Goal: Task Accomplishment & Management: Complete application form

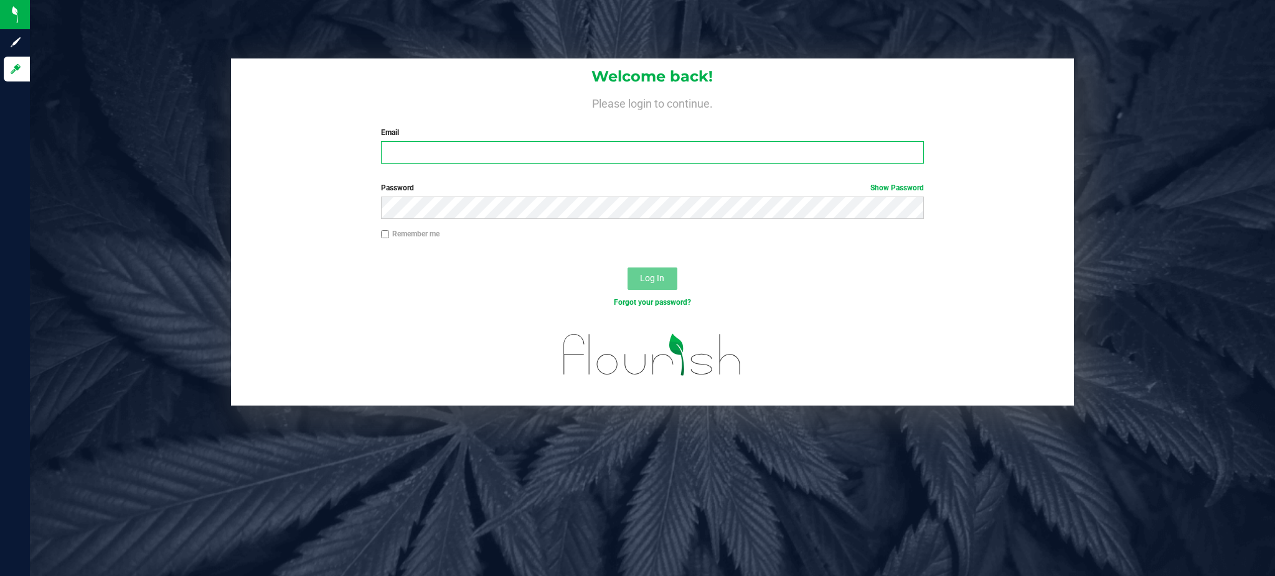
click at [526, 158] on input "Email" at bounding box center [652, 152] width 543 height 22
type input "[EMAIL_ADDRESS][DOMAIN_NAME]"
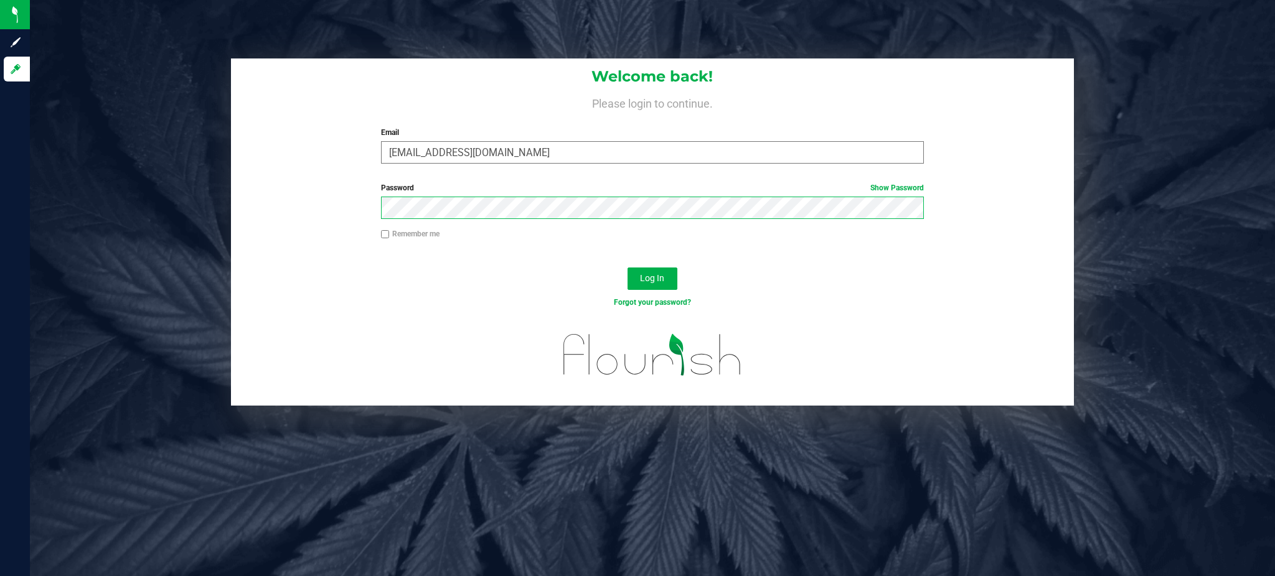
click at [627, 268] on button "Log In" at bounding box center [652, 279] width 50 height 22
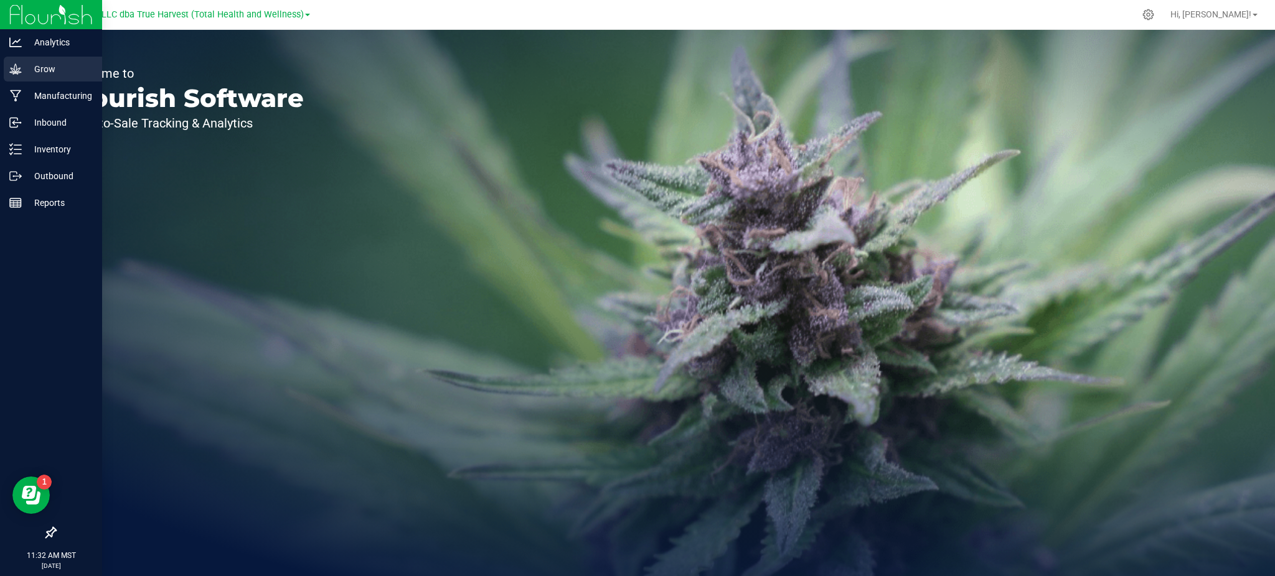
click at [40, 67] on p "Grow" at bounding box center [59, 69] width 75 height 15
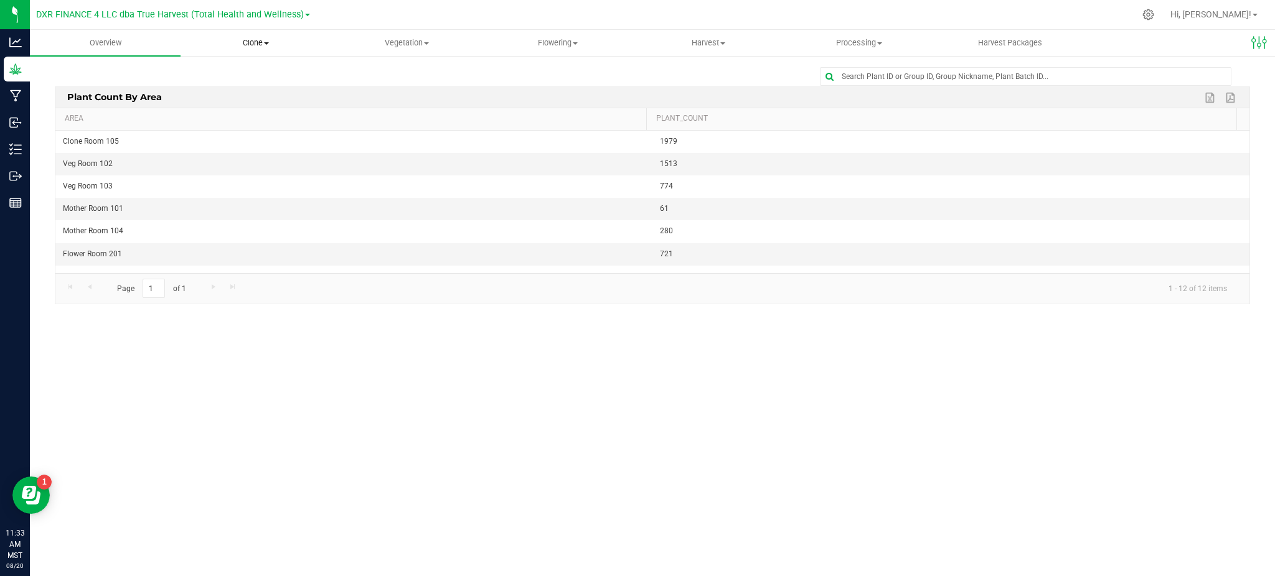
click at [255, 37] on span "Clone" at bounding box center [255, 42] width 149 height 11
click at [251, 77] on span "Create plants" at bounding box center [224, 75] width 88 height 11
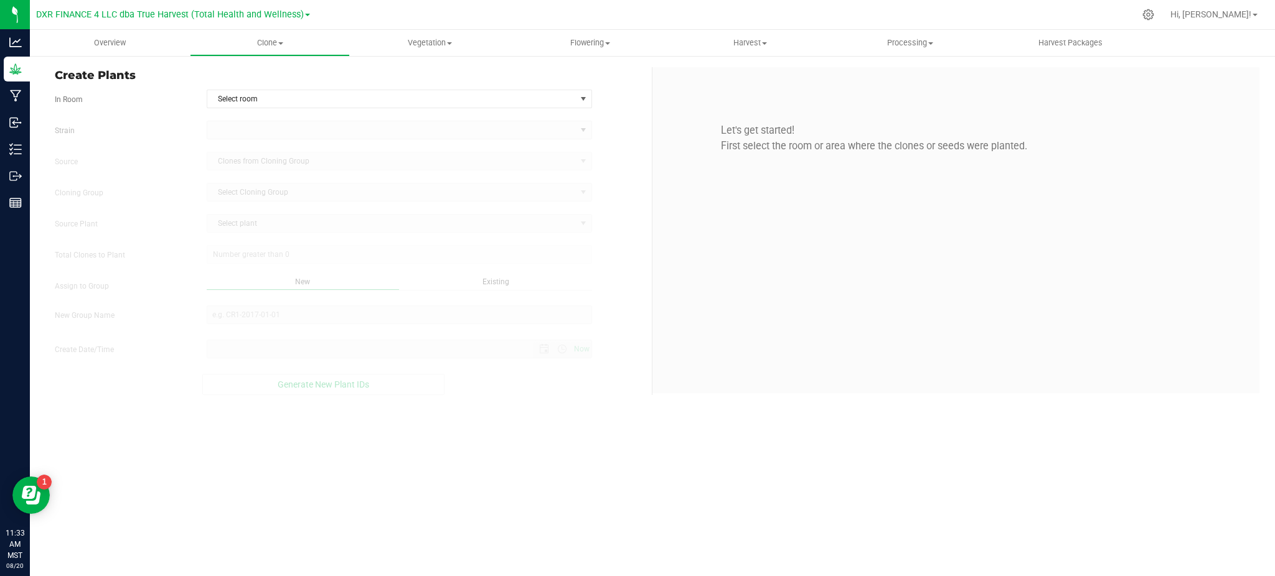
type input "[DATE] 11:33 AM"
click at [561, 465] on div "Overview Clone Create plants Cloning groups Cloning plants Apply to plants Vege…" at bounding box center [652, 303] width 1245 height 546
click at [582, 96] on span "select" at bounding box center [583, 99] width 10 height 10
click at [383, 134] on li "Clone Room 105" at bounding box center [399, 138] width 384 height 19
click at [136, 194] on label "Cloning Group" at bounding box center [121, 192] width 152 height 11
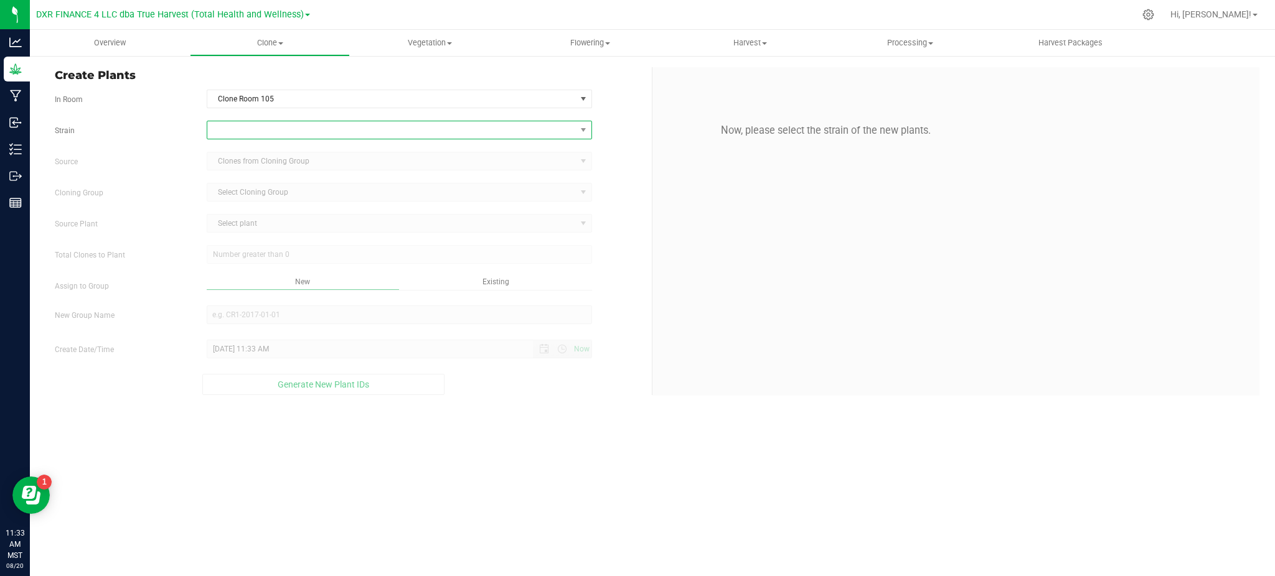
click at [532, 134] on span at bounding box center [391, 129] width 368 height 17
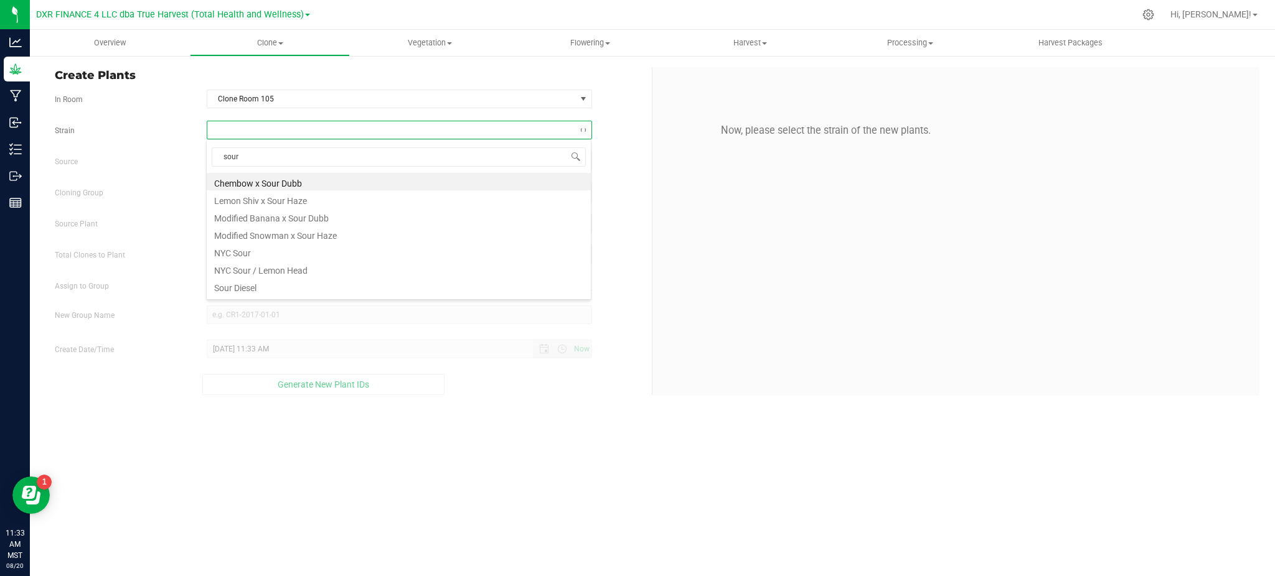
type input "sour h"
click at [241, 220] on li "Sour Haze" at bounding box center [399, 216] width 384 height 17
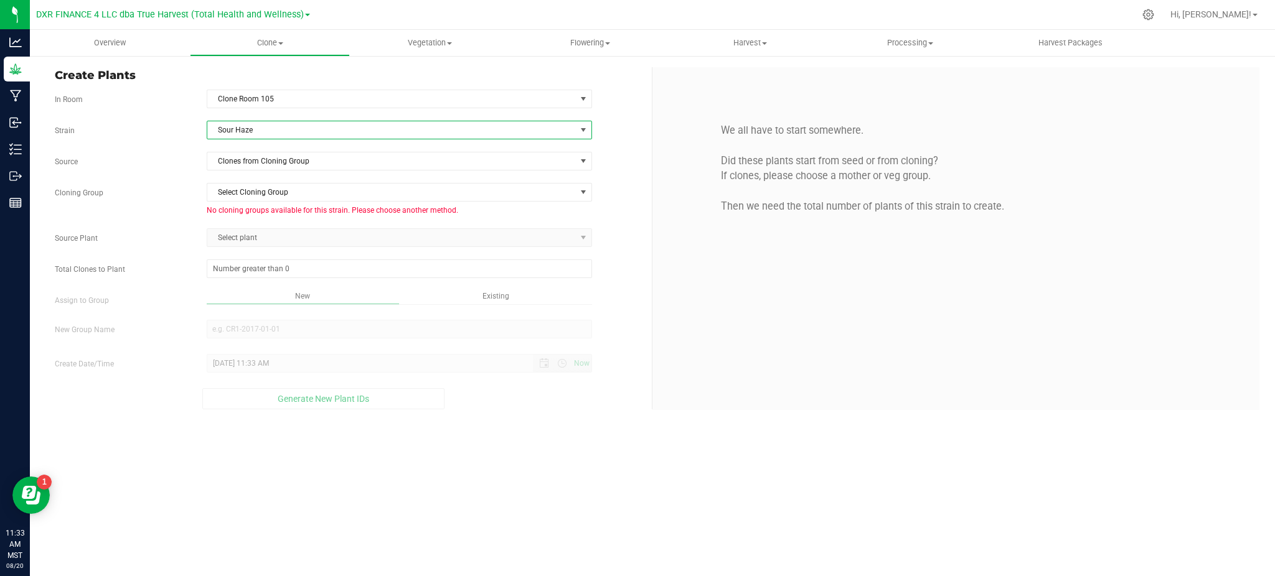
click at [279, 144] on div "Strain Sour Haze Source Clones from Cloning Group Cloning Group Select Cloning …" at bounding box center [349, 265] width 588 height 289
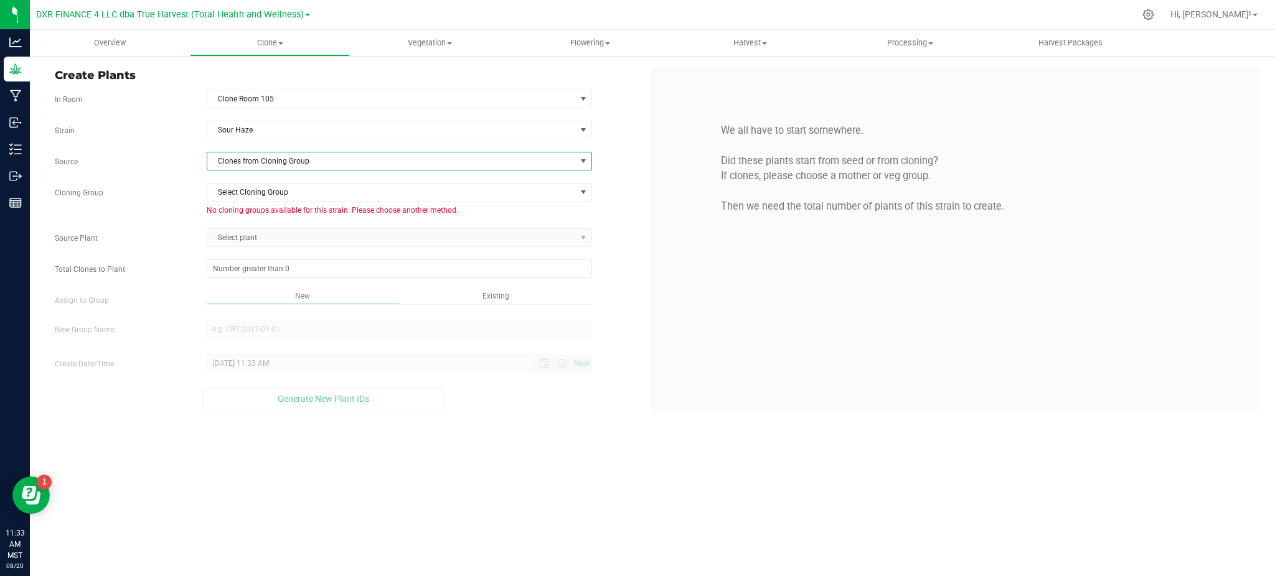
click at [279, 159] on span "Clones from Cloning Group" at bounding box center [391, 160] width 368 height 17
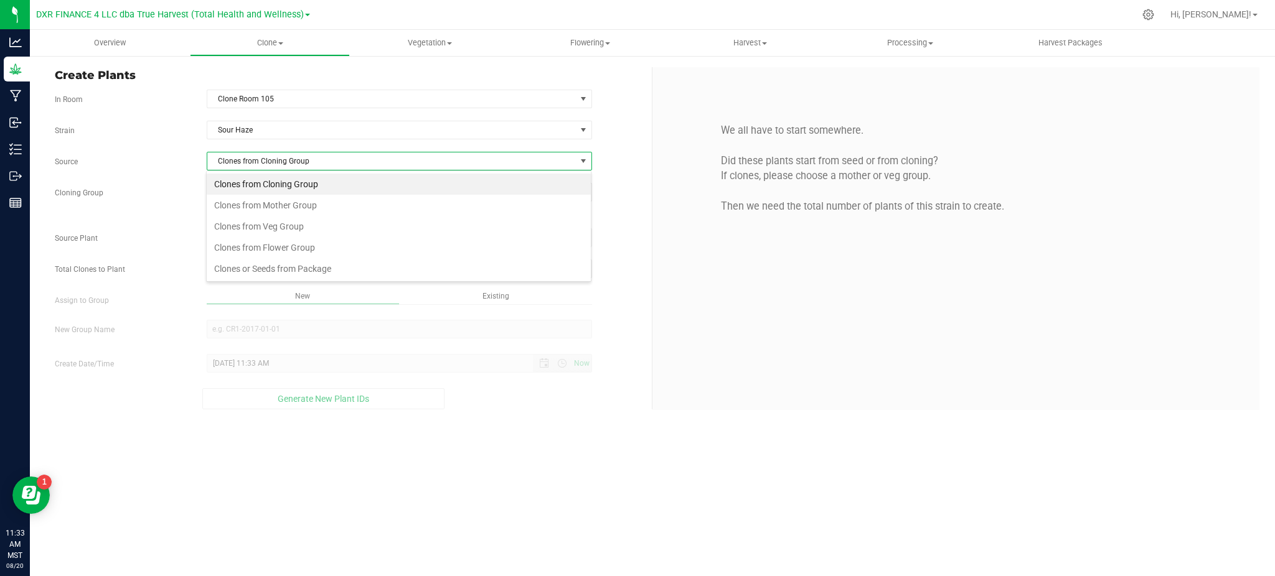
scroll to position [19, 385]
click at [294, 199] on li "Clones from Mother Group" at bounding box center [399, 205] width 384 height 21
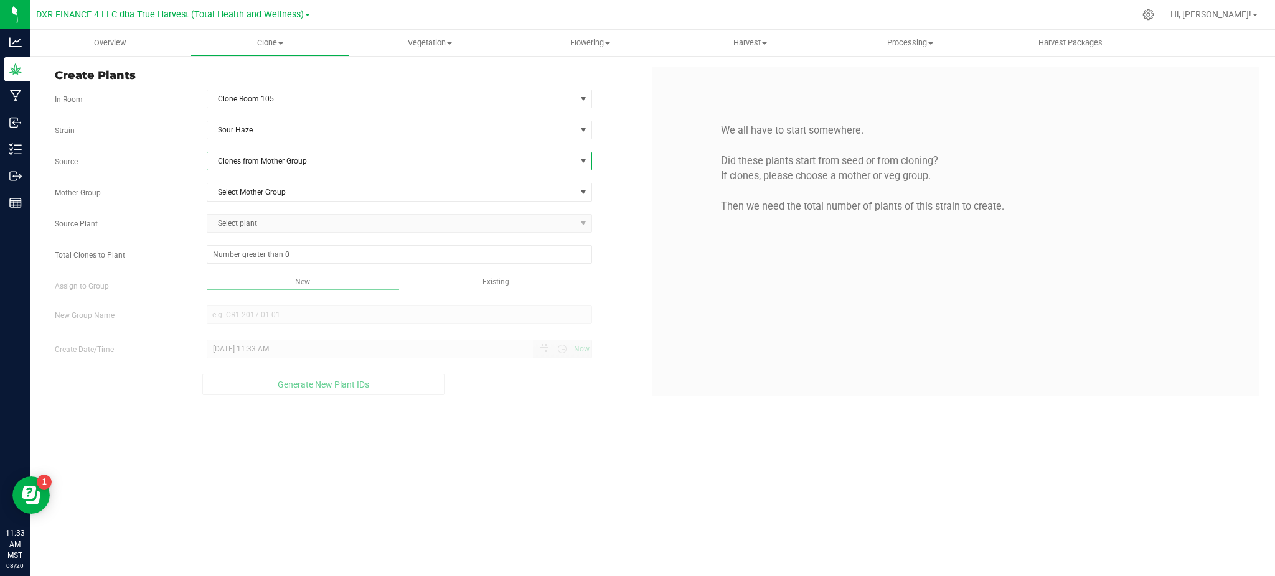
drag, startPoint x: 185, startPoint y: 177, endPoint x: 279, endPoint y: 206, distance: 98.2
click at [200, 179] on div "Strain Sour Haze Source Clones from Mother Group Mother Group Select Mother Gro…" at bounding box center [349, 258] width 588 height 274
click at [276, 195] on span "Select Mother Group" at bounding box center [391, 192] width 368 height 17
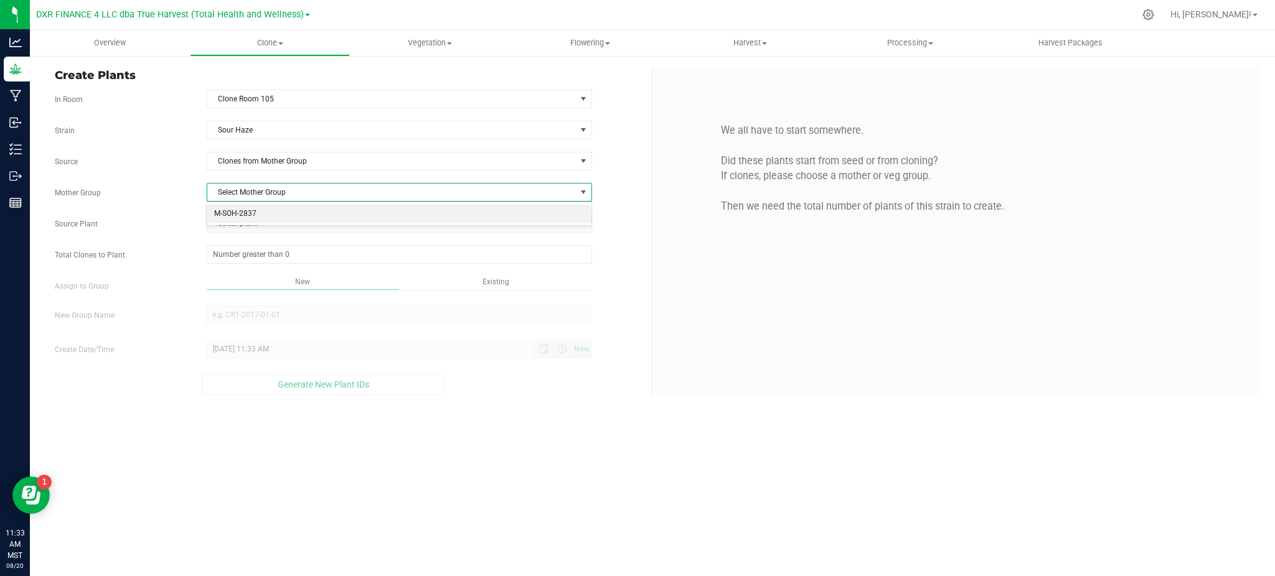
click at [261, 217] on li "M-SOH-2837" at bounding box center [399, 214] width 384 height 19
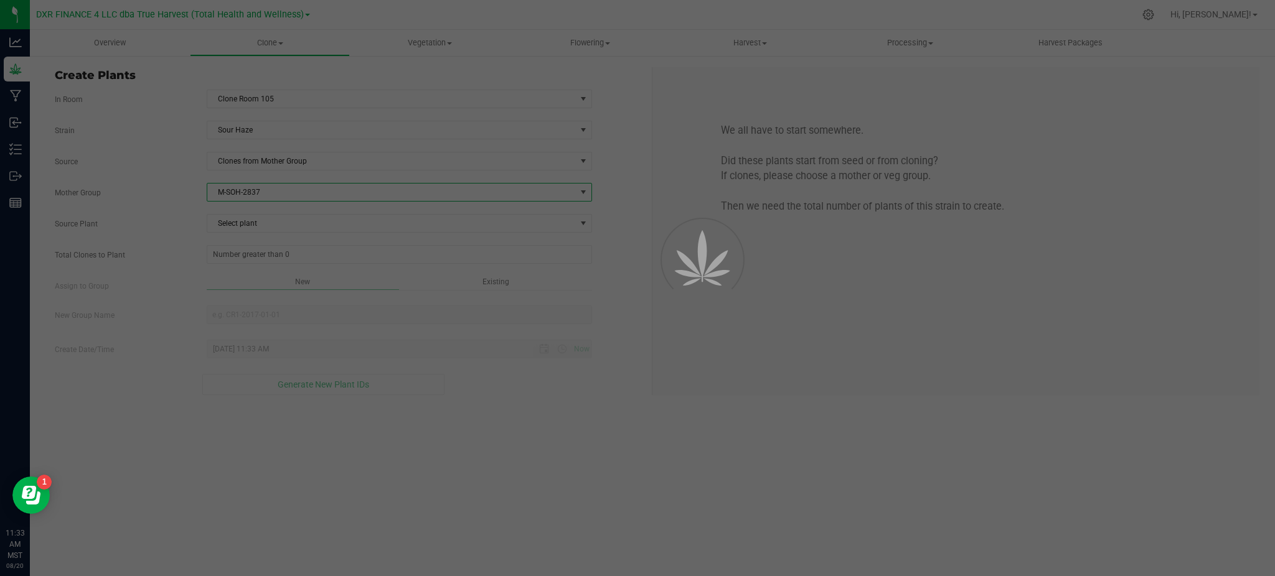
click at [153, 183] on div "Mother Group M-SOH-2837 Select Mother Group M-SOH-2837" at bounding box center [348, 192] width 606 height 19
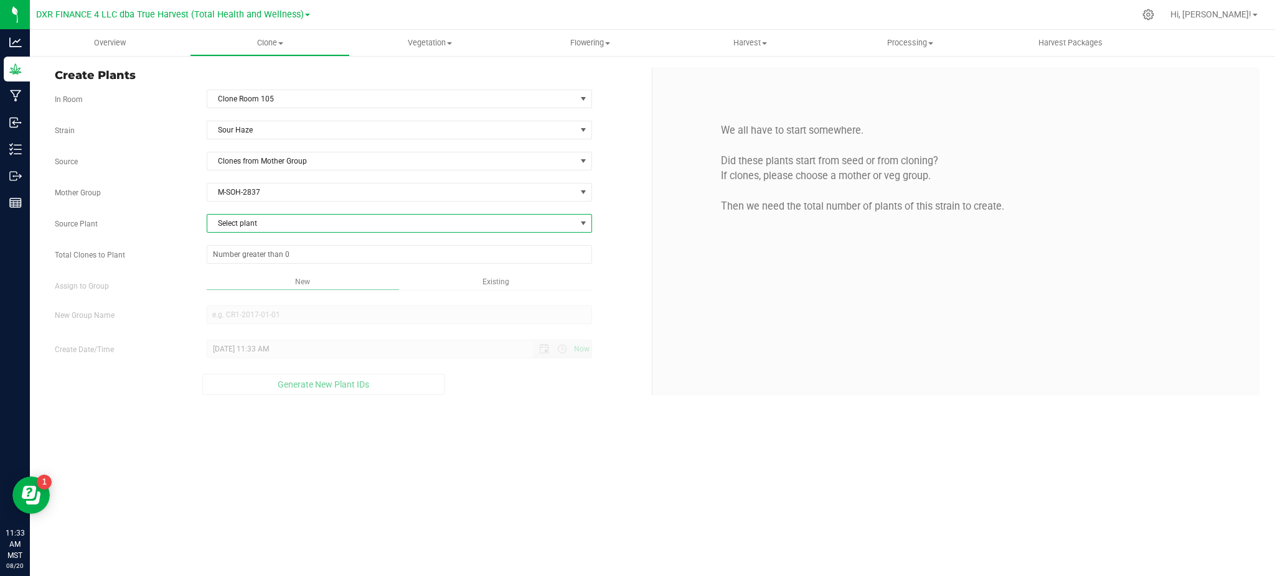
click at [243, 227] on span "Select plant" at bounding box center [391, 223] width 368 height 17
click at [344, 345] on li "AZTRHCL-STR10800003256" at bounding box center [399, 349] width 384 height 19
drag, startPoint x: 163, startPoint y: 213, endPoint x: 225, endPoint y: 245, distance: 69.9
click at [236, 254] on span at bounding box center [399, 254] width 385 height 19
type input "0"
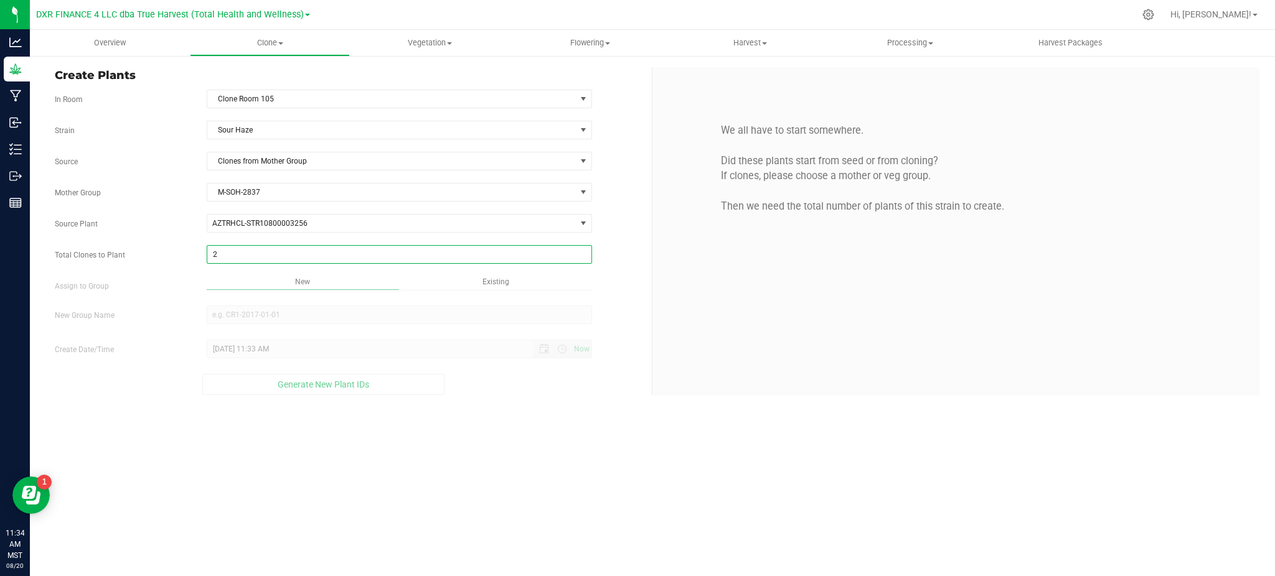
type input "25"
click at [530, 477] on div "Overview Clone Create plants Cloning groups Cloning plants Apply to plants Vege…" at bounding box center [652, 303] width 1245 height 546
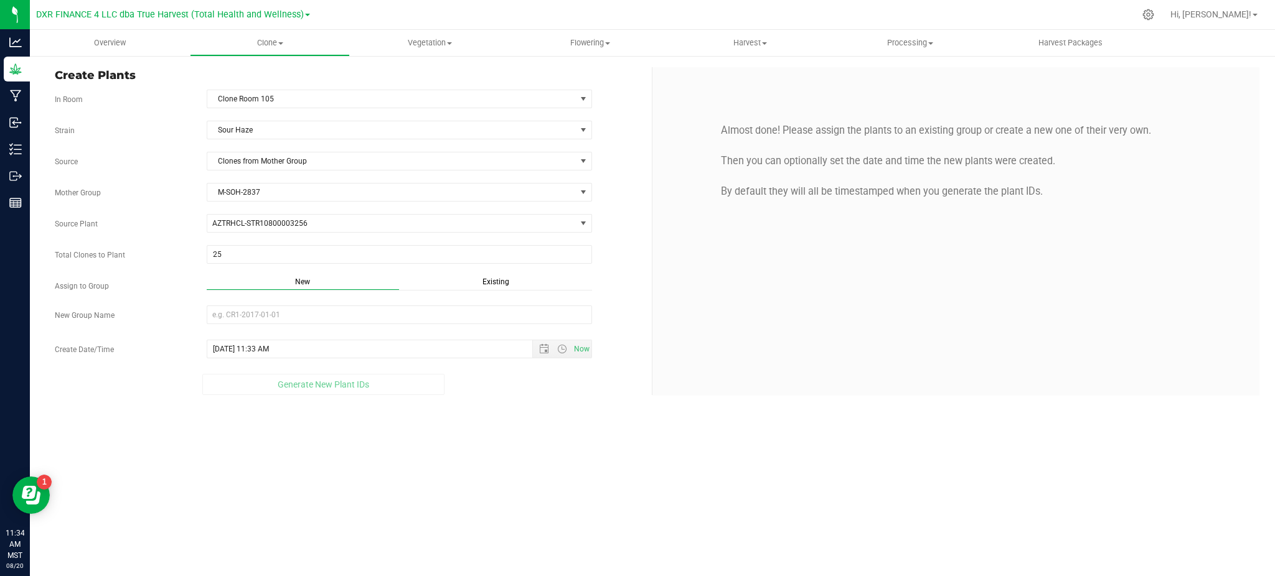
click at [527, 419] on div "Overview Clone Create plants Cloning groups Cloning plants Apply to plants Vege…" at bounding box center [652, 303] width 1245 height 546
click at [512, 277] on div "Existing" at bounding box center [495, 283] width 193 height 14
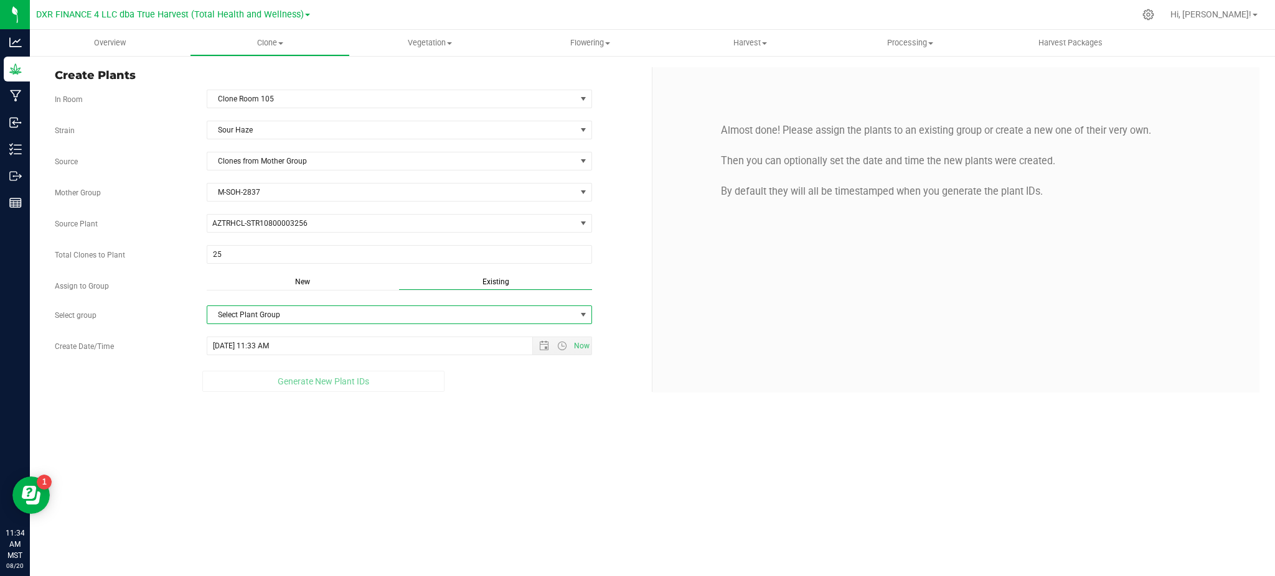
click at [466, 317] on span "Select Plant Group" at bounding box center [391, 314] width 368 height 17
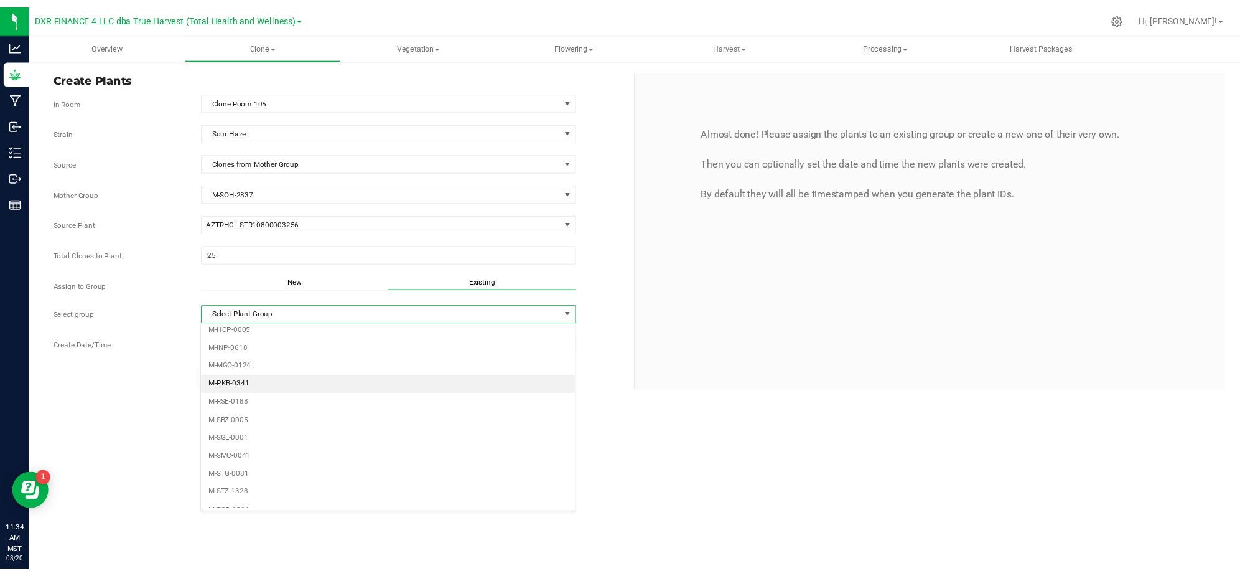
scroll to position [83, 0]
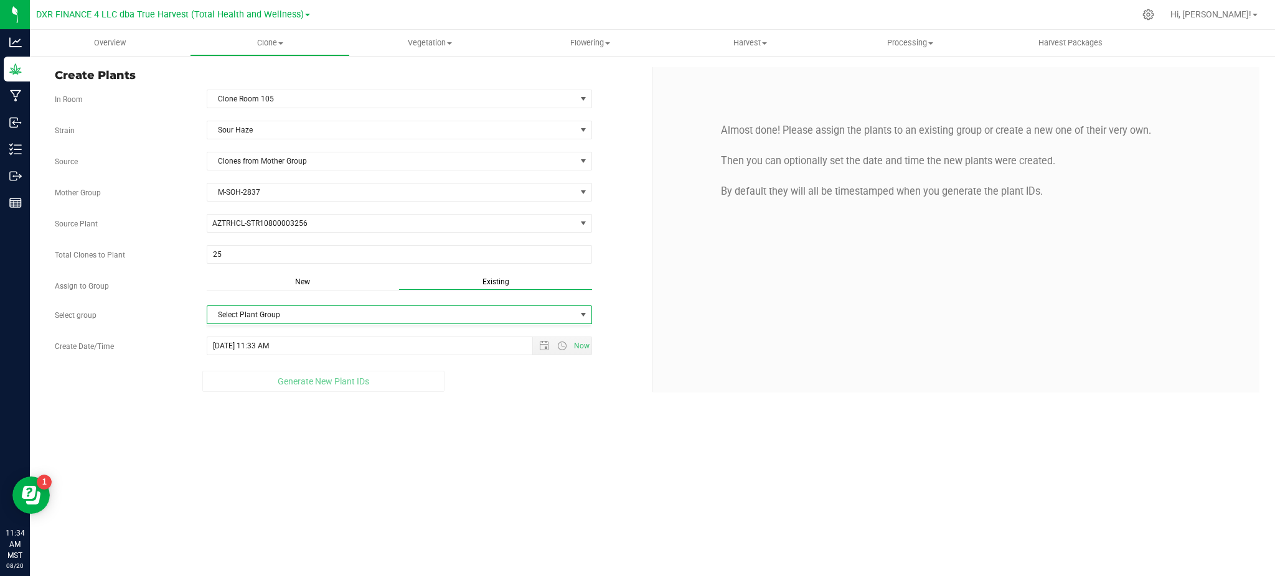
click at [329, 276] on div "New" at bounding box center [303, 283] width 193 height 14
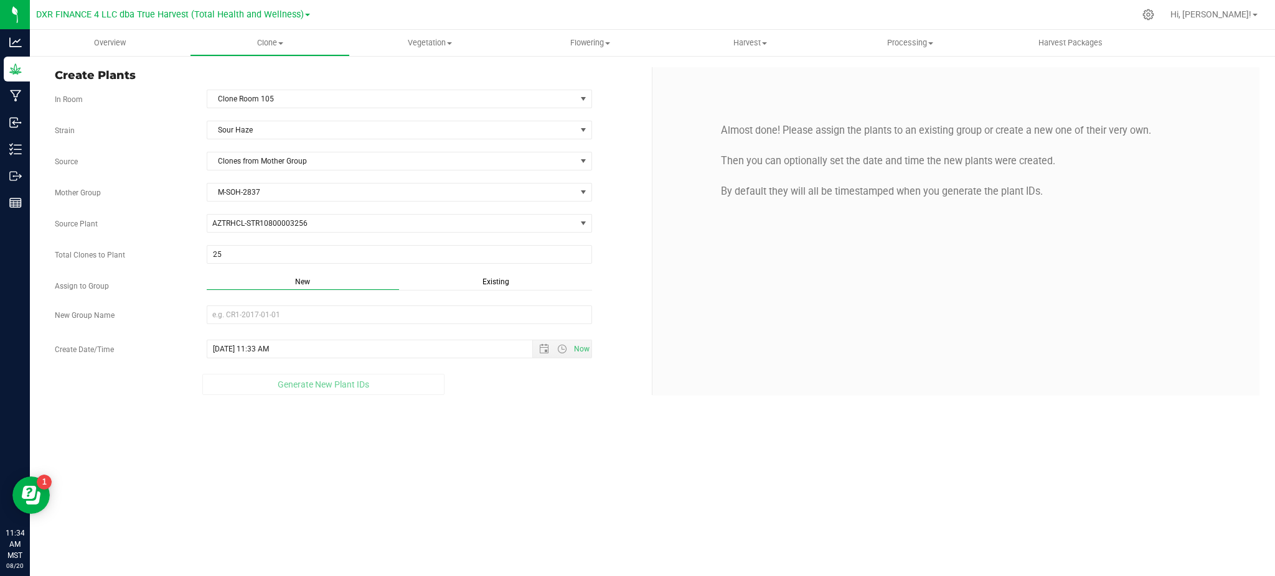
click at [306, 282] on span "New" at bounding box center [302, 282] width 15 height 9
click at [331, 353] on input "[DATE] 11:33 AM" at bounding box center [380, 348] width 347 height 17
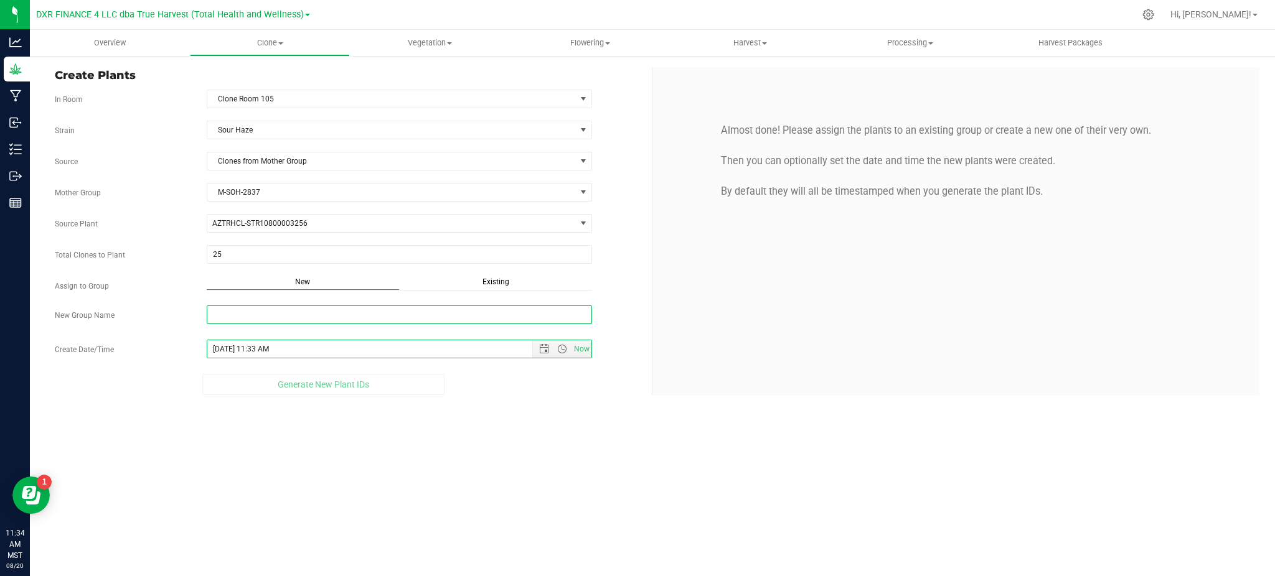
click at [306, 317] on input "New Group Name" at bounding box center [399, 315] width 385 height 19
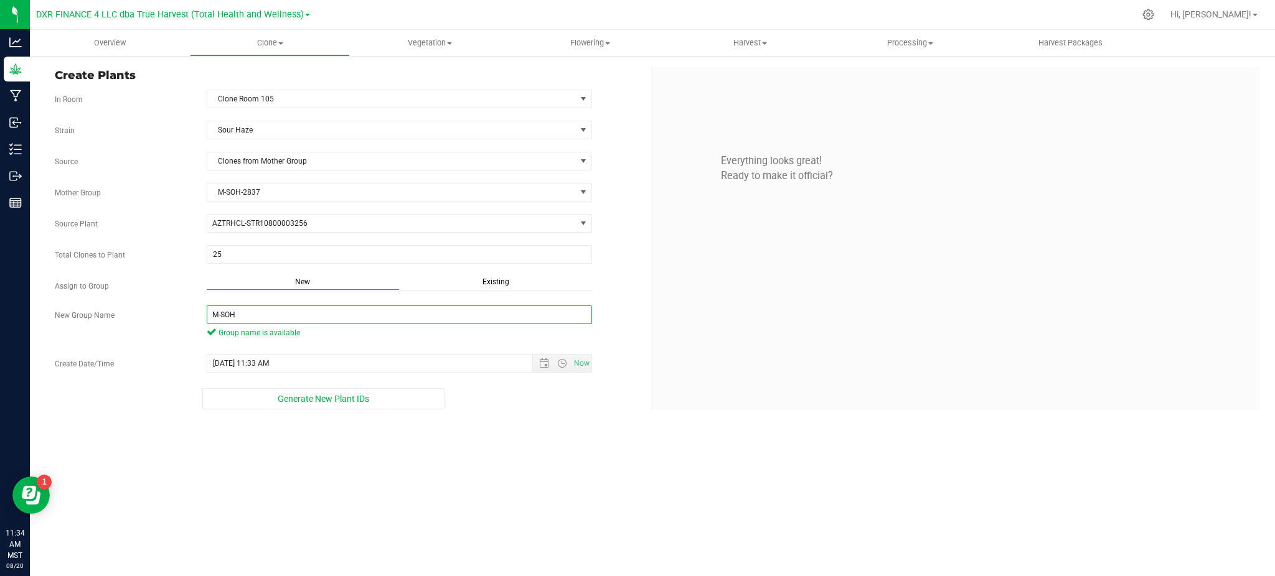
type input "M-SOH"
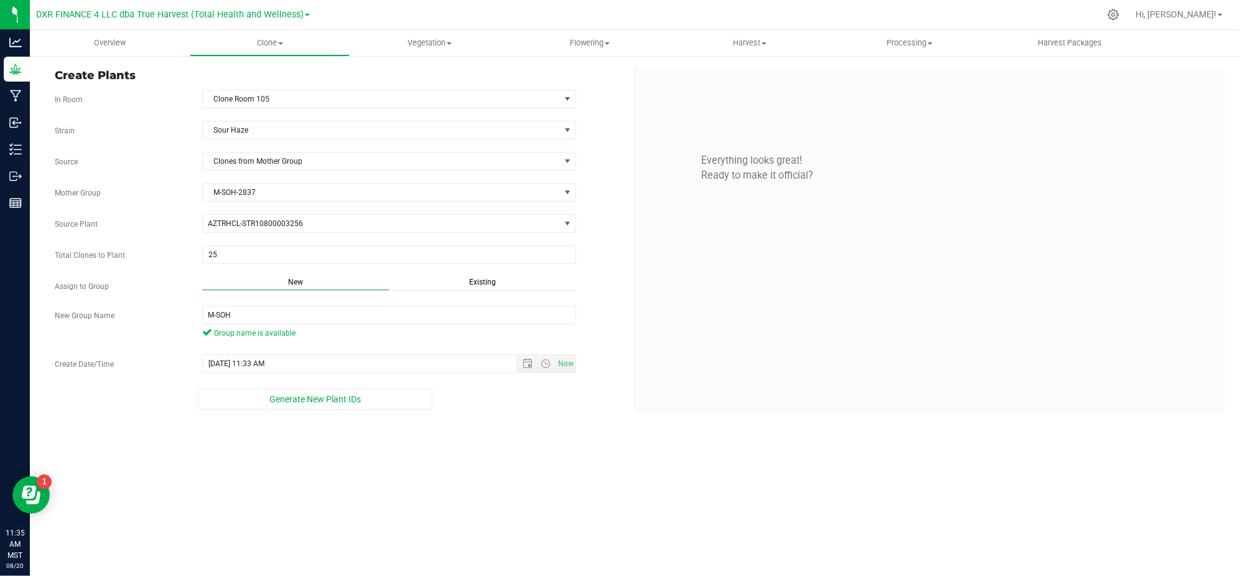
drag, startPoint x: 546, startPoint y: 494, endPoint x: 515, endPoint y: 464, distance: 42.7
click at [538, 484] on div "Overview Clone Create plants Cloning groups Cloning plants Apply to plants Vege…" at bounding box center [635, 303] width 1210 height 546
drag, startPoint x: 249, startPoint y: 317, endPoint x: 96, endPoint y: 314, distance: 153.1
click at [98, 314] on div "New Group Name M-SOH Group name is available" at bounding box center [339, 324] width 589 height 36
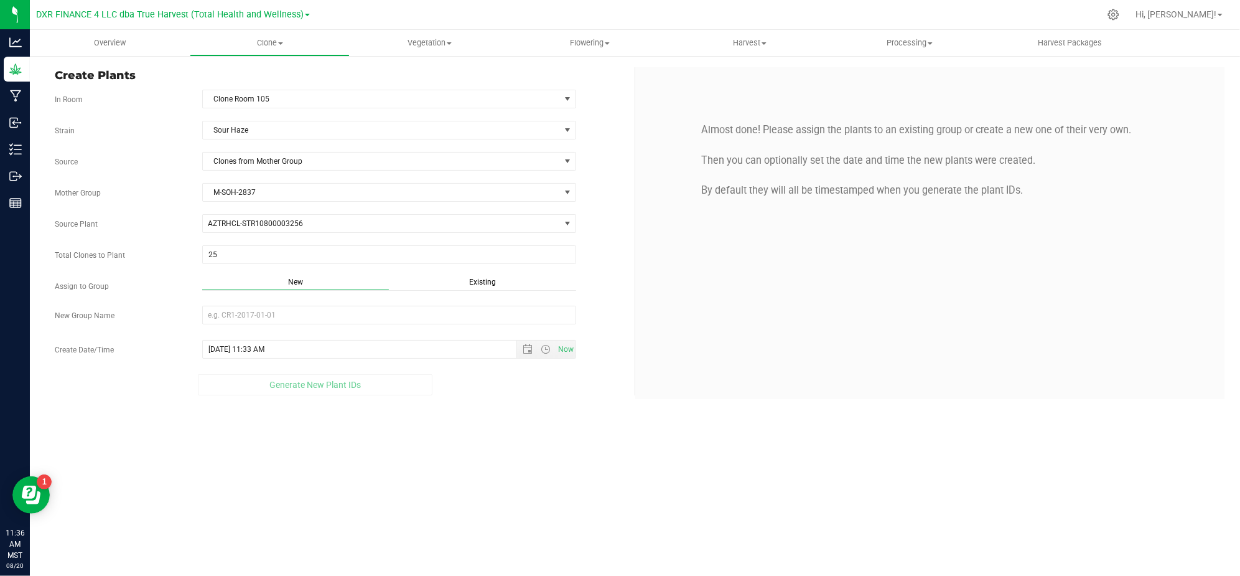
click at [499, 498] on div "Overview Clone Create plants Cloning groups Cloning plants Apply to plants Vege…" at bounding box center [635, 303] width 1210 height 546
click at [612, 159] on div "Source Clones from Mother Group" at bounding box center [339, 161] width 589 height 19
click at [418, 319] on input "New Group Name" at bounding box center [389, 315] width 374 height 19
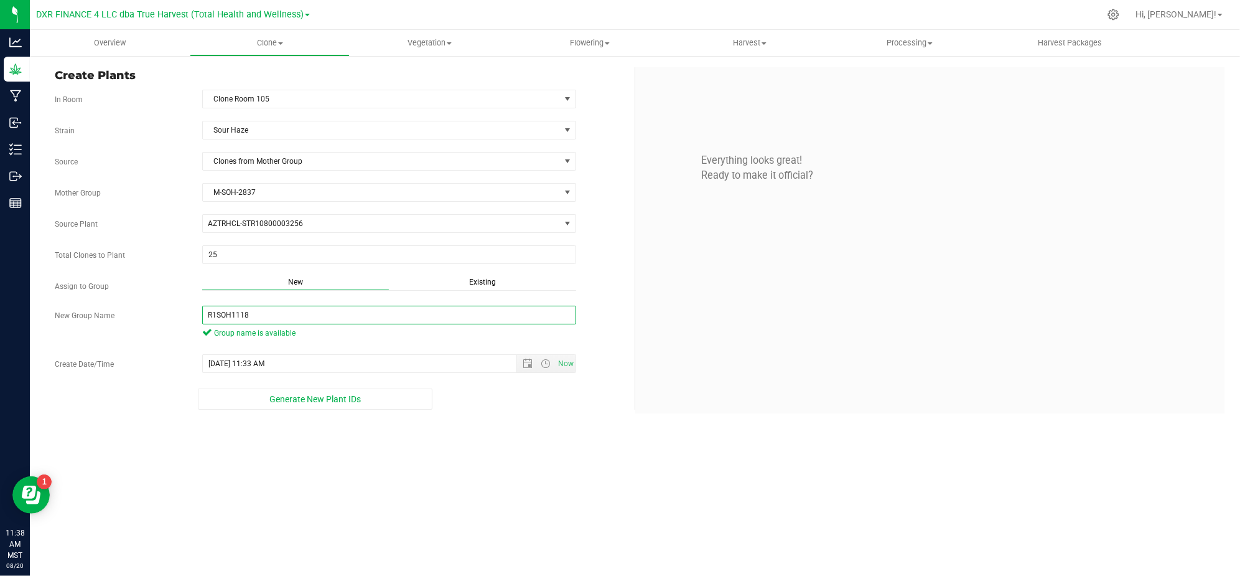
type input "R1SOH1118"
click at [498, 464] on div "Overview Clone Create plants Cloning groups Cloning plants Apply to plants Vege…" at bounding box center [635, 303] width 1210 height 546
click at [524, 358] on span "Now" at bounding box center [546, 363] width 59 height 17
click at [523, 367] on span "Open the date view" at bounding box center [528, 363] width 10 height 10
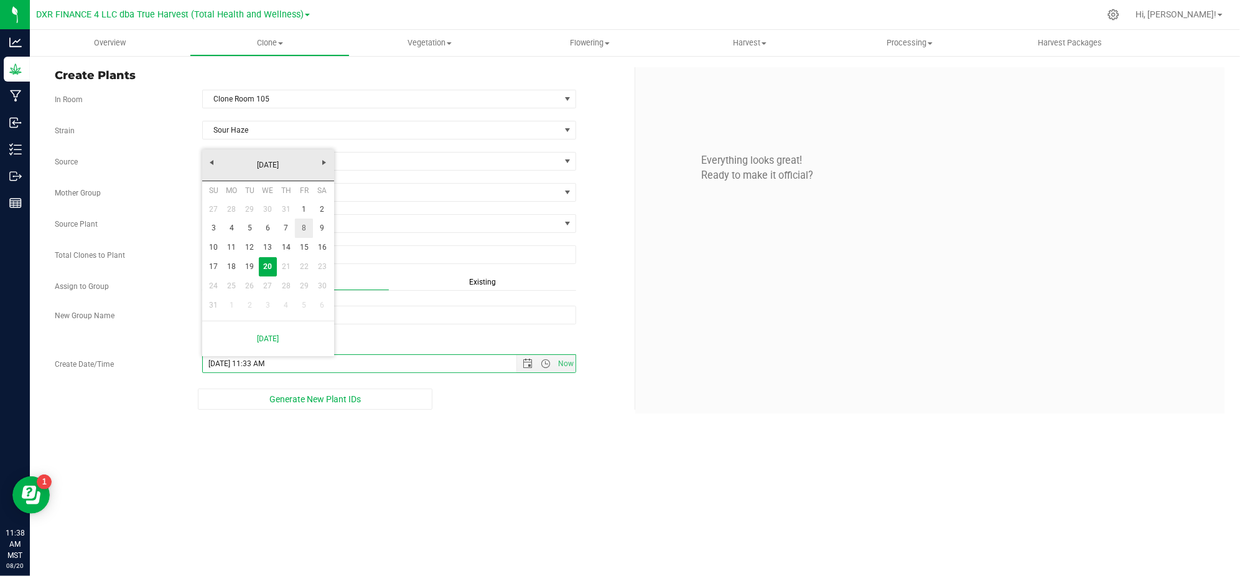
click at [307, 235] on link "8" at bounding box center [304, 227] width 18 height 19
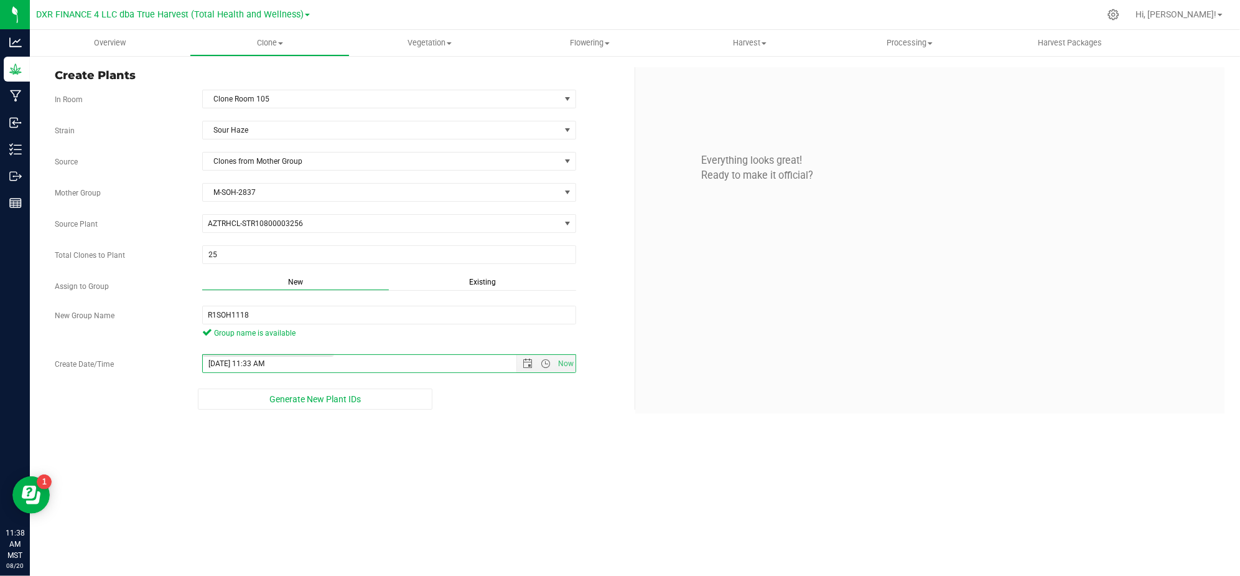
type input "[DATE] 11:33 AM"
drag, startPoint x: 536, startPoint y: 504, endPoint x: 422, endPoint y: 454, distance: 124.5
click at [536, 504] on div "Overview Clone Create plants Cloning groups Cloning plants Apply to plants Vege…" at bounding box center [635, 303] width 1210 height 546
click at [518, 448] on div "Overview Clone Create plants Cloning groups Cloning plants Apply to plants Vege…" at bounding box center [635, 303] width 1210 height 546
click at [606, 443] on div "Overview Clone Create plants Cloning groups Cloning plants Apply to plants Vege…" at bounding box center [635, 303] width 1210 height 546
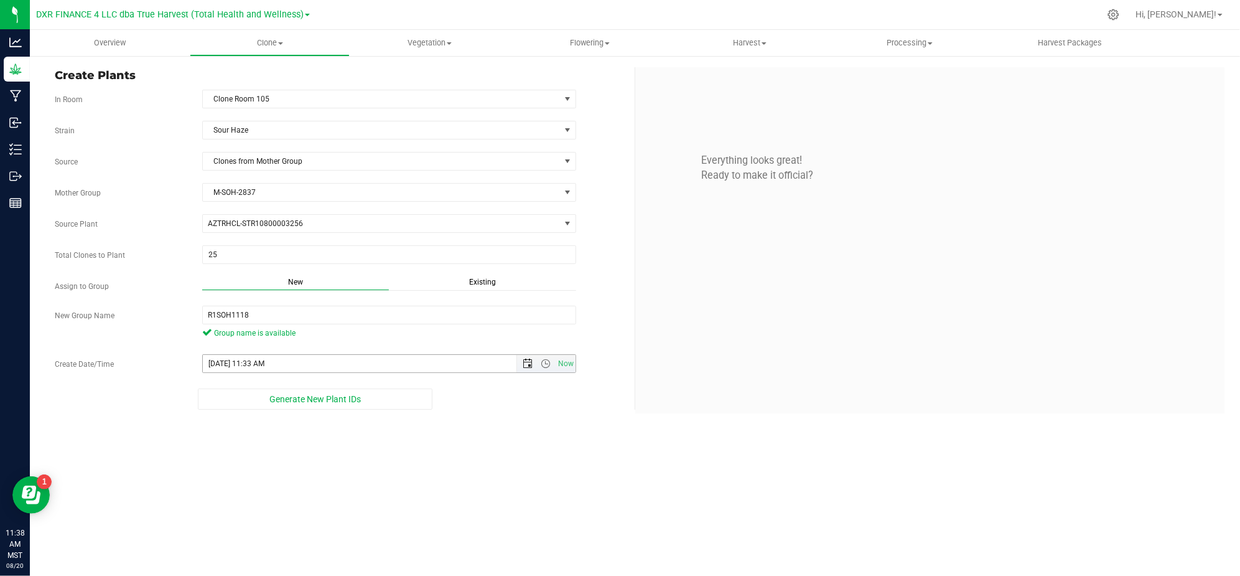
click at [529, 368] on span "Open the date view" at bounding box center [528, 363] width 10 height 10
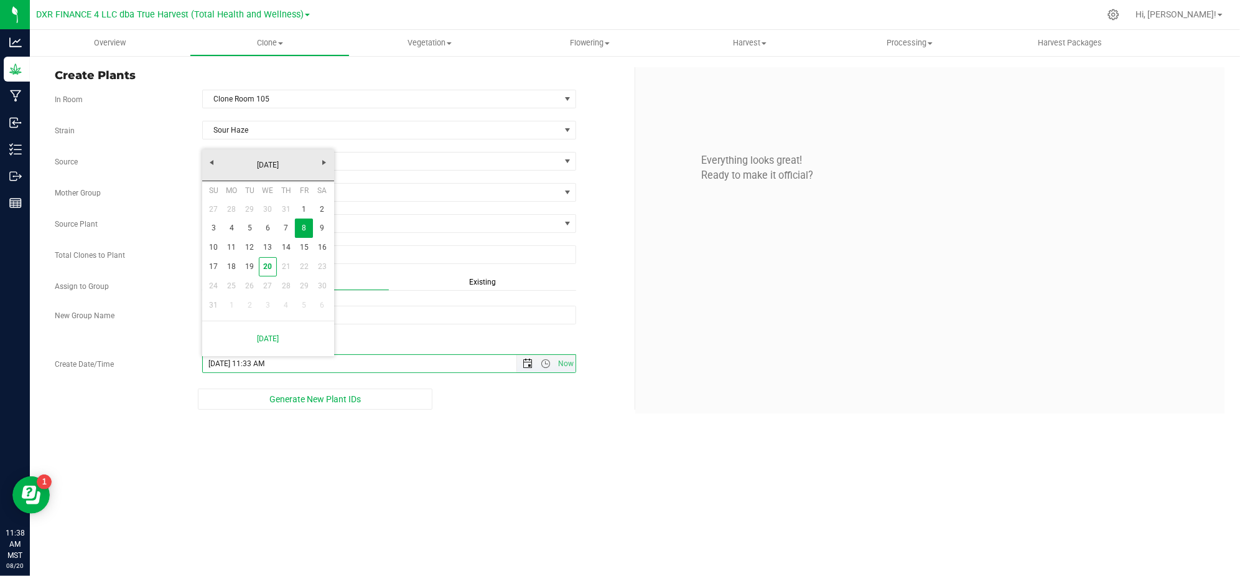
click at [529, 368] on span "Open the date view" at bounding box center [528, 363] width 10 height 10
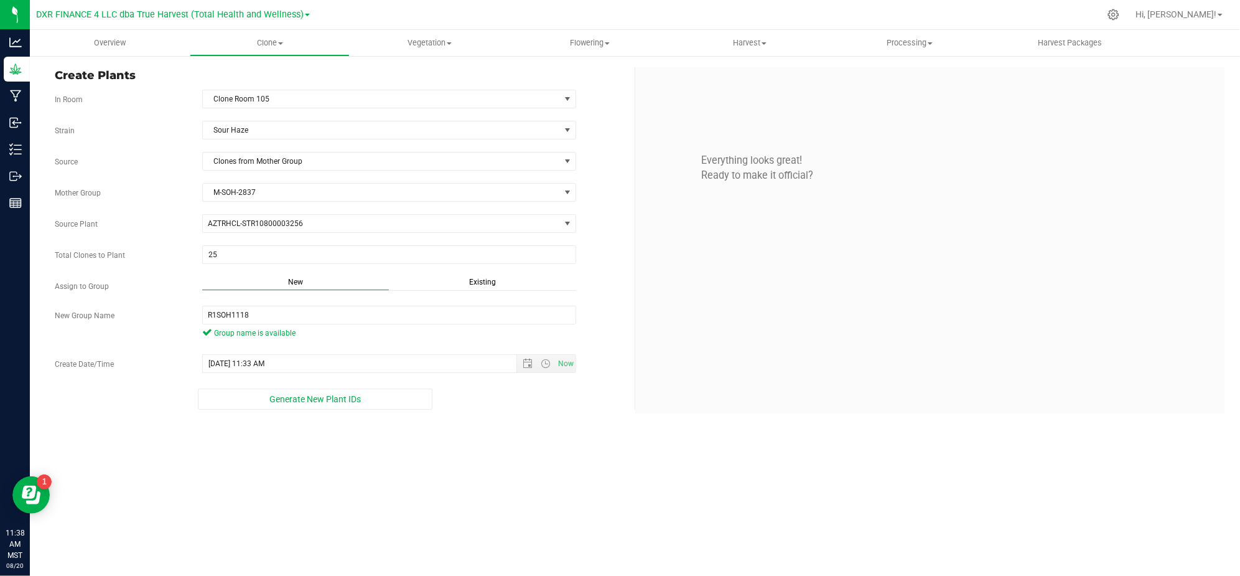
click at [477, 402] on div "Generate New Plant IDs" at bounding box center [316, 398] width 522 height 21
click at [478, 438] on div "Overview Clone Create plants Cloning groups Cloning plants Apply to plants Vege…" at bounding box center [635, 303] width 1210 height 546
click at [322, 414] on div "Create Plants In Room Clone Room 105 Select room Clone Room 104 Clone Room 105 …" at bounding box center [635, 240] width 1210 height 371
click at [322, 404] on span "Generate New Plant IDs" at bounding box center [314, 399] width 91 height 10
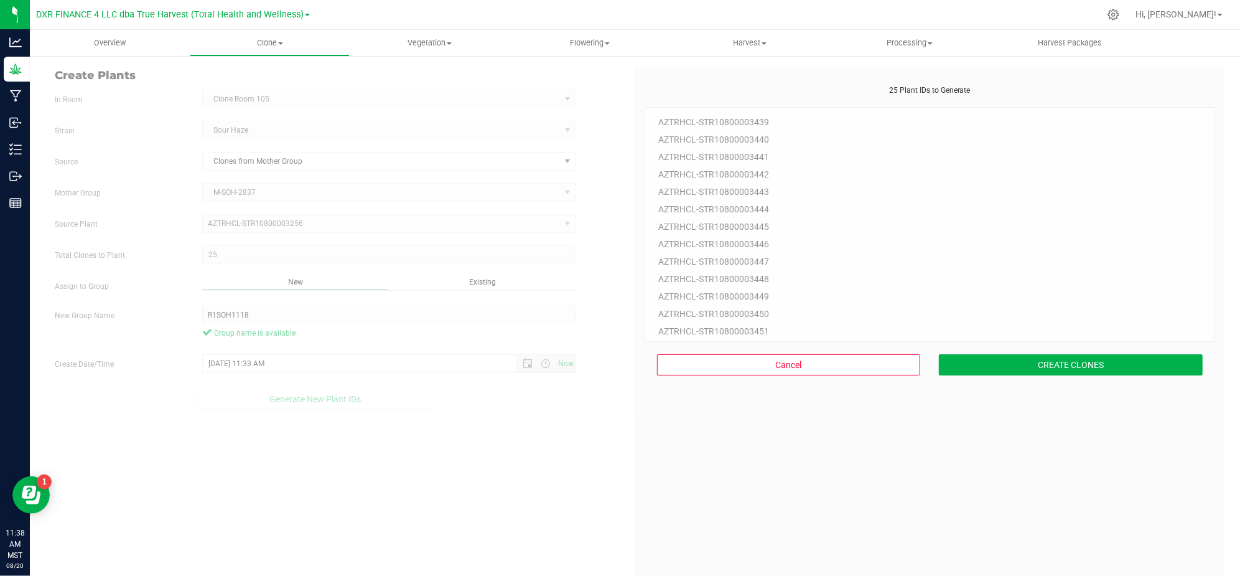
scroll to position [37, 0]
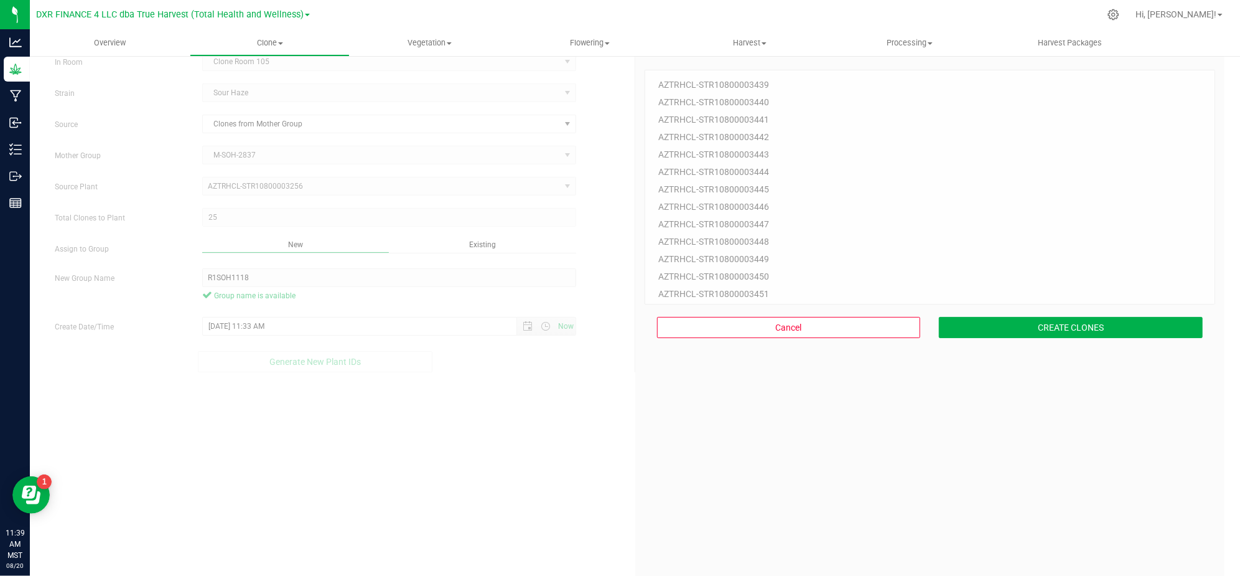
click at [990, 493] on div "25 Plant IDs to Generate AZTRHCL-STR10800003439 AZTRHCL-STR10800003440 AZTRHCL-…" at bounding box center [930, 335] width 571 height 576
click at [1039, 321] on button "CREATE CLONES" at bounding box center [1071, 327] width 264 height 21
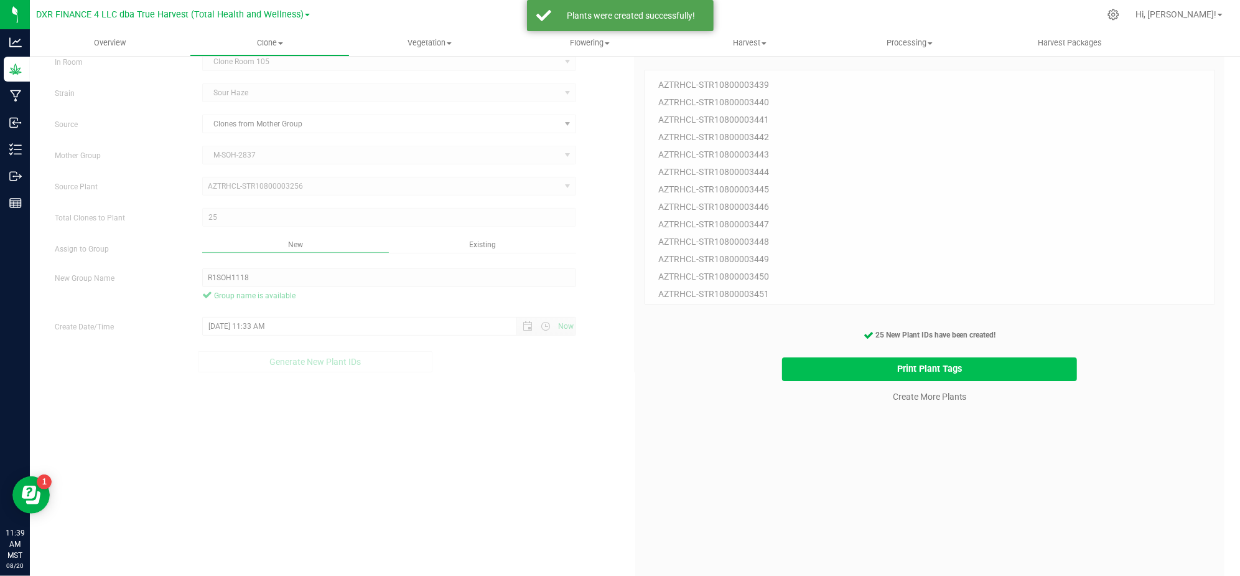
click at [845, 372] on button "Print Plant Tags" at bounding box center [929, 369] width 295 height 24
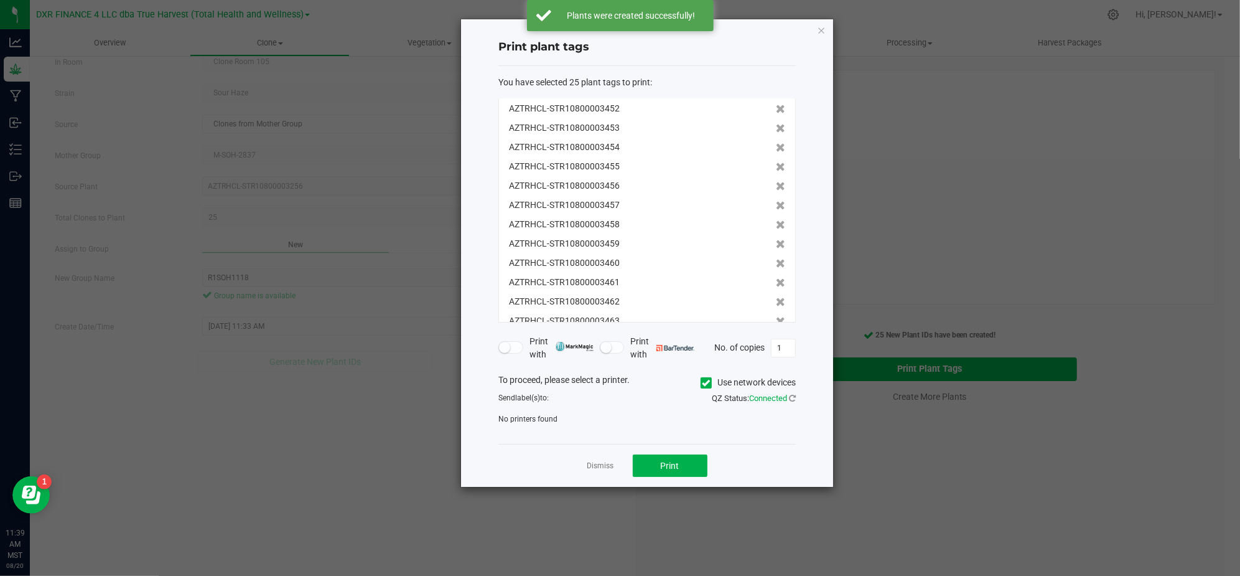
scroll to position [269, 0]
click at [705, 383] on icon at bounding box center [707, 383] width 8 height 0
click at [0, 0] on input "Use network devices" at bounding box center [0, 0] width 0 height 0
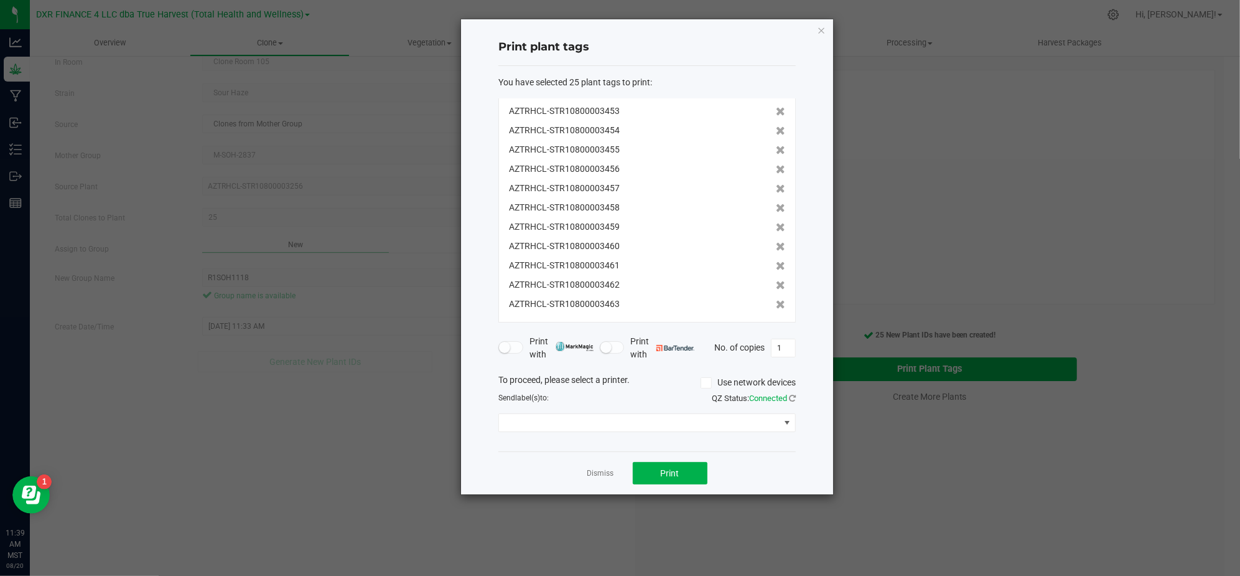
click at [798, 436] on div "Print plant tags You have selected 25 plant tags to print : AZTRHCL-STR10800003…" at bounding box center [647, 256] width 372 height 475
click at [752, 416] on span at bounding box center [639, 422] width 281 height 17
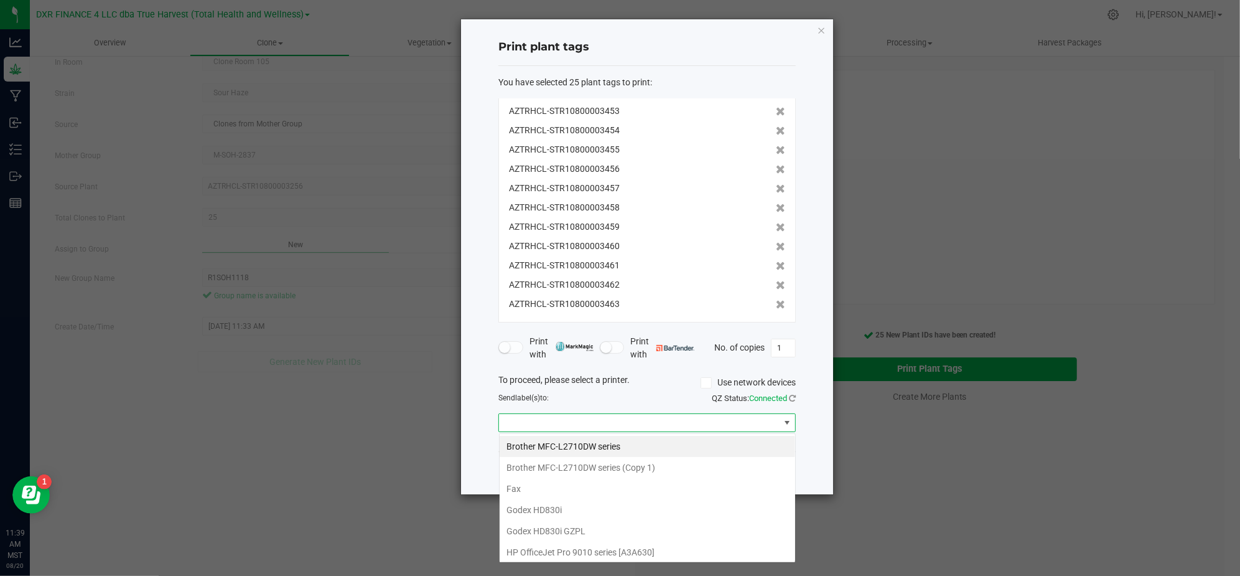
scroll to position [19, 297]
click at [561, 527] on GZPL "Godex HD830i GZPL" at bounding box center [648, 530] width 296 height 21
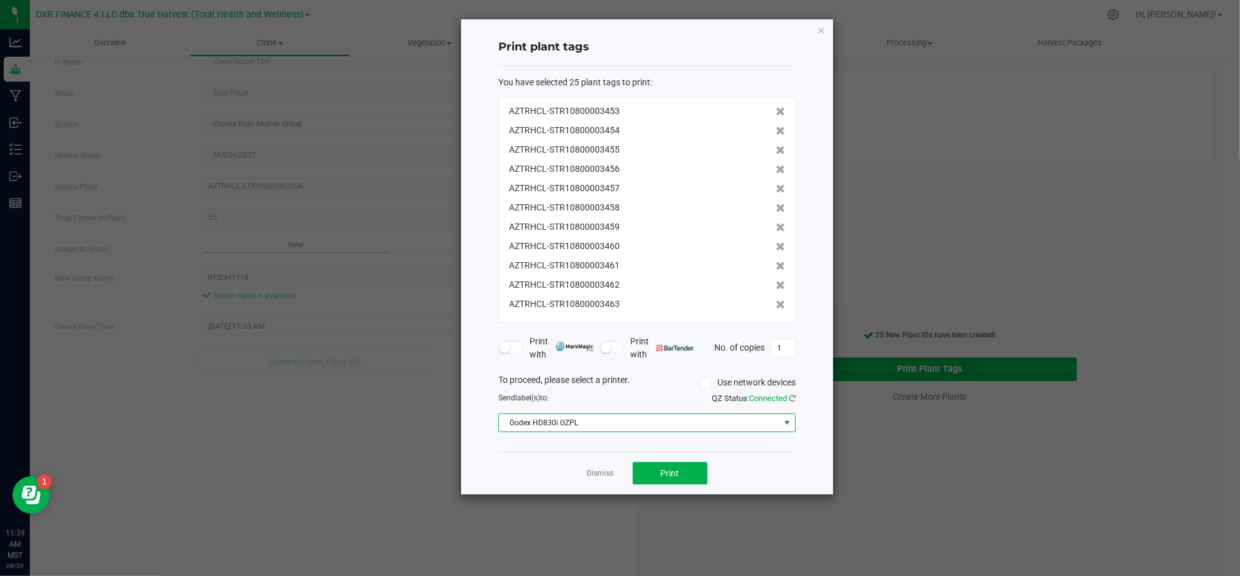
click at [478, 388] on div "Print plant tags You have selected 25 plant tags to print : AZTRHCL-STR10800003…" at bounding box center [647, 256] width 372 height 475
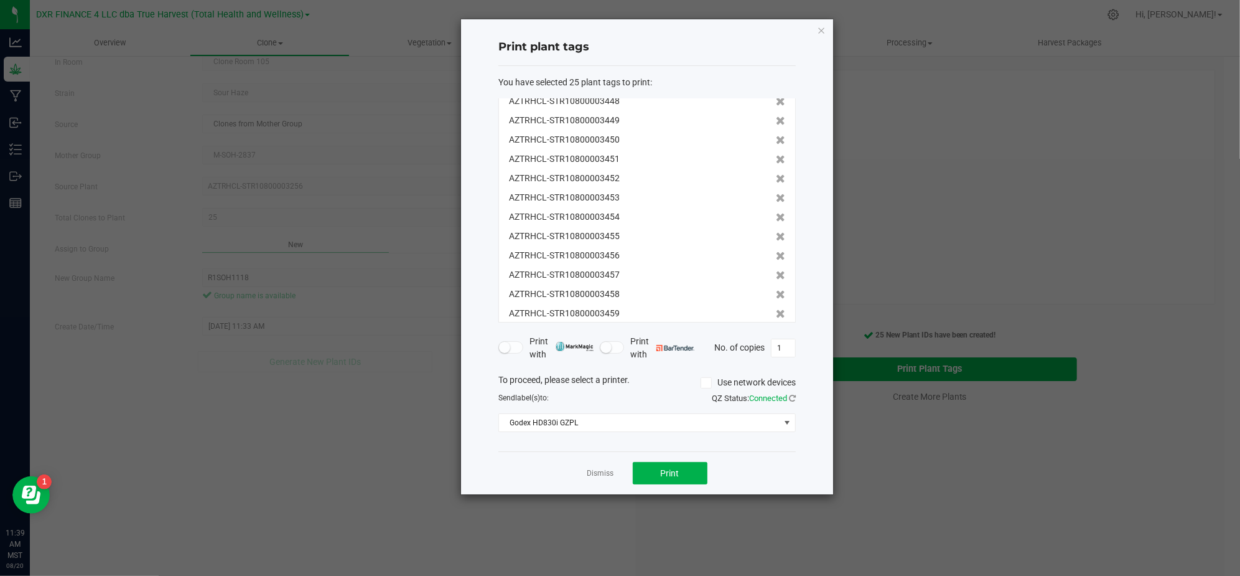
scroll to position [269, 0]
click at [765, 476] on div "Dismiss Print" at bounding box center [647, 472] width 297 height 43
click at [763, 467] on div "Dismiss Print" at bounding box center [647, 472] width 297 height 43
click at [768, 456] on div "Dismiss Print" at bounding box center [647, 472] width 297 height 43
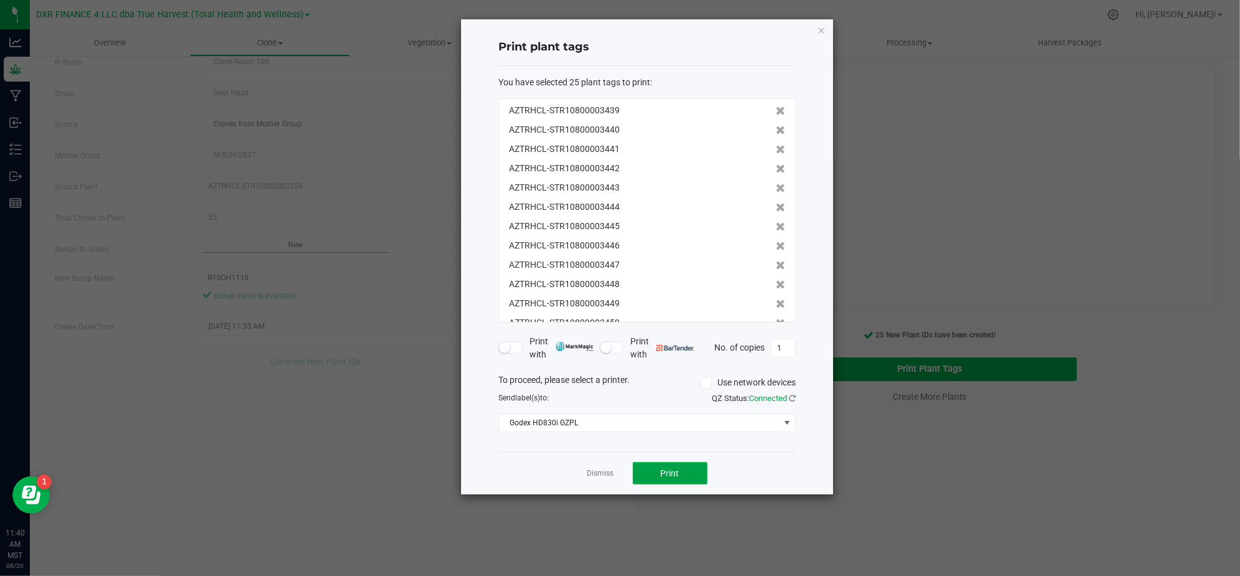
click at [692, 480] on button "Print" at bounding box center [670, 473] width 75 height 22
drag, startPoint x: 523, startPoint y: 470, endPoint x: 539, endPoint y: 470, distance: 15.6
click at [526, 470] on div "Dismiss Print" at bounding box center [647, 472] width 297 height 43
click at [596, 474] on link "Dismiss" at bounding box center [601, 473] width 27 height 11
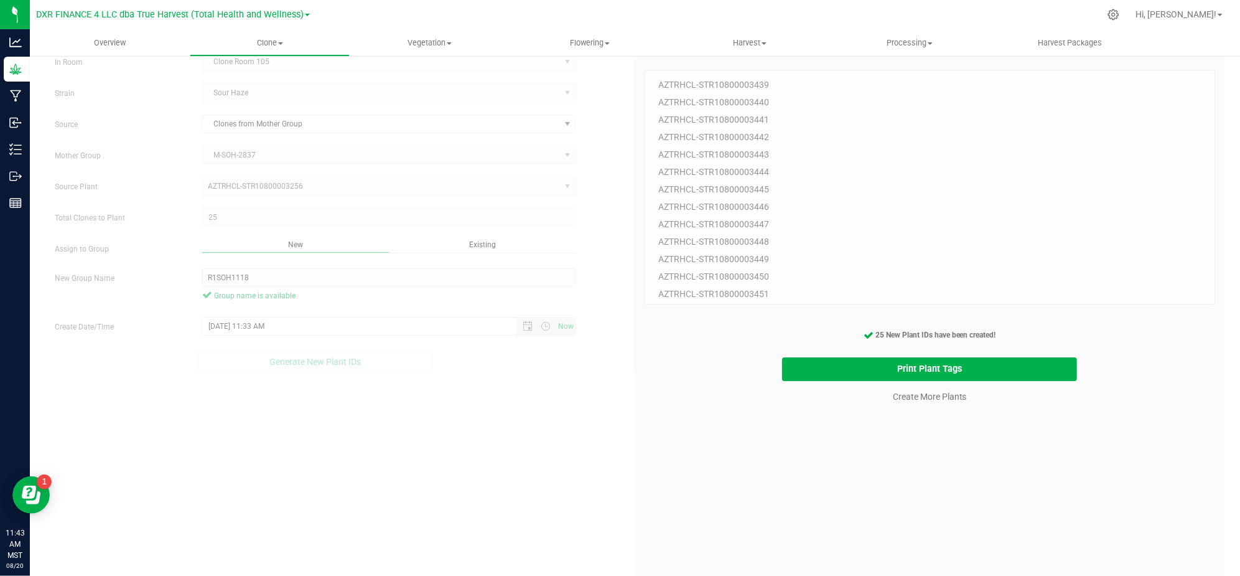
drag, startPoint x: 624, startPoint y: 513, endPoint x: 822, endPoint y: 438, distance: 212.3
click at [640, 504] on div "Create Plants In Room Clone Room 105 Select room Clone Room 104 Clone Room 105 …" at bounding box center [634, 326] width 1179 height 593
drag, startPoint x: 889, startPoint y: 424, endPoint x: 897, endPoint y: 414, distance: 12.4
click at [890, 424] on div "25 Plant IDs to Generate AZTRHCL-STR10800003439 AZTRHCL-STR10800003440 AZTRHCL-…" at bounding box center [930, 335] width 571 height 576
click at [904, 401] on link "Create More Plants" at bounding box center [930, 396] width 74 height 12
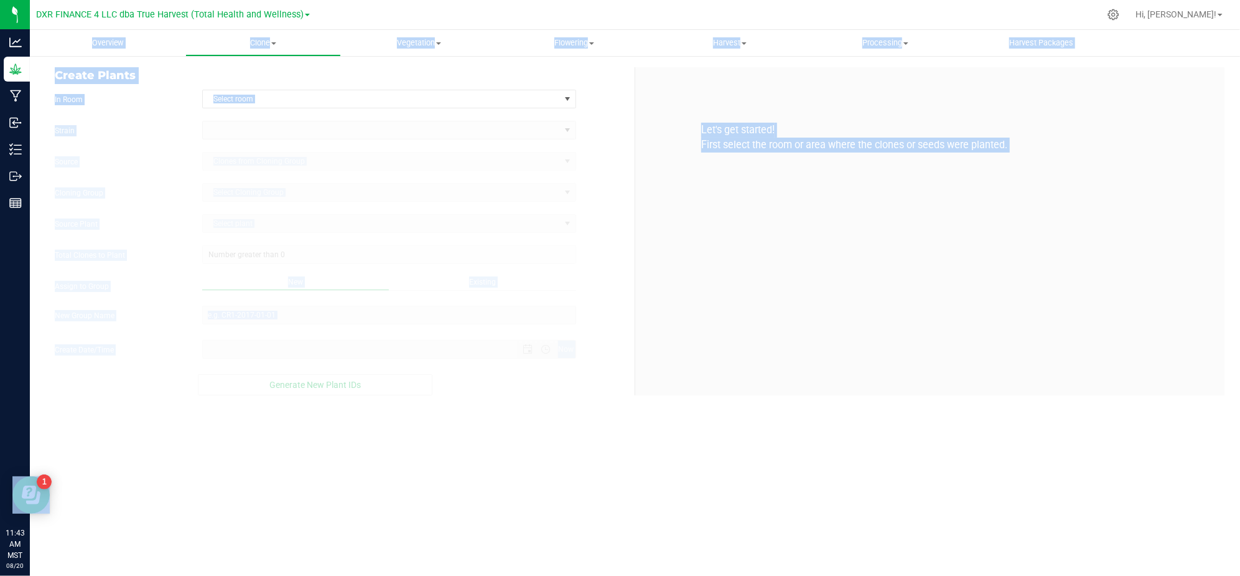
type input "[DATE] 11:43 AM"
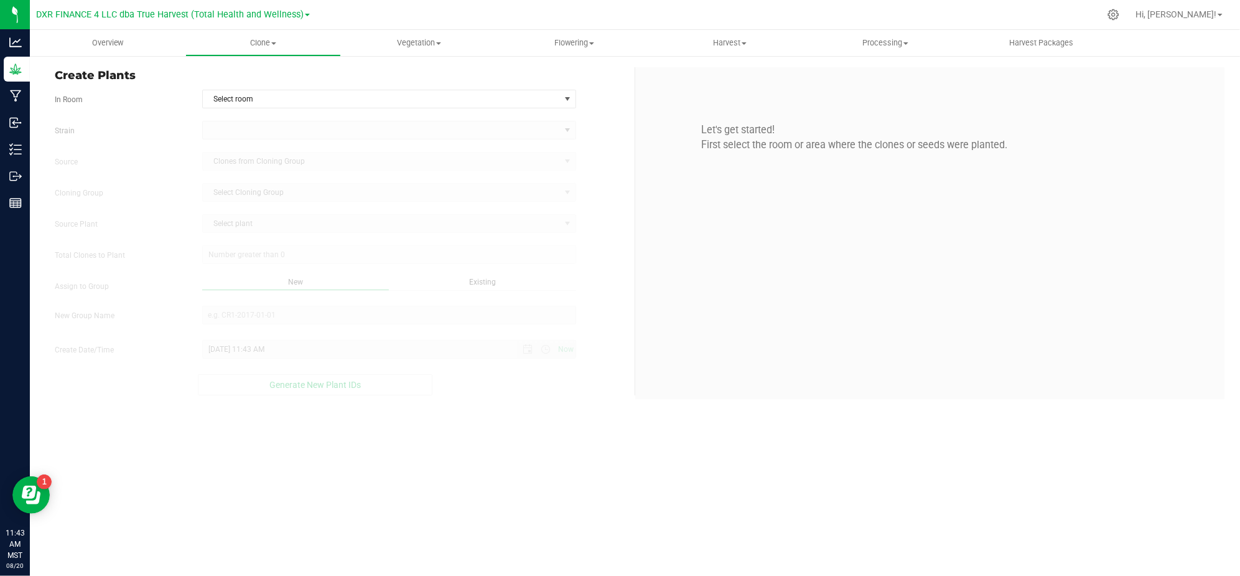
click at [721, 507] on div "Overview Clone Create plants Cloning groups Cloning plants Apply to plants Vege…" at bounding box center [635, 303] width 1210 height 546
click at [511, 95] on span "Select room" at bounding box center [381, 98] width 357 height 17
drag, startPoint x: 329, startPoint y: 135, endPoint x: 174, endPoint y: 138, distance: 155.0
click at [327, 135] on li "Clone Room 105" at bounding box center [389, 139] width 373 height 19
click at [145, 136] on label "Strain" at bounding box center [118, 130] width 147 height 11
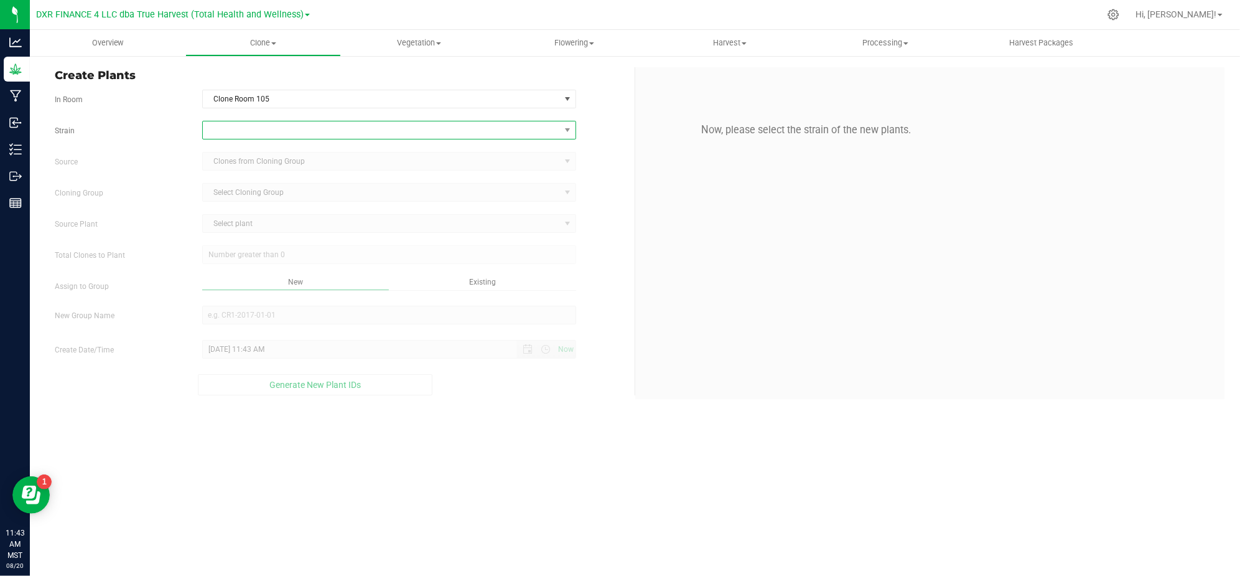
click at [243, 137] on span at bounding box center [381, 129] width 357 height 17
type input "s"
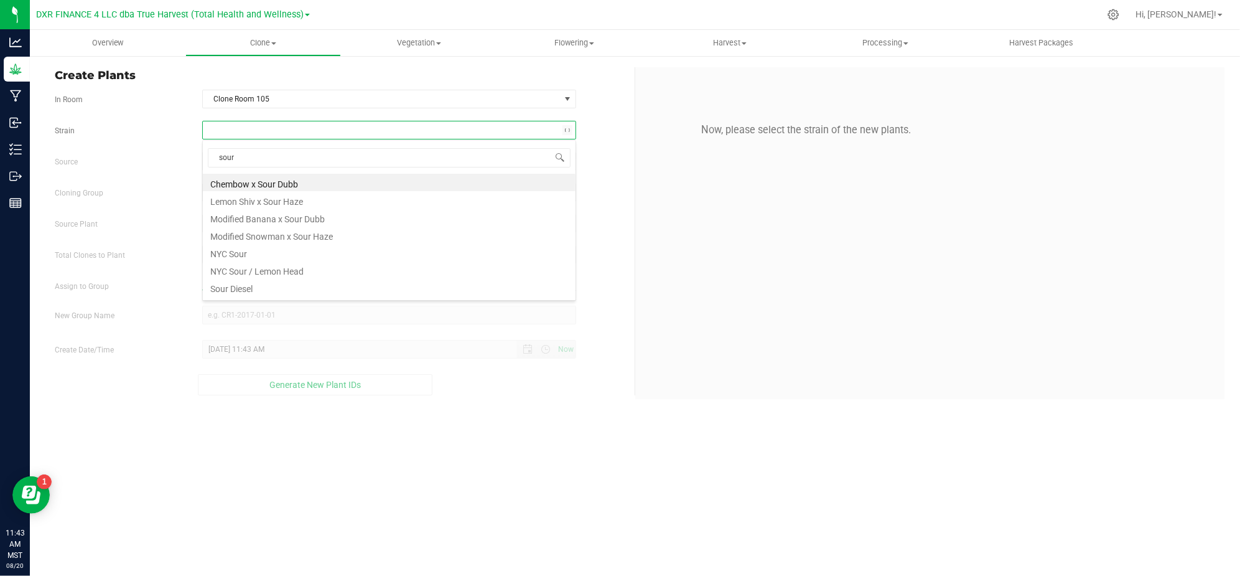
type input "sour h"
click at [250, 220] on li "Sour Haze" at bounding box center [389, 216] width 373 height 17
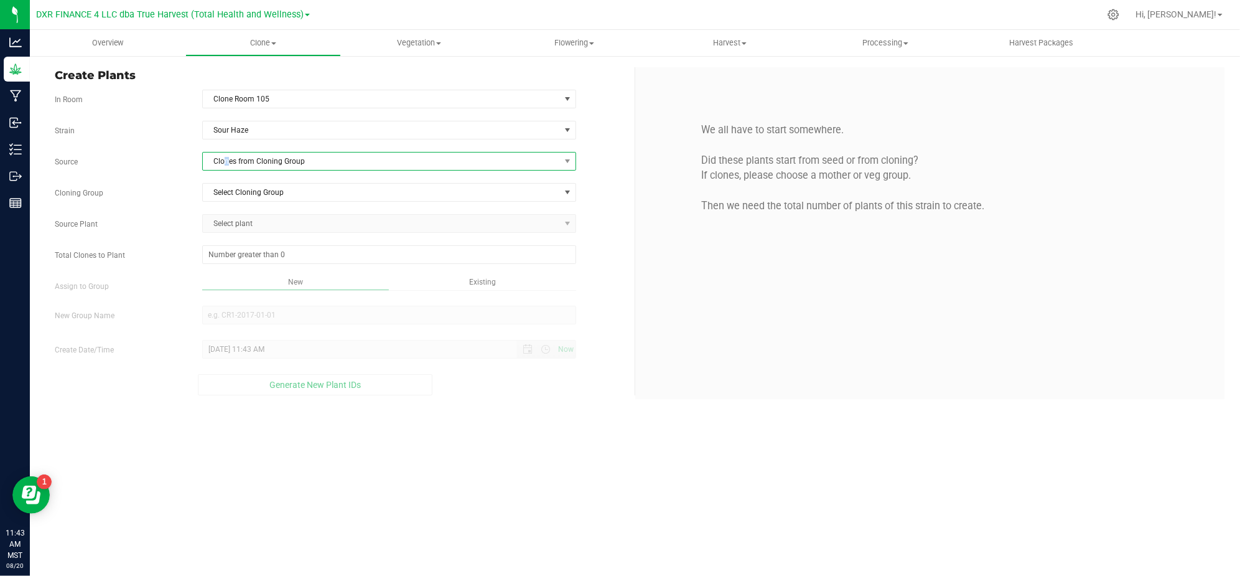
click at [227, 160] on span "Clones from Cloning Group" at bounding box center [381, 160] width 357 height 17
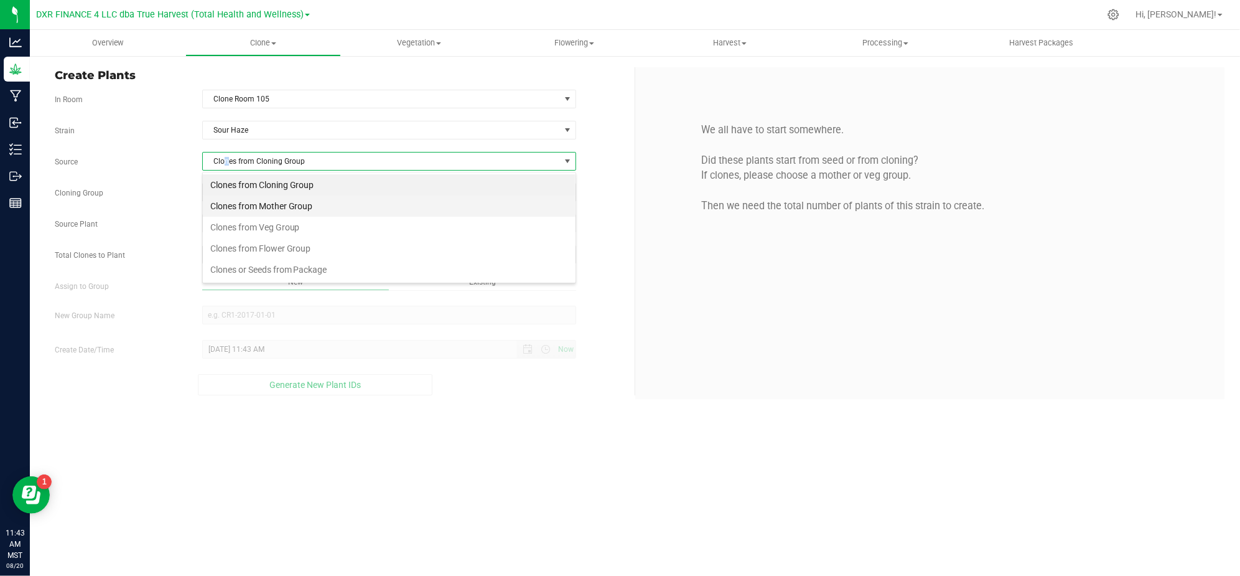
click at [270, 205] on li "Clones from Mother Group" at bounding box center [389, 205] width 373 height 21
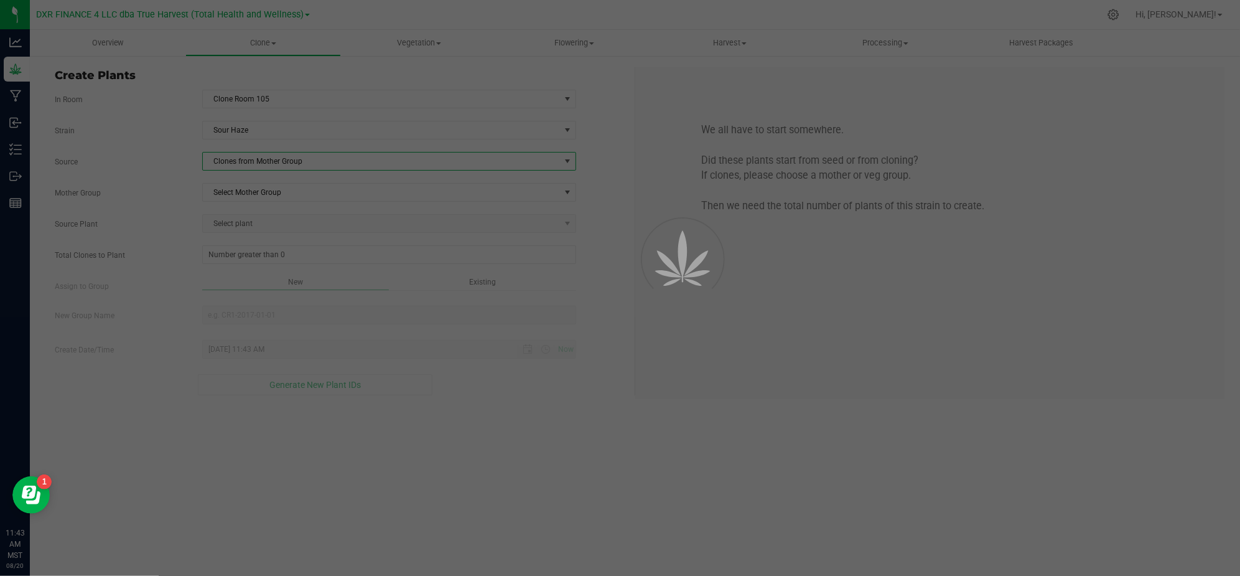
drag, startPoint x: 167, startPoint y: 168, endPoint x: 218, endPoint y: 174, distance: 50.8
click at [172, 168] on div "Source Clones from Mother Group" at bounding box center [339, 161] width 589 height 19
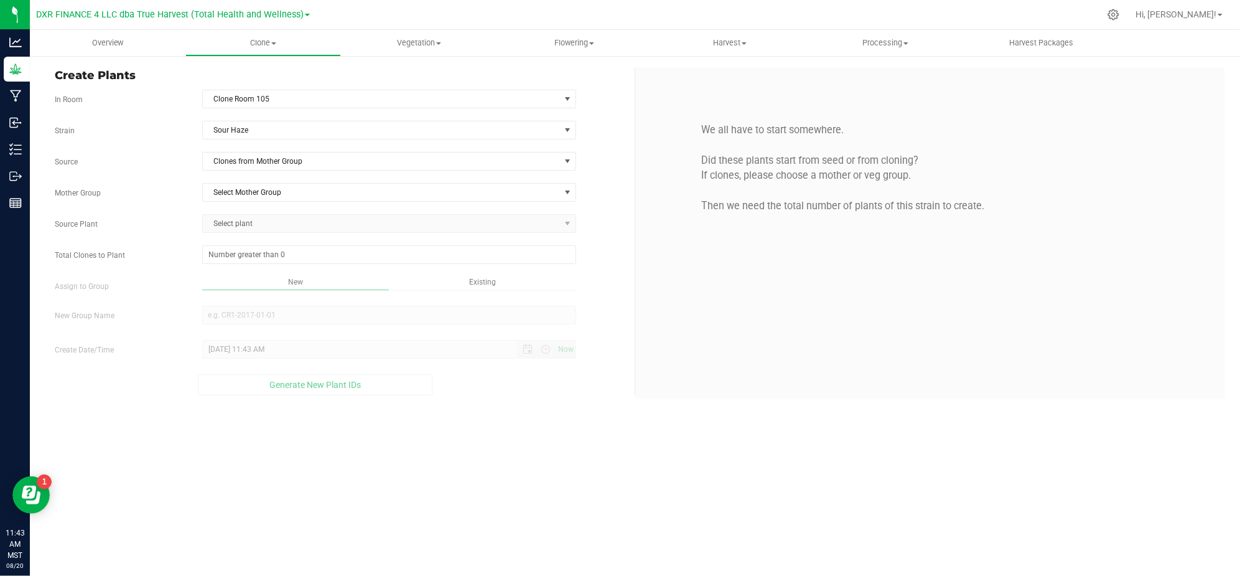
drag, startPoint x: 259, startPoint y: 182, endPoint x: 267, endPoint y: 190, distance: 11.0
click at [260, 182] on div "Strain Sour Haze Source Clones from Mother Group Mother Group Select Mother Gro…" at bounding box center [340, 258] width 571 height 274
click at [276, 198] on span "Select Mother Group" at bounding box center [381, 192] width 357 height 17
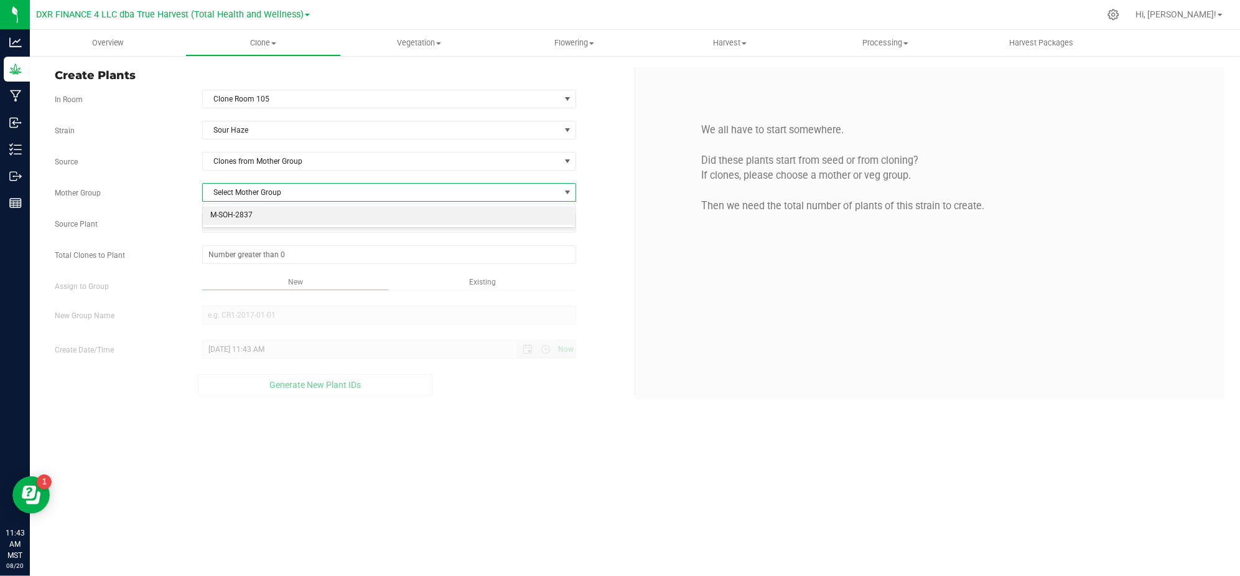
drag, startPoint x: 276, startPoint y: 212, endPoint x: 118, endPoint y: 217, distance: 158.2
click at [273, 212] on li "M-SOH-2837" at bounding box center [389, 215] width 373 height 19
click at [123, 217] on div "Source Plant Select plant" at bounding box center [339, 223] width 589 height 19
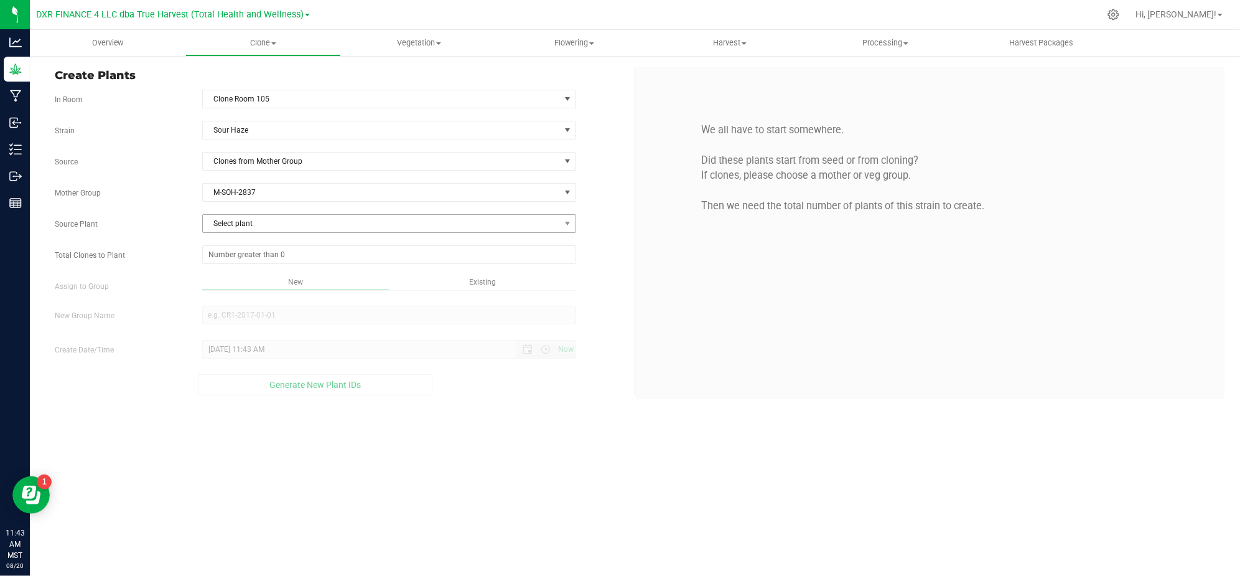
click at [245, 227] on span "Select plant" at bounding box center [381, 223] width 357 height 17
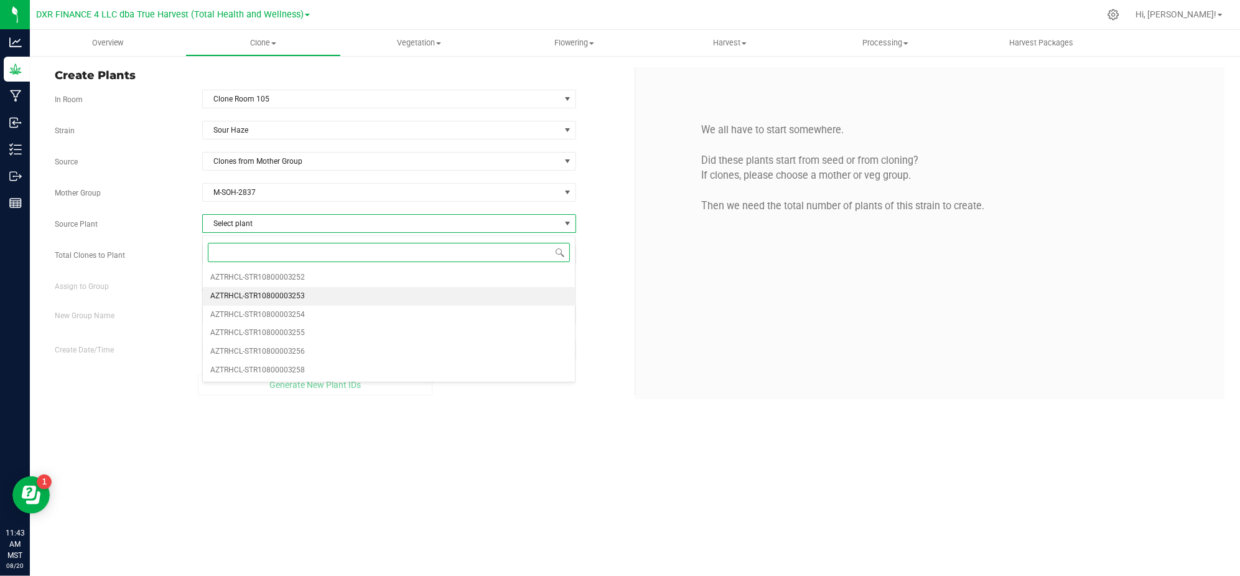
click at [324, 297] on li "AZTRHCL-STR10800003253" at bounding box center [389, 296] width 373 height 19
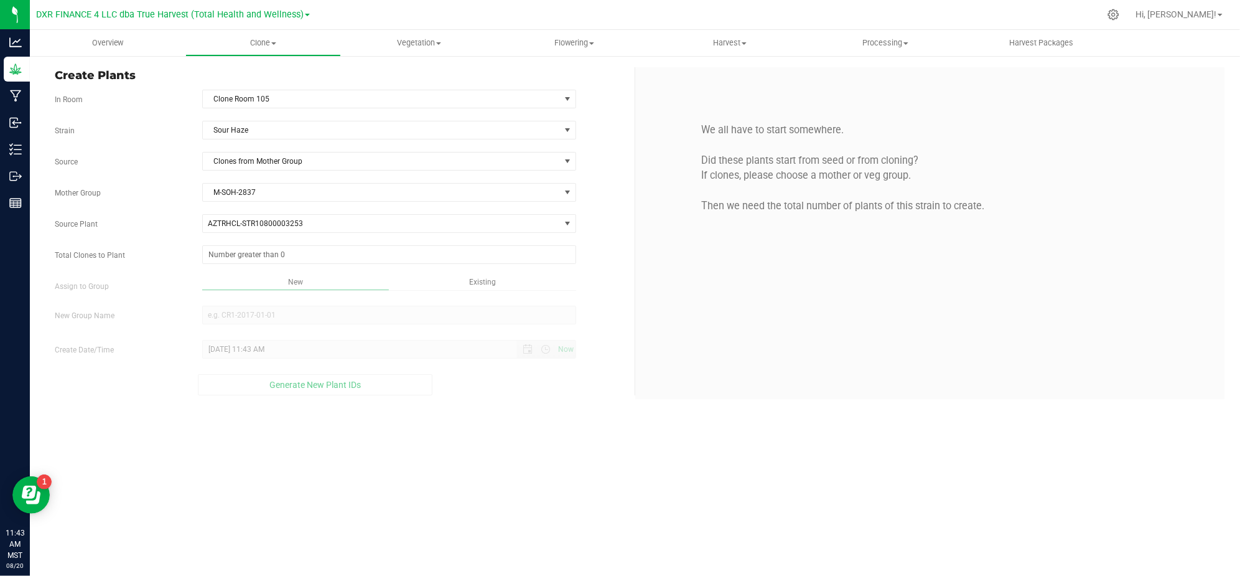
drag, startPoint x: 162, startPoint y: 232, endPoint x: 202, endPoint y: 238, distance: 40.3
click at [173, 233] on div "Source Plant AZTRHCL-STR10800003253 AZTRHCL-STR10800003252 AZTRHCL-STR108000032…" at bounding box center [339, 223] width 589 height 19
click at [220, 250] on span at bounding box center [389, 254] width 374 height 19
type input "25"
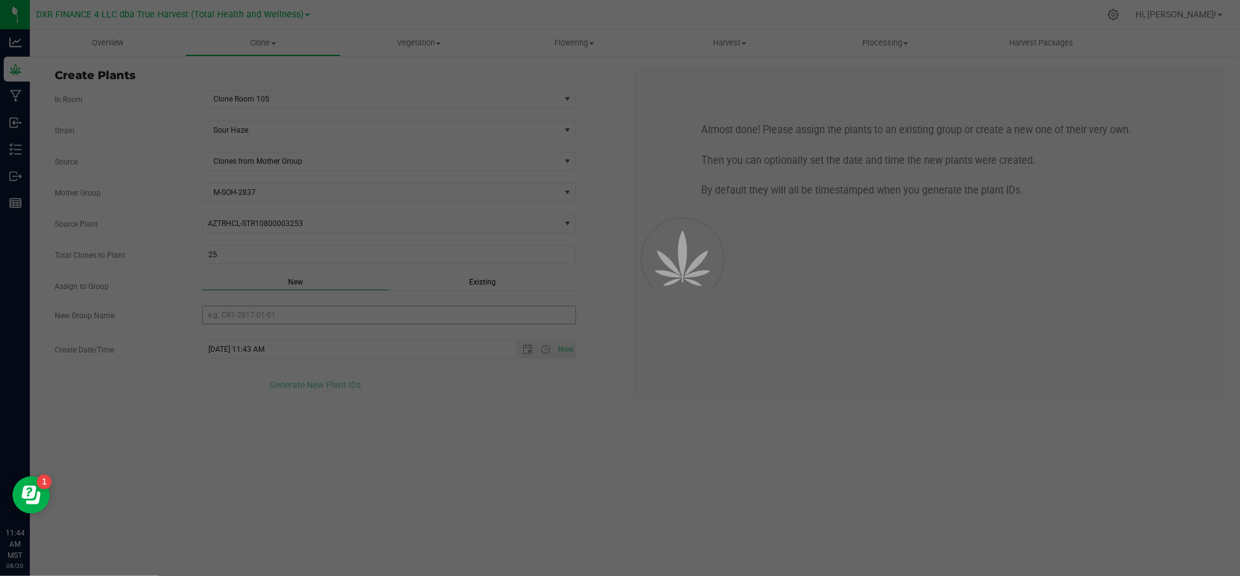
drag, startPoint x: 514, startPoint y: 448, endPoint x: 489, endPoint y: 320, distance: 130.7
click at [514, 444] on div "Overview Clone Create plants Cloning groups Cloning plants Apply to plants Vege…" at bounding box center [635, 303] width 1210 height 546
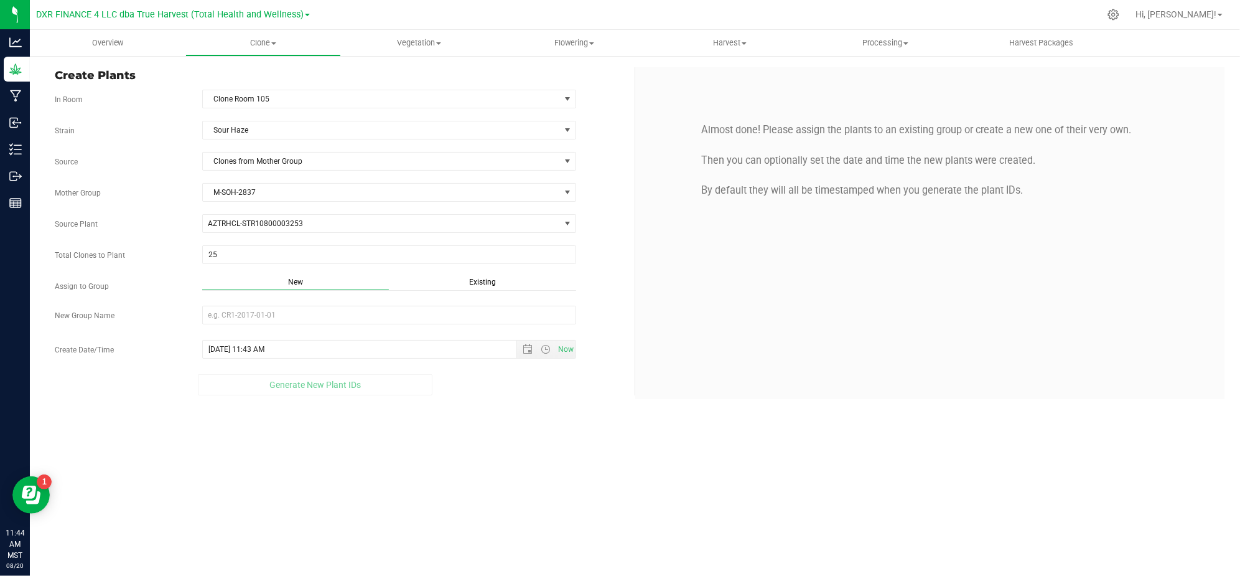
click at [495, 285] on span "Existing" at bounding box center [482, 282] width 27 height 9
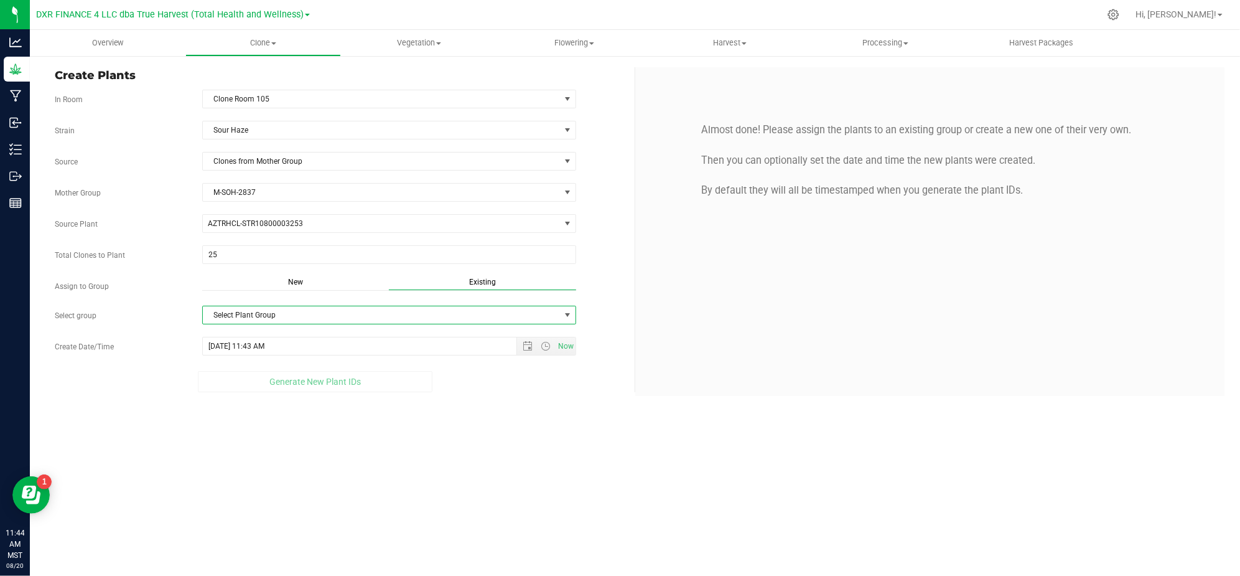
click at [474, 317] on span "Select Plant Group" at bounding box center [381, 314] width 357 height 17
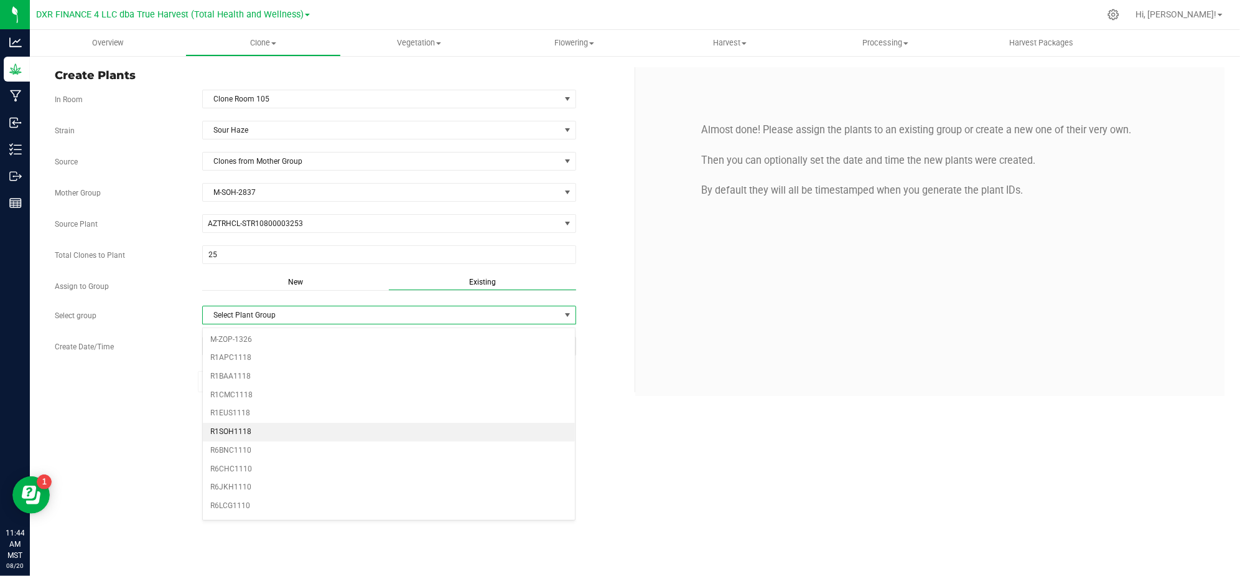
click at [232, 441] on li "R1SOH1118" at bounding box center [389, 432] width 373 height 19
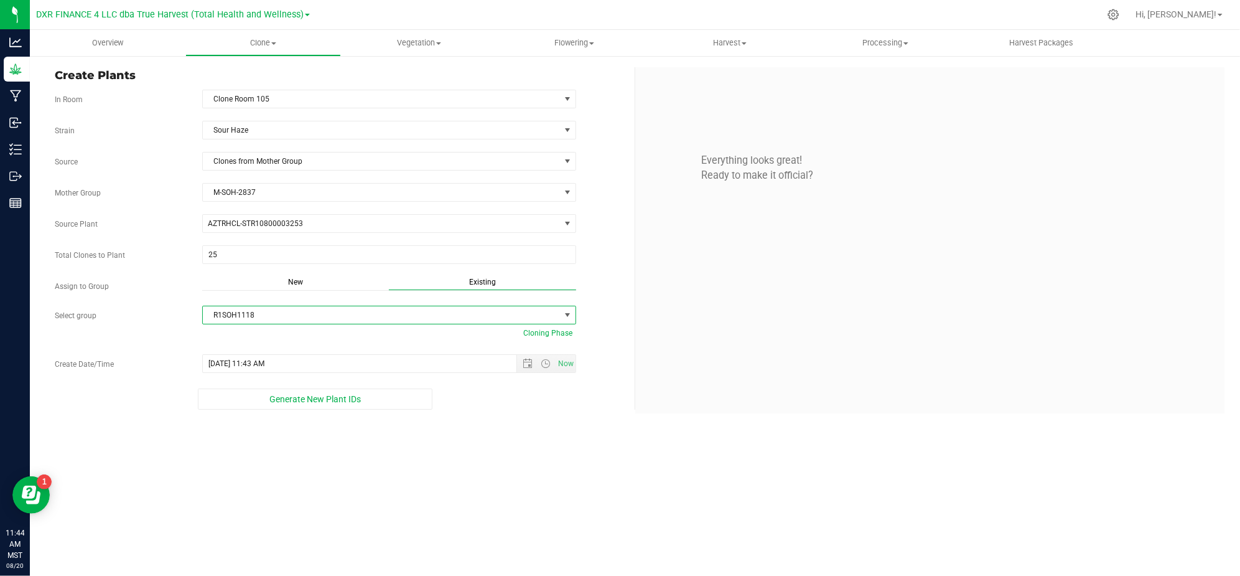
click at [143, 403] on div "Generate New Plant IDs" at bounding box center [316, 398] width 522 height 21
click at [596, 431] on div "Overview Clone Create plants Cloning groups Cloning plants Apply to plants Vege…" at bounding box center [635, 303] width 1210 height 546
click at [525, 367] on span "Open the date view" at bounding box center [528, 363] width 10 height 10
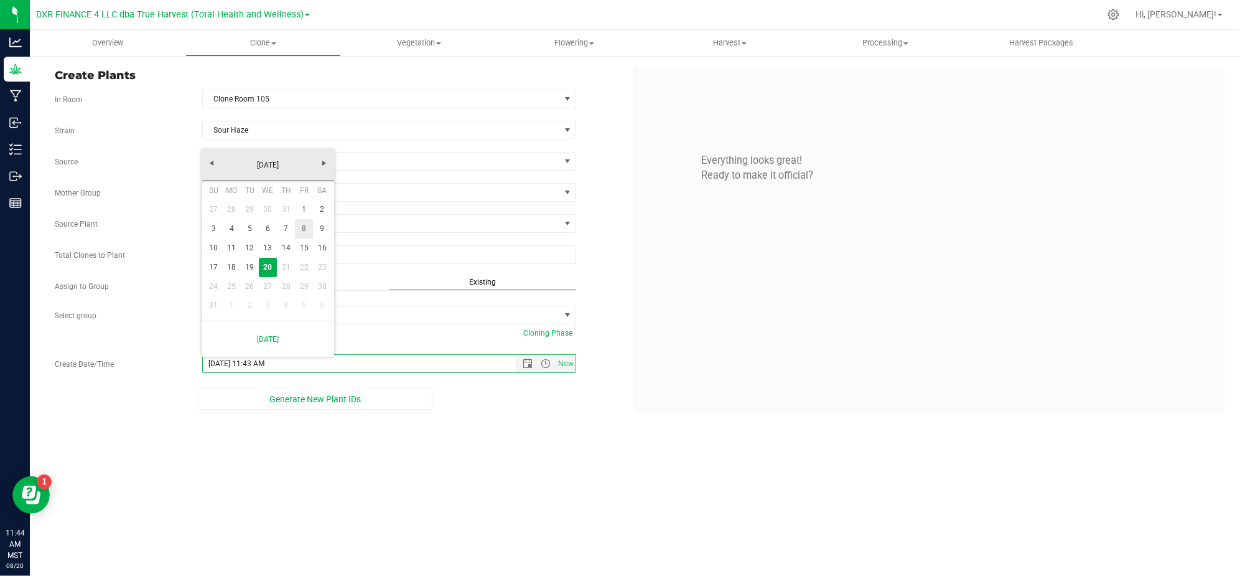
drag, startPoint x: 302, startPoint y: 230, endPoint x: 432, endPoint y: 366, distance: 188.4
click at [302, 230] on link "8" at bounding box center [304, 228] width 18 height 19
type input "[DATE] 11:43 AM"
click at [519, 541] on div "Overview Clone Create plants Cloning groups Cloning plants Apply to plants Vege…" at bounding box center [635, 303] width 1210 height 546
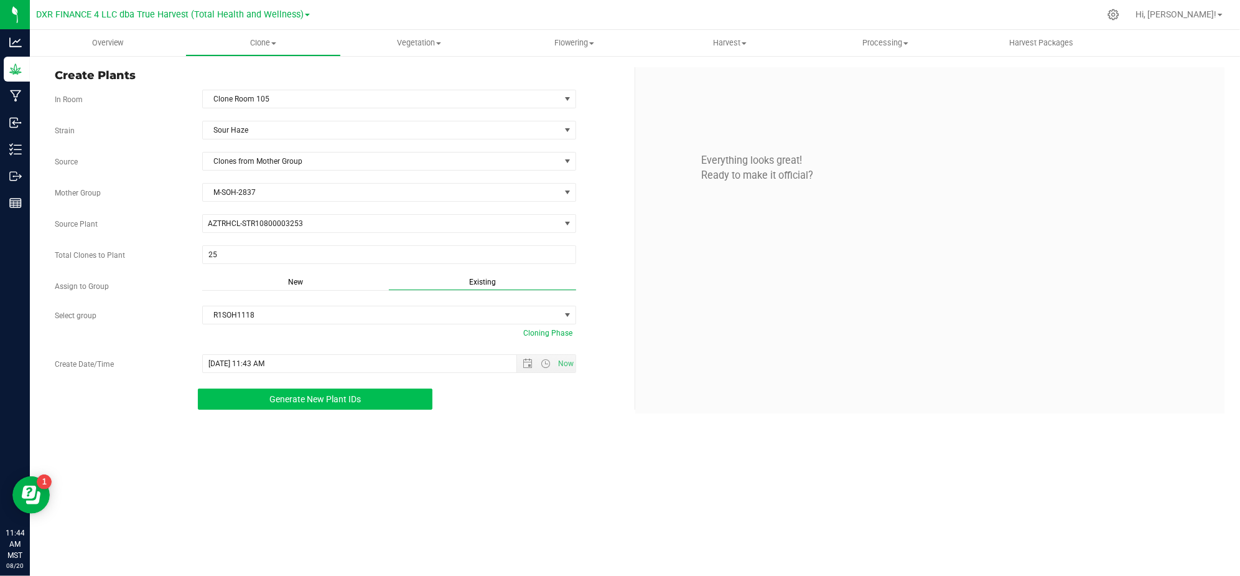
click at [332, 391] on button "Generate New Plant IDs" at bounding box center [315, 398] width 235 height 21
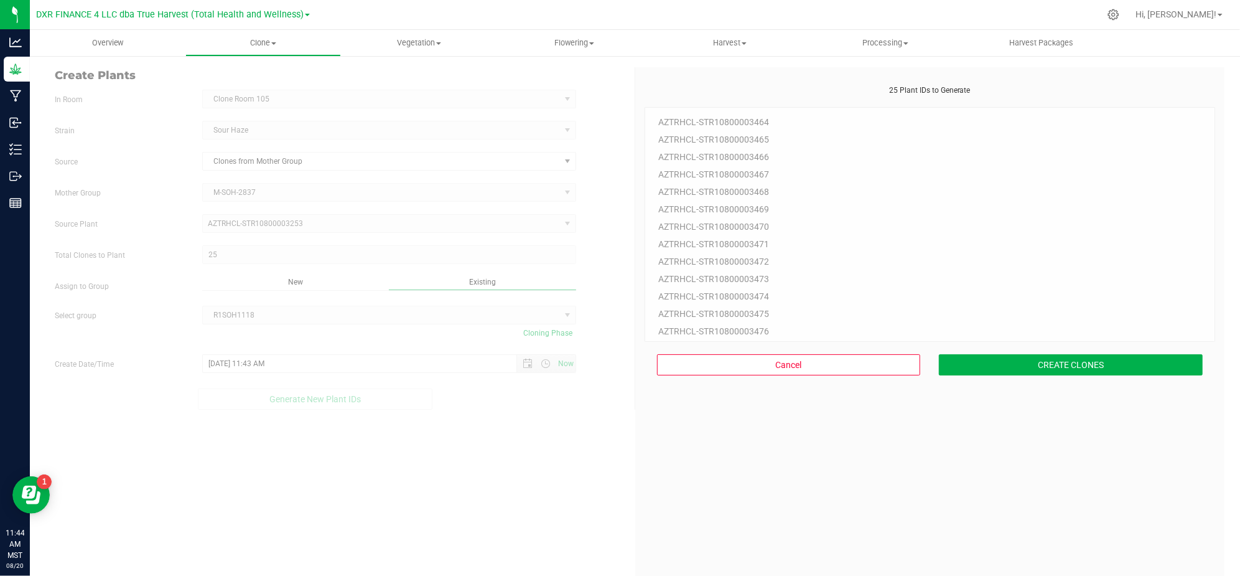
scroll to position [37, 0]
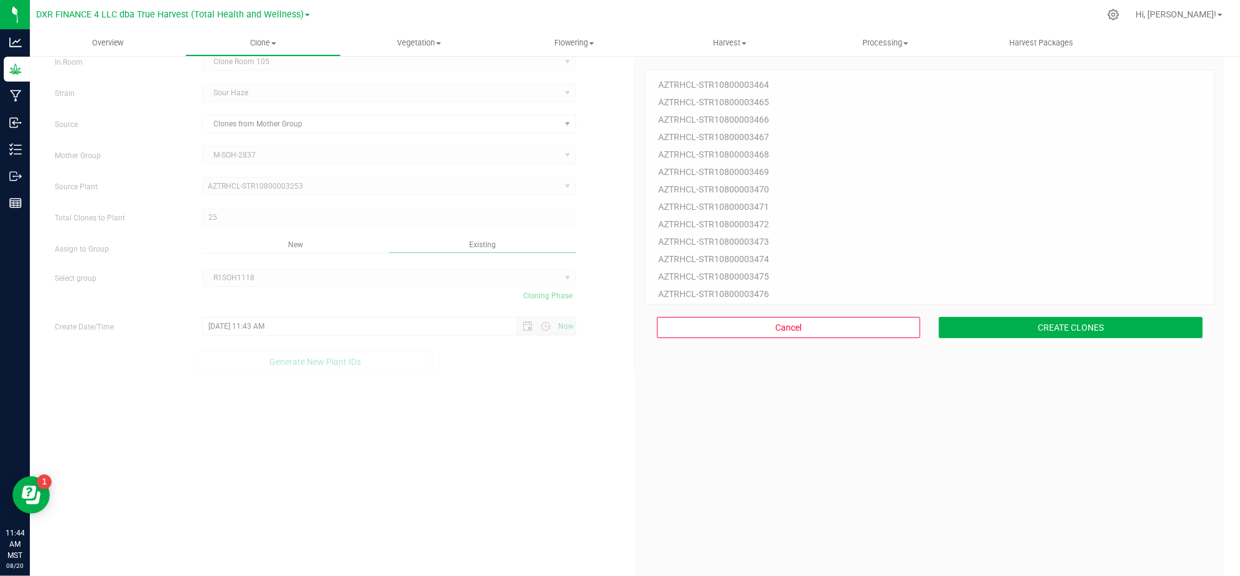
drag, startPoint x: 995, startPoint y: 496, endPoint x: 994, endPoint y: 356, distance: 140.0
click at [995, 473] on div "25 Plant IDs to Generate AZTRHCL-STR10800003464 AZTRHCL-STR10800003465 AZTRHCL-…" at bounding box center [930, 335] width 571 height 576
click at [996, 332] on button "CREATE CLONES" at bounding box center [1071, 327] width 264 height 21
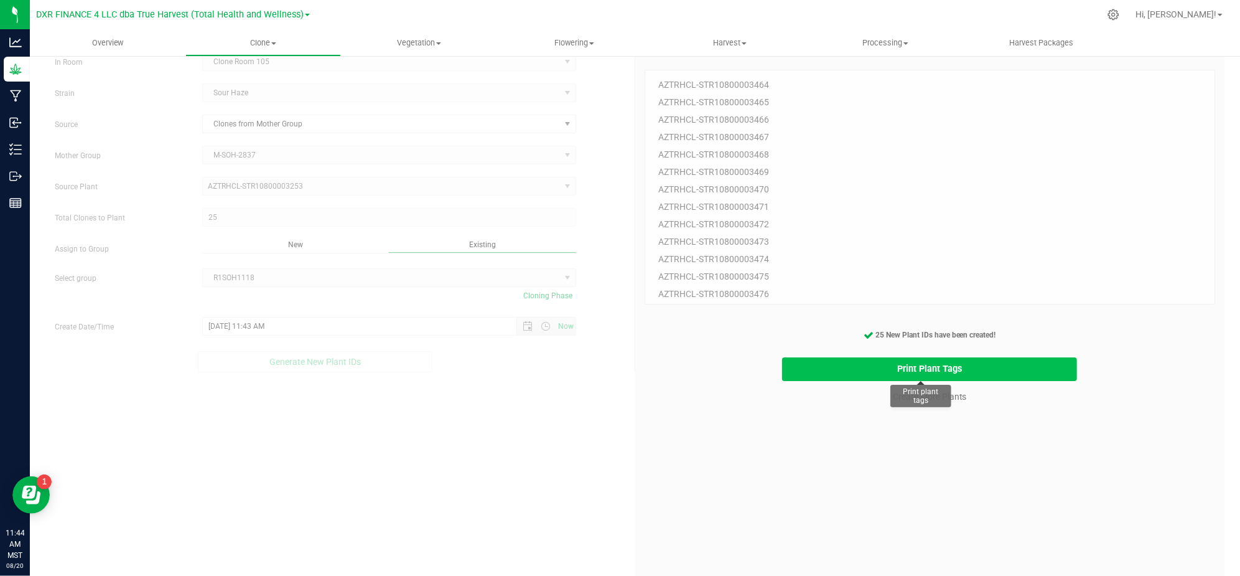
click at [1046, 367] on button "Print Plant Tags" at bounding box center [929, 369] width 295 height 24
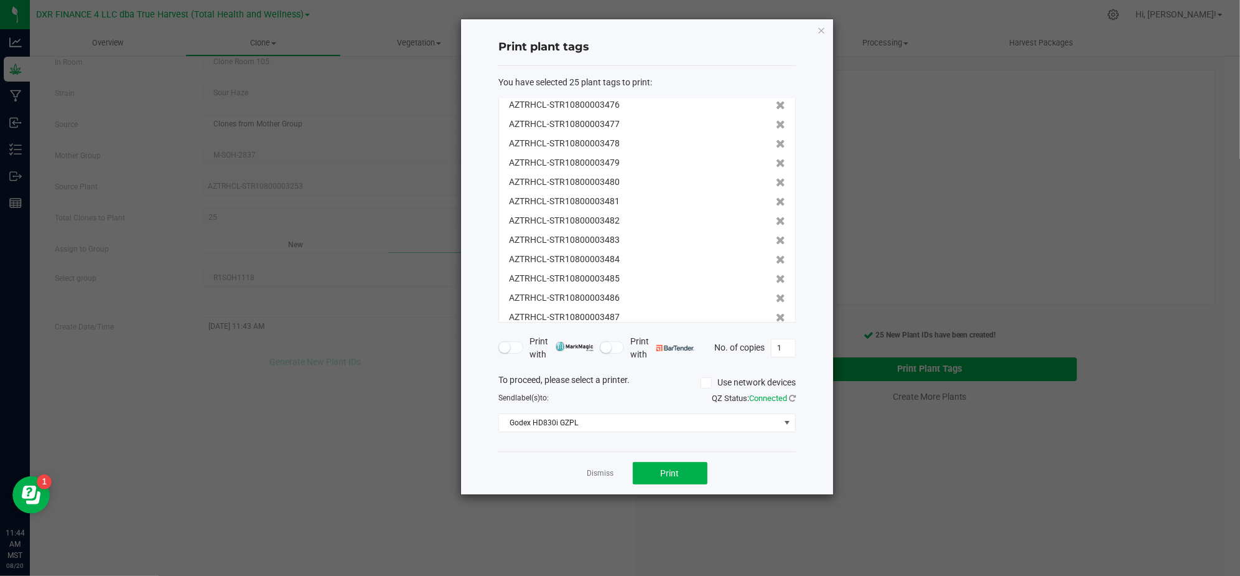
scroll to position [269, 0]
click at [683, 472] on button "Print" at bounding box center [670, 473] width 75 height 22
click at [776, 301] on icon at bounding box center [780, 304] width 9 height 9
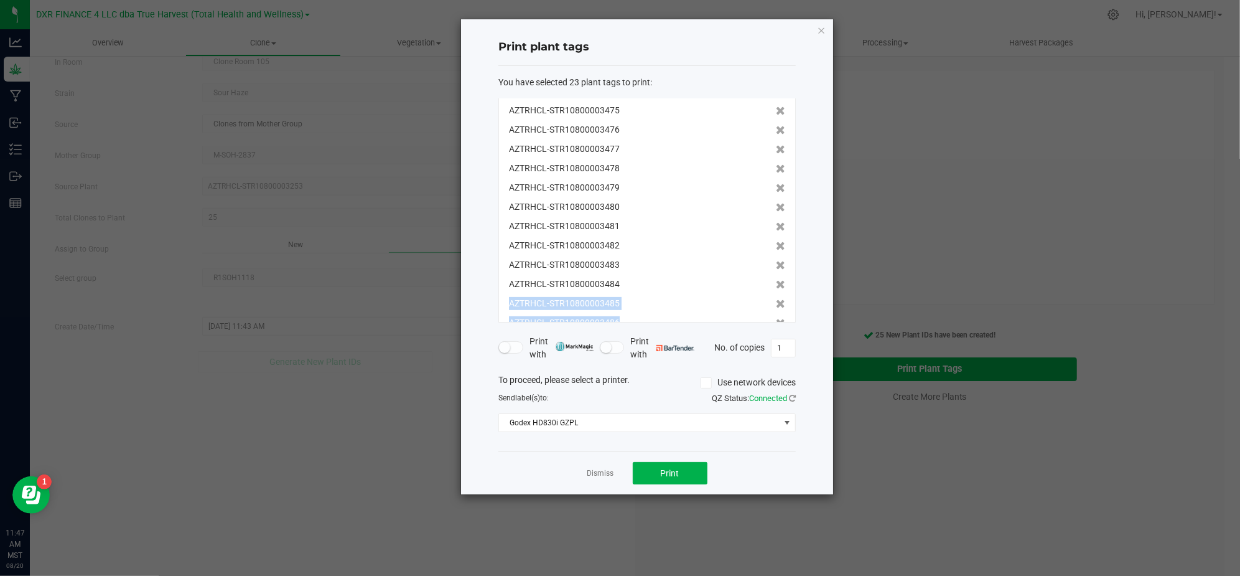
click at [776, 301] on icon at bounding box center [780, 303] width 9 height 9
click at [776, 301] on icon at bounding box center [780, 304] width 9 height 9
click at [776, 301] on icon at bounding box center [780, 303] width 9 height 9
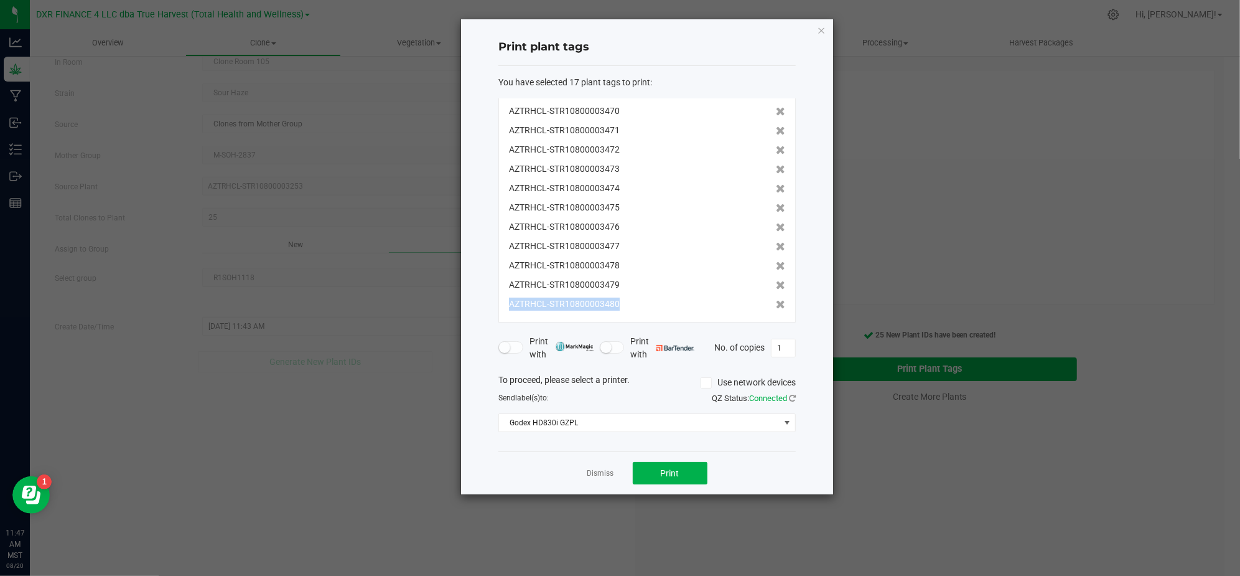
click at [776, 301] on icon at bounding box center [780, 304] width 9 height 9
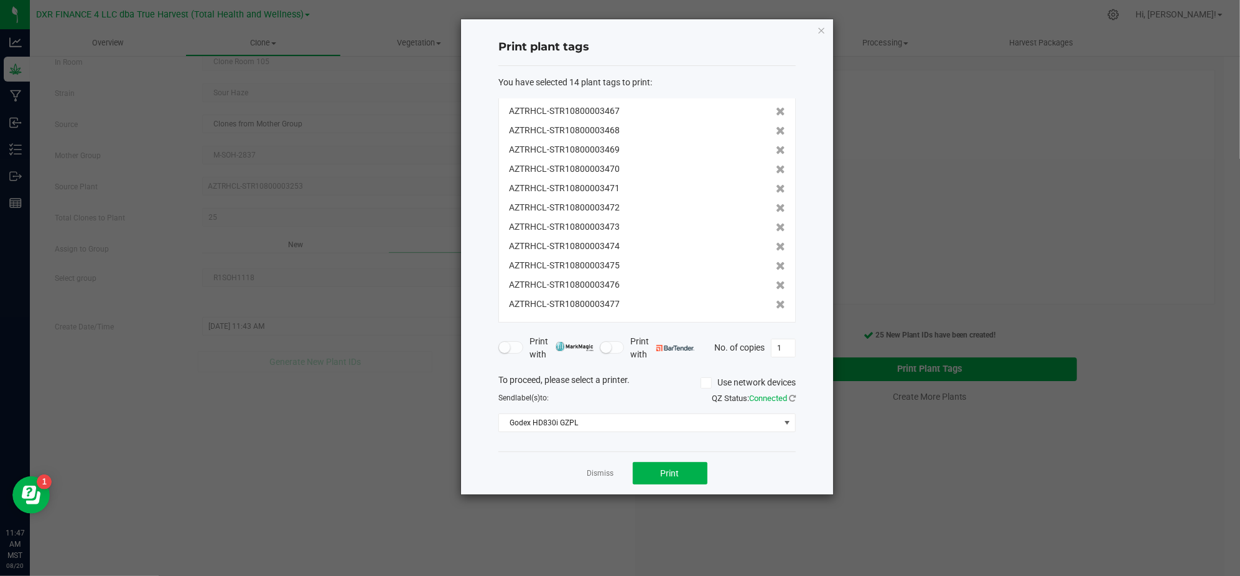
click at [776, 301] on icon at bounding box center [780, 304] width 9 height 9
click at [680, 474] on button "Print" at bounding box center [670, 473] width 75 height 22
click at [600, 479] on link "Dismiss" at bounding box center [601, 473] width 27 height 11
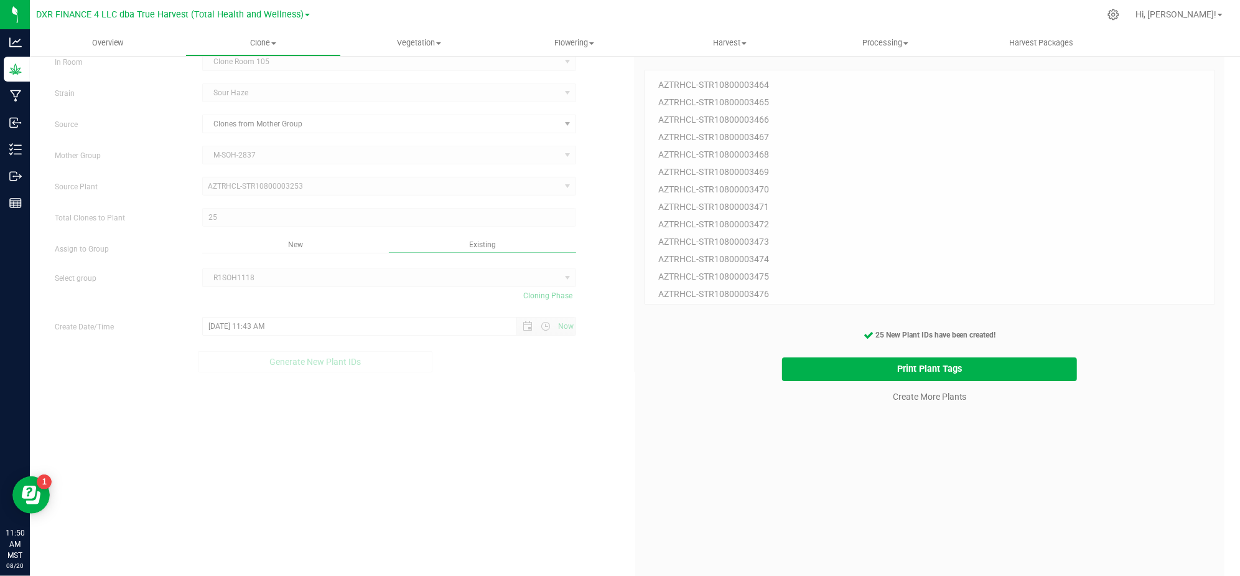
drag, startPoint x: 678, startPoint y: 500, endPoint x: 1036, endPoint y: 410, distance: 369.8
click at [683, 500] on div "25 Plant IDs to Generate AZTRHCL-STR10800003464 AZTRHCL-STR10800003465 AZTRHCL-…" at bounding box center [930, 335] width 571 height 576
click at [1026, 423] on div "25 Plant IDs to Generate AZTRHCL-STR10800003464 AZTRHCL-STR10800003465 AZTRHCL-…" at bounding box center [930, 335] width 571 height 576
click at [940, 399] on link "Create More Plants" at bounding box center [930, 396] width 74 height 12
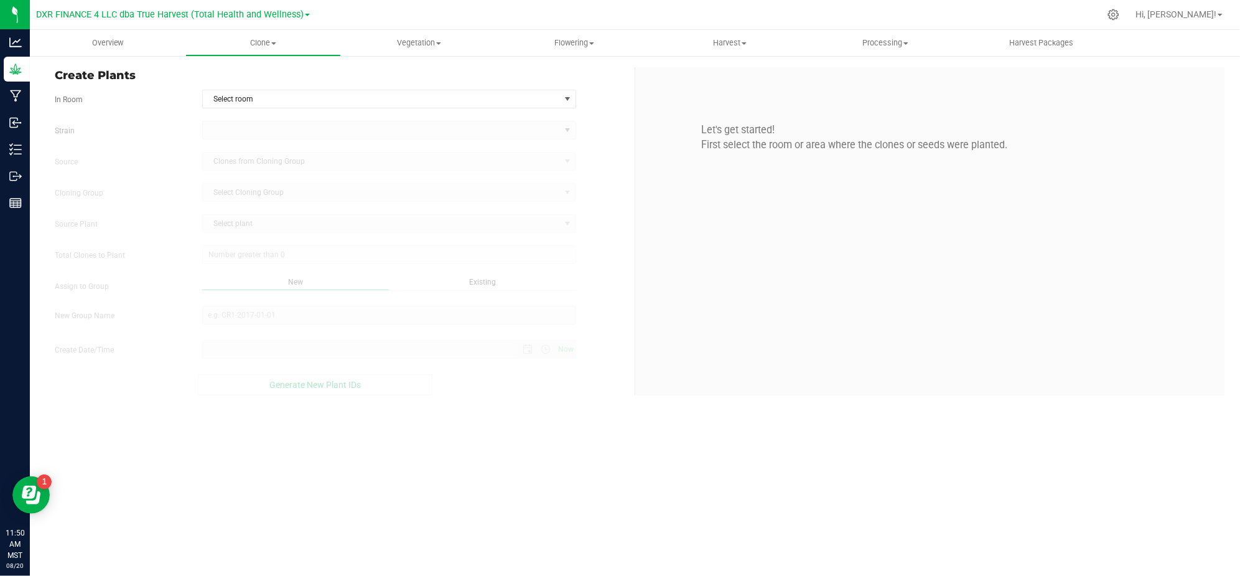
type input "[DATE] 11:50 AM"
click at [393, 88] on div "Create Plants In Room Select room Select room Clone Room 104 Clone Room 105 Clo…" at bounding box center [340, 231] width 590 height 328
click at [391, 92] on span "Select room" at bounding box center [381, 98] width 357 height 17
drag, startPoint x: 284, startPoint y: 126, endPoint x: 284, endPoint y: 139, distance: 13.7
click at [284, 139] on ul "Clone Room 104 Clone Room 105 Clone Tent 101 Clone Tent 103" at bounding box center [389, 148] width 373 height 74
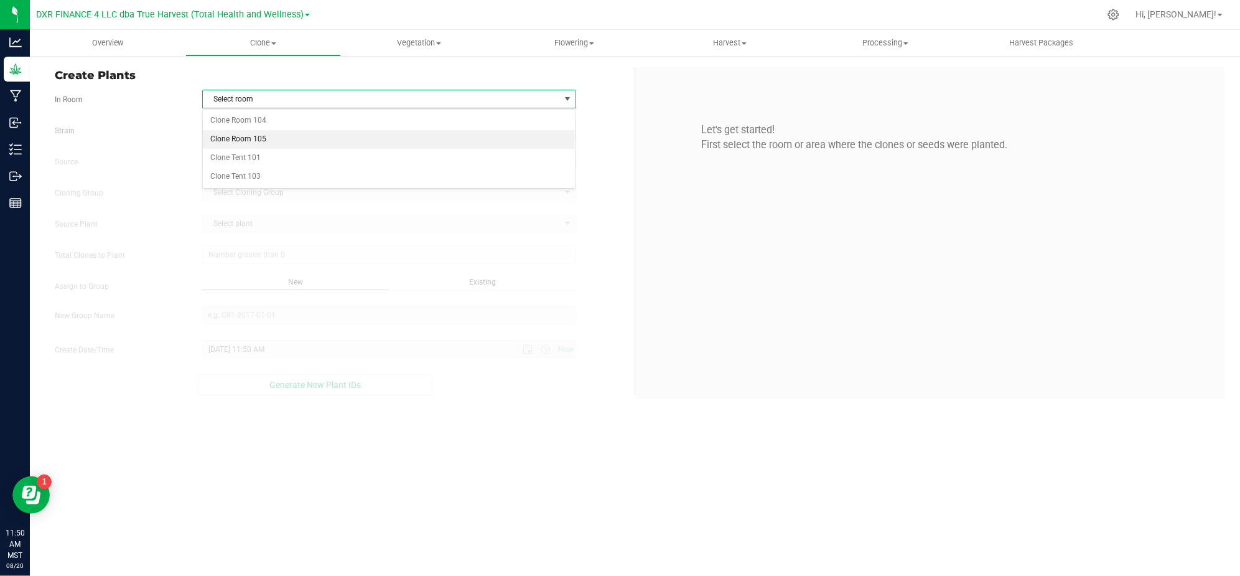
click at [227, 135] on li "Clone Room 105" at bounding box center [389, 139] width 373 height 19
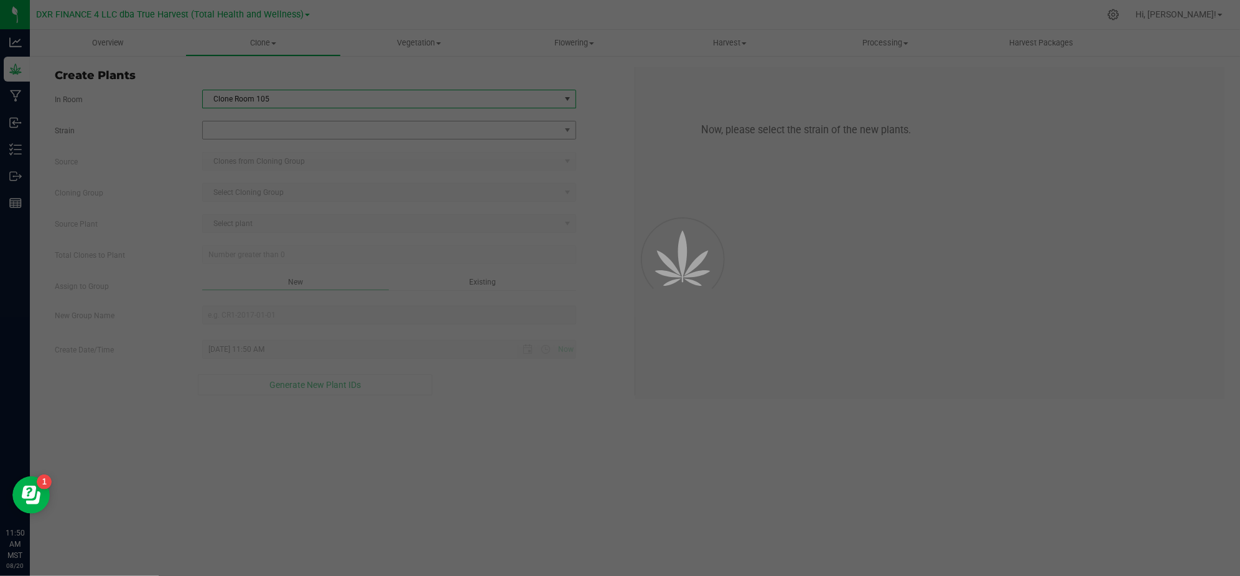
drag, startPoint x: 136, startPoint y: 129, endPoint x: 217, endPoint y: 126, distance: 81.6
click at [140, 129] on label "Strain" at bounding box center [118, 130] width 147 height 11
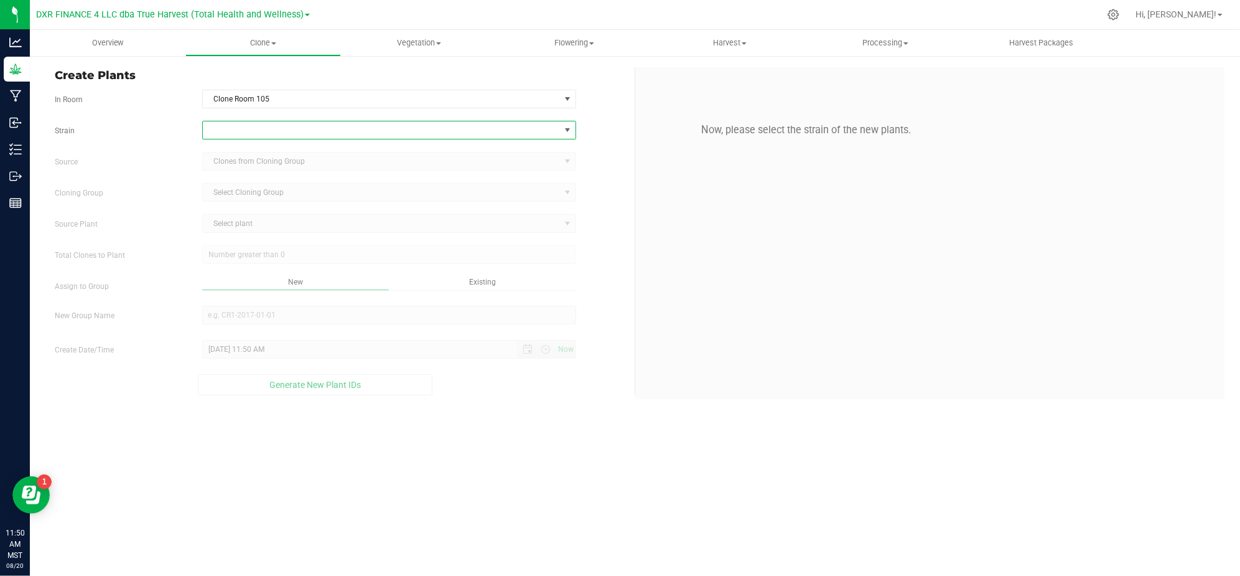
click at [248, 124] on span at bounding box center [381, 129] width 357 height 17
type input "3"
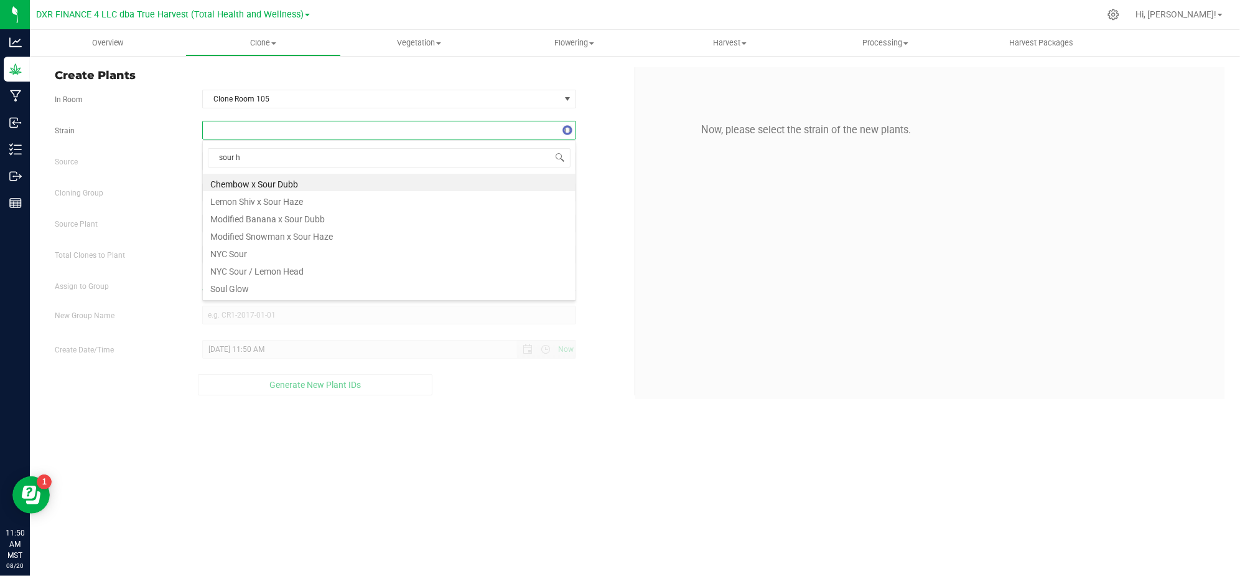
type input "sour ha"
click at [240, 222] on li "Sour Haze" at bounding box center [389, 216] width 373 height 17
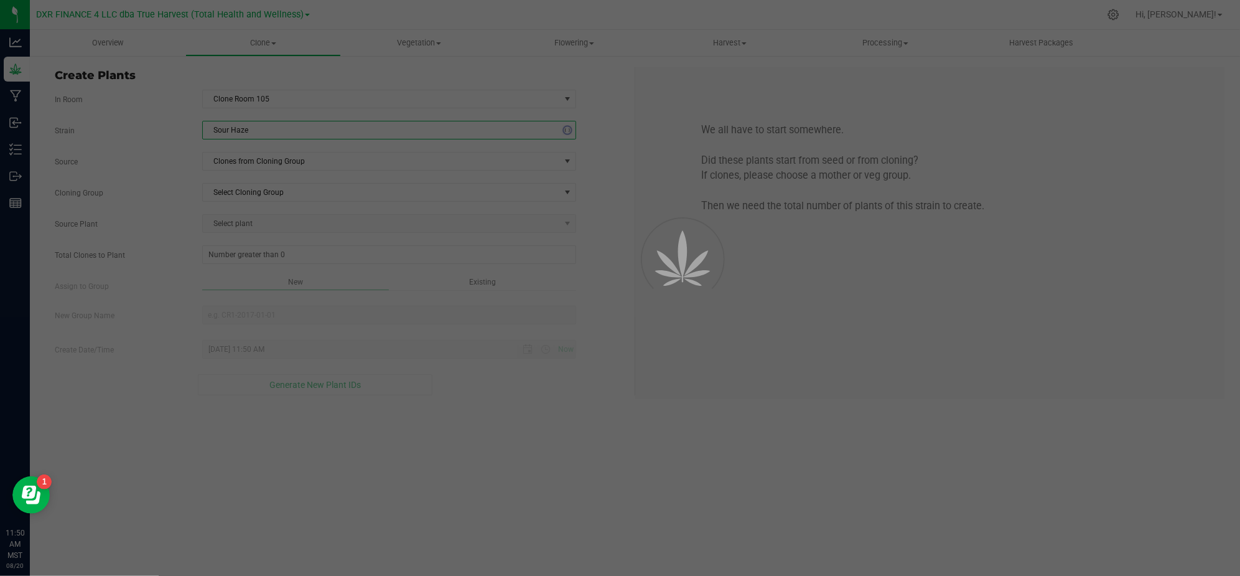
click at [154, 192] on label "Cloning Group" at bounding box center [118, 192] width 147 height 11
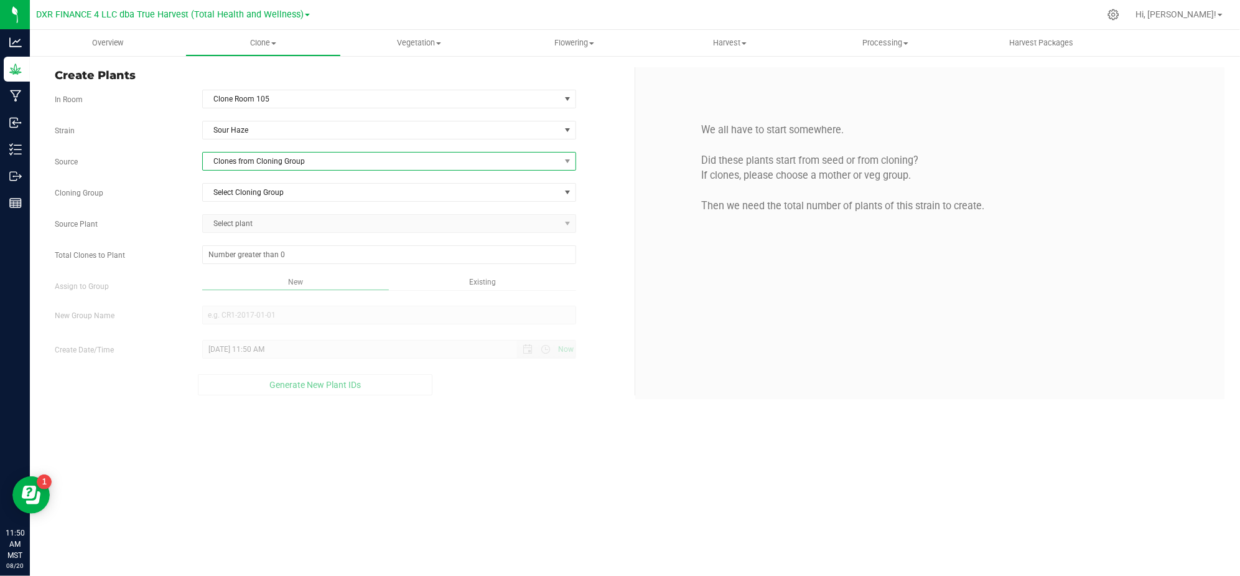
click at [224, 171] on span "Clones from Cloning Group" at bounding box center [389, 161] width 374 height 19
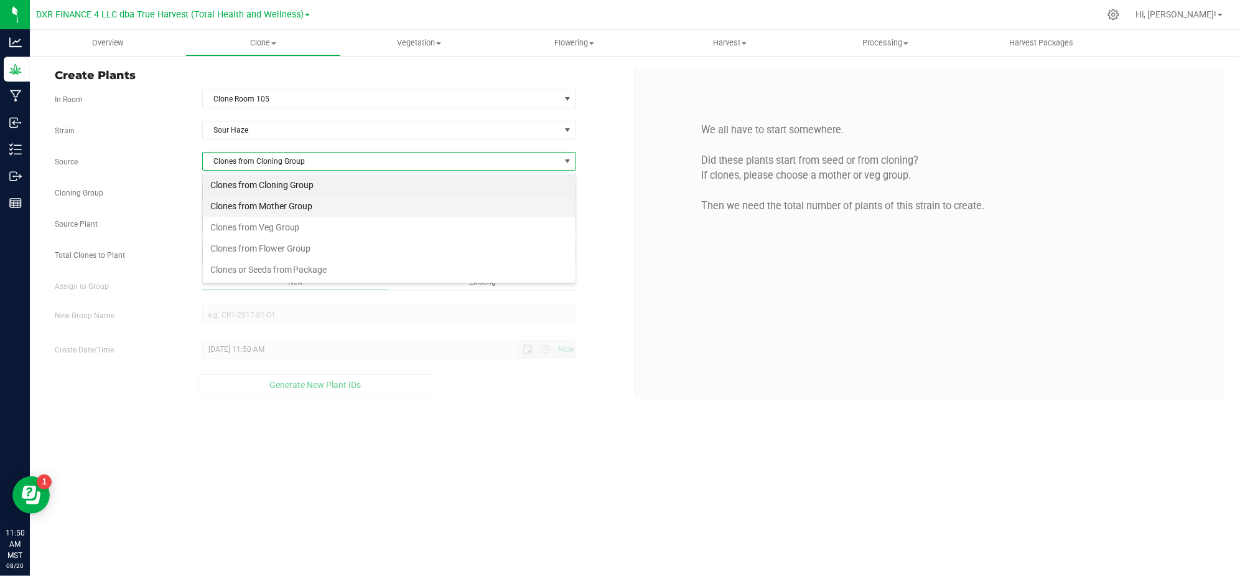
click at [255, 205] on li "Clones from Mother Group" at bounding box center [389, 205] width 373 height 21
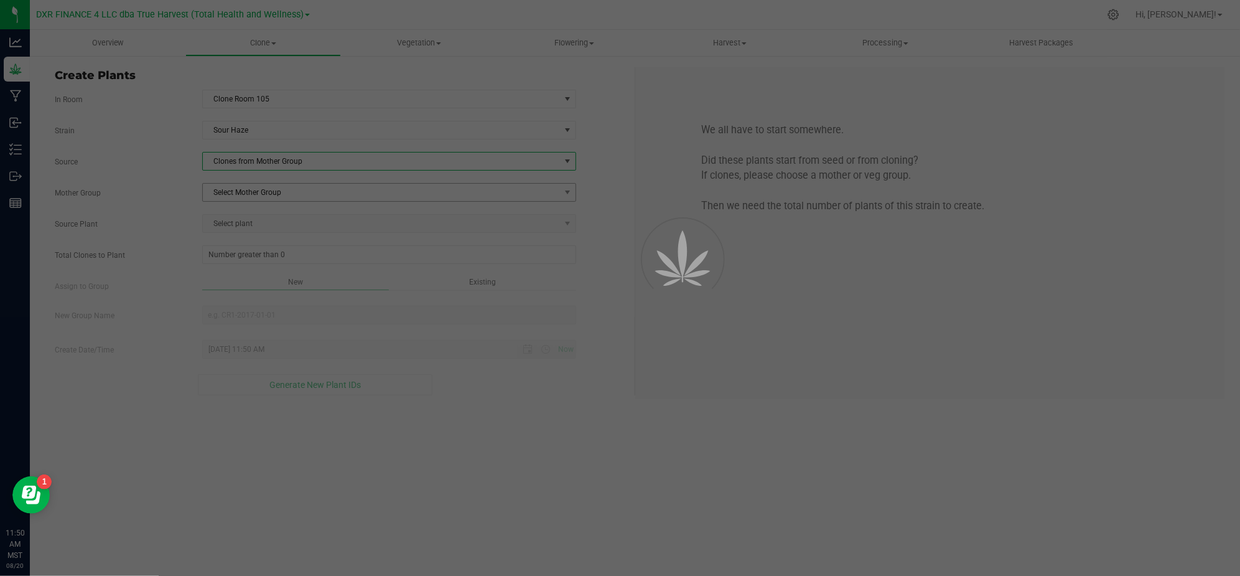
drag, startPoint x: 189, startPoint y: 182, endPoint x: 255, endPoint y: 187, distance: 66.2
click at [193, 182] on div "Strain Sour Haze Source Clones from Mother Group Mother Group Select Mother Gro…" at bounding box center [340, 258] width 571 height 274
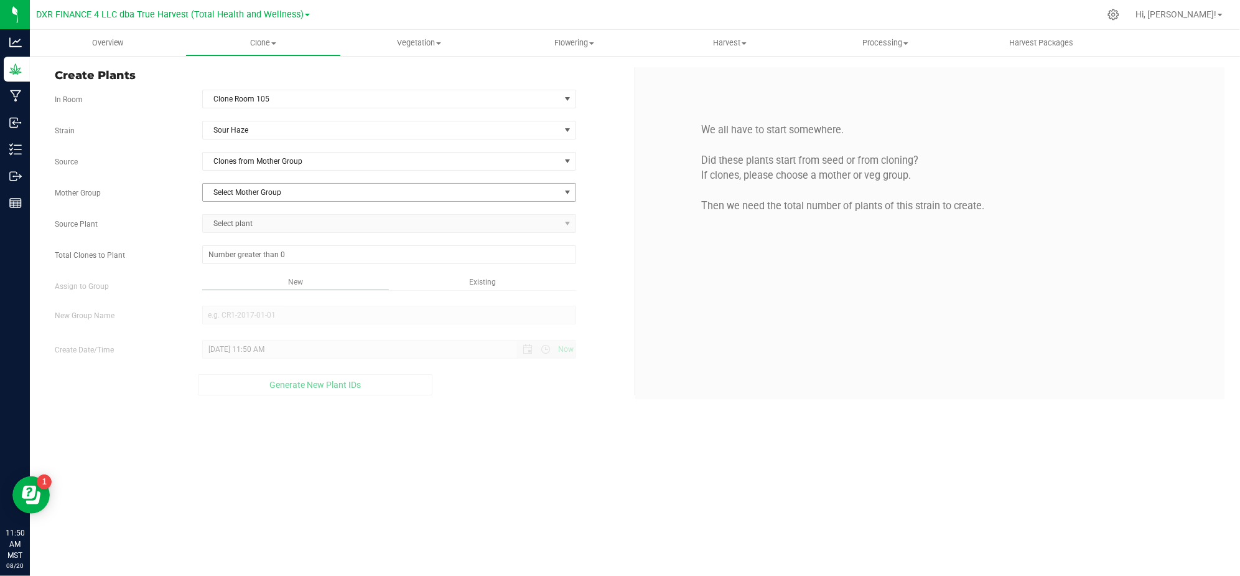
drag, startPoint x: 269, startPoint y: 190, endPoint x: 274, endPoint y: 197, distance: 8.0
click at [270, 192] on span "Select Mother Group" at bounding box center [381, 192] width 357 height 17
drag, startPoint x: 282, startPoint y: 217, endPoint x: 97, endPoint y: 177, distance: 189.0
click at [269, 217] on li "M-SOH-2837" at bounding box center [389, 215] width 373 height 19
click at [128, 174] on div "Strain Sour Haze Source Clones from Mother Group Mother Group M-SOH-2837 Select…" at bounding box center [340, 258] width 571 height 274
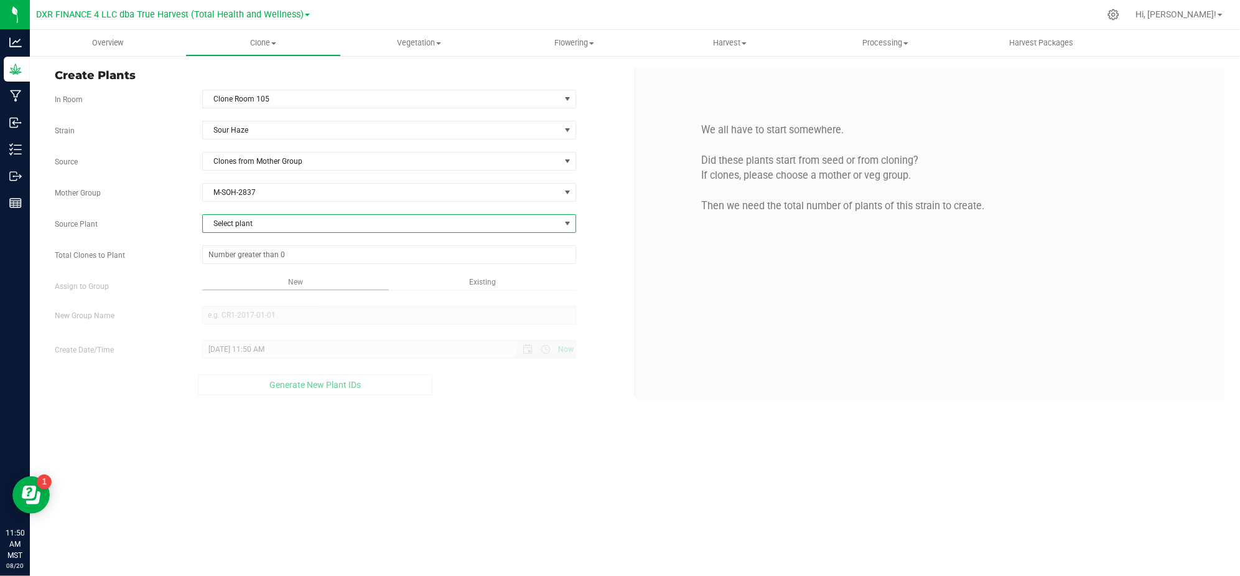
click at [271, 227] on span "Select plant" at bounding box center [381, 223] width 357 height 17
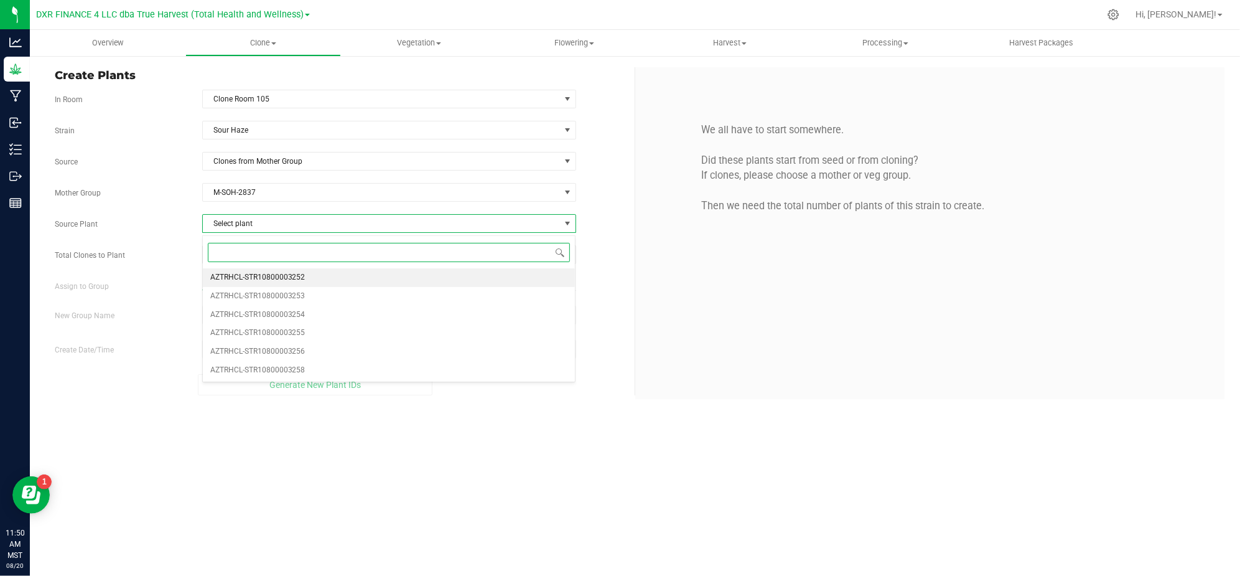
drag, startPoint x: 294, startPoint y: 276, endPoint x: 207, endPoint y: 271, distance: 87.3
click at [292, 276] on span "AZTRHCL-STR10800003252" at bounding box center [257, 277] width 95 height 16
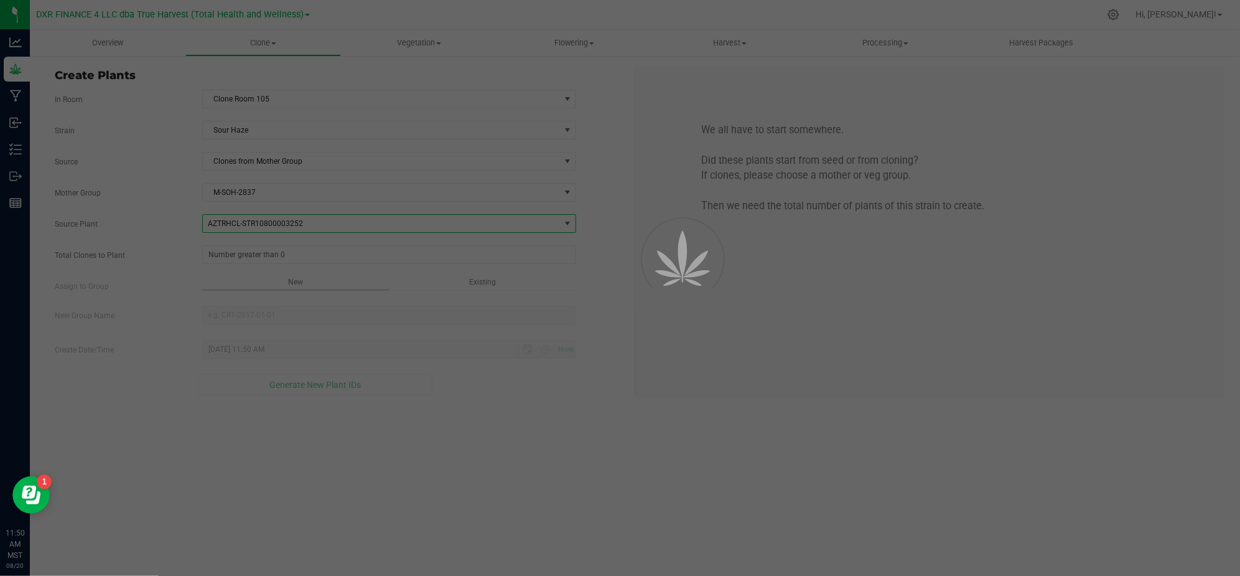
click at [179, 264] on div "Total Clones to Plant" at bounding box center [339, 254] width 589 height 19
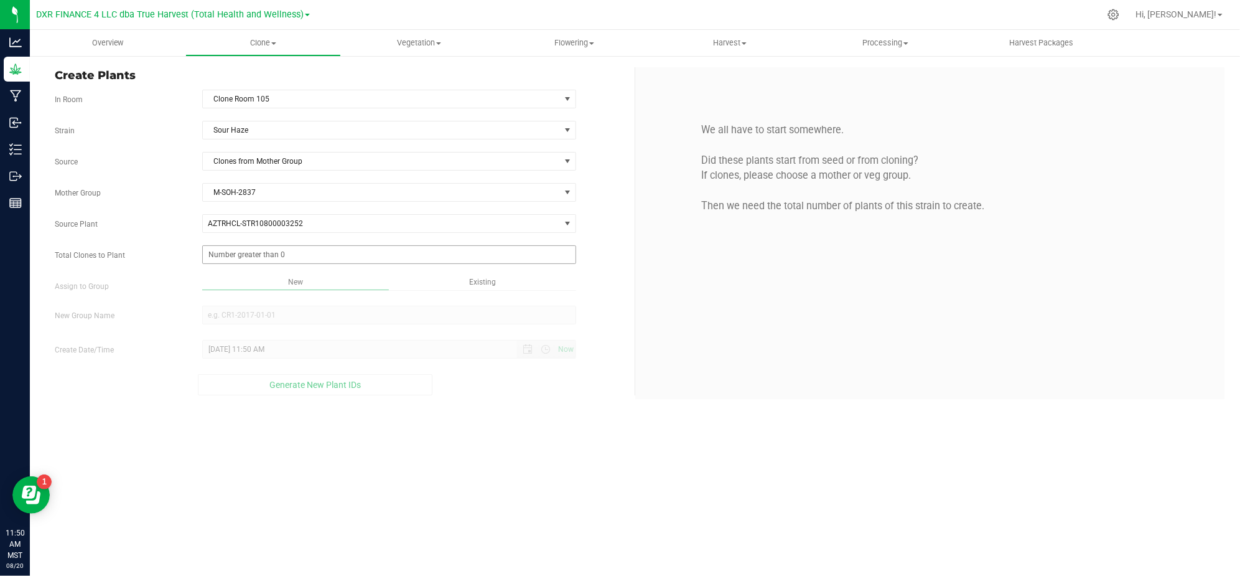
click at [264, 260] on span at bounding box center [389, 254] width 374 height 19
type input "25"
click at [439, 413] on div "Overview Clone Create plants Cloning groups Cloning plants Apply to plants Vege…" at bounding box center [635, 303] width 1210 height 546
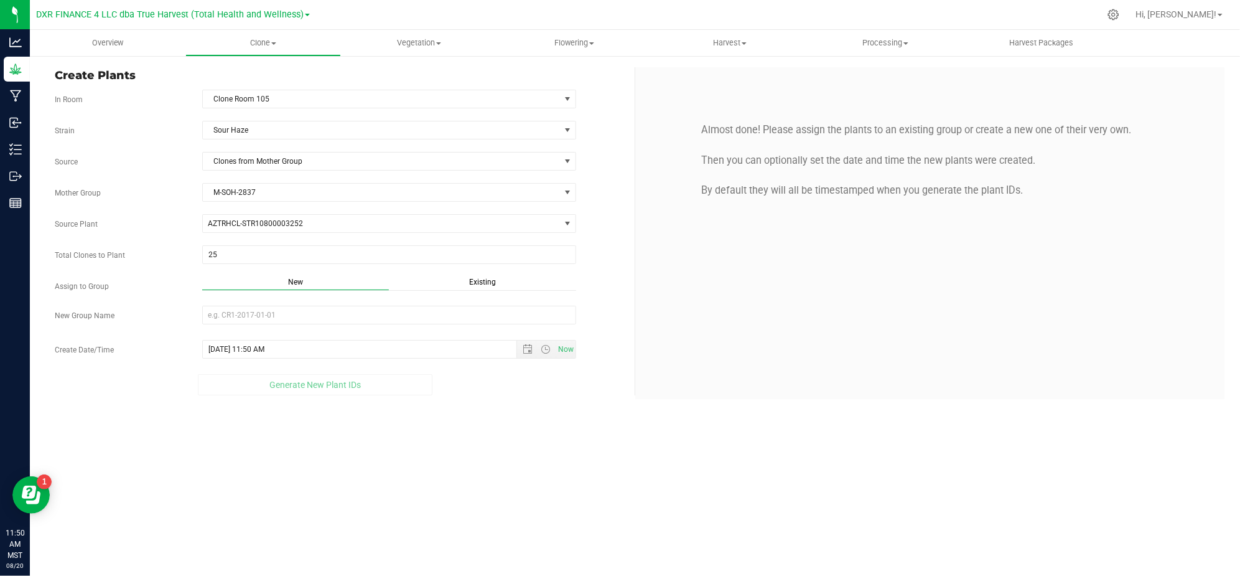
click at [484, 285] on span "Existing" at bounding box center [482, 282] width 27 height 9
click at [366, 320] on span "Select Plant Group" at bounding box center [381, 314] width 357 height 17
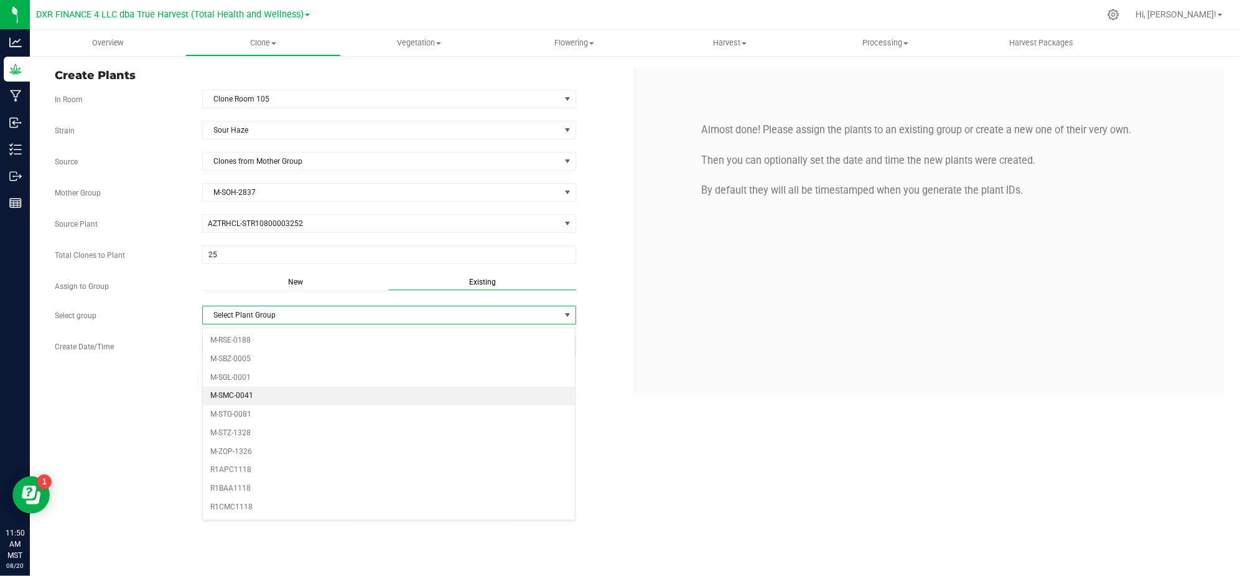
scroll to position [249, 0]
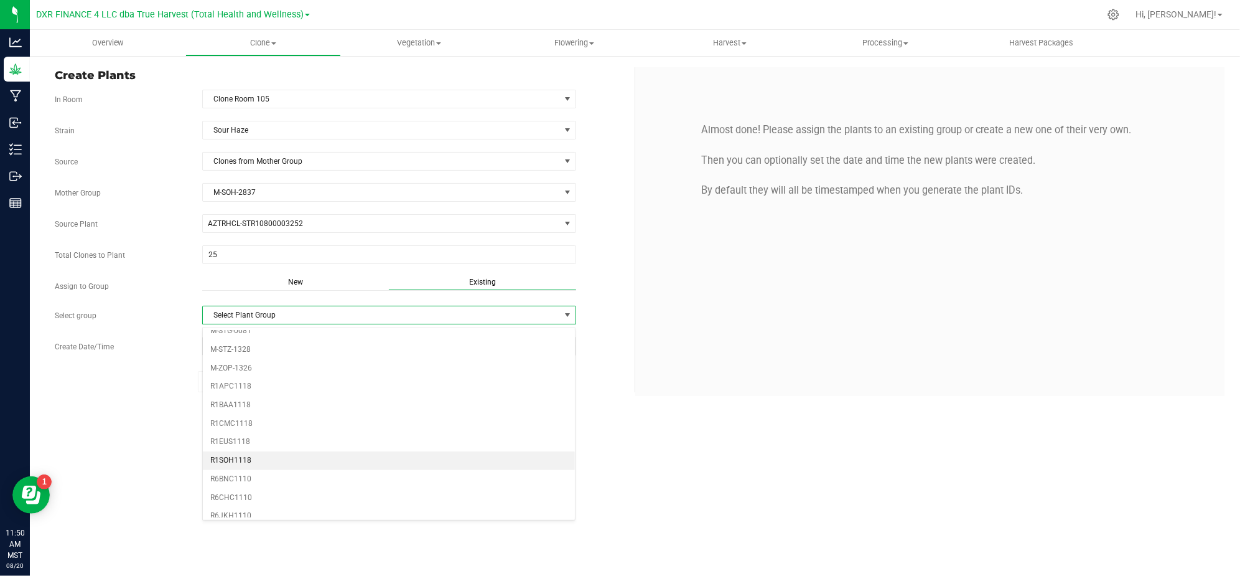
click at [258, 468] on li "R1SOH1118" at bounding box center [389, 460] width 373 height 19
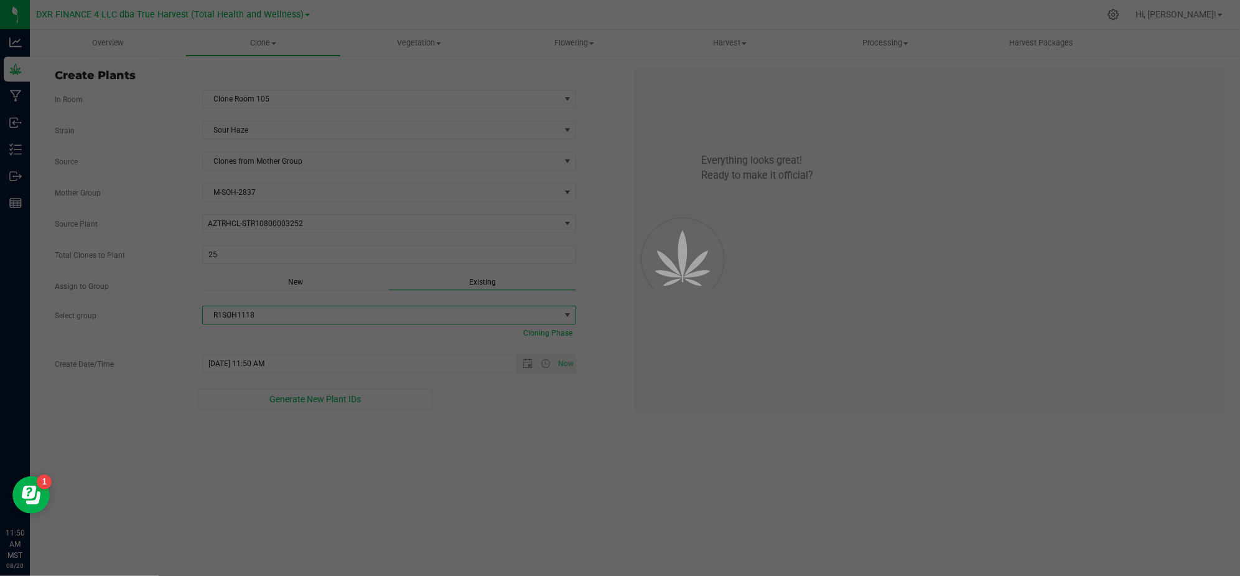
click at [128, 410] on div "Generate New Plant IDs" at bounding box center [316, 398] width 522 height 21
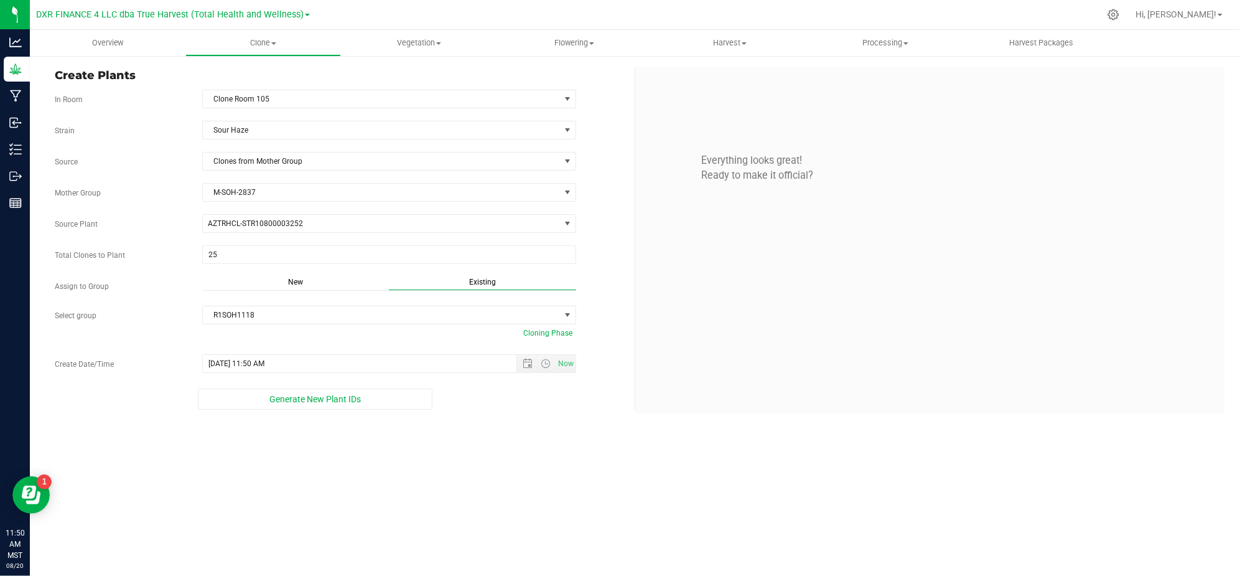
drag, startPoint x: 482, startPoint y: 463, endPoint x: 503, endPoint y: 424, distance: 44.9
click at [483, 463] on div "Overview Clone Create plants Cloning groups Cloning plants Apply to plants Vege…" at bounding box center [635, 303] width 1210 height 546
click at [531, 368] on span "Open the date view" at bounding box center [528, 363] width 10 height 10
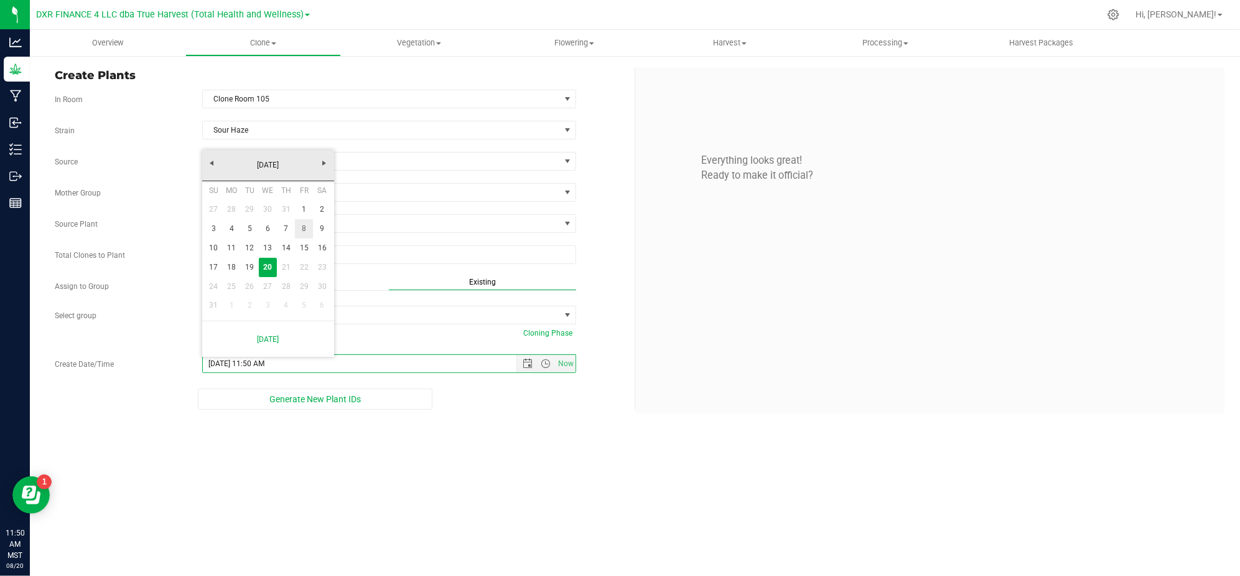
click at [312, 230] on link "8" at bounding box center [304, 228] width 18 height 19
type input "[DATE] 11:50 AM"
click at [311, 230] on body "Analytics Grow Manufacturing Inbound Inventory Outbound Reports 11:50 AM MST [D…" at bounding box center [620, 288] width 1240 height 576
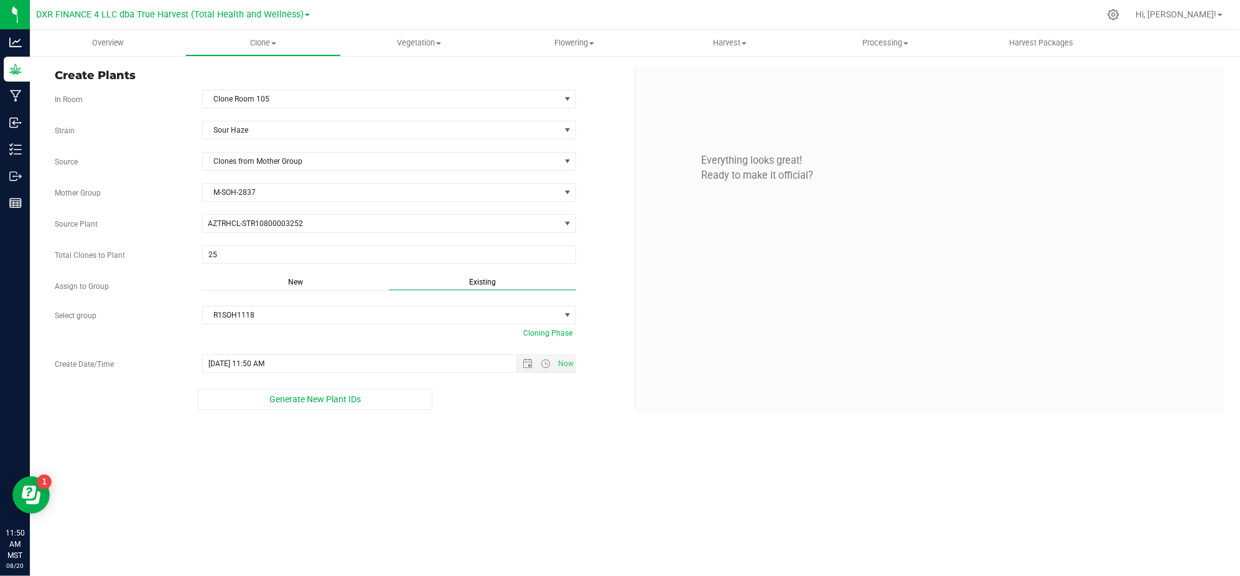
click at [554, 491] on div "Overview Clone Create plants Cloning groups Cloning plants Apply to plants Vege…" at bounding box center [635, 303] width 1210 height 546
drag, startPoint x: 262, startPoint y: 416, endPoint x: 267, endPoint y: 402, distance: 14.6
click at [267, 402] on div "Create Plants In Room Clone Room 105 Select room Clone Room 104 Clone Room 105 …" at bounding box center [635, 240] width 1210 height 371
click at [250, 410] on button "Generate New Plant IDs" at bounding box center [315, 398] width 235 height 21
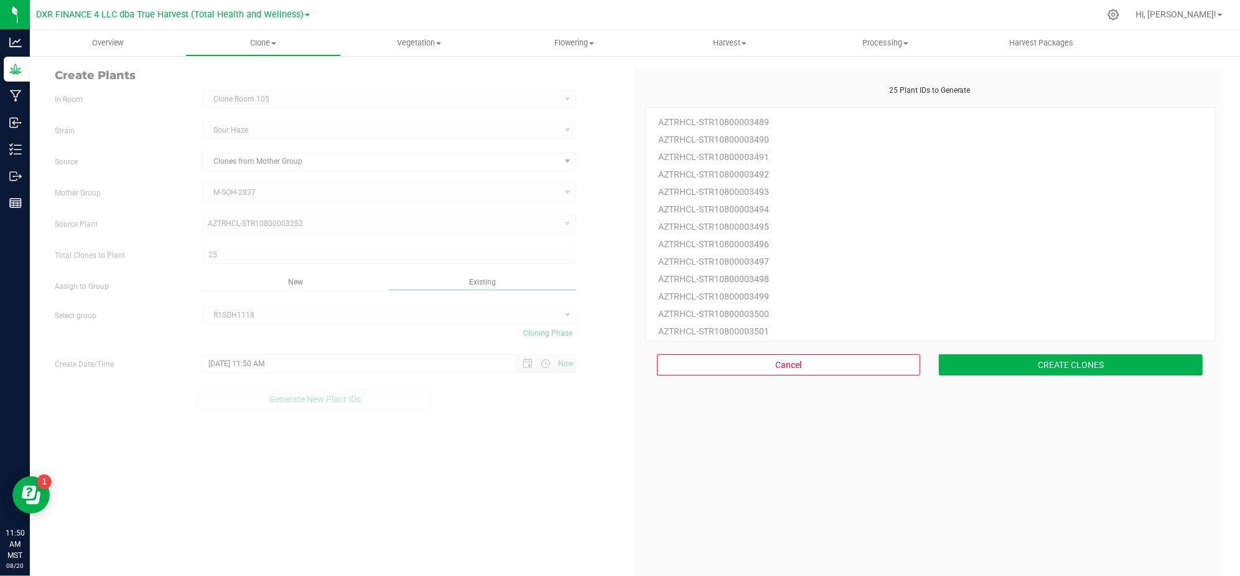
scroll to position [37, 0]
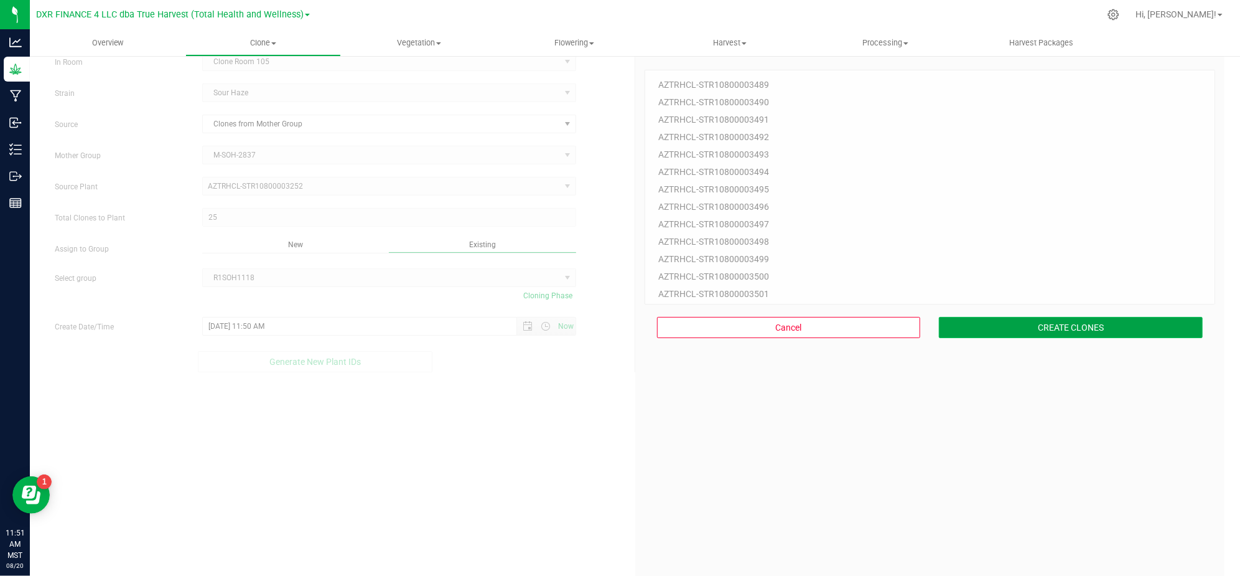
click at [1087, 326] on button "CREATE CLONES" at bounding box center [1071, 327] width 264 height 21
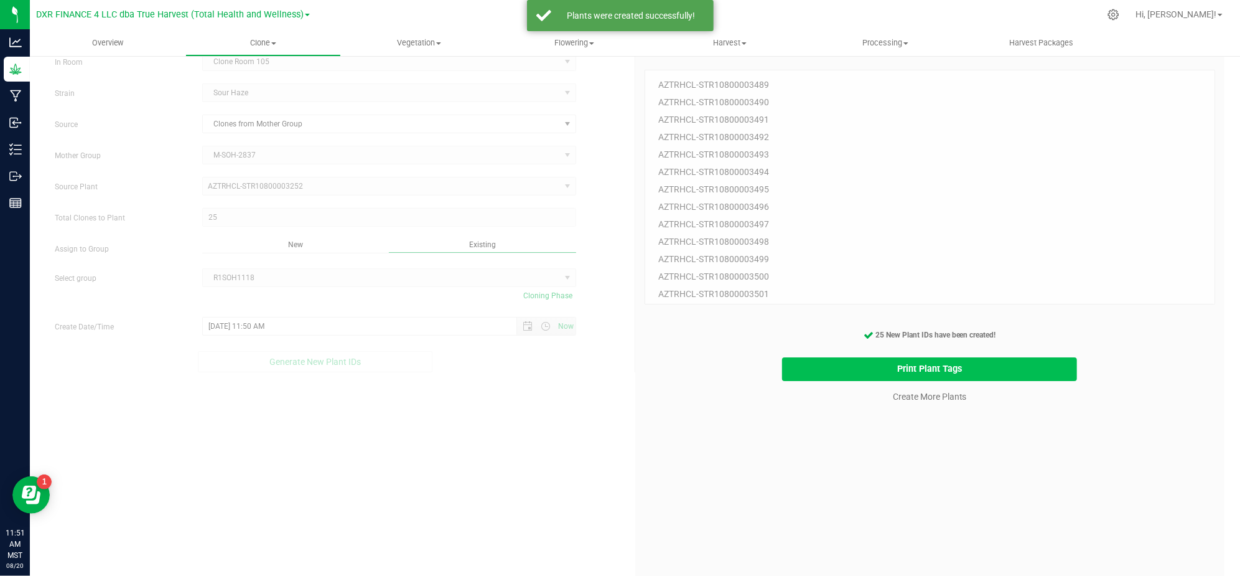
click at [1031, 375] on button "Print Plant Tags" at bounding box center [929, 369] width 295 height 24
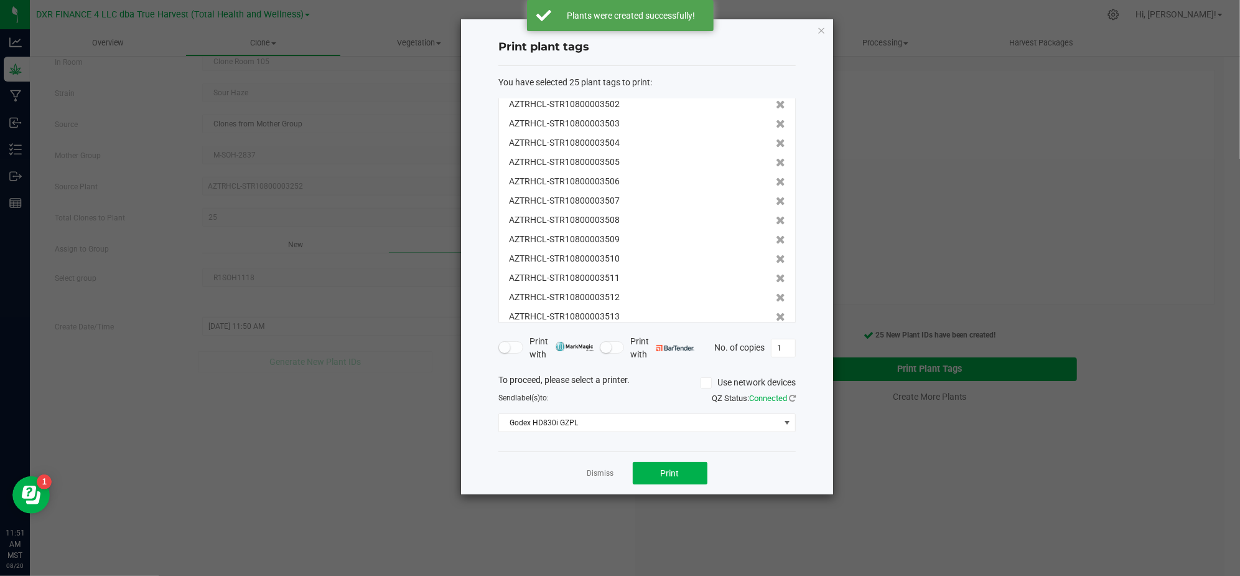
scroll to position [269, 0]
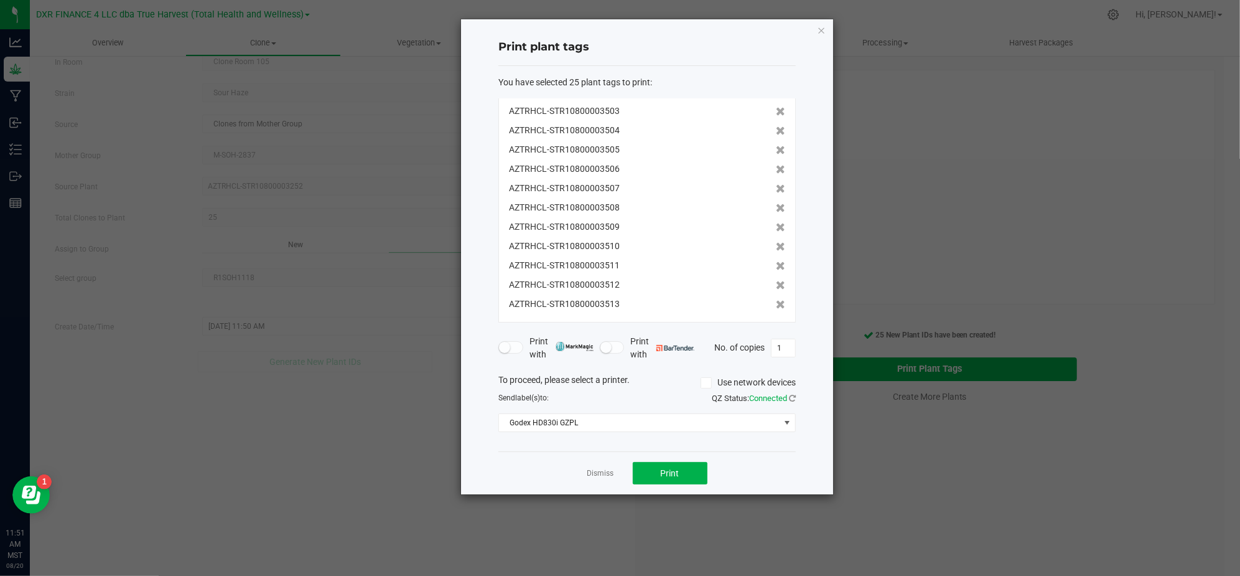
click at [807, 383] on div "Print plant tags You have selected 25 plant tags to print : AZTRHCL-STR10800003…" at bounding box center [647, 256] width 372 height 475
click at [800, 475] on div "Print plant tags You have selected 25 plant tags to print : AZTRHCL-STR10800003…" at bounding box center [647, 256] width 372 height 475
click at [711, 469] on div "Dismiss Print" at bounding box center [647, 472] width 297 height 43
click at [683, 469] on button "Print" at bounding box center [670, 473] width 75 height 22
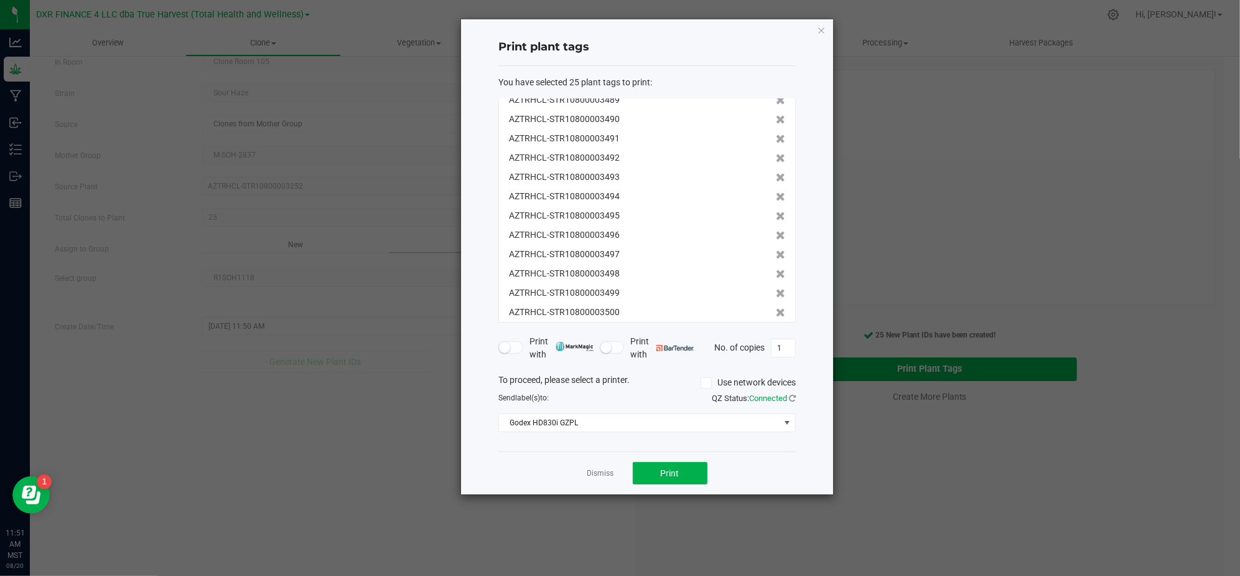
scroll to position [0, 0]
click at [774, 163] on div "AZTRHCL-STR10800003489 AZTRHCL-STR10800003490 AZTRHCL-STR10800003491 AZTRHCL-ST…" at bounding box center [647, 210] width 297 height 224
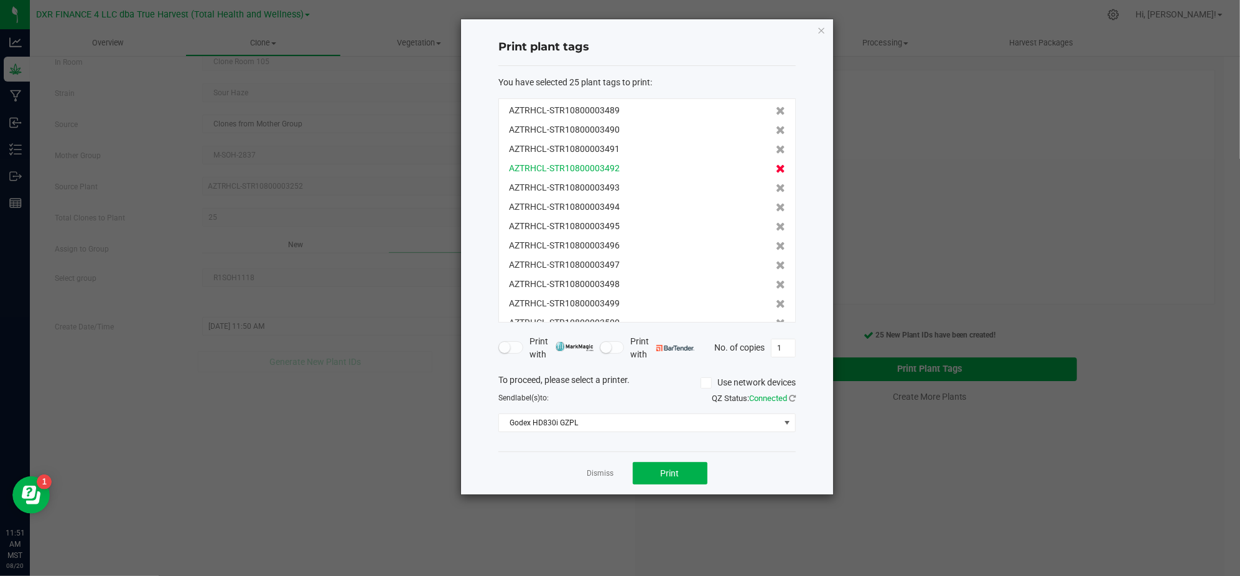
click at [776, 167] on icon at bounding box center [780, 168] width 9 height 9
click at [776, 184] on icon at bounding box center [780, 188] width 9 height 9
click at [776, 168] on icon at bounding box center [780, 168] width 9 height 9
click at [776, 184] on icon at bounding box center [780, 188] width 9 height 9
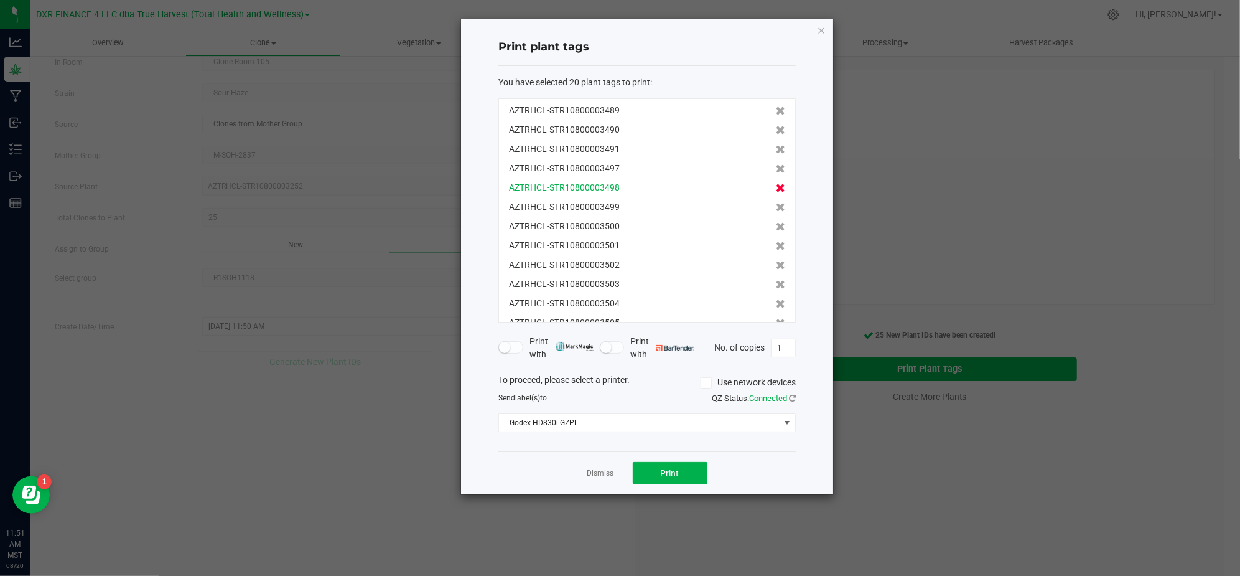
click at [776, 169] on icon at bounding box center [780, 168] width 9 height 9
click at [776, 184] on icon at bounding box center [780, 188] width 9 height 9
click at [776, 169] on icon at bounding box center [780, 168] width 9 height 9
click at [776, 184] on icon at bounding box center [780, 188] width 9 height 9
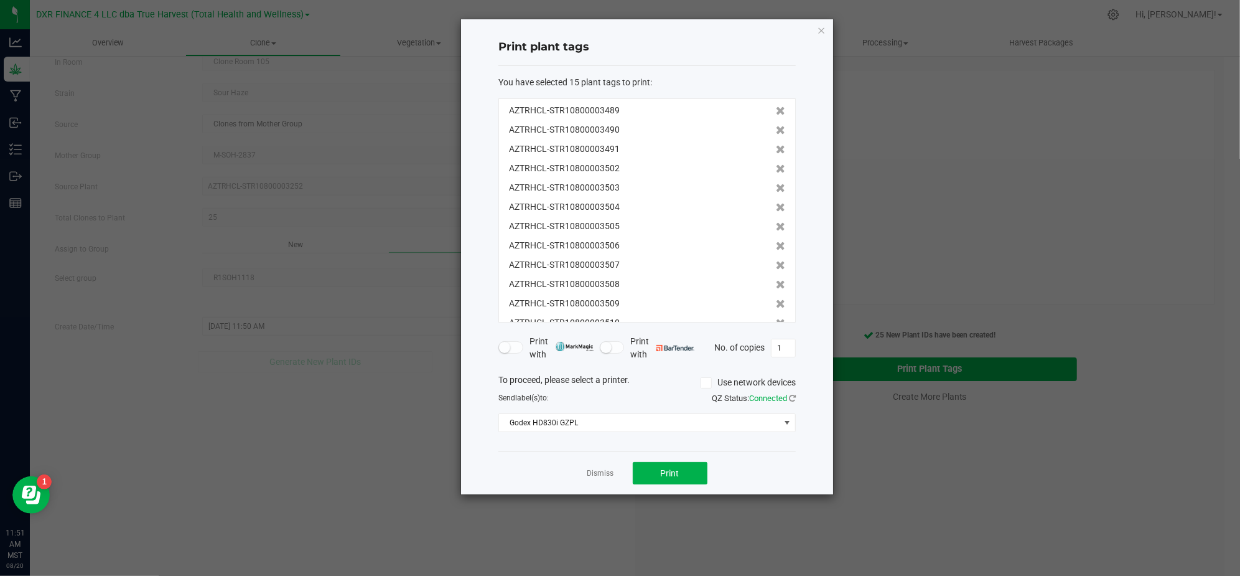
click at [776, 169] on icon at bounding box center [780, 168] width 9 height 9
click at [776, 184] on icon at bounding box center [780, 188] width 9 height 9
click at [776, 169] on icon at bounding box center [780, 168] width 9 height 9
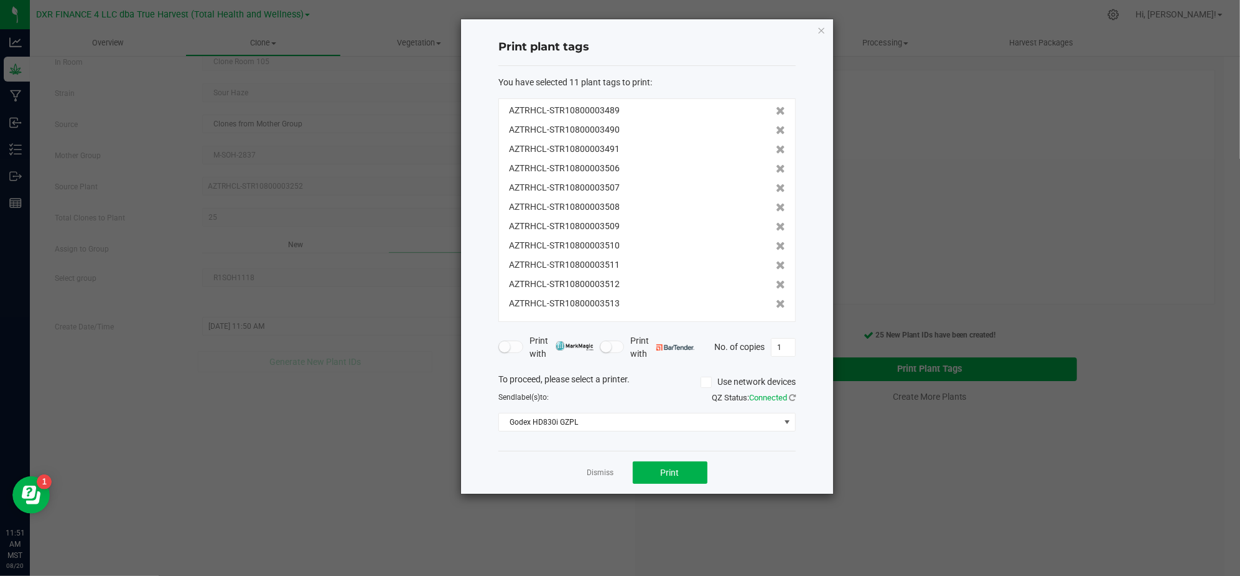
click at [776, 184] on icon at bounding box center [780, 188] width 9 height 9
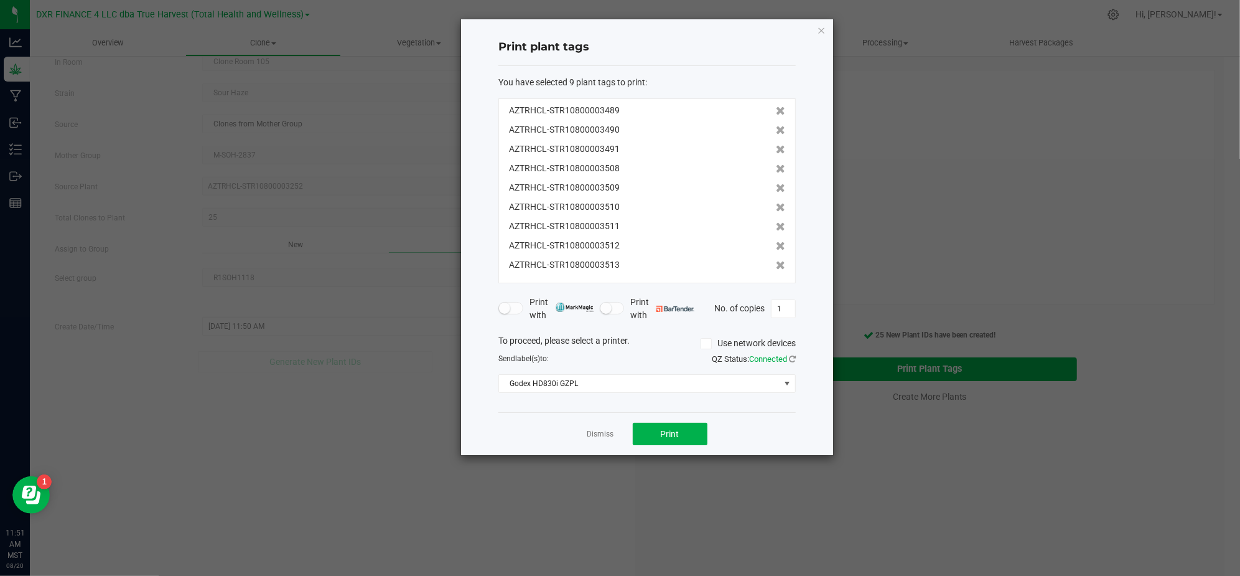
click at [776, 169] on icon at bounding box center [780, 168] width 9 height 9
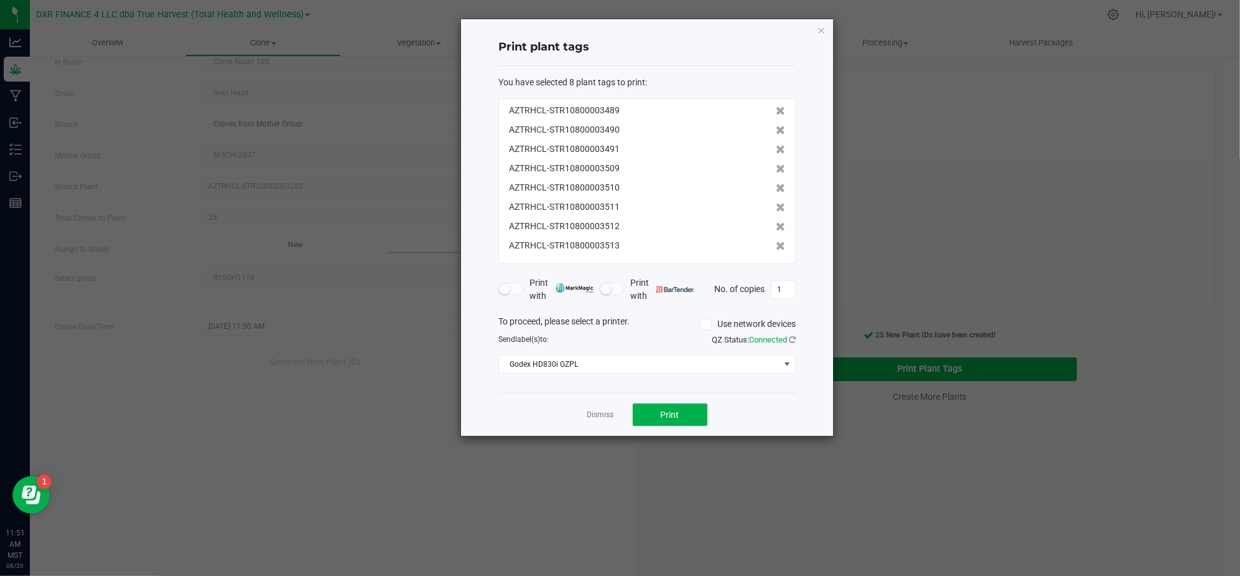
click at [776, 169] on icon at bounding box center [780, 168] width 9 height 9
click at [776, 184] on icon at bounding box center [780, 188] width 9 height 9
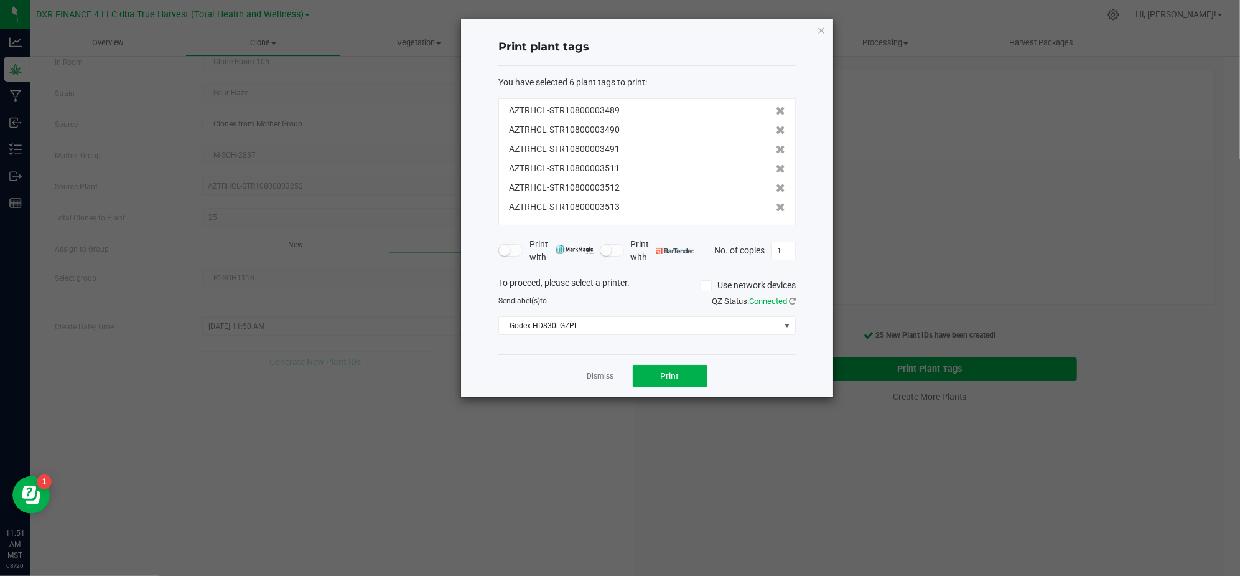
click at [776, 169] on icon at bounding box center [780, 168] width 9 height 9
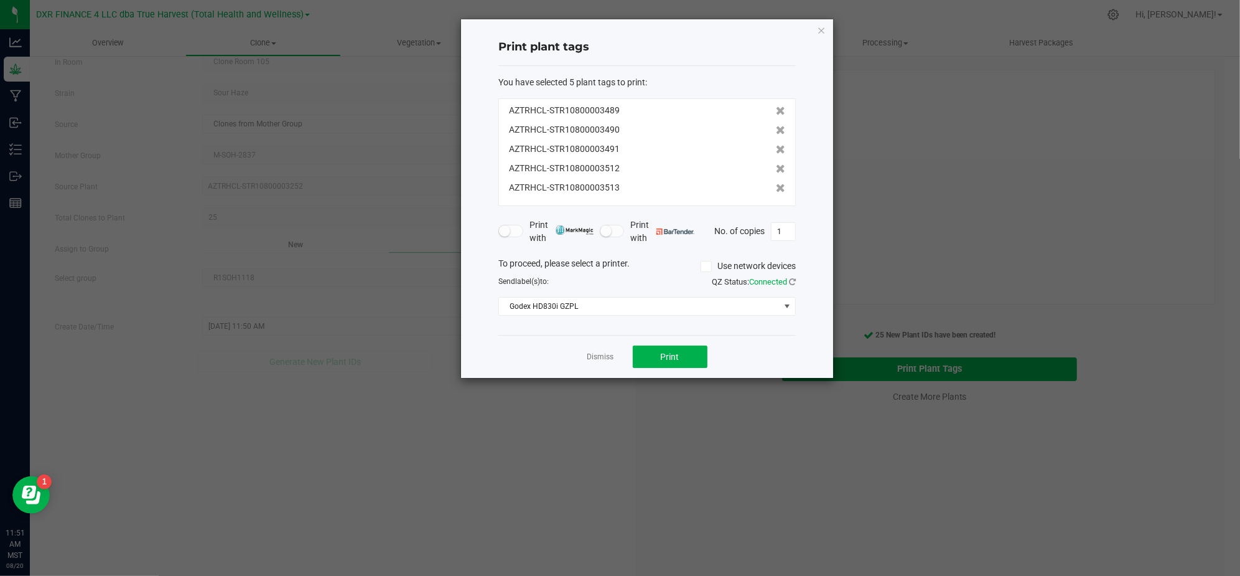
click at [776, 169] on icon at bounding box center [780, 168] width 9 height 9
click at [776, 184] on icon at bounding box center [780, 188] width 9 height 9
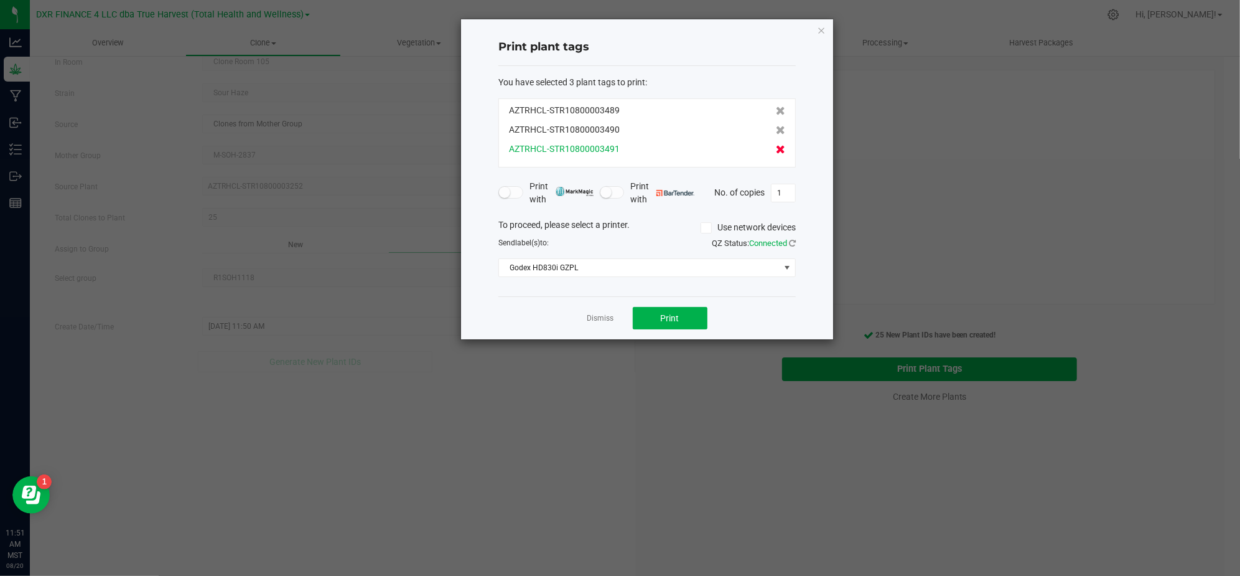
click at [776, 154] on icon at bounding box center [780, 149] width 9 height 9
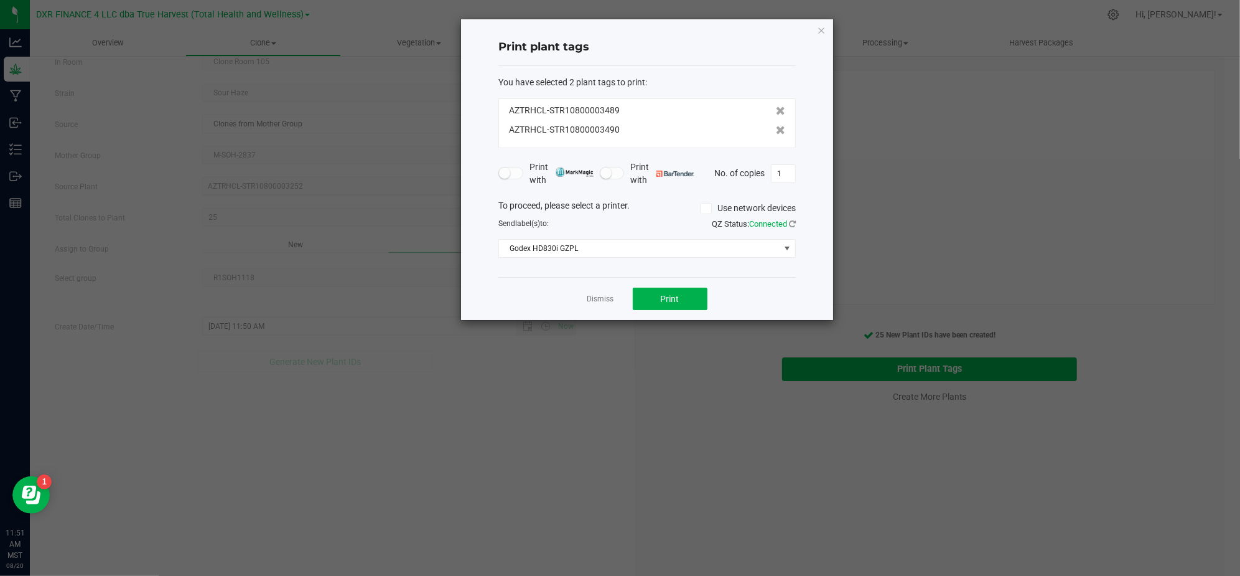
click at [762, 307] on div "Dismiss Print" at bounding box center [647, 298] width 297 height 43
click at [675, 290] on button "Print" at bounding box center [670, 299] width 75 height 22
click at [564, 304] on div "Dismiss Print" at bounding box center [647, 298] width 297 height 43
click at [589, 301] on link "Dismiss" at bounding box center [601, 299] width 27 height 11
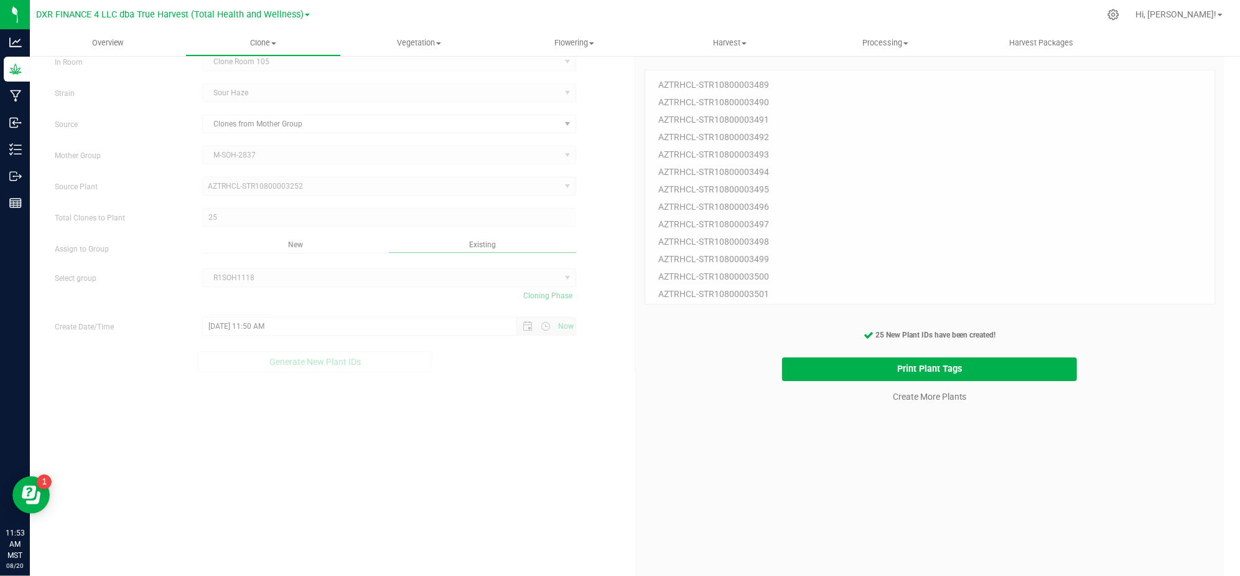
drag, startPoint x: 706, startPoint y: 451, endPoint x: 879, endPoint y: 447, distance: 173.7
click at [723, 451] on div "25 Plant IDs to Generate AZTRHCL-STR10800003489 AZTRHCL-STR10800003490 AZTRHCL-…" at bounding box center [930, 335] width 571 height 576
click at [901, 408] on div "25 Plant IDs to Generate AZTRHCL-STR10800003489 AZTRHCL-STR10800003490 AZTRHCL-…" at bounding box center [930, 335] width 571 height 576
click at [899, 395] on link "Create More Plants" at bounding box center [930, 396] width 74 height 12
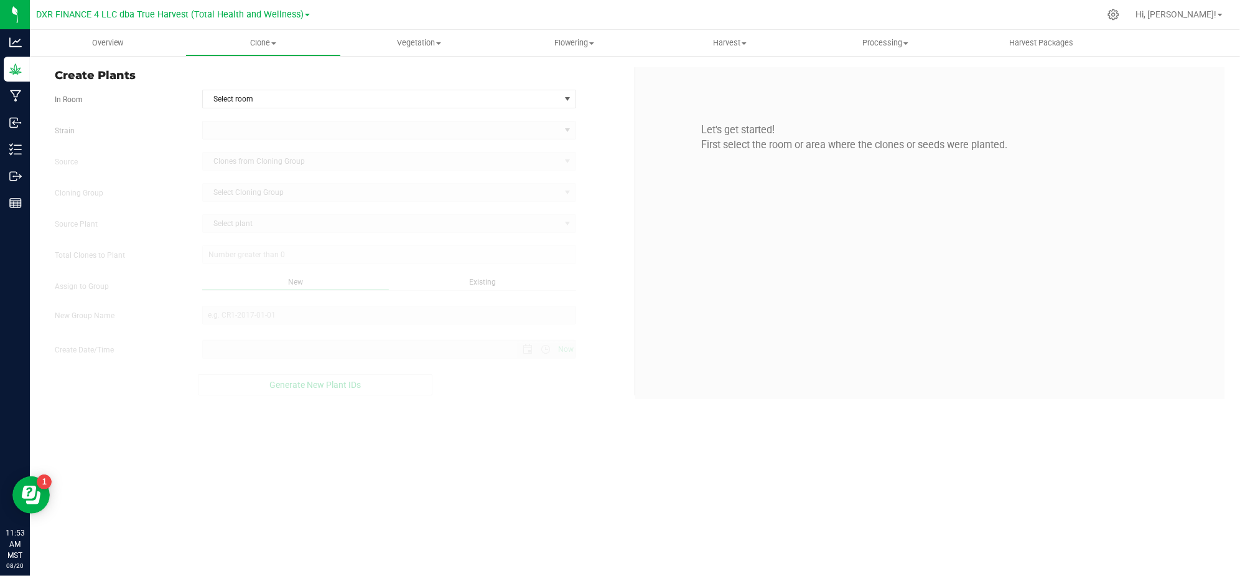
type input "[DATE] 11:53 AM"
click at [670, 392] on div "Let's get started! First select the room or area where the clones or seeds were…" at bounding box center [930, 233] width 590 height 332
click at [511, 100] on span "Select room" at bounding box center [381, 98] width 357 height 17
click at [364, 145] on li "Clone Room 105" at bounding box center [389, 139] width 373 height 19
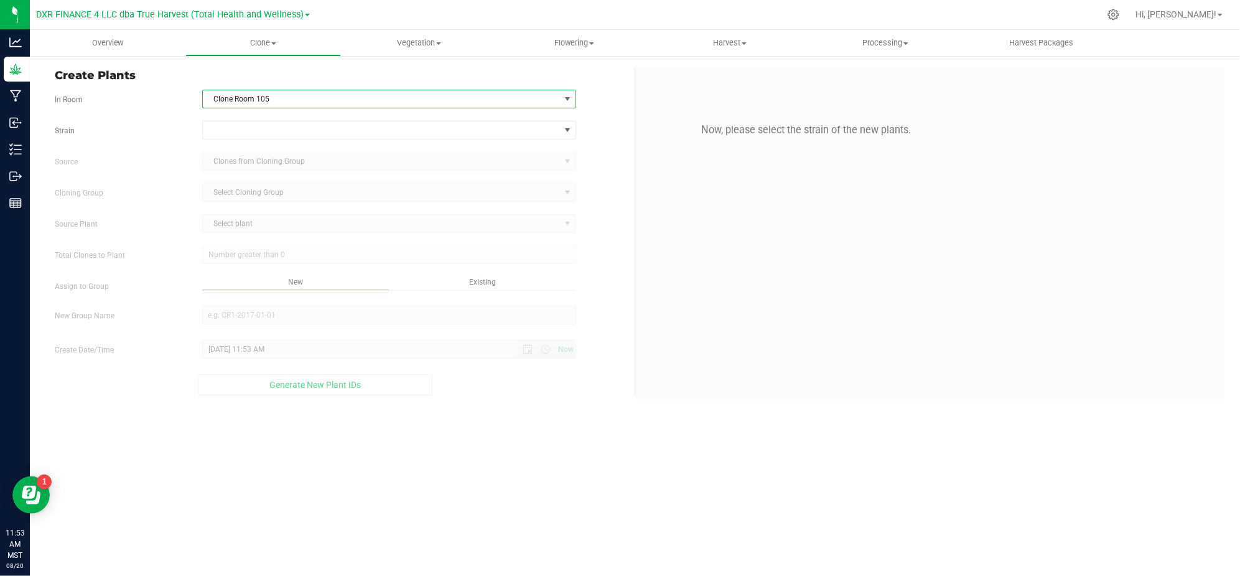
drag, startPoint x: 169, startPoint y: 143, endPoint x: 177, endPoint y: 138, distance: 9.0
click at [170, 142] on div "Strain Source Clones from Cloning Group Cloning Group Select Cloning Group Sele…" at bounding box center [340, 258] width 571 height 274
click at [255, 119] on form "In Room Clone Room 105 Select room Clone Room 104 Clone Room 105 Clone Tent 101…" at bounding box center [340, 243] width 571 height 306
click at [262, 125] on span at bounding box center [381, 129] width 357 height 17
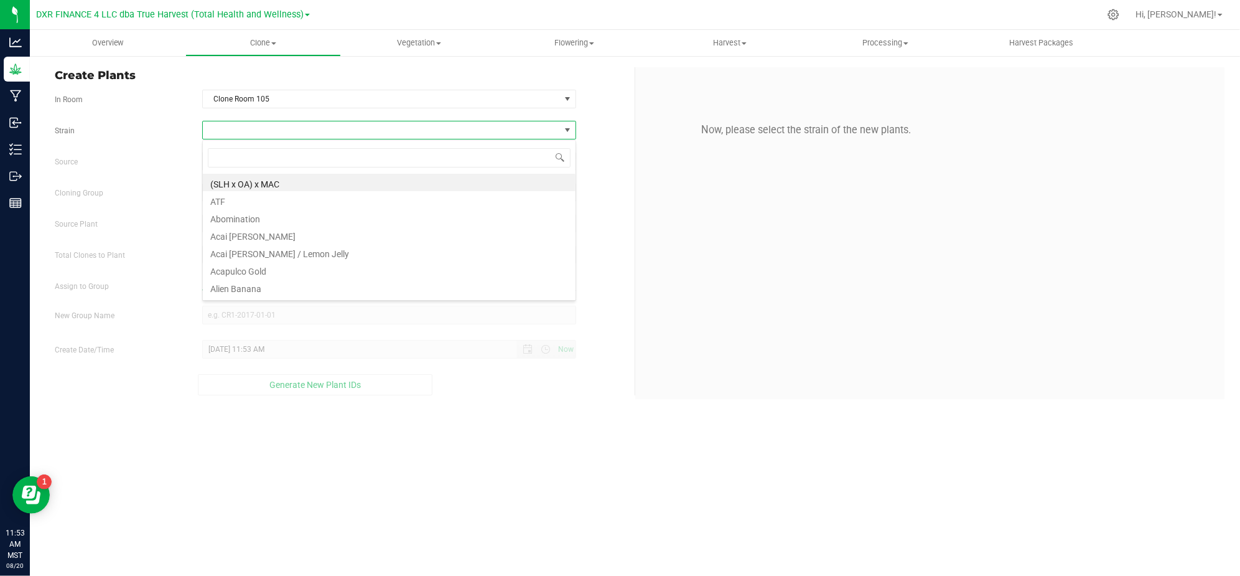
scroll to position [19, 373]
type input "sour haze"
click at [240, 214] on li "Sour Haze" at bounding box center [389, 216] width 373 height 17
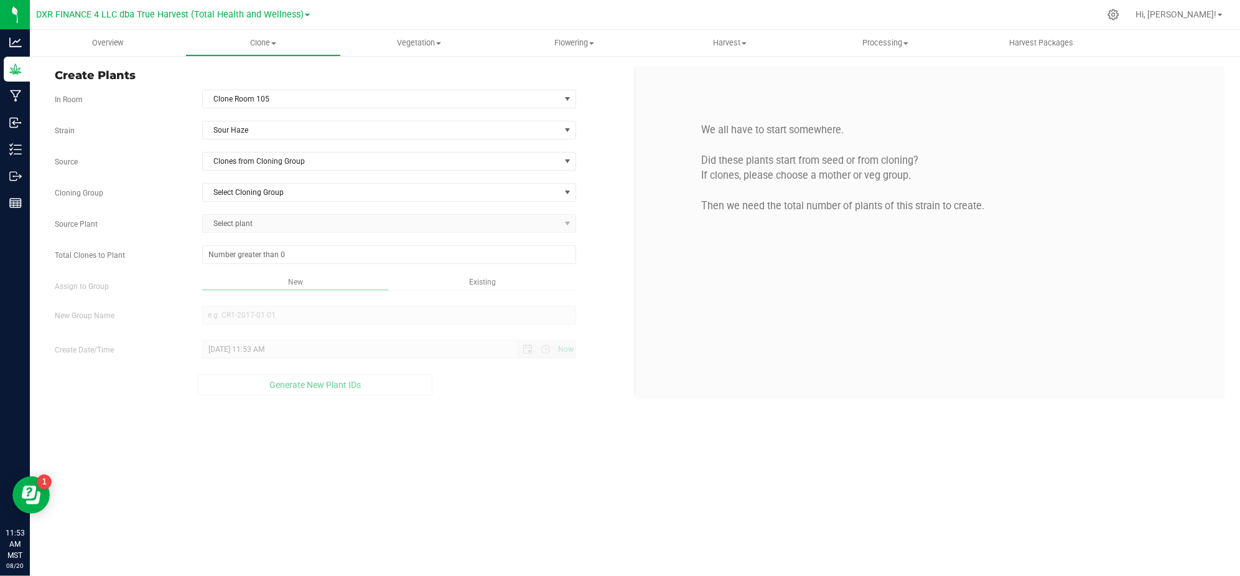
drag, startPoint x: 171, startPoint y: 197, endPoint x: 214, endPoint y: 180, distance: 46.5
click at [230, 167] on span "Clones from Cloning Group" at bounding box center [381, 160] width 357 height 17
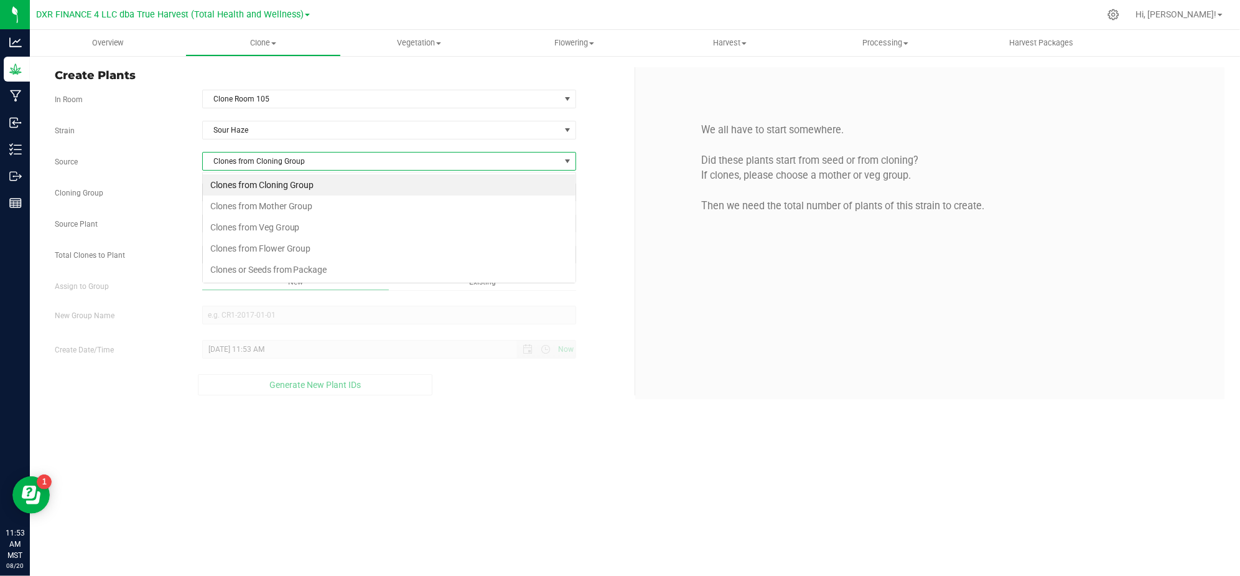
scroll to position [19, 373]
click at [264, 205] on li "Clones from Mother Group" at bounding box center [389, 205] width 373 height 21
click at [235, 197] on span "Select Mother Group" at bounding box center [381, 192] width 357 height 17
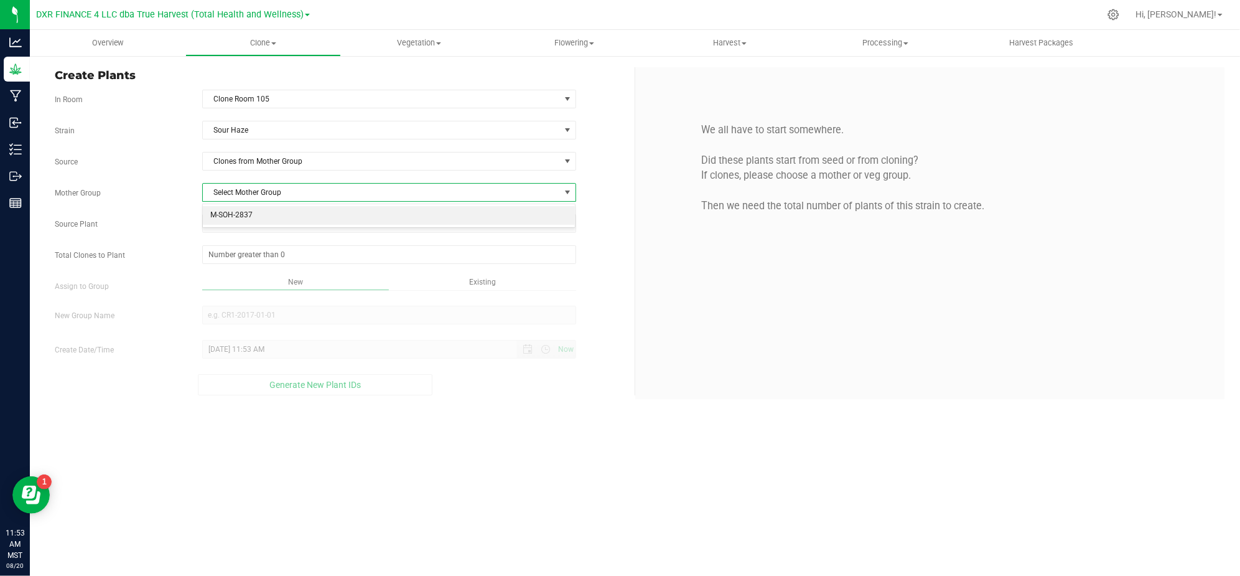
click at [236, 217] on li "M-SOH-2837" at bounding box center [389, 215] width 373 height 19
drag, startPoint x: 156, startPoint y: 215, endPoint x: 177, endPoint y: 207, distance: 22.7
click at [157, 215] on div "Source Plant Select plant AZTRHCL-STR10800003252 AZTRHCL-STR10800003253 AZTRHCL…" at bounding box center [339, 223] width 589 height 19
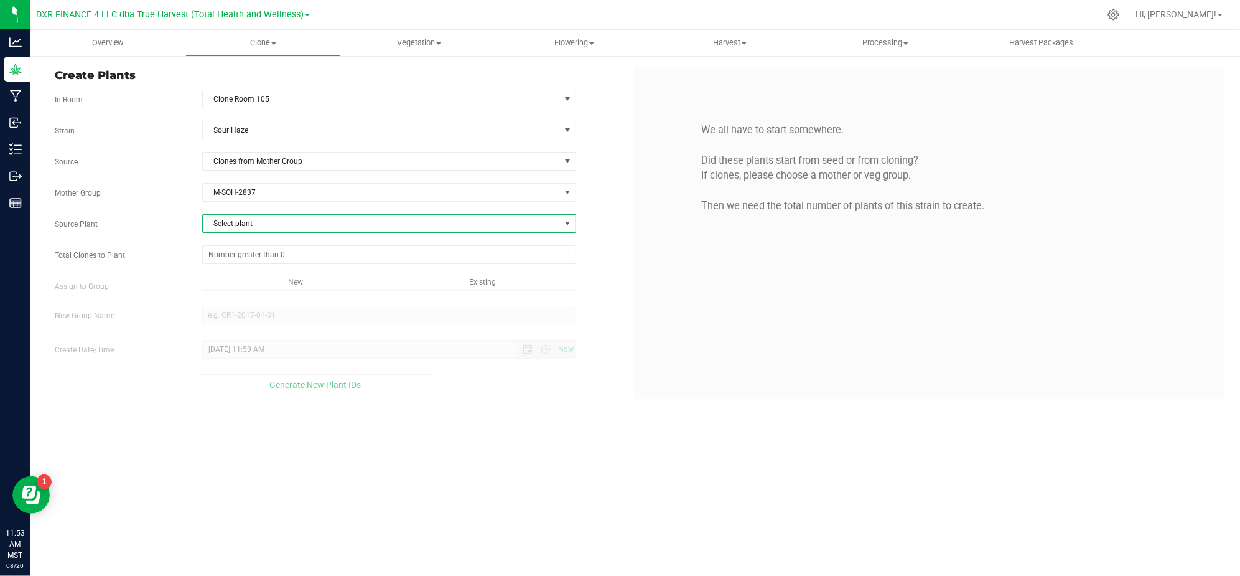
click at [227, 232] on span "Select plant" at bounding box center [381, 223] width 357 height 17
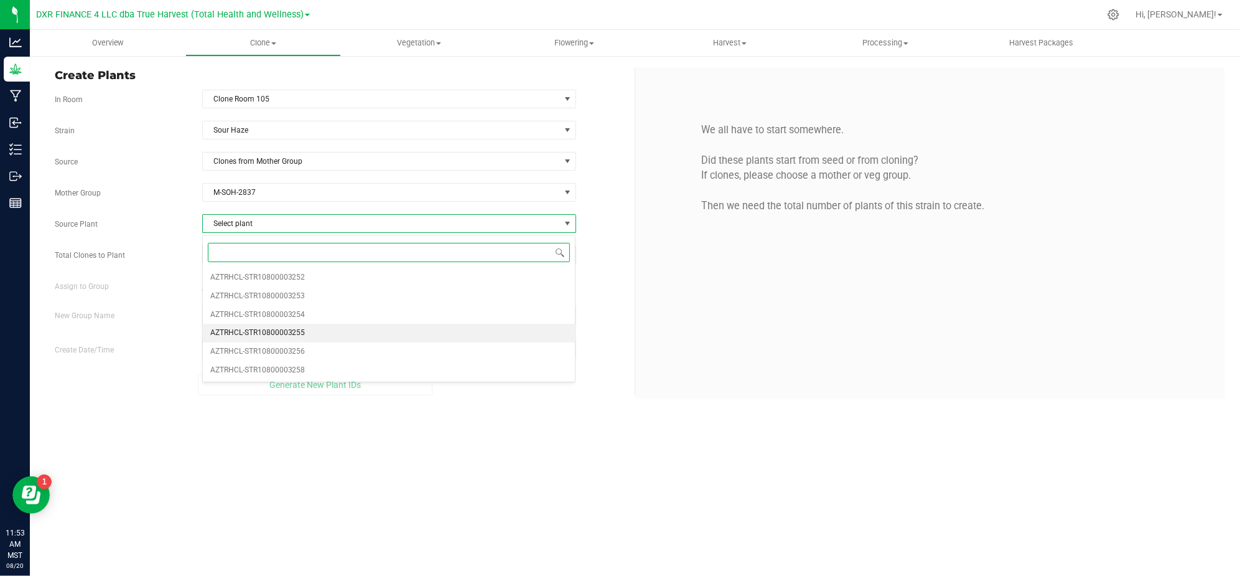
click at [305, 337] on li "AZTRHCL-STR10800003255" at bounding box center [389, 333] width 373 height 19
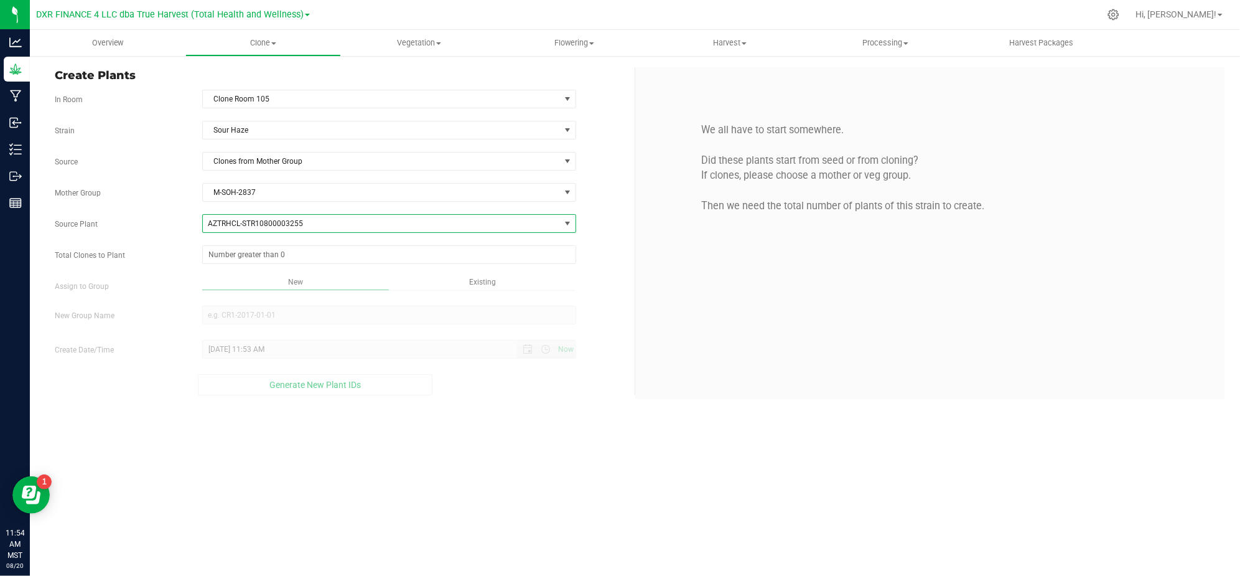
click at [155, 287] on label "Assign to Group" at bounding box center [118, 286] width 147 height 11
click at [237, 264] on span at bounding box center [389, 254] width 374 height 19
type input "25"
click at [515, 421] on div "Overview Clone Create plants Cloning groups Cloning plants Apply to plants Vege…" at bounding box center [635, 303] width 1210 height 546
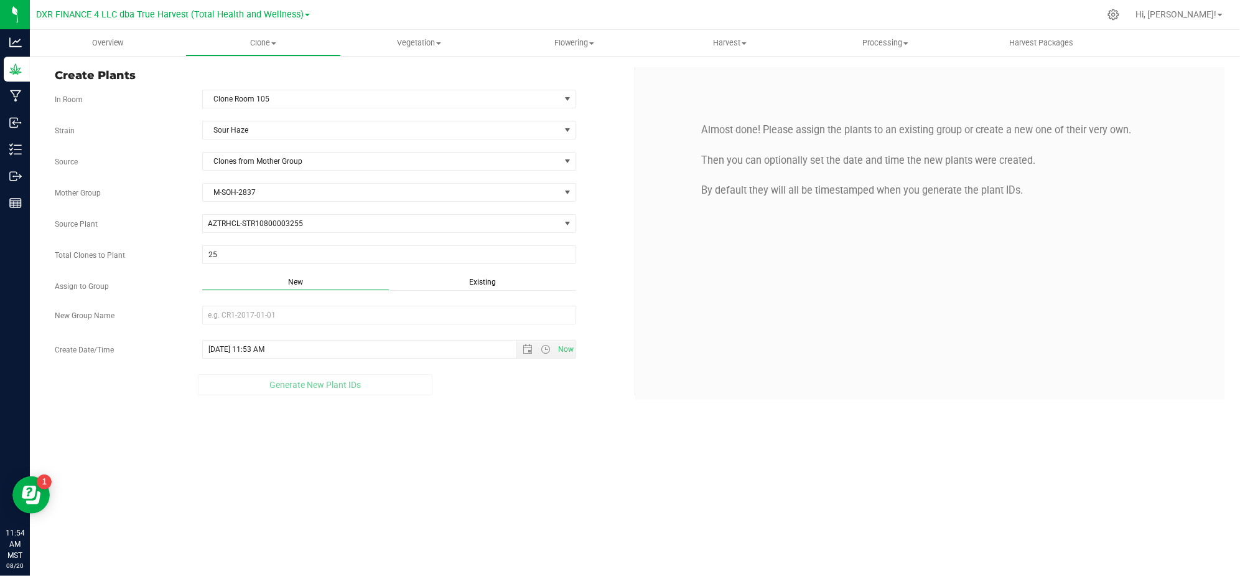
click at [473, 284] on span "Existing" at bounding box center [482, 282] width 27 height 9
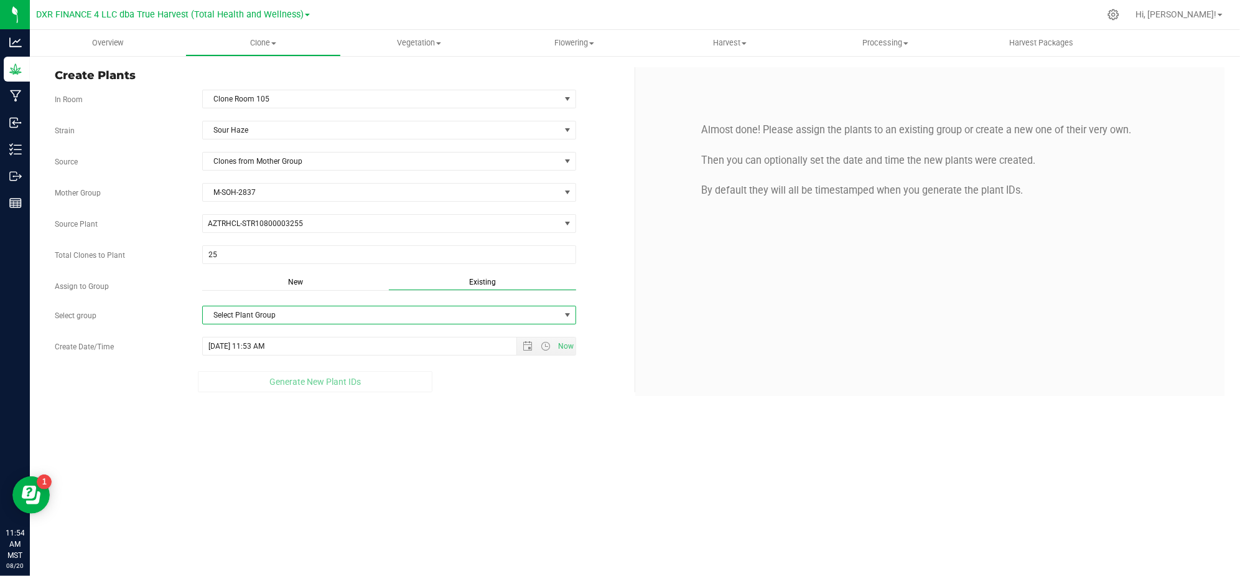
click at [382, 314] on span "Select Plant Group" at bounding box center [381, 314] width 357 height 17
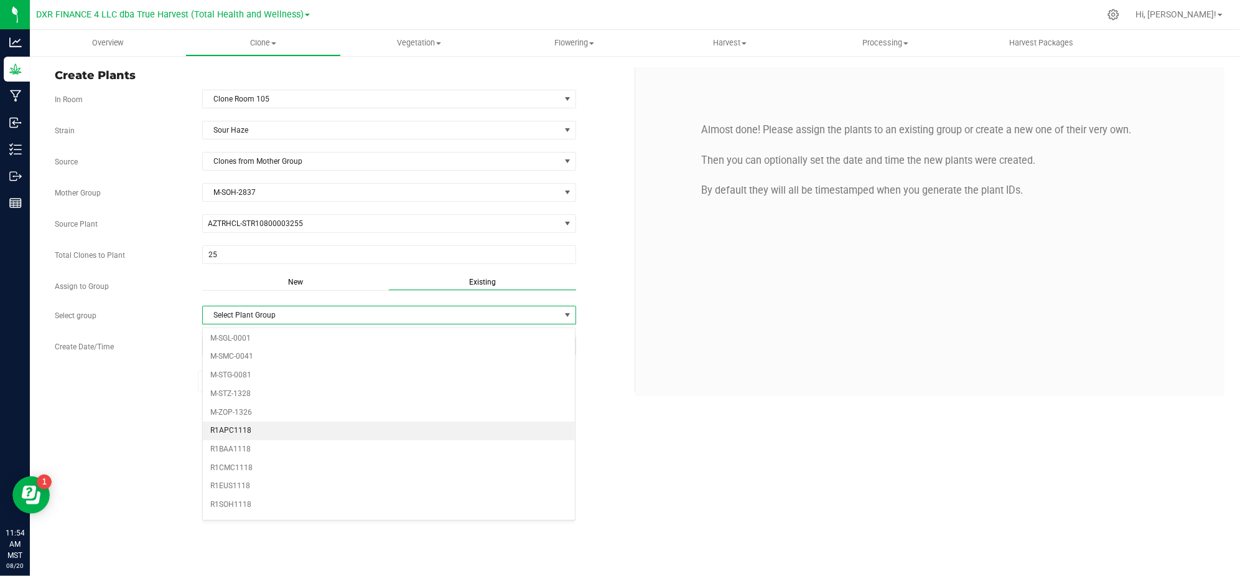
scroll to position [249, 0]
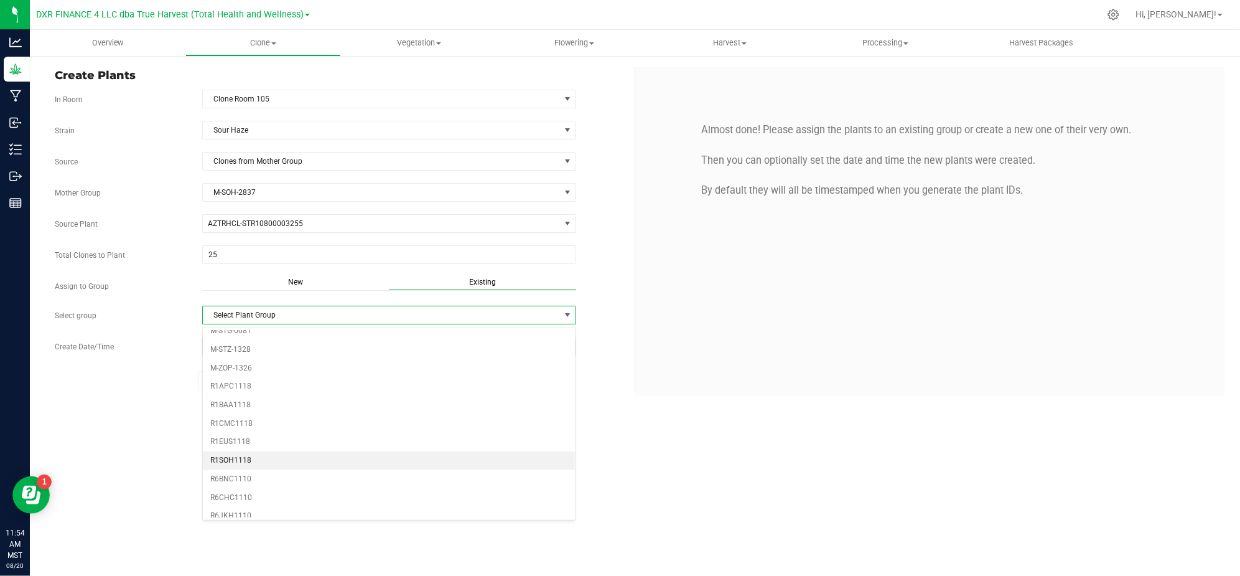
click at [252, 464] on li "R1SOH1118" at bounding box center [389, 460] width 373 height 19
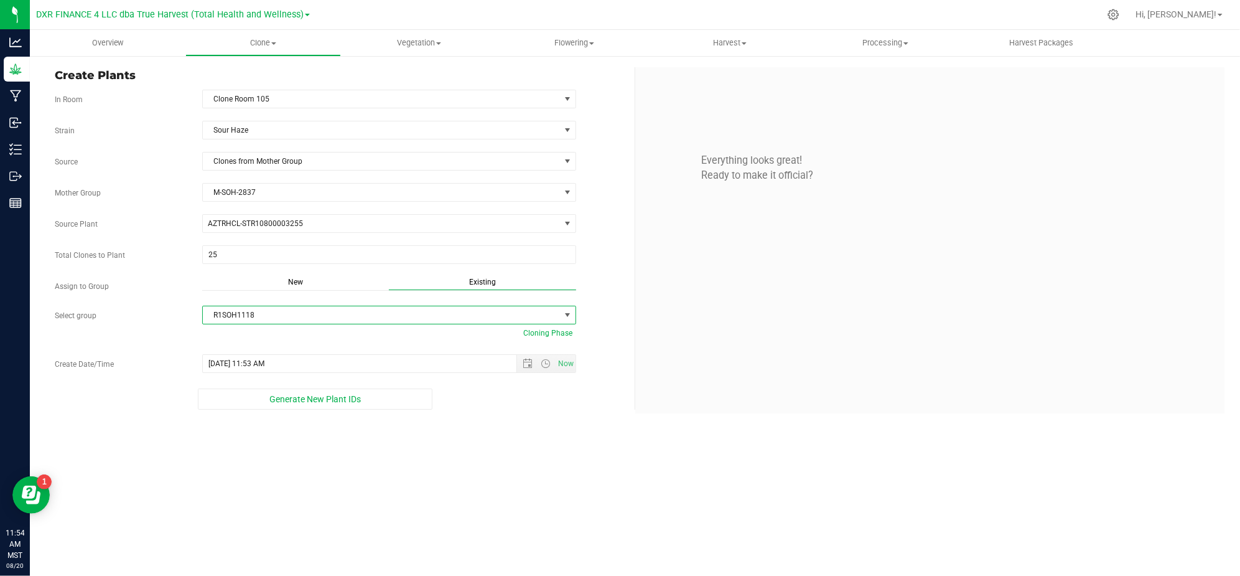
click at [110, 395] on div "Generate New Plant IDs" at bounding box center [316, 398] width 522 height 21
drag, startPoint x: 513, startPoint y: 463, endPoint x: 513, endPoint y: 432, distance: 31.1
click at [513, 462] on div "Overview Clone Create plants Cloning groups Cloning plants Apply to plants Vege…" at bounding box center [635, 303] width 1210 height 546
click at [526, 366] on span "Open the date view" at bounding box center [528, 363] width 10 height 10
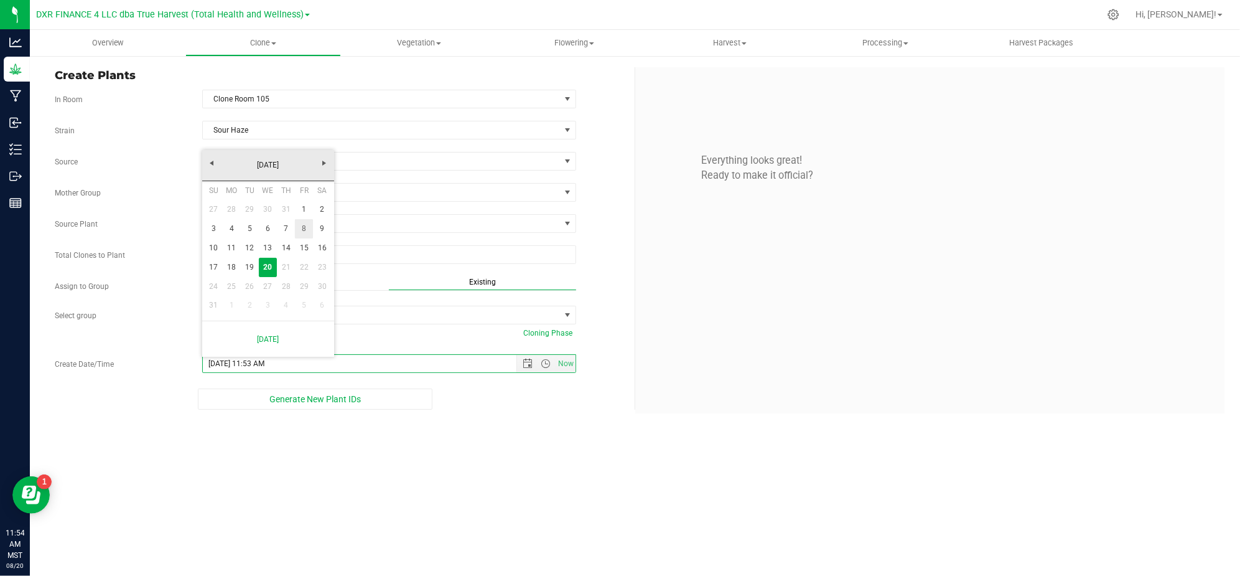
drag, startPoint x: 296, startPoint y: 225, endPoint x: 349, endPoint y: 282, distance: 77.1
click at [297, 225] on link "8" at bounding box center [304, 228] width 18 height 19
type input "[DATE] 11:53 AM"
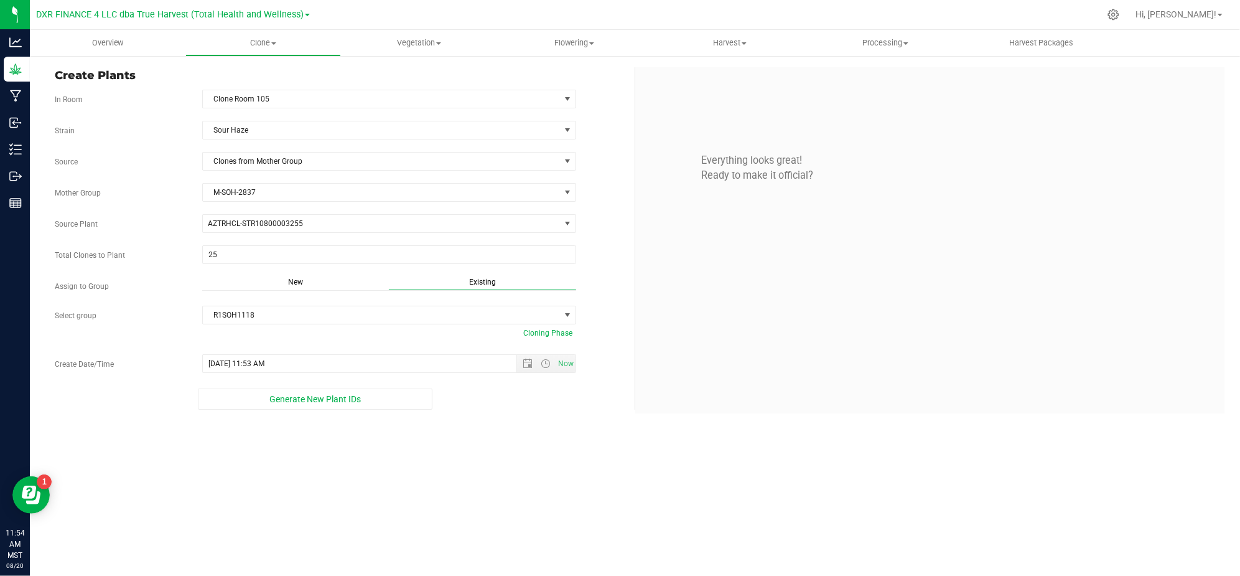
click at [495, 446] on div "Overview Clone Create plants Cloning groups Cloning plants Apply to plants Vege…" at bounding box center [635, 303] width 1210 height 546
click at [528, 571] on div "Overview Clone Create plants Cloning groups Cloning plants Apply to plants Vege…" at bounding box center [635, 303] width 1210 height 546
click at [474, 517] on div "Overview Clone Create plants Cloning groups Cloning plants Apply to plants Vege…" at bounding box center [635, 303] width 1210 height 546
click at [541, 482] on div "Overview Clone Create plants Cloning groups Cloning plants Apply to plants Vege…" at bounding box center [635, 303] width 1210 height 546
click at [234, 408] on button "Generate New Plant IDs" at bounding box center [315, 398] width 235 height 21
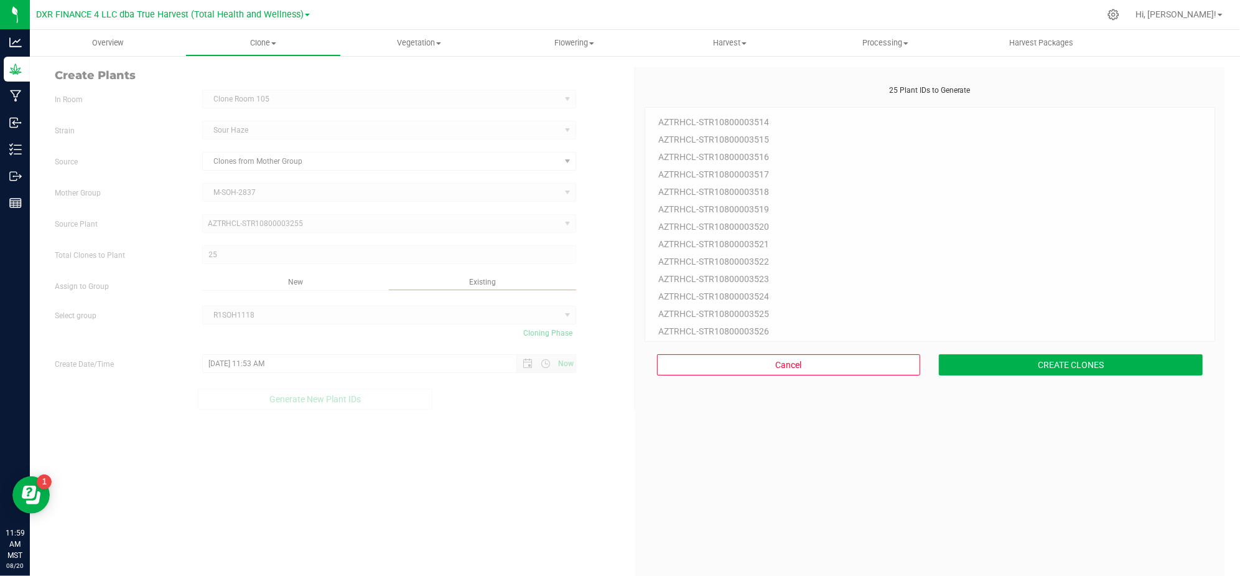
scroll to position [37, 0]
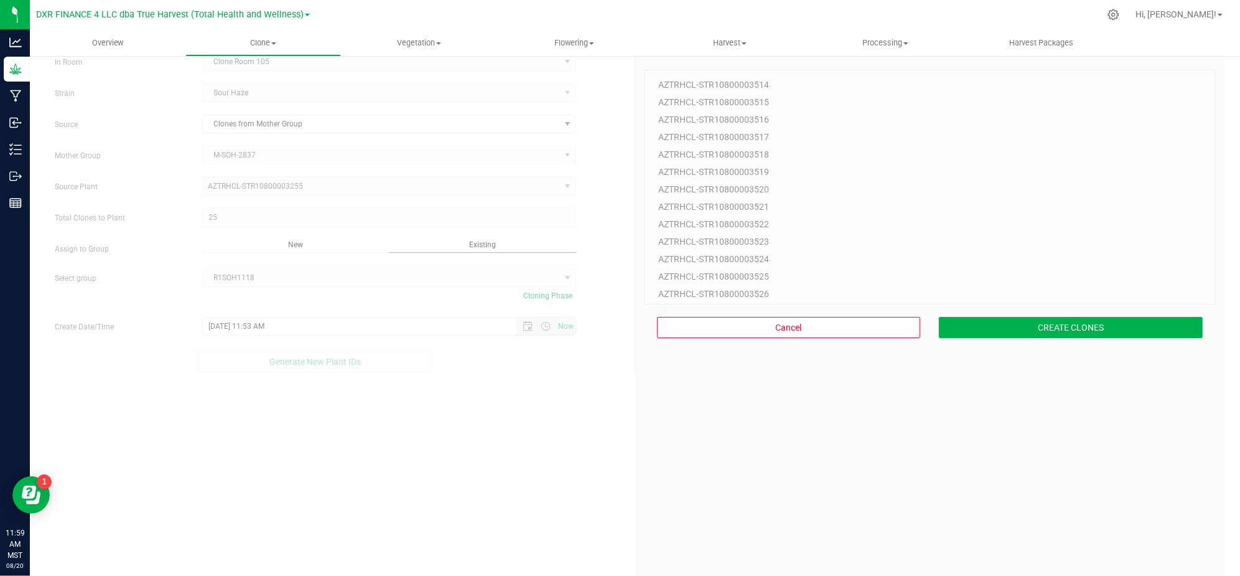
drag, startPoint x: 785, startPoint y: 494, endPoint x: 804, endPoint y: 480, distance: 23.3
click at [787, 490] on div "25 Plant IDs to Generate AZTRHCL-STR10800003514 AZTRHCL-STR10800003515 AZTRHCL-…" at bounding box center [930, 335] width 571 height 576
click at [1014, 330] on button "CREATE CLONES" at bounding box center [1071, 327] width 264 height 21
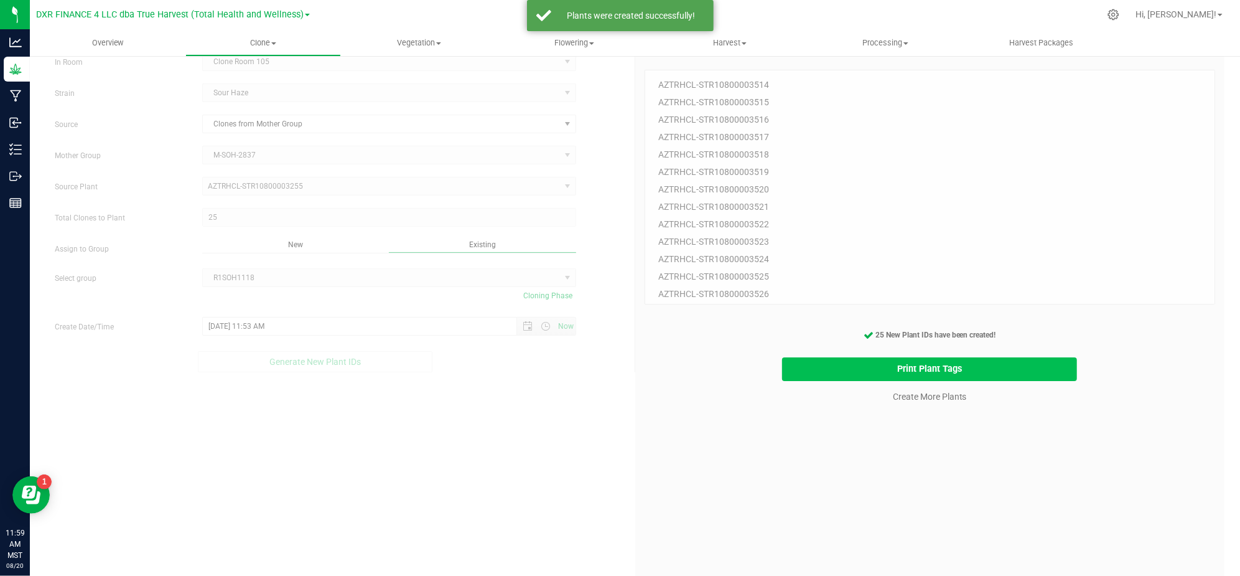
click at [915, 363] on button "Print Plant Tags" at bounding box center [929, 369] width 295 height 24
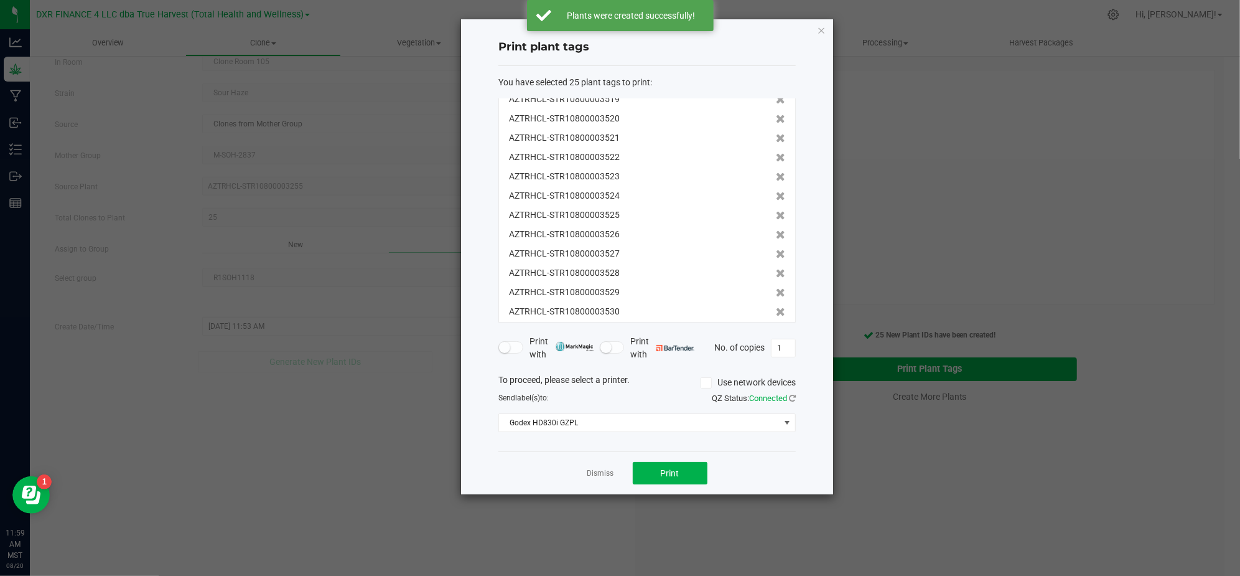
scroll to position [269, 0]
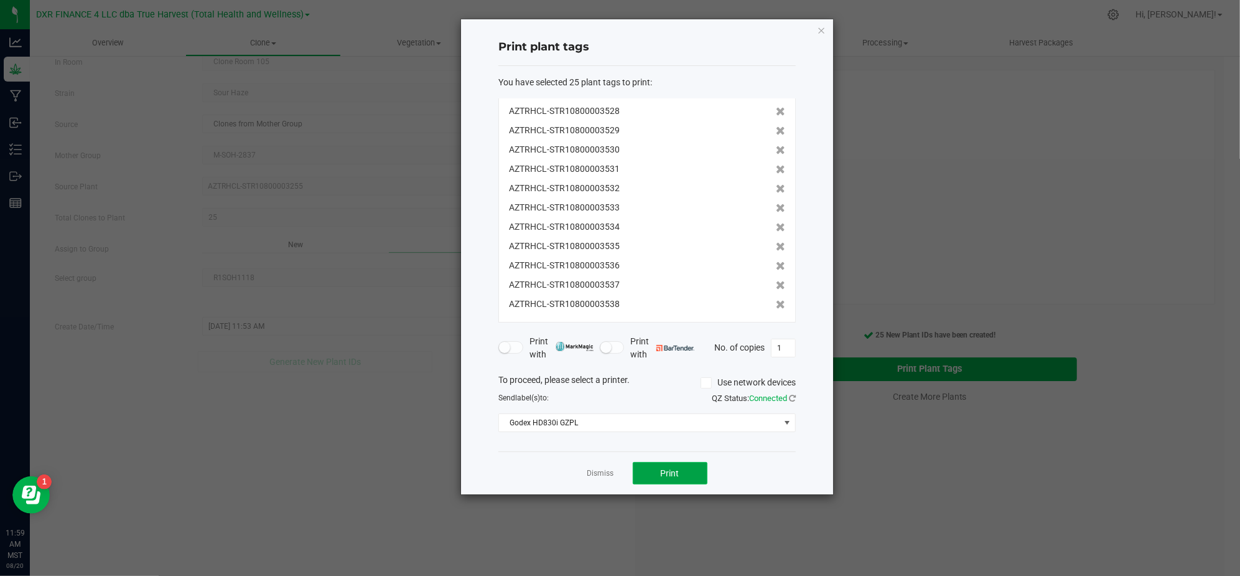
click at [651, 478] on button "Print" at bounding box center [670, 473] width 75 height 22
click at [776, 307] on icon at bounding box center [780, 310] width 9 height 9
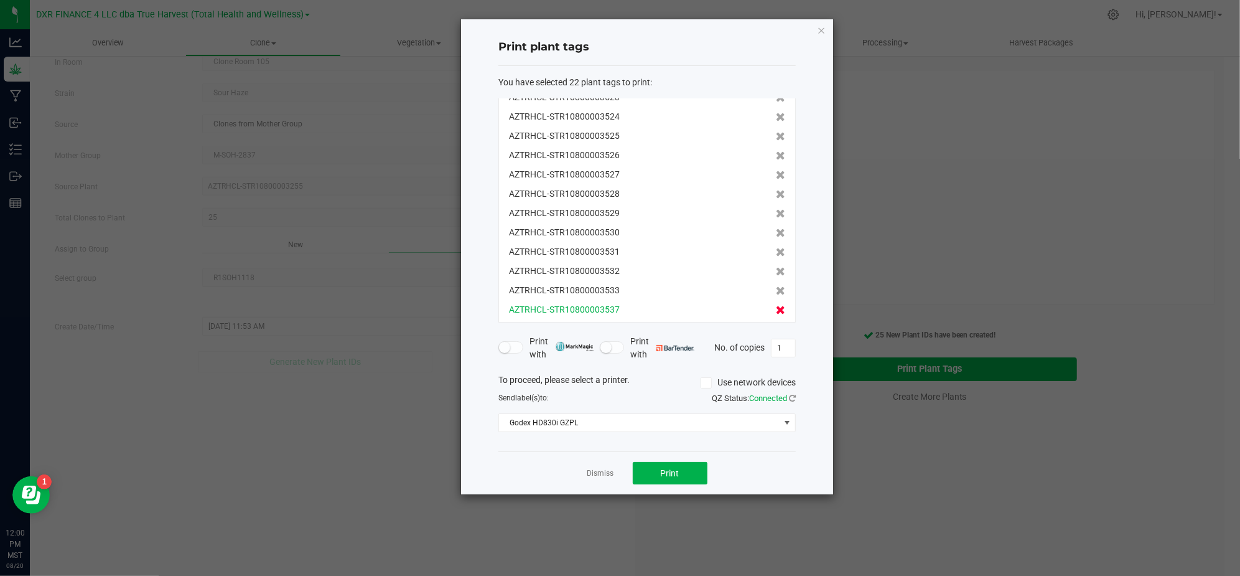
click at [776, 307] on icon at bounding box center [780, 310] width 9 height 9
click at [776, 307] on icon at bounding box center [780, 304] width 9 height 9
click at [776, 309] on icon at bounding box center [780, 304] width 9 height 9
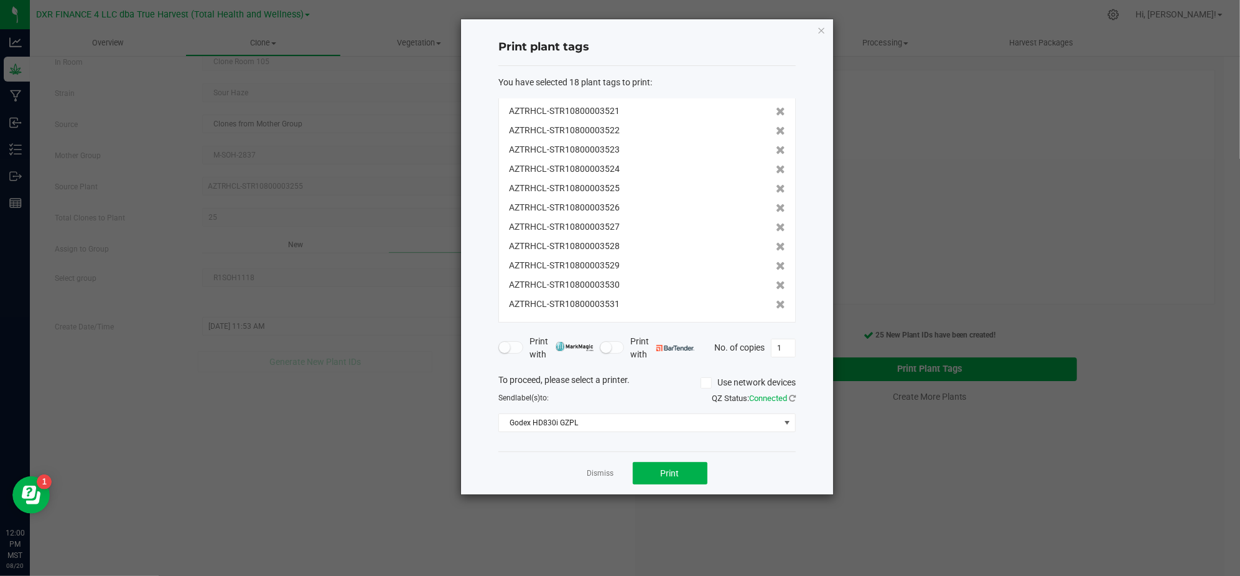
scroll to position [115, 0]
click at [675, 470] on span "Print" at bounding box center [670, 473] width 19 height 10
click at [675, 470] on div at bounding box center [647, 256] width 372 height 475
click at [583, 466] on div "Dismiss Print" at bounding box center [647, 472] width 297 height 43
click at [595, 474] on link "Dismiss" at bounding box center [601, 473] width 27 height 11
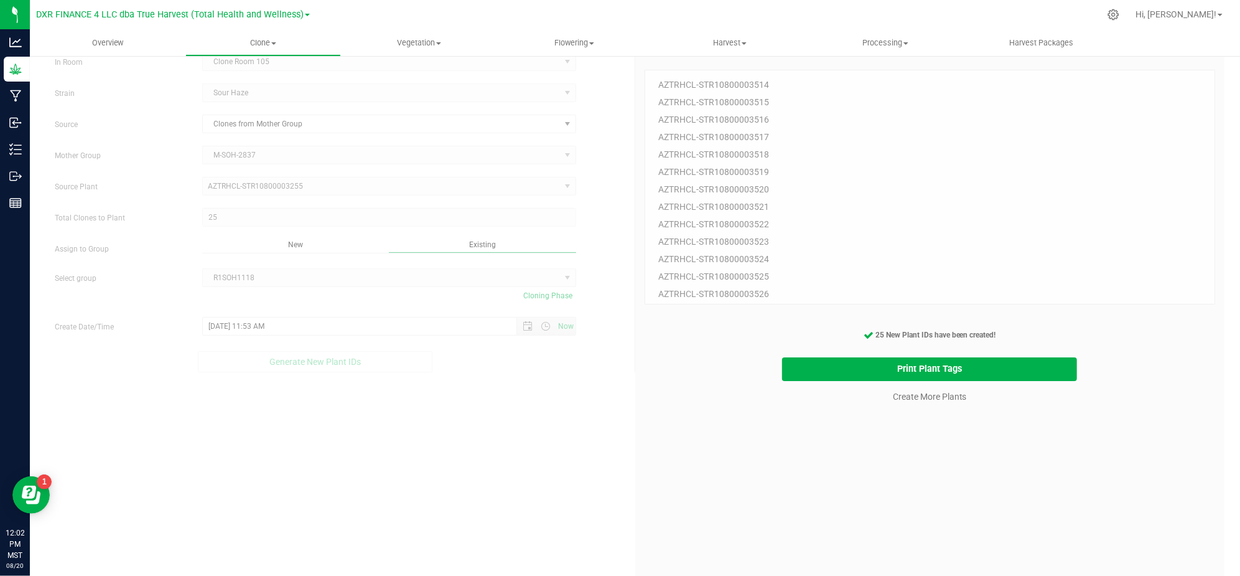
drag, startPoint x: 897, startPoint y: 515, endPoint x: 887, endPoint y: 431, distance: 85.2
click at [899, 514] on div "25 Plant IDs to Generate AZTRHCL-STR10800003514 AZTRHCL-STR10800003515 AZTRHCL-…" at bounding box center [930, 335] width 571 height 576
click at [892, 405] on cancel-button "Create More Plants" at bounding box center [929, 396] width 85 height 22
click at [901, 396] on link "Create More Plants" at bounding box center [930, 396] width 74 height 12
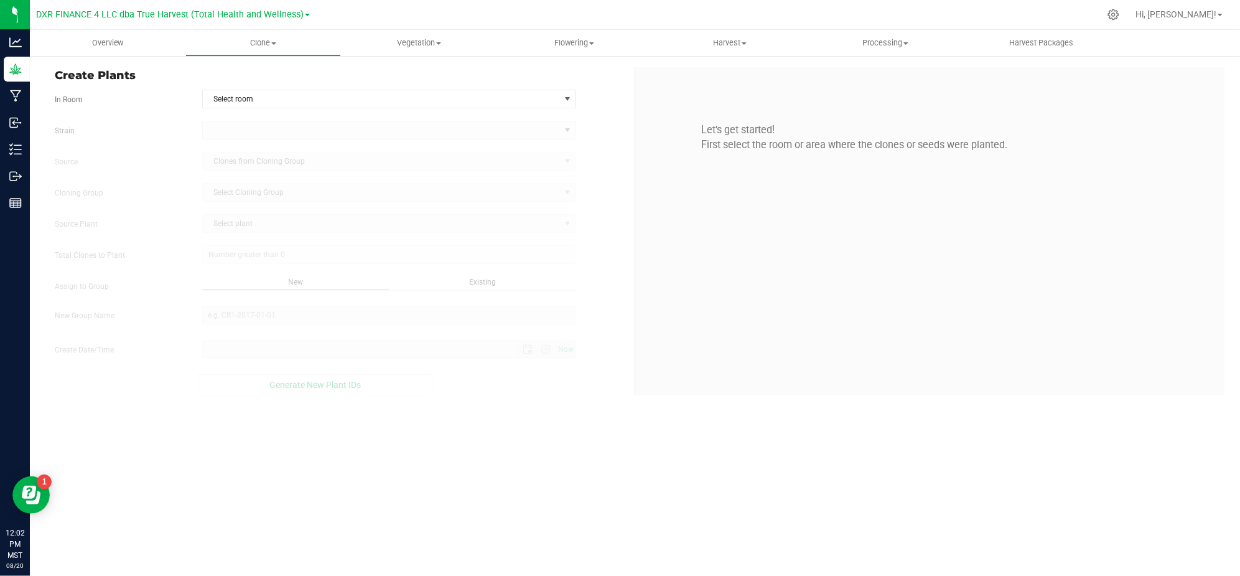
type input "[DATE] 12:02 PM"
drag, startPoint x: 566, startPoint y: 483, endPoint x: 513, endPoint y: 279, distance: 210.7
click at [569, 481] on div "Overview Clone Create plants Cloning groups Cloning plants Apply to plants Vege…" at bounding box center [635, 303] width 1210 height 546
click at [486, 105] on span "Select room" at bounding box center [381, 98] width 357 height 17
drag, startPoint x: 329, startPoint y: 138, endPoint x: 190, endPoint y: 140, distance: 138.8
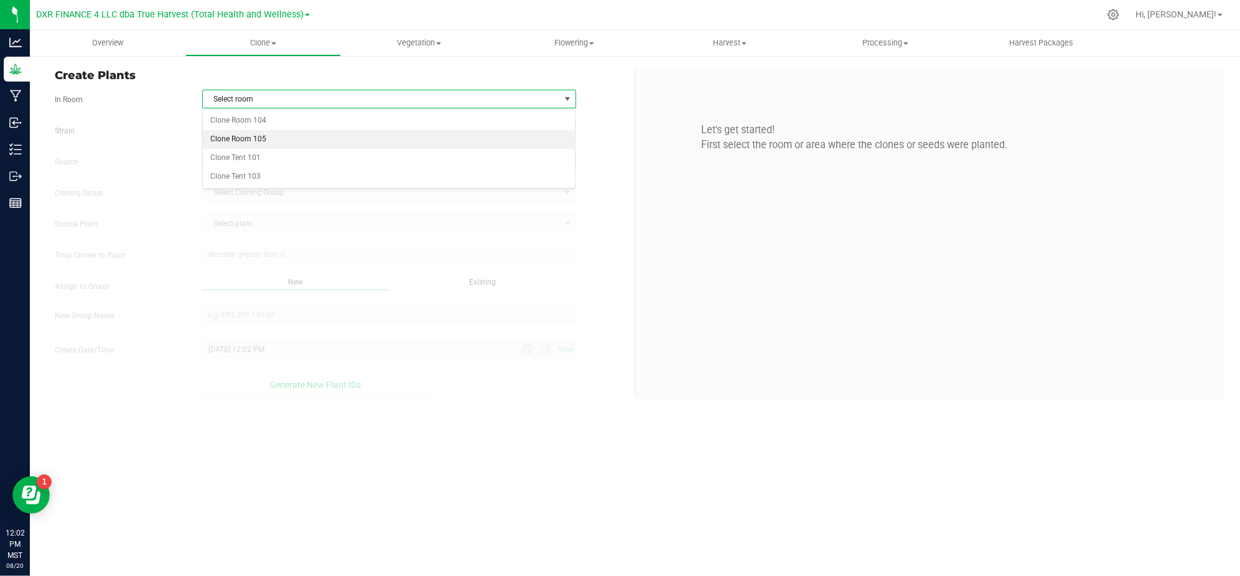
click at [326, 138] on li "Clone Room 105" at bounding box center [389, 139] width 373 height 19
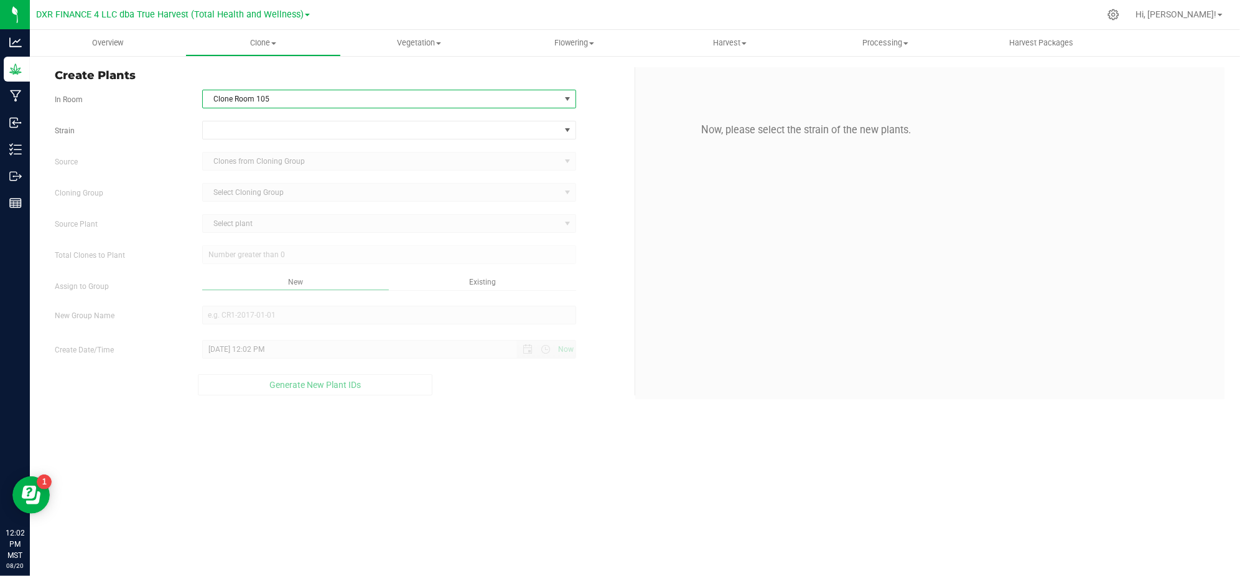
drag, startPoint x: 184, startPoint y: 140, endPoint x: 241, endPoint y: 140, distance: 57.3
click at [185, 140] on div "Strain Source Clones from Cloning Group Cloning Group Select Cloning Group Sele…" at bounding box center [340, 258] width 571 height 274
click at [240, 133] on span at bounding box center [381, 129] width 357 height 17
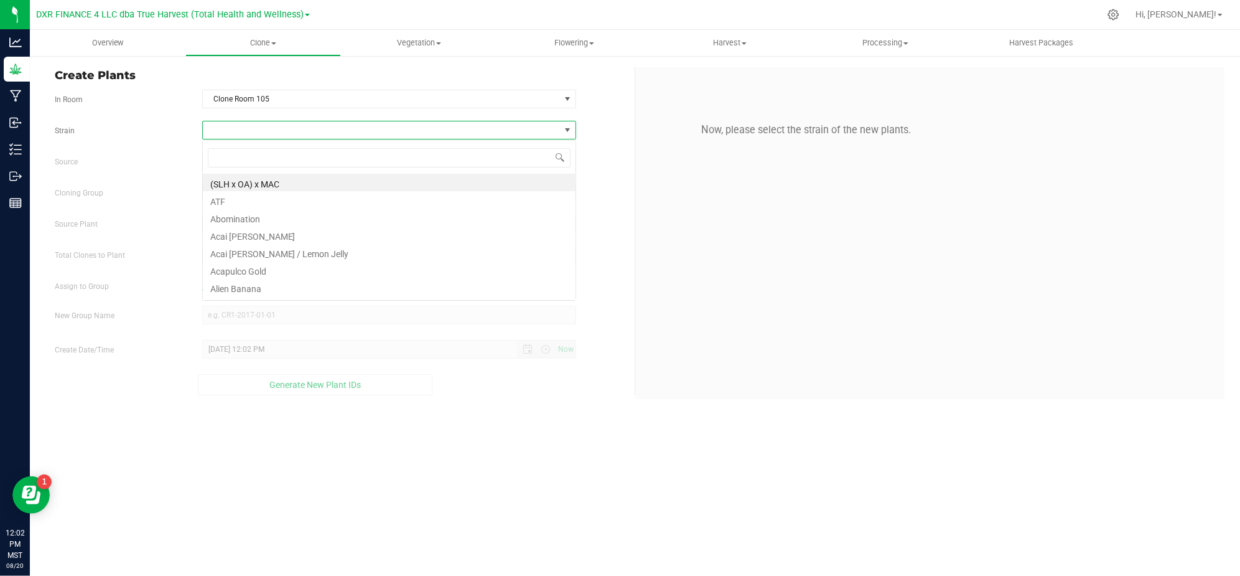
scroll to position [19, 373]
type input "sour haze"
click at [220, 223] on li "Sour Haze" at bounding box center [389, 216] width 373 height 17
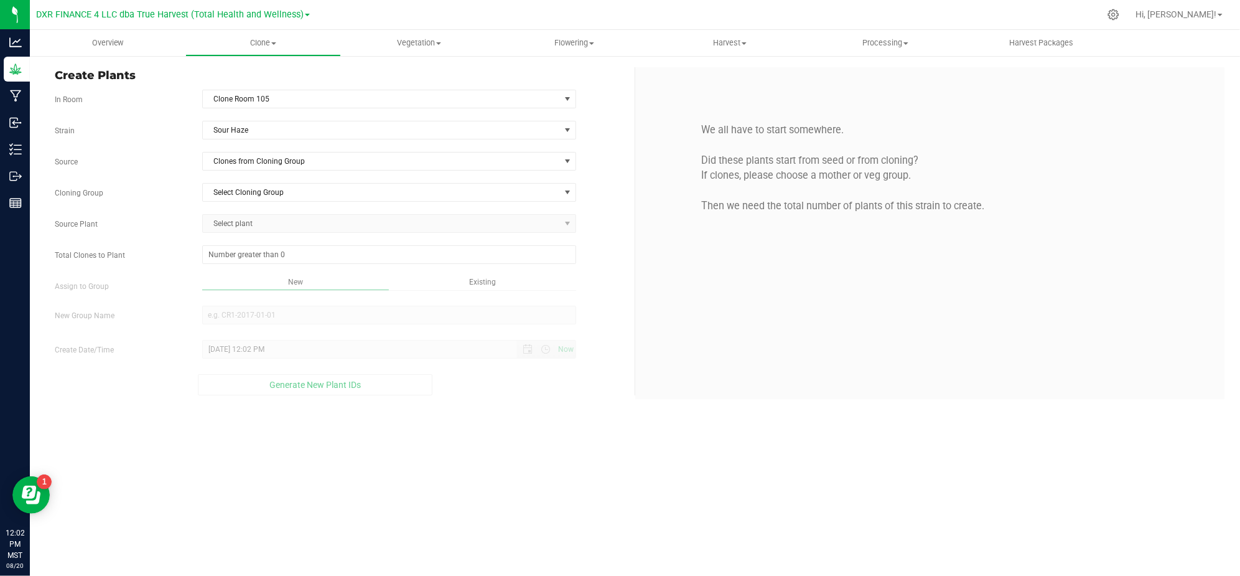
click at [228, 175] on div "Strain Sour Haze Source Clones from Cloning Group Cloning Group Select Cloning …" at bounding box center [340, 258] width 571 height 274
click at [227, 166] on span "Clones from Cloning Group" at bounding box center [381, 160] width 357 height 17
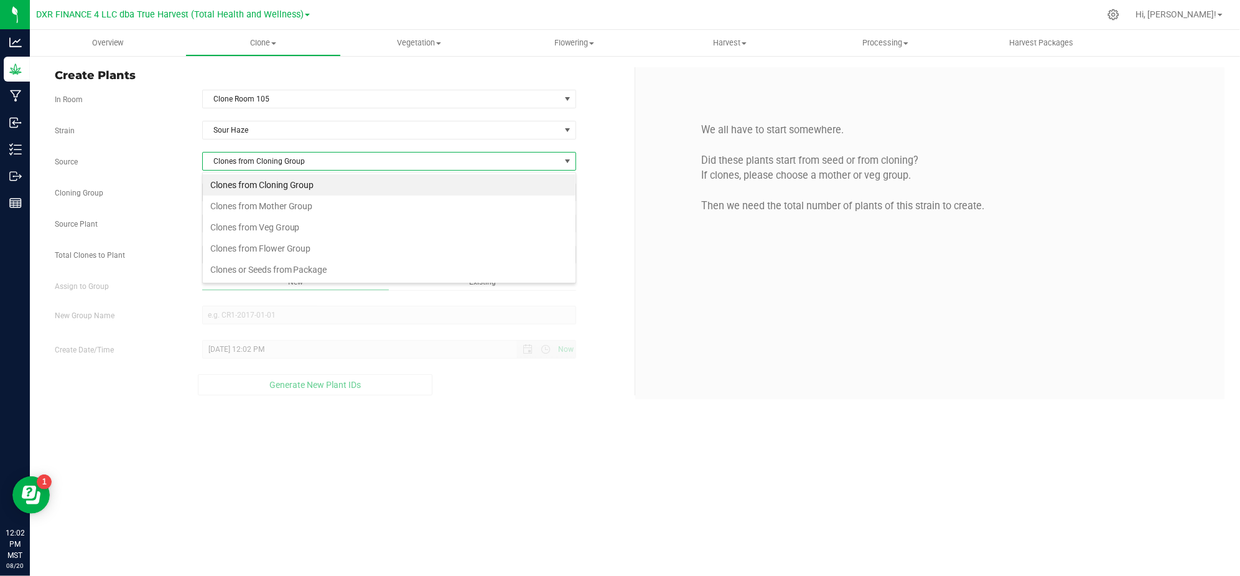
scroll to position [19, 373]
click at [241, 193] on li "Clones from Cloning Group" at bounding box center [389, 184] width 373 height 21
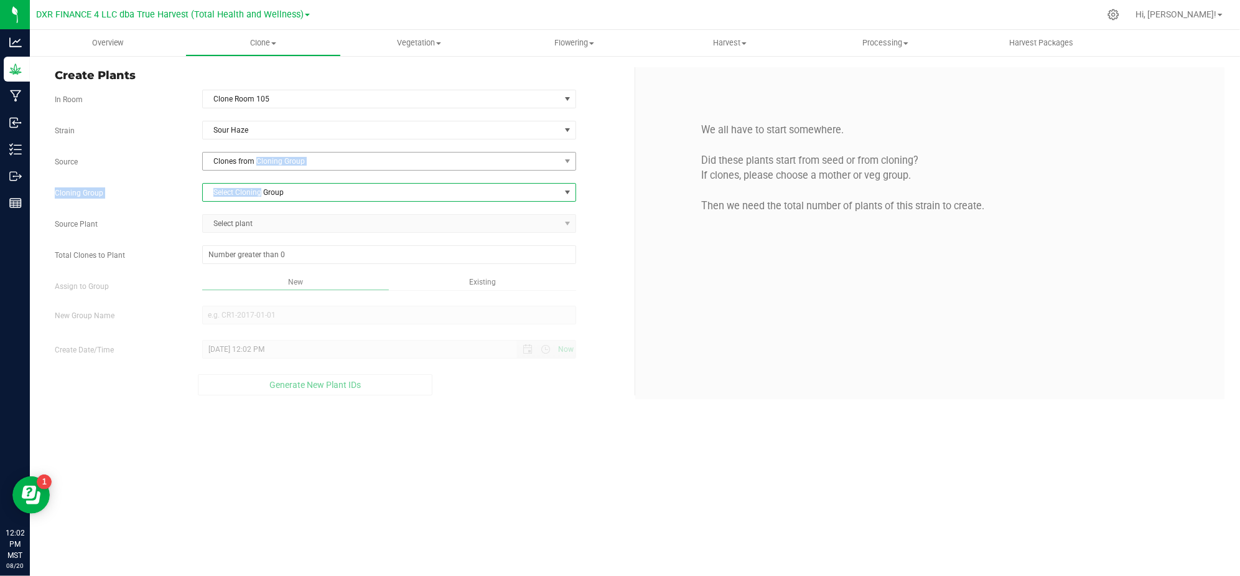
drag, startPoint x: 242, startPoint y: 193, endPoint x: 263, endPoint y: 167, distance: 32.8
click at [261, 169] on div "Strain Sour Haze Source Clones from Cloning Group Cloning Group Select Cloning …" at bounding box center [340, 258] width 571 height 274
click at [263, 167] on span "Clones from Cloning Group" at bounding box center [381, 160] width 357 height 17
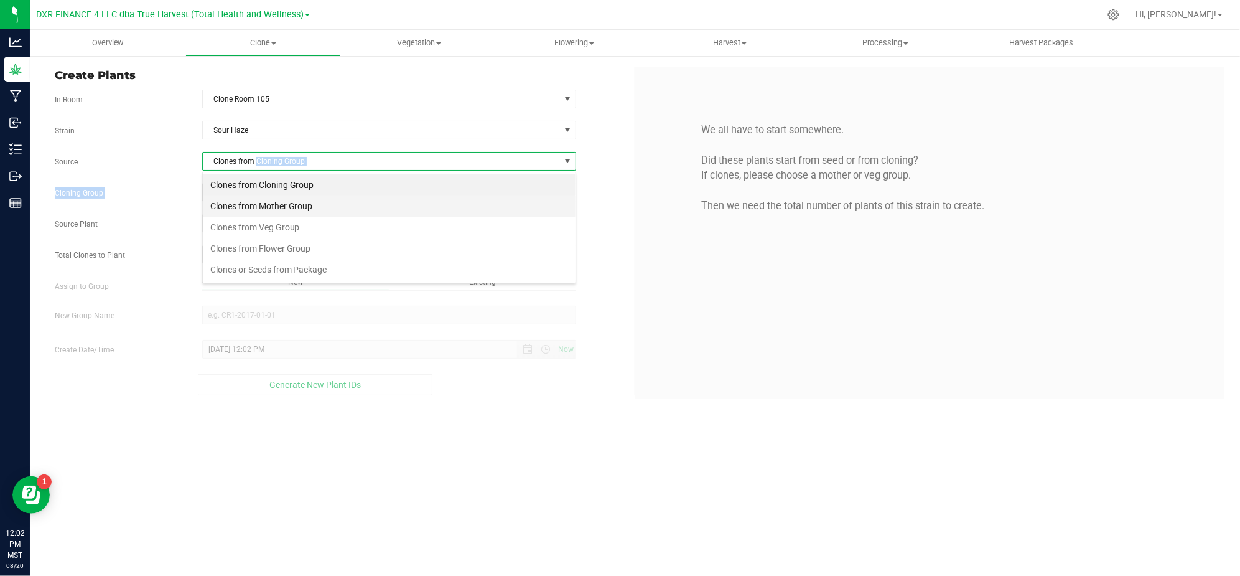
click at [274, 202] on li "Clones from Mother Group" at bounding box center [389, 205] width 373 height 21
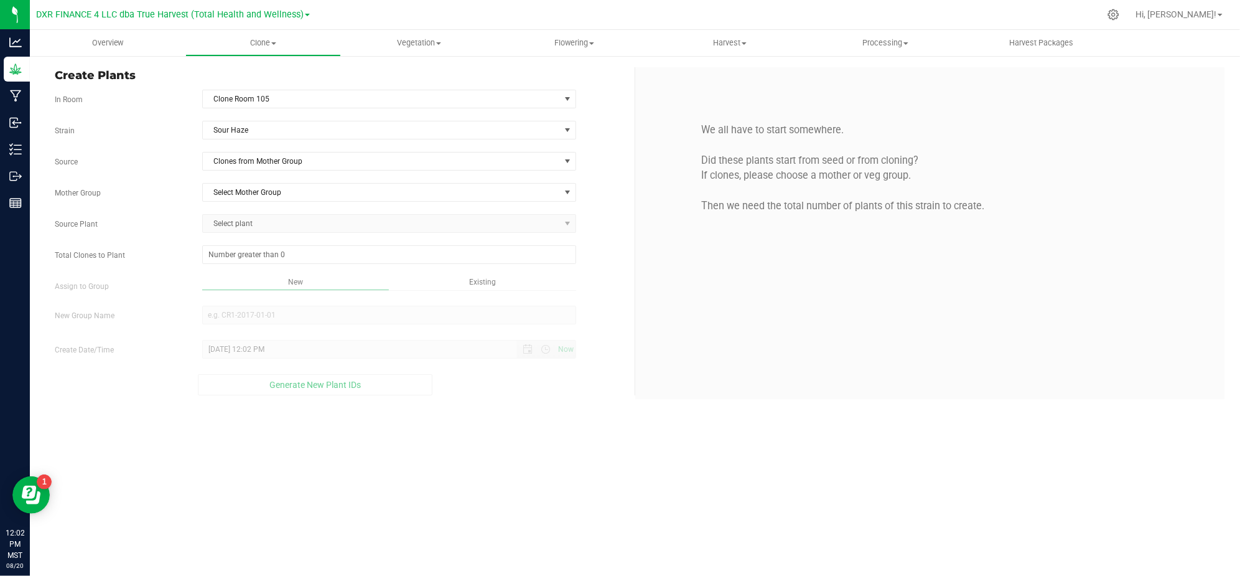
drag, startPoint x: 195, startPoint y: 180, endPoint x: 205, endPoint y: 180, distance: 10.6
click at [197, 180] on div "Strain Sour Haze Source Clones from Mother Group Mother Group Select Mother Gro…" at bounding box center [340, 258] width 571 height 274
click at [260, 195] on span "Select Mother Group" at bounding box center [381, 192] width 357 height 17
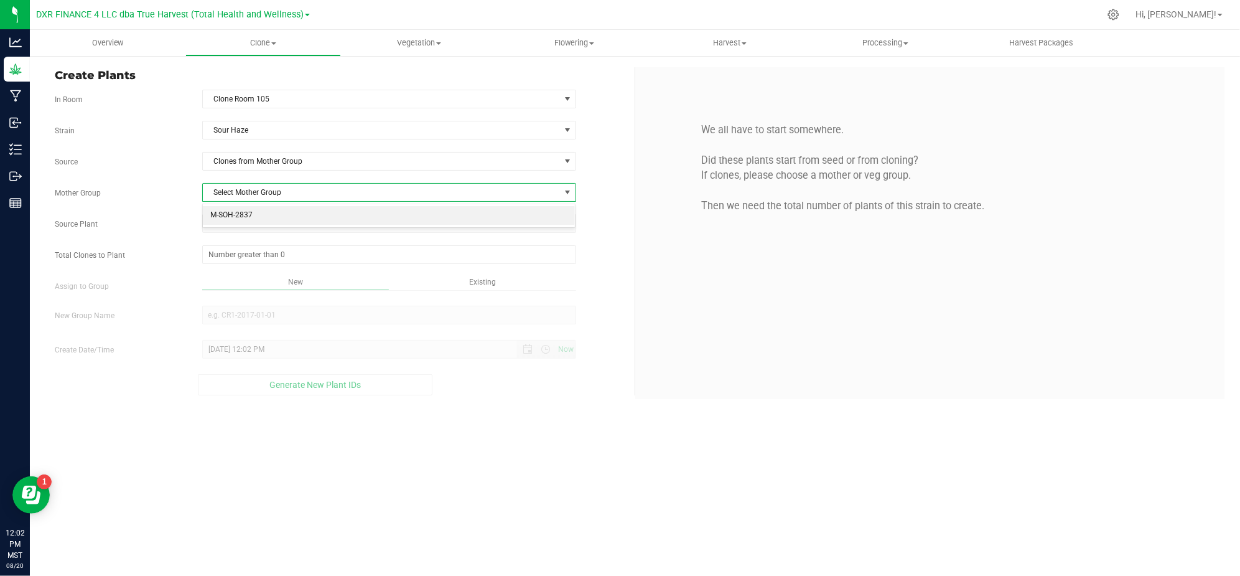
drag, startPoint x: 271, startPoint y: 215, endPoint x: 265, endPoint y: 215, distance: 6.8
click at [265, 215] on li "M-SOH-2837" at bounding box center [389, 215] width 373 height 19
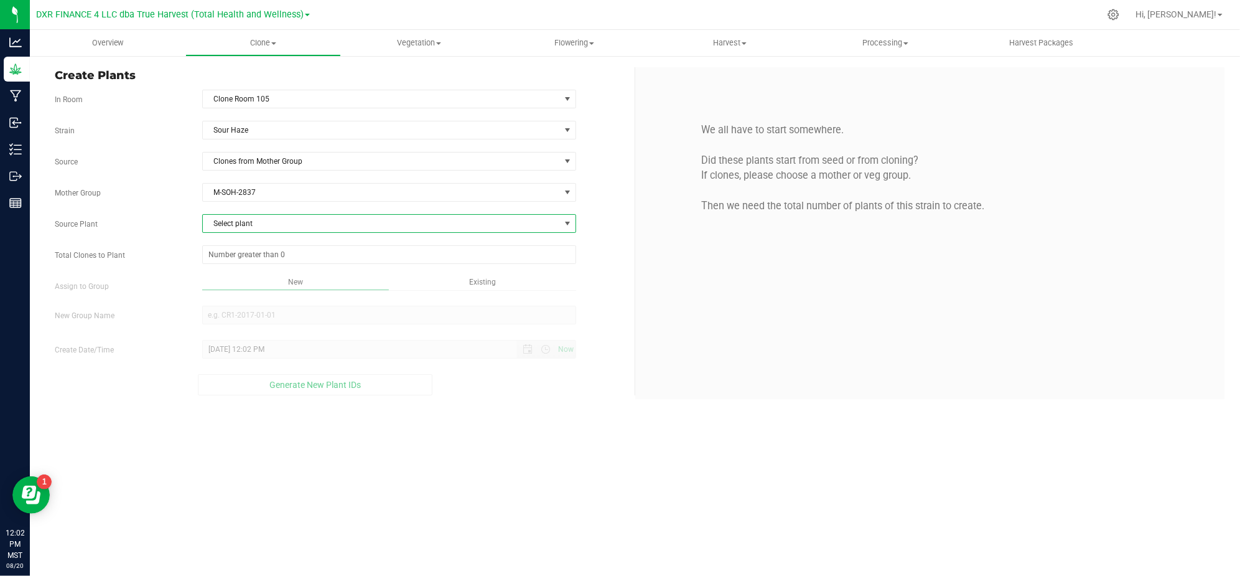
click at [242, 222] on span "Select plant" at bounding box center [381, 223] width 357 height 17
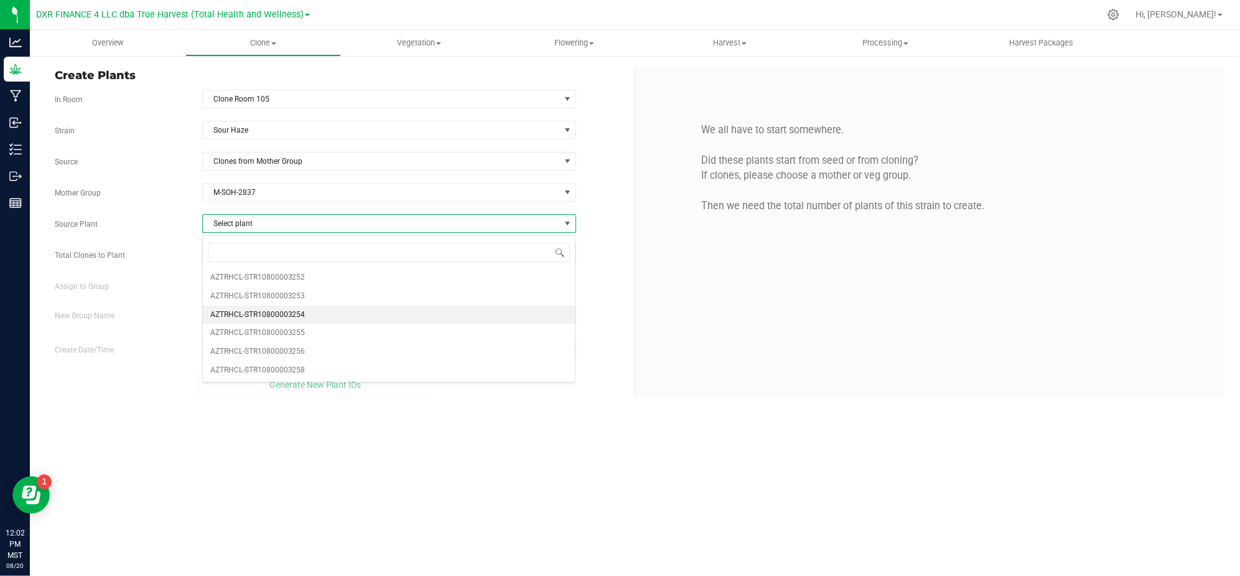
click at [267, 319] on span "AZTRHCL-STR10800003254" at bounding box center [257, 315] width 95 height 16
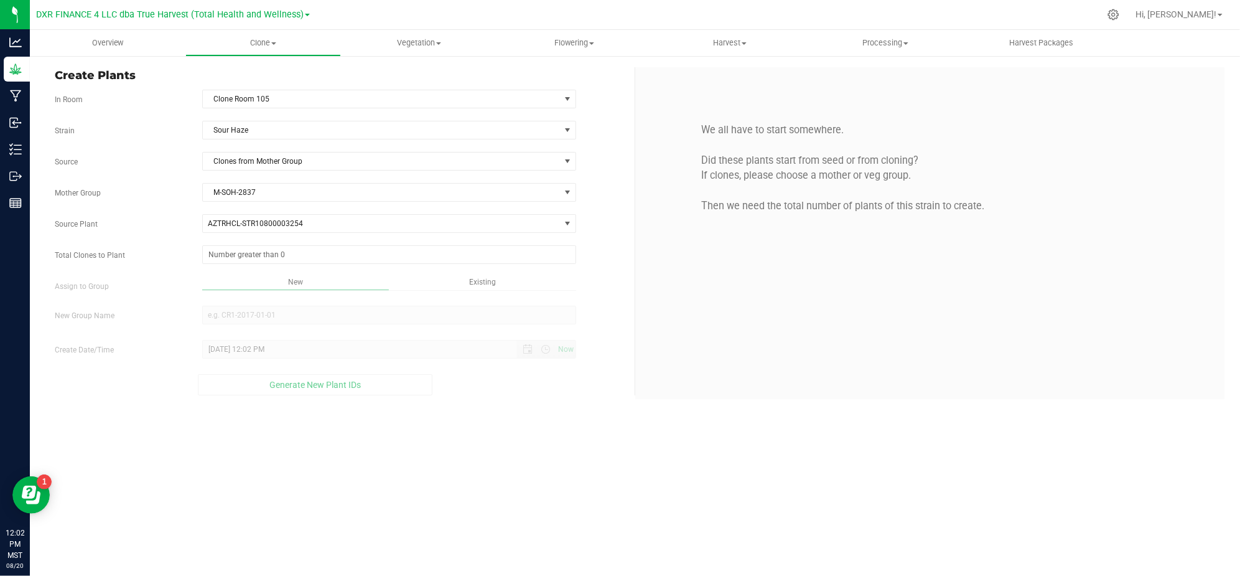
click at [164, 286] on label "Assign to Group" at bounding box center [118, 286] width 147 height 11
click at [220, 255] on span at bounding box center [389, 254] width 374 height 19
type input "25"
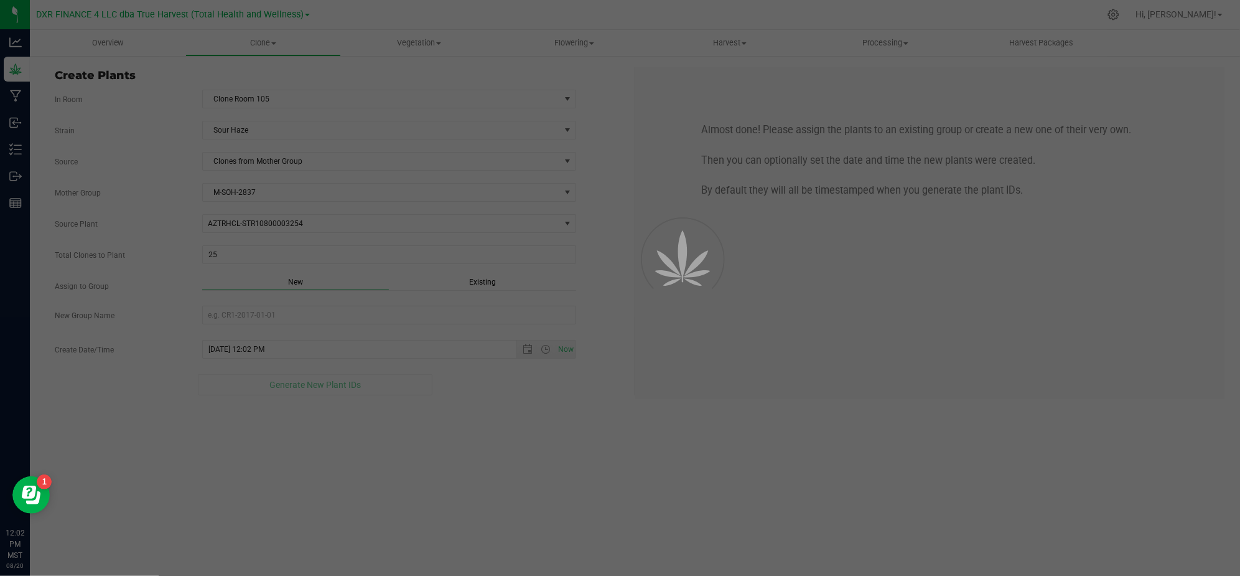
click at [505, 431] on div "Overview Clone Create plants Cloning groups Cloning plants Apply to plants Vege…" at bounding box center [635, 303] width 1210 height 546
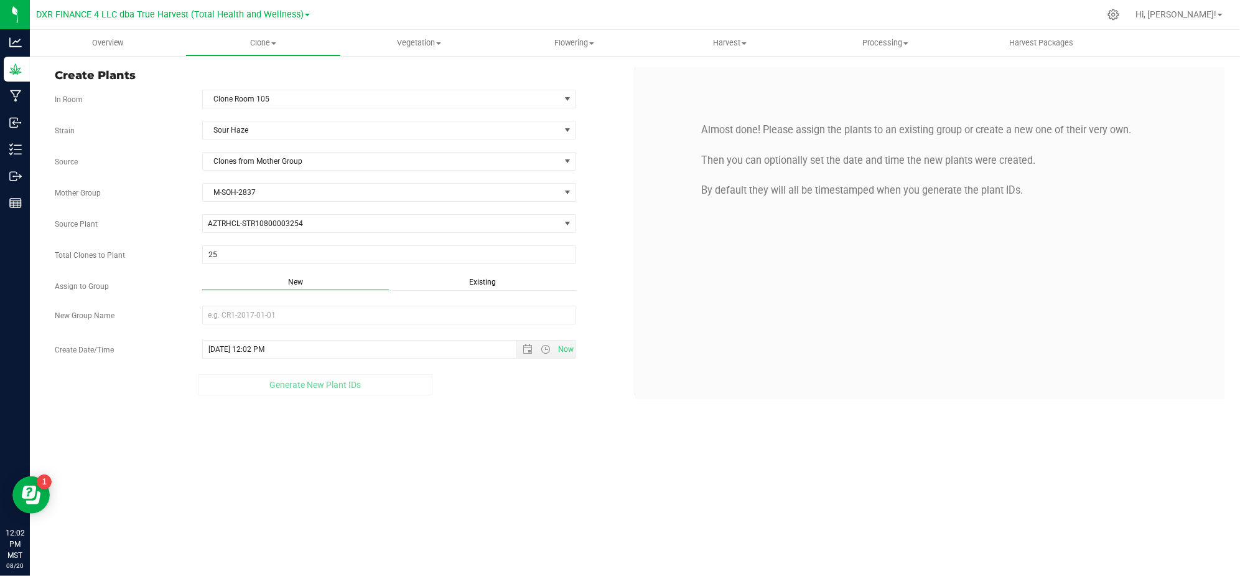
click at [482, 284] on span "Existing" at bounding box center [482, 282] width 27 height 9
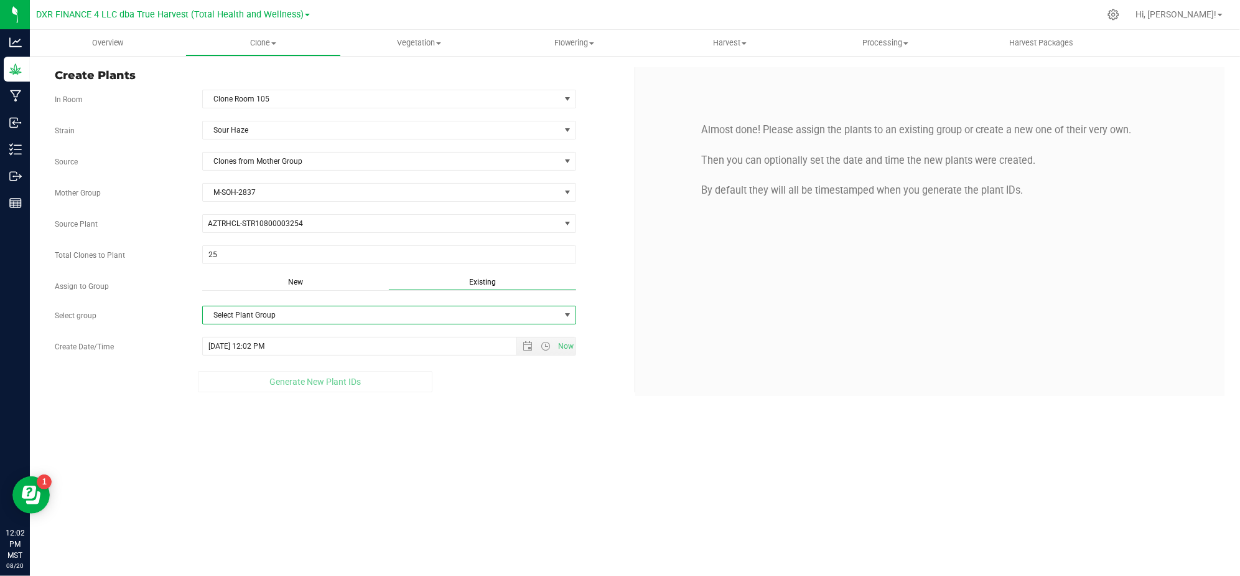
click at [457, 312] on span "Select Plant Group" at bounding box center [381, 314] width 357 height 17
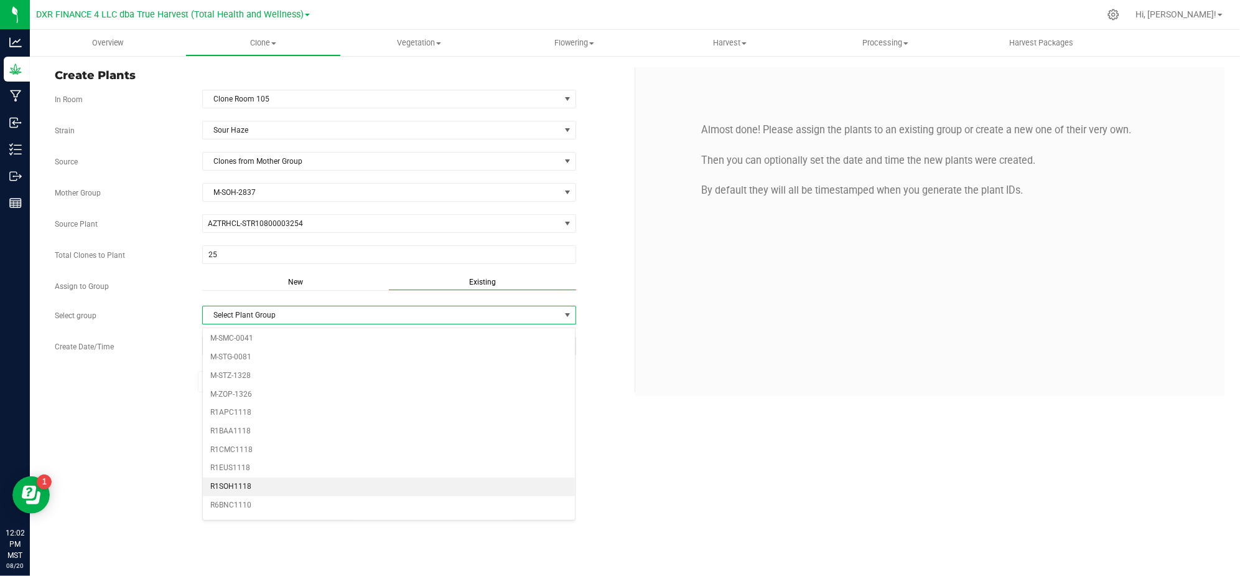
scroll to position [249, 0]
click at [253, 470] on li "R1SOH1118" at bounding box center [389, 460] width 373 height 19
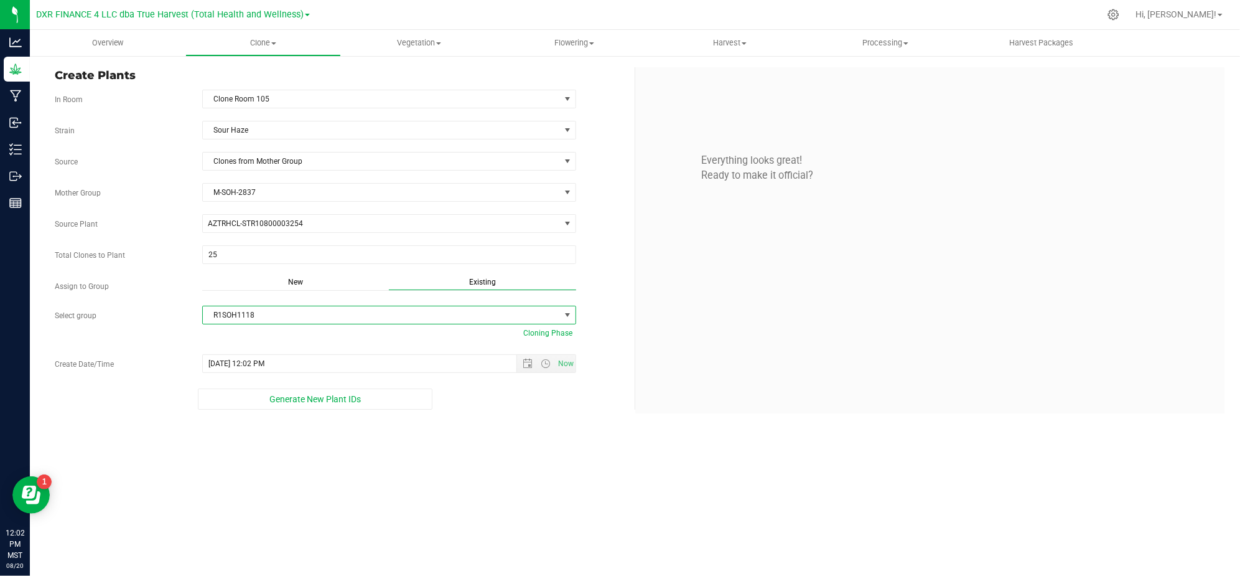
click at [491, 513] on div "Overview Clone Create plants Cloning groups Cloning plants Apply to plants Vege…" at bounding box center [635, 303] width 1210 height 546
click at [517, 368] on span "Now" at bounding box center [546, 363] width 59 height 17
click at [528, 361] on span "Now" at bounding box center [546, 363] width 59 height 17
click at [520, 364] on span "Open the date view" at bounding box center [527, 363] width 21 height 10
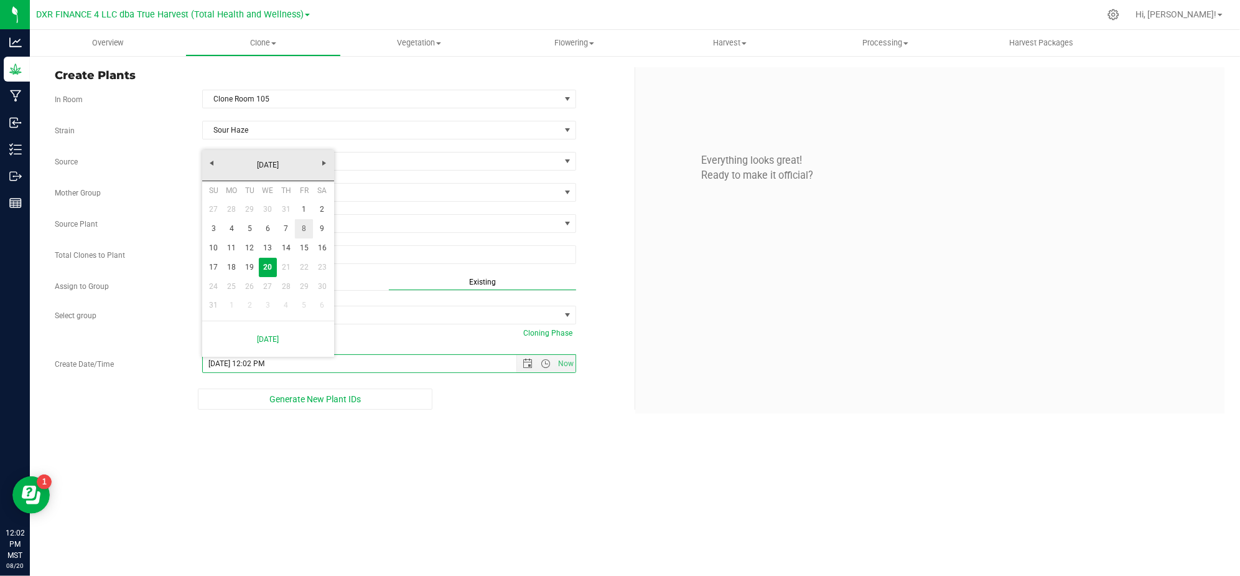
click at [299, 227] on link "8" at bounding box center [304, 228] width 18 height 19
type input "[DATE] 12:02 PM"
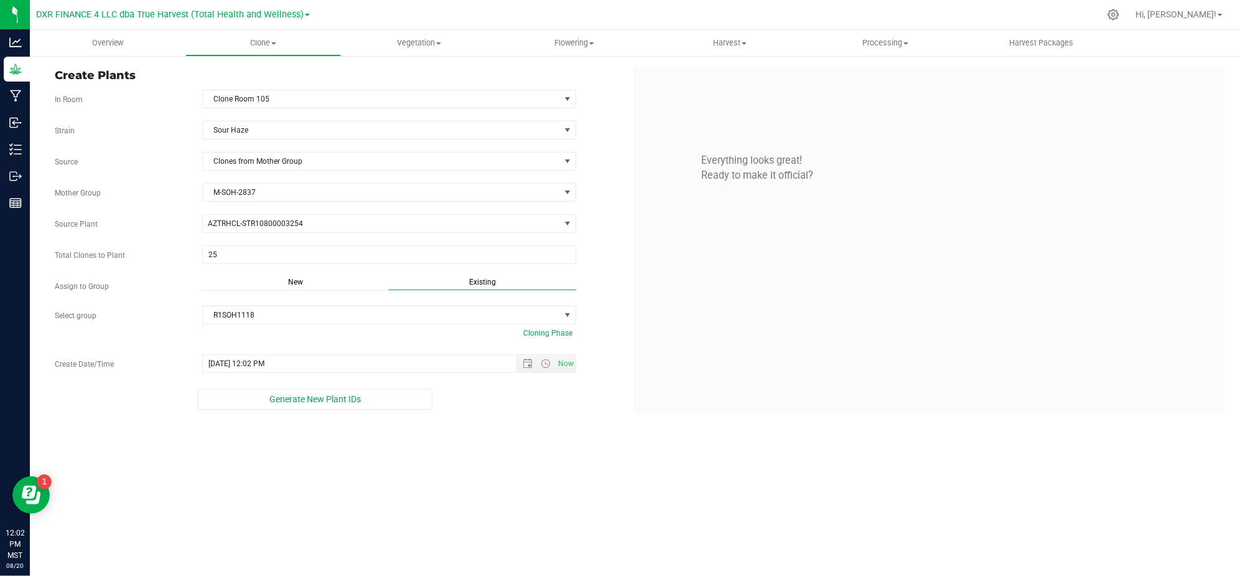
click at [512, 474] on div "Overview Clone Create plants Cloning groups Cloning plants Apply to plants Vege…" at bounding box center [635, 303] width 1210 height 546
click at [337, 404] on span "Generate New Plant IDs" at bounding box center [314, 399] width 91 height 10
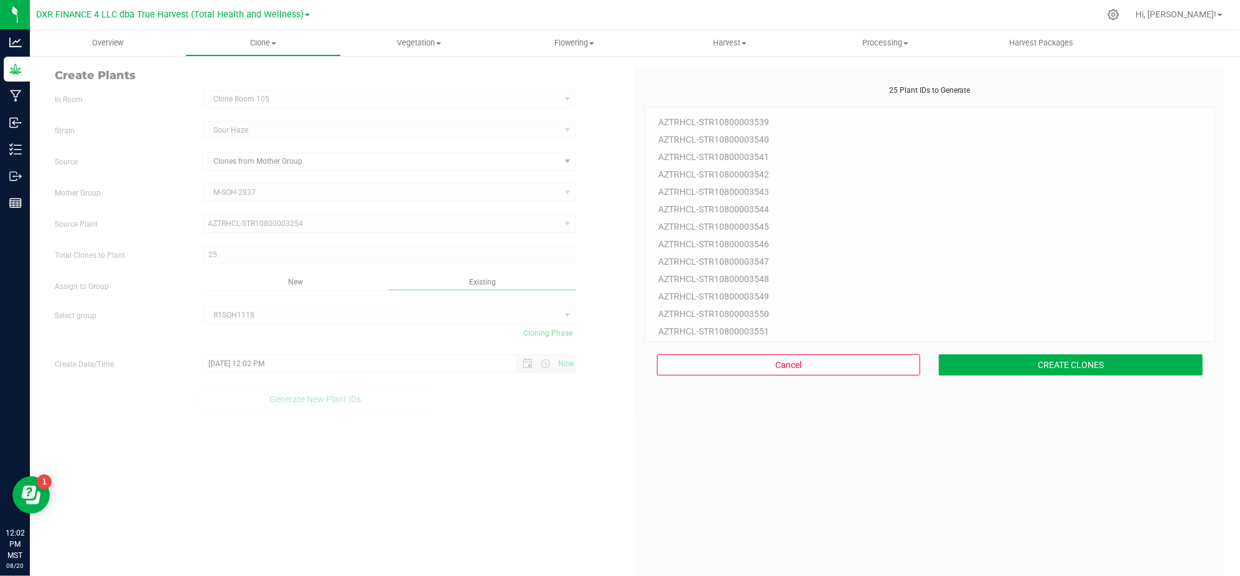
scroll to position [37, 0]
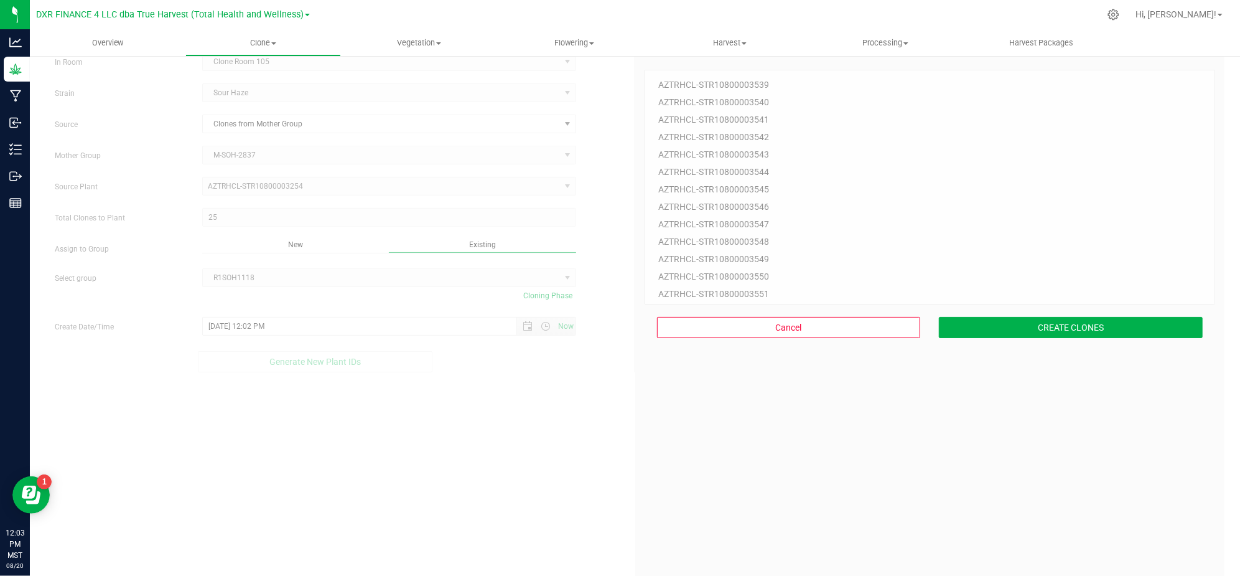
drag, startPoint x: 784, startPoint y: 476, endPoint x: 904, endPoint y: 406, distance: 138.7
click at [785, 476] on div "25 Plant IDs to Generate AZTRHCL-STR10800003539 AZTRHCL-STR10800003540 AZTRHCL-…" at bounding box center [930, 335] width 571 height 576
click at [1021, 339] on div "Cancel CREATE CLONES" at bounding box center [930, 327] width 571 height 46
click at [999, 324] on button "CREATE CLONES" at bounding box center [1071, 327] width 264 height 21
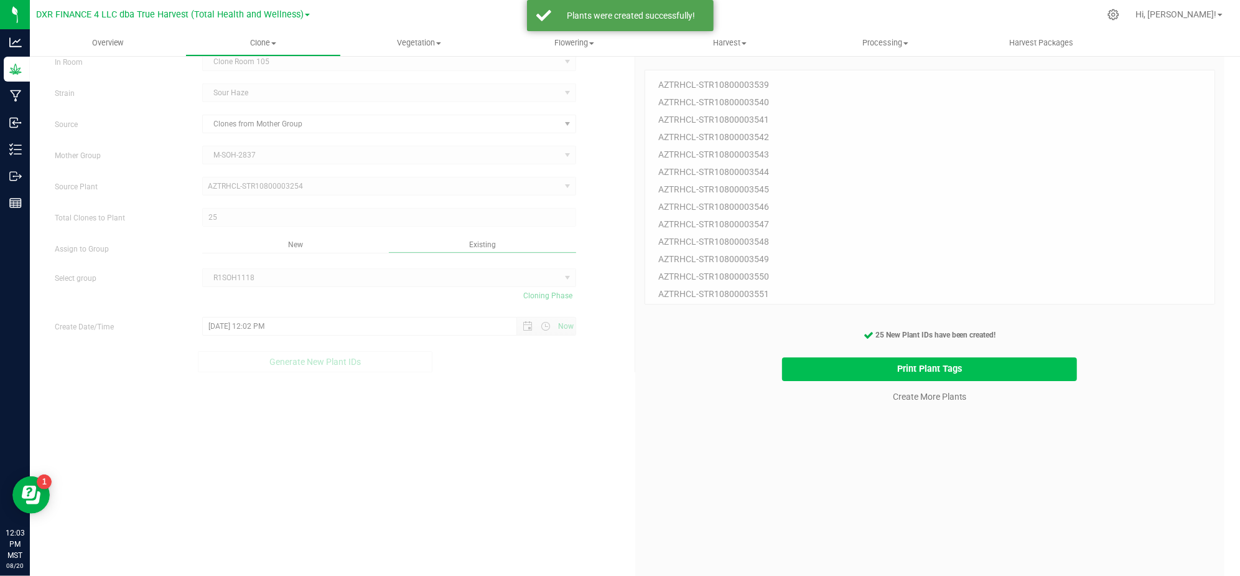
click at [794, 360] on button "Print Plant Tags" at bounding box center [929, 369] width 295 height 24
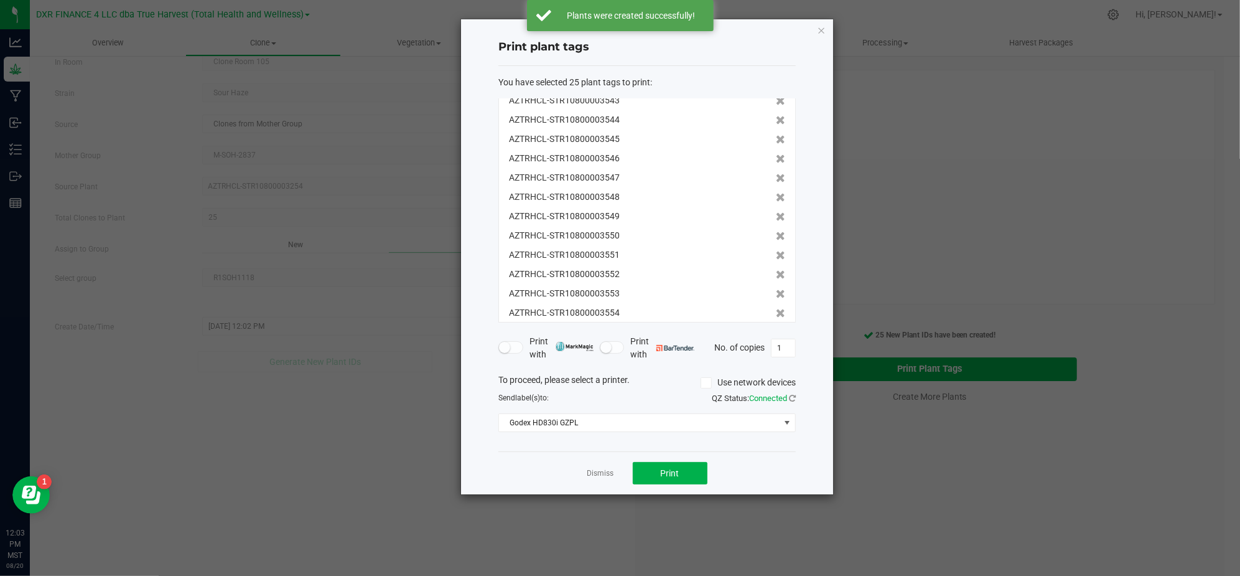
scroll to position [269, 0]
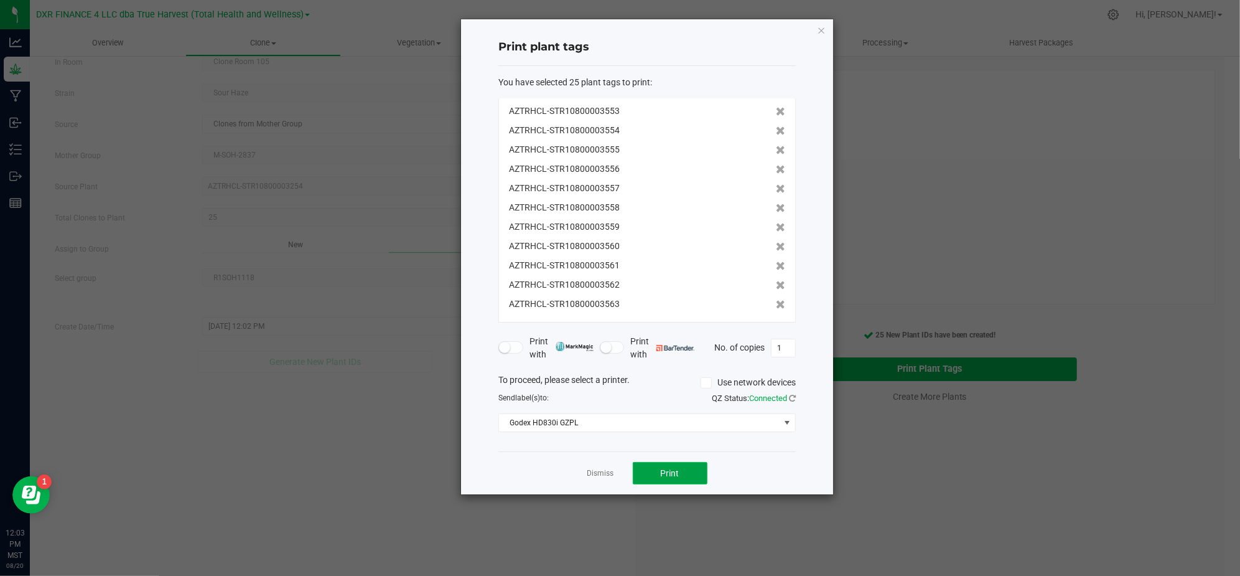
click at [680, 464] on button "Print" at bounding box center [670, 473] width 75 height 22
drag, startPoint x: 513, startPoint y: 463, endPoint x: 546, endPoint y: 476, distance: 35.5
click at [514, 466] on div "Dismiss Print" at bounding box center [647, 472] width 297 height 43
click at [592, 474] on link "Dismiss" at bounding box center [601, 473] width 27 height 11
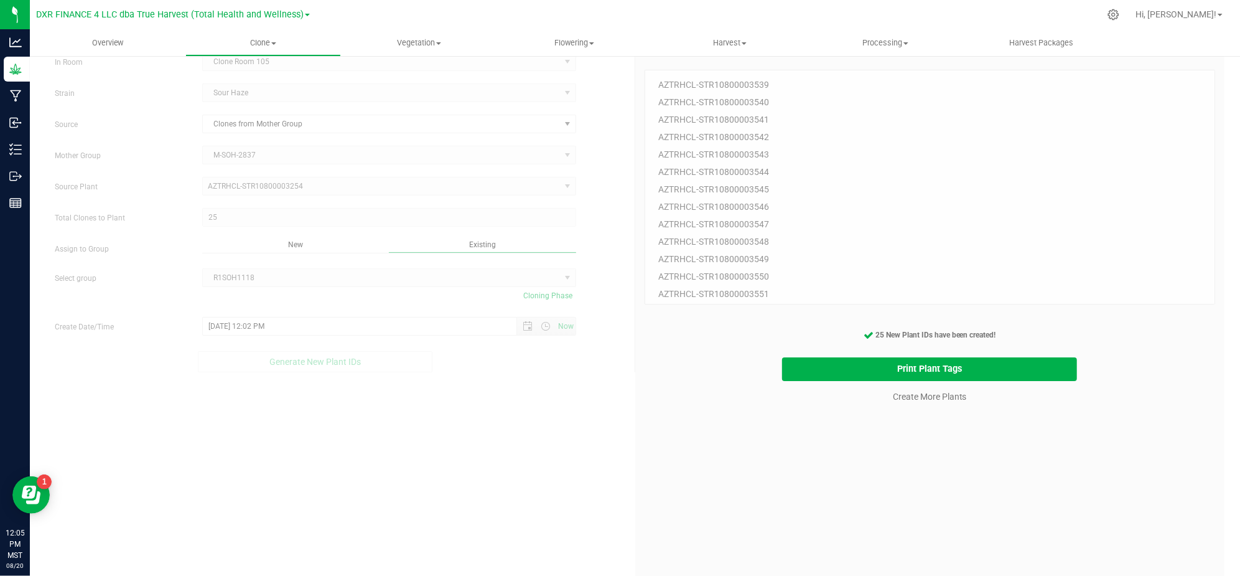
click at [787, 490] on div "25 Plant IDs to Generate AZTRHCL-STR10800003539 AZTRHCL-STR10800003540 AZTRHCL-…" at bounding box center [930, 335] width 571 height 576
click at [902, 401] on link "Create More Plants" at bounding box center [930, 396] width 74 height 12
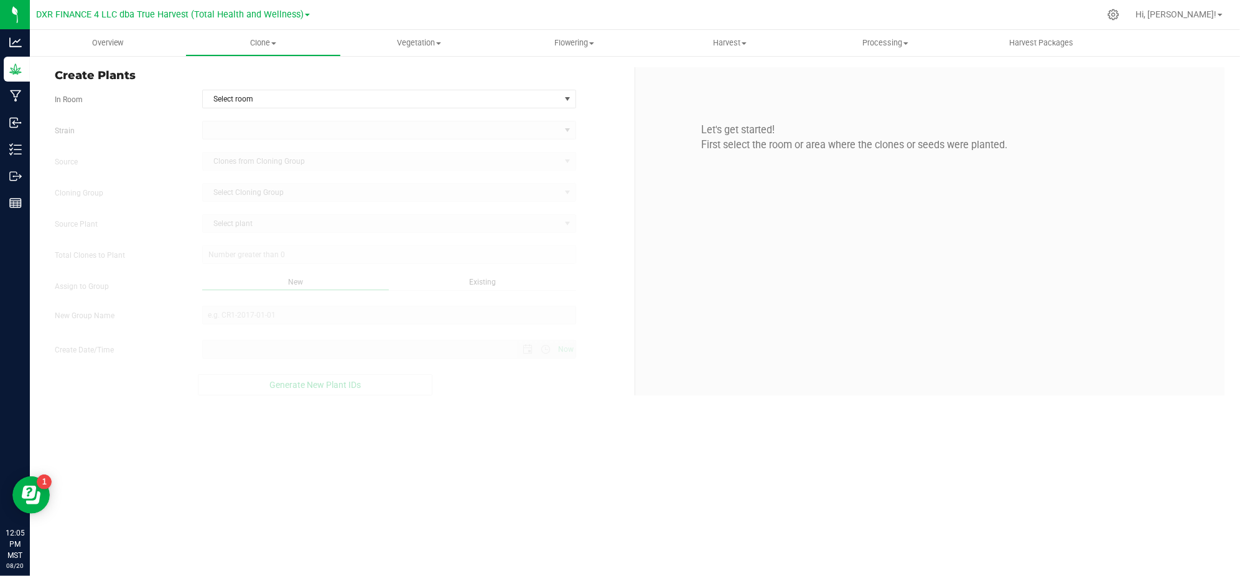
type input "[DATE] 12:05 PM"
click at [590, 492] on div "Overview Clone Create plants Cloning groups Cloning plants Apply to plants Vege…" at bounding box center [635, 303] width 1210 height 546
click at [621, 87] on div "Create Plants In Room Select room Select room Clone Room 104 Clone Room 105 Clo…" at bounding box center [340, 231] width 590 height 328
click at [630, 115] on div "Create Plants In Room Select room Select room Clone Room 104 Clone Room 105 Clo…" at bounding box center [340, 231] width 590 height 328
click at [620, 96] on div "In Room Select room Select room Clone Room 104 Clone Room 105 Clone Tent 101 Cl…" at bounding box center [339, 99] width 589 height 19
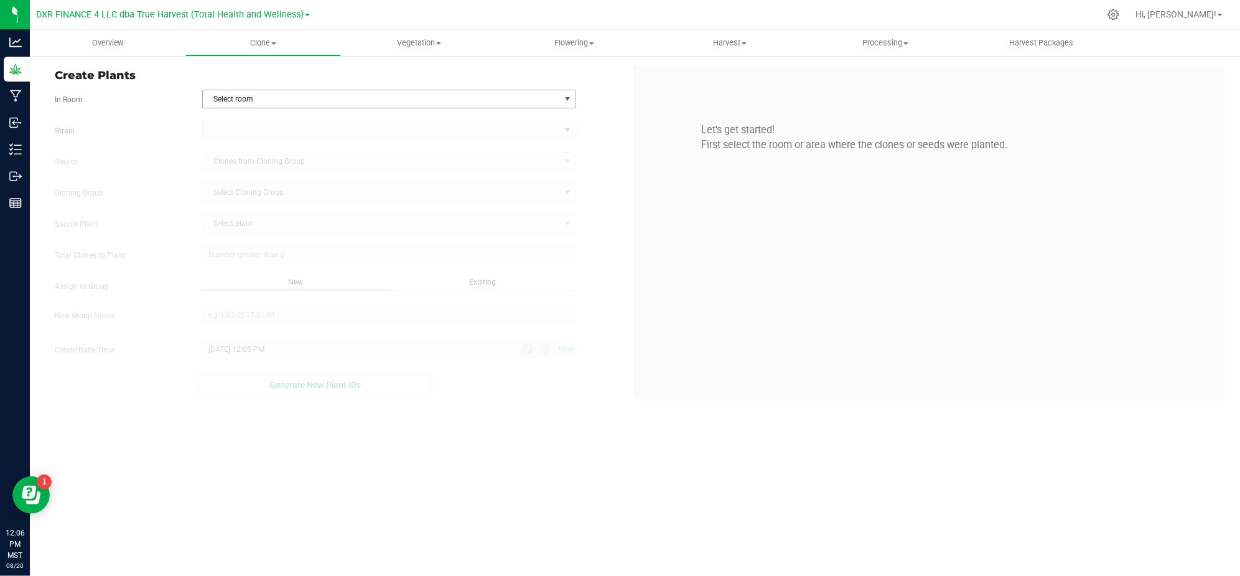
click at [545, 93] on span "Select room" at bounding box center [381, 98] width 357 height 17
click at [307, 135] on li "Clone Room 105" at bounding box center [389, 139] width 373 height 19
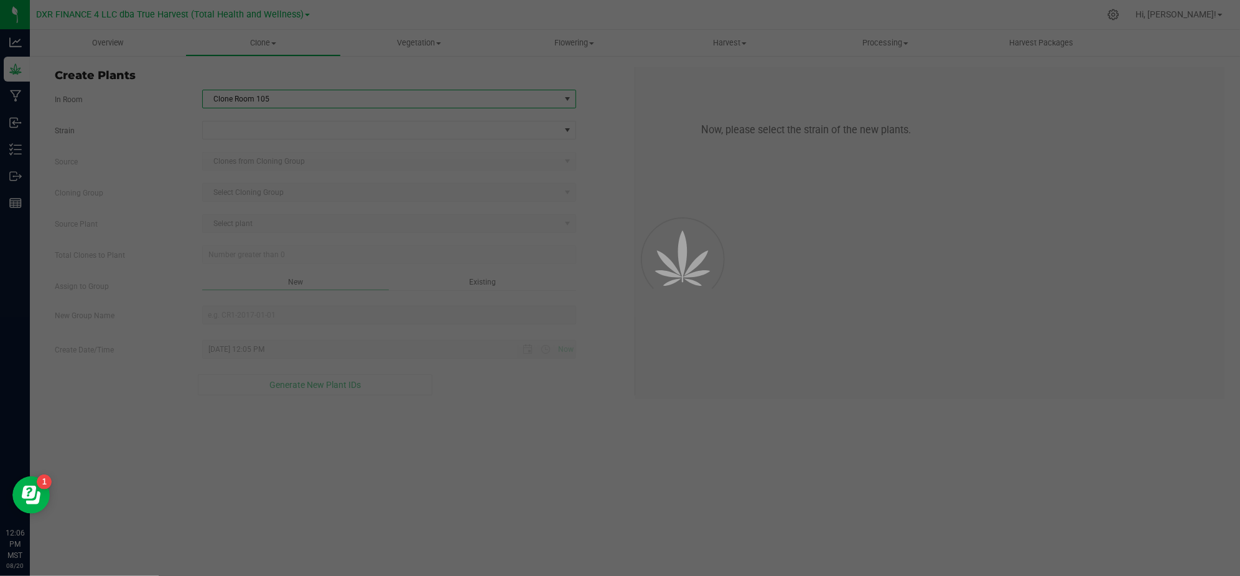
click at [143, 139] on div "Strain" at bounding box center [339, 130] width 589 height 19
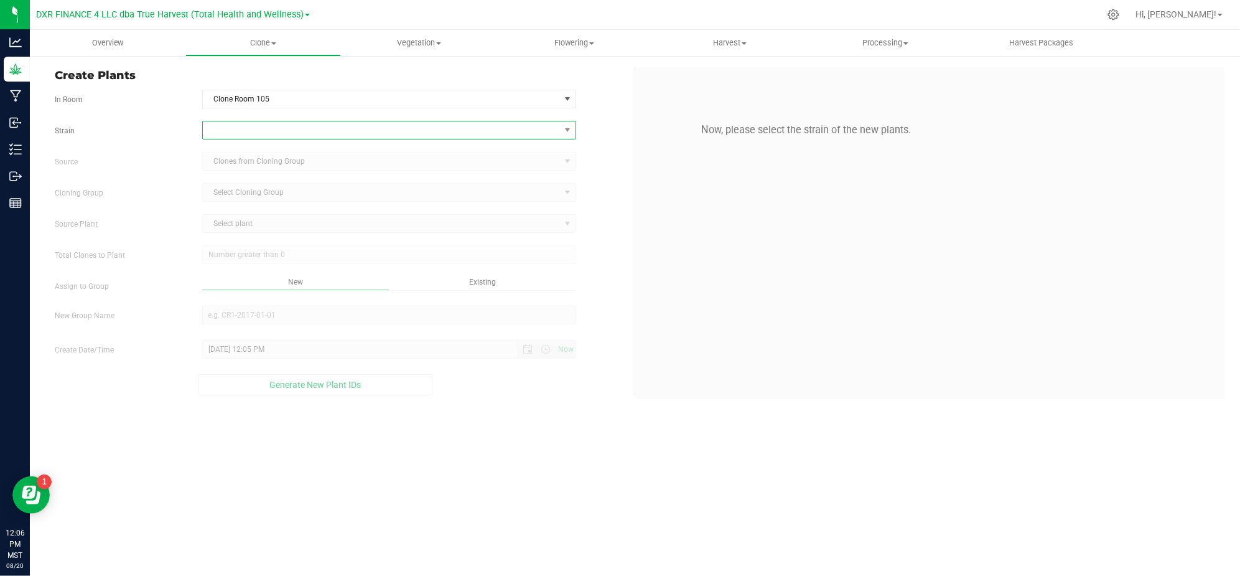
click at [238, 126] on span at bounding box center [381, 129] width 357 height 17
type input "sour haze"
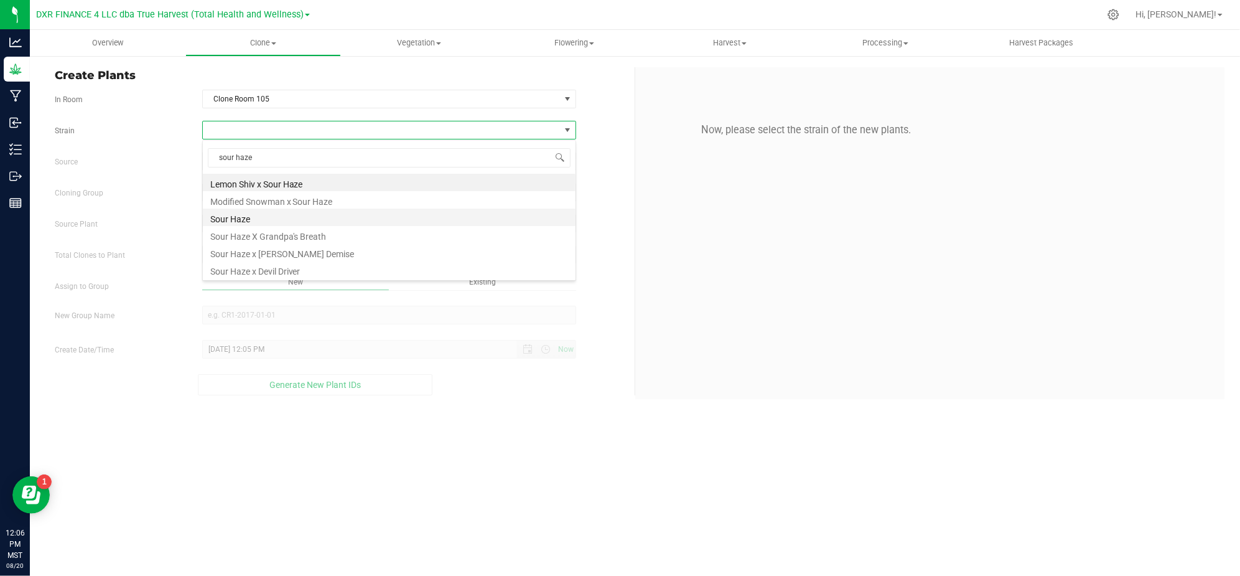
click at [248, 208] on li "Sour Haze" at bounding box center [389, 216] width 373 height 17
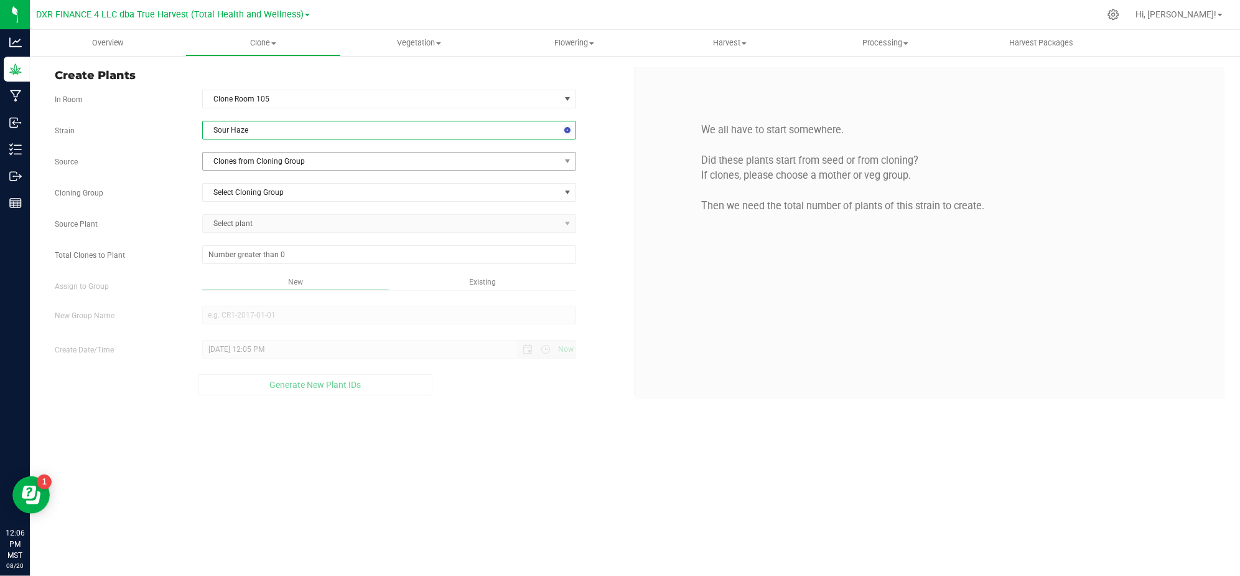
drag, startPoint x: 135, startPoint y: 178, endPoint x: 205, endPoint y: 162, distance: 72.2
click at [137, 177] on div "Strain Sour Haze Source Clones from Cloning Group Cloning Group Select Cloning …" at bounding box center [340, 258] width 571 height 274
click at [279, 160] on span "Clones from Cloning Group" at bounding box center [381, 160] width 357 height 17
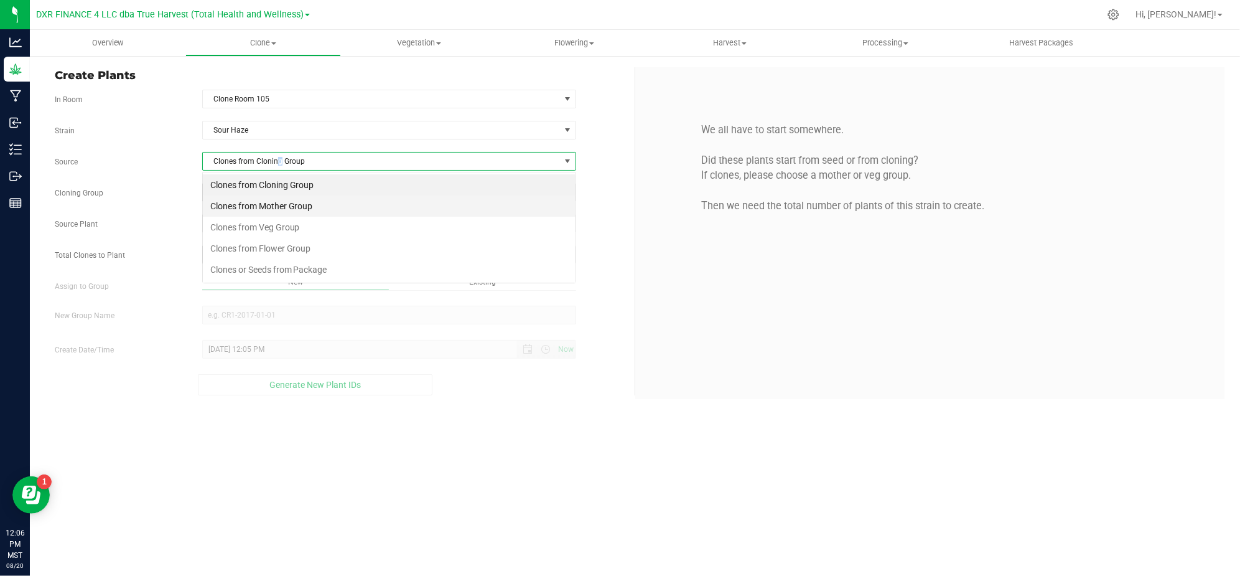
scroll to position [19, 373]
click at [283, 205] on li "Clones from Mother Group" at bounding box center [389, 205] width 373 height 21
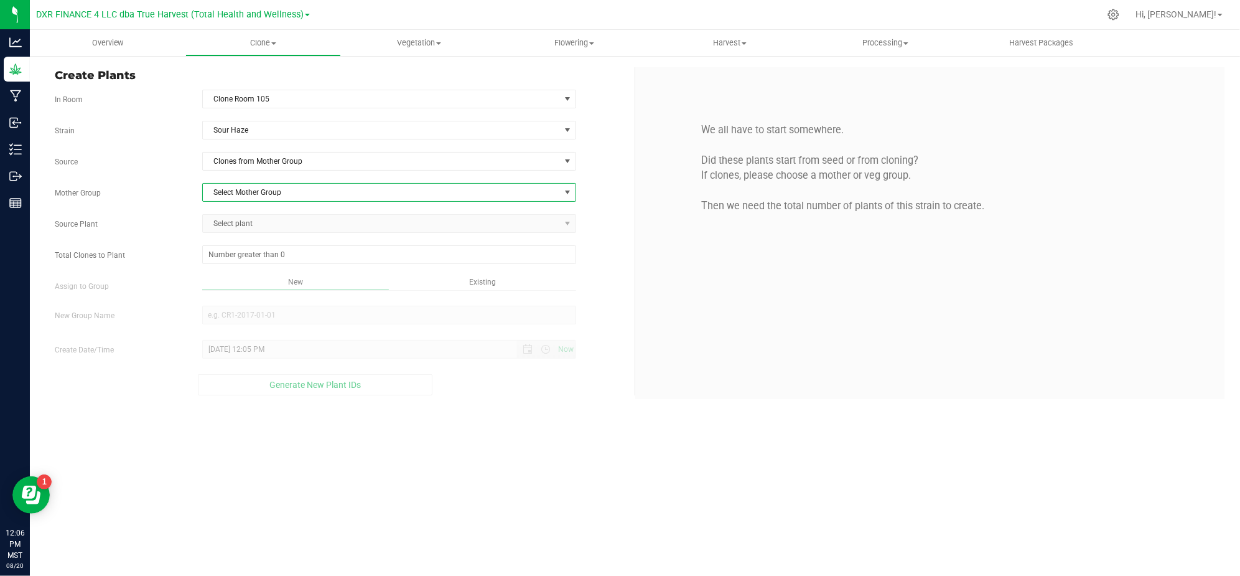
click at [293, 194] on span "Select Mother Group" at bounding box center [381, 192] width 357 height 17
click at [282, 210] on li "M-SOH-2837" at bounding box center [389, 215] width 373 height 19
click at [168, 204] on div "Strain Sour Haze Source Clones from Mother Group Mother Group M-SOH-2837 Select…" at bounding box center [340, 258] width 571 height 274
click at [239, 215] on span "Select plant" at bounding box center [389, 223] width 374 height 19
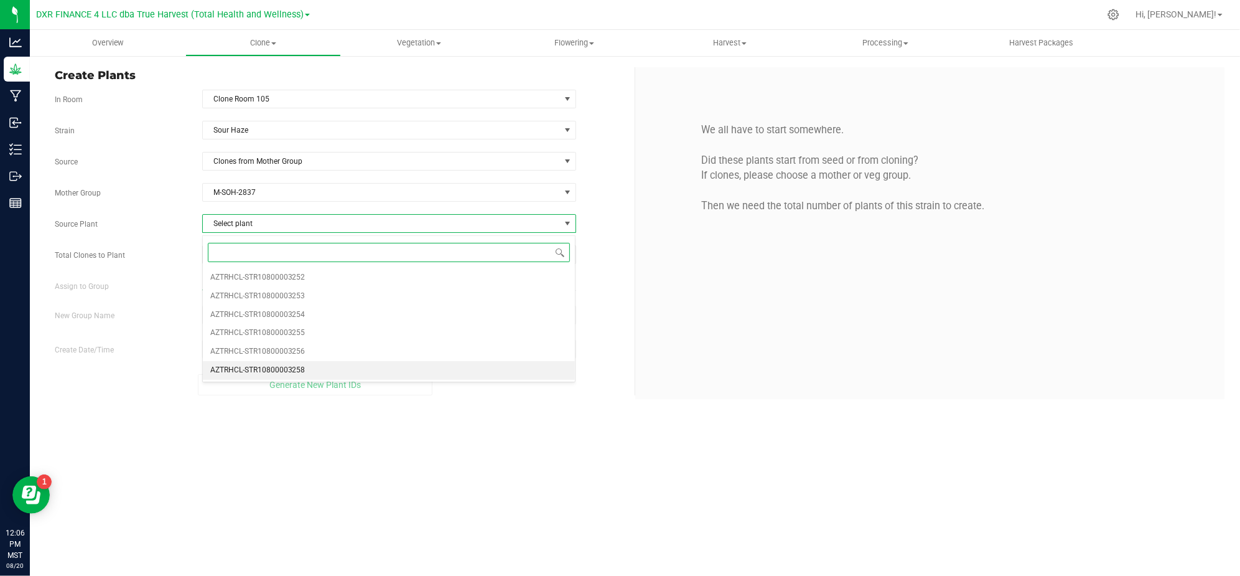
click at [330, 366] on li "AZTRHCL-STR10800003258" at bounding box center [389, 370] width 373 height 19
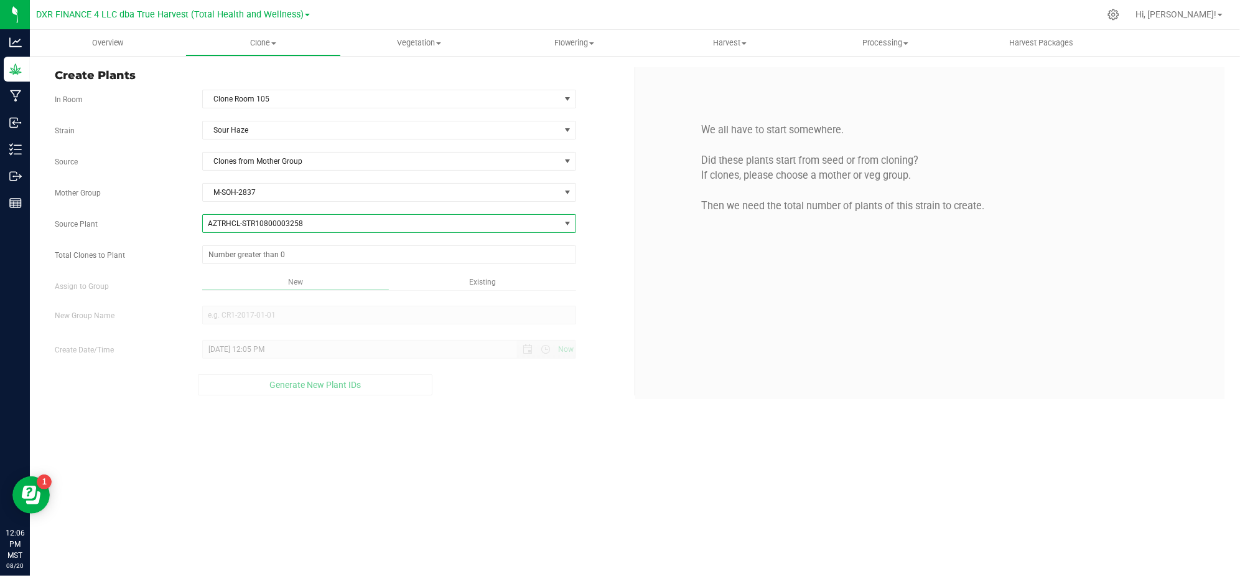
drag, startPoint x: 136, startPoint y: 248, endPoint x: 151, endPoint y: 247, distance: 14.9
click at [137, 248] on div "Total Clones to Plant" at bounding box center [339, 254] width 589 height 19
click at [228, 254] on span at bounding box center [389, 254] width 374 height 19
type input "25"
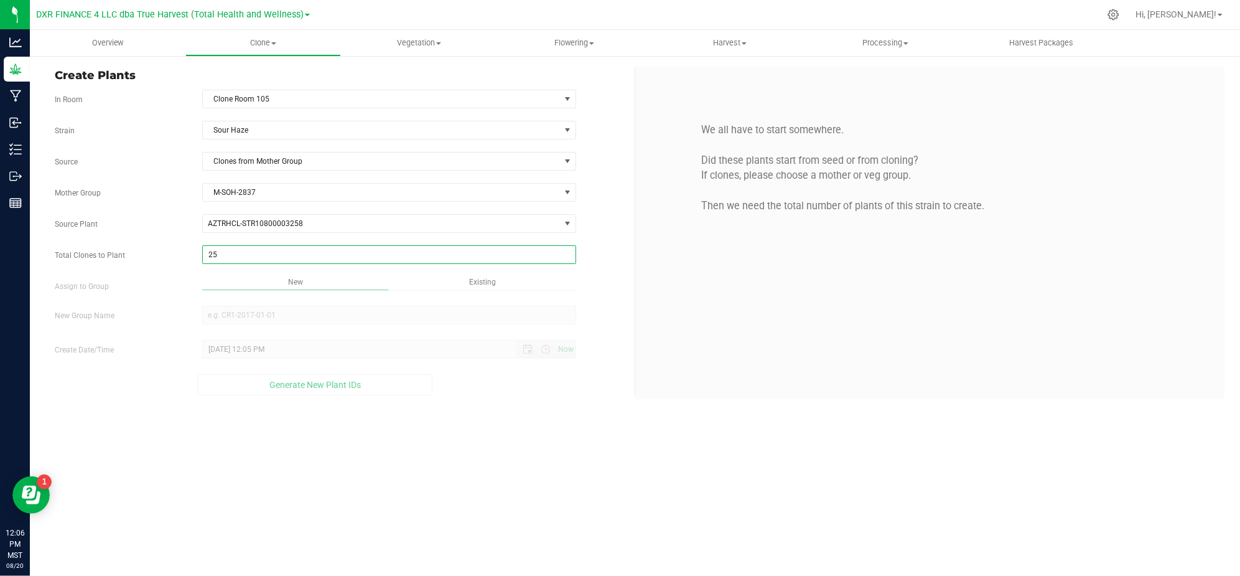
click at [507, 426] on div "Overview Clone Create plants Cloning groups Cloning plants Apply to plants Vege…" at bounding box center [635, 303] width 1210 height 546
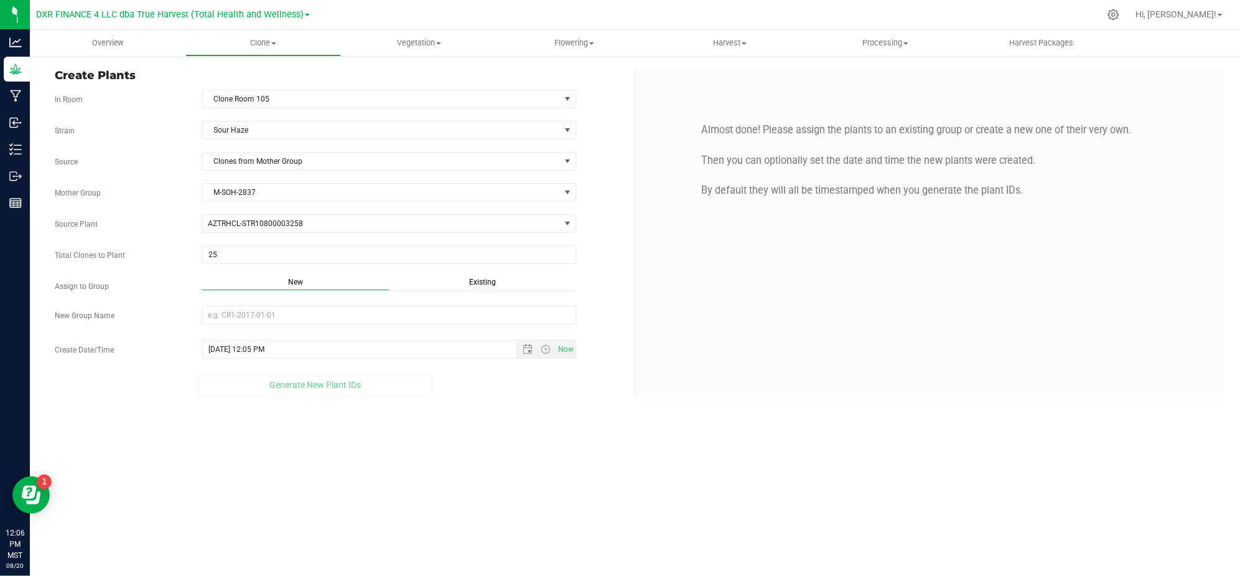
click at [477, 283] on span "Existing" at bounding box center [482, 282] width 27 height 9
click at [441, 316] on span "Select Plant Group" at bounding box center [381, 314] width 357 height 17
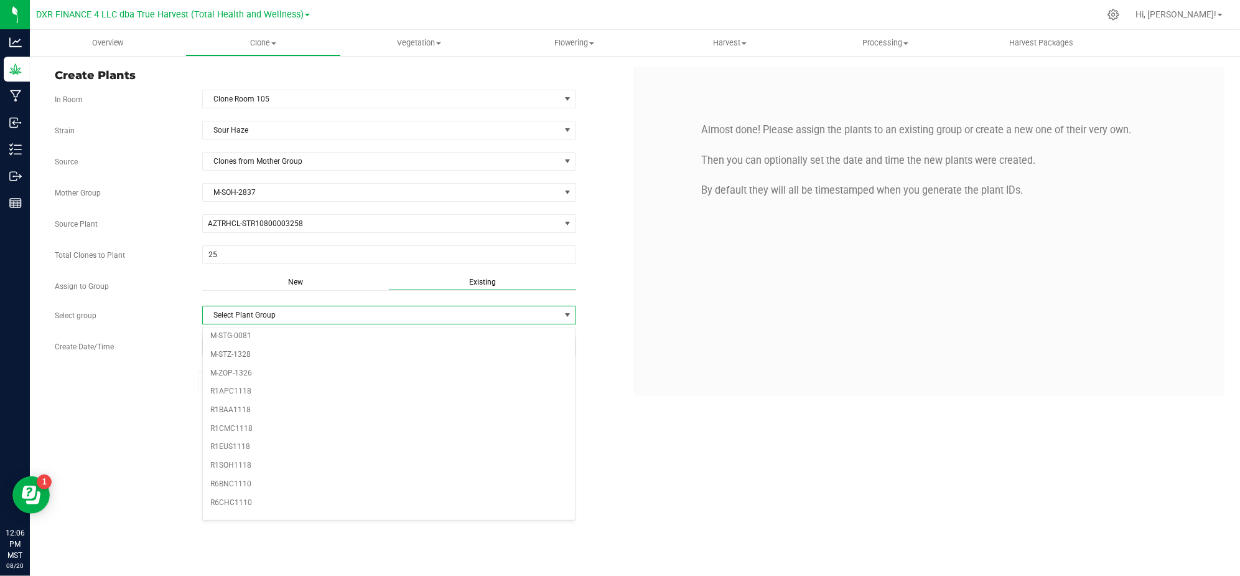
scroll to position [249, 0]
click at [235, 470] on li "R1SOH1118" at bounding box center [389, 460] width 373 height 19
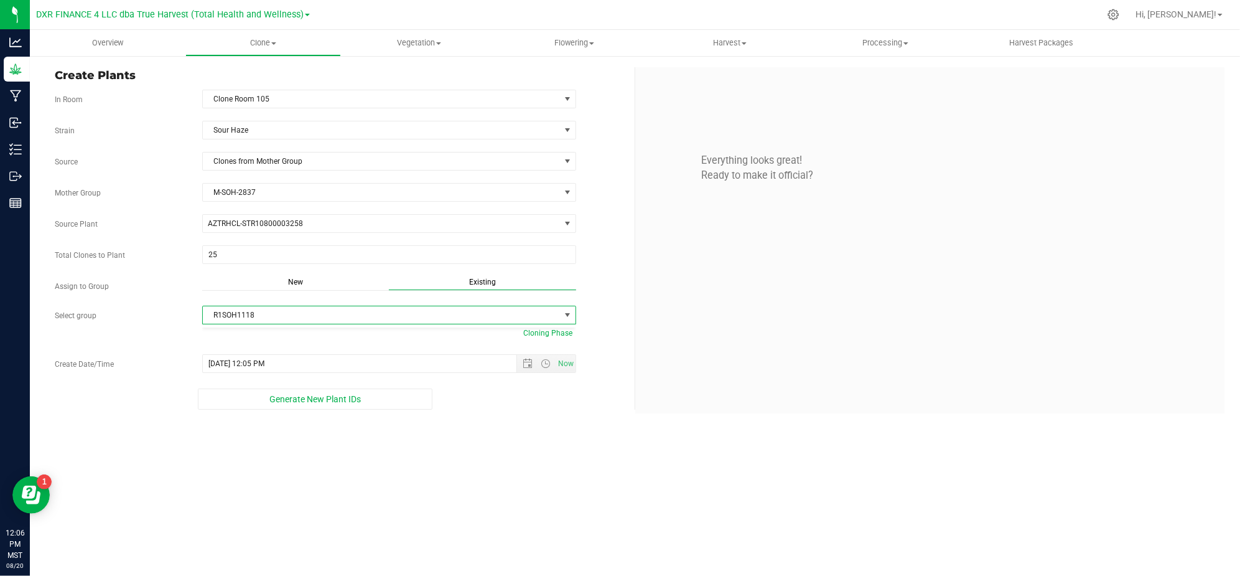
click at [491, 499] on div "Overview Clone Create plants Cloning groups Cloning plants Apply to plants Vege…" at bounding box center [635, 303] width 1210 height 546
click at [531, 361] on span "Now" at bounding box center [546, 363] width 59 height 17
click at [523, 367] on span "Open the date view" at bounding box center [528, 363] width 10 height 10
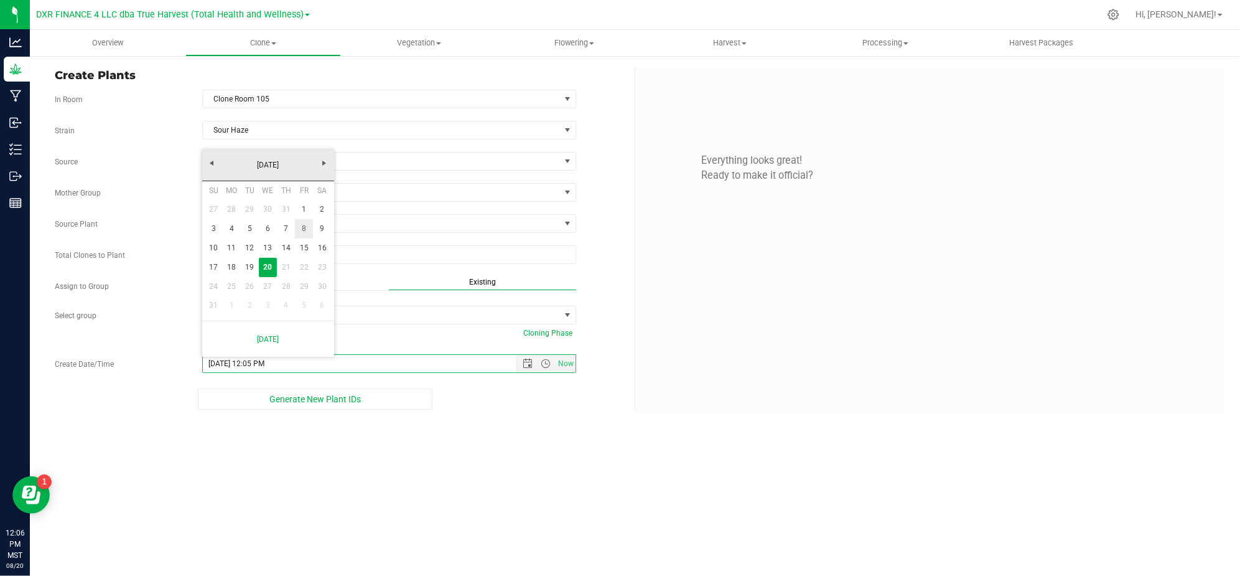
click at [300, 229] on link "8" at bounding box center [304, 228] width 18 height 19
type input "[DATE] 12:05 PM"
click at [517, 454] on div "Overview Clone Create plants Cloning groups Cloning plants Apply to plants Vege…" at bounding box center [635, 303] width 1210 height 546
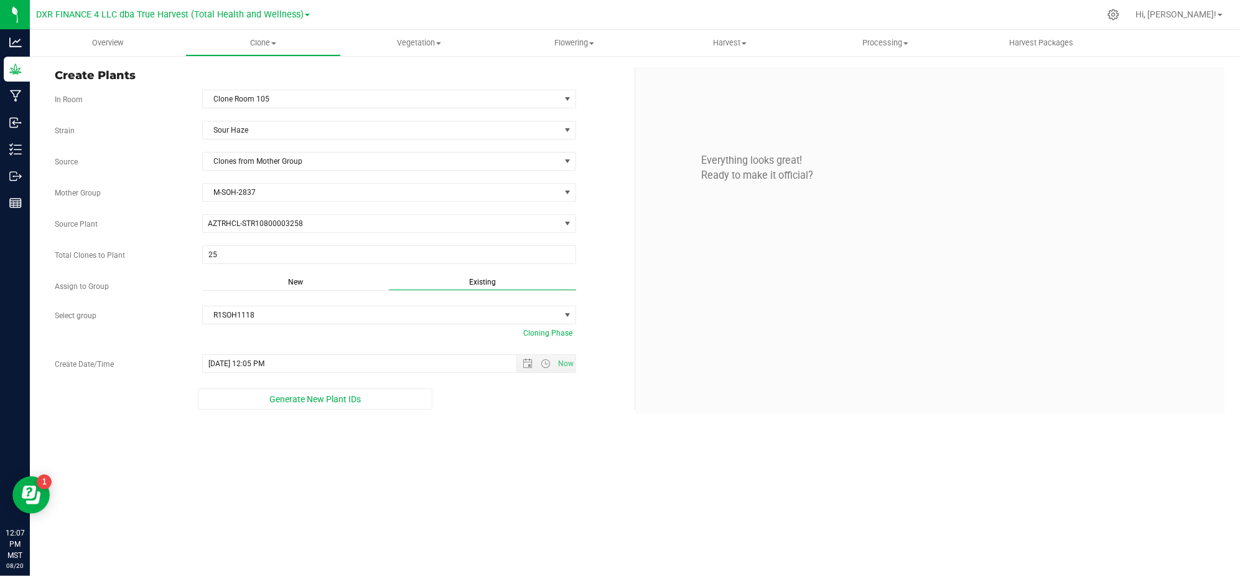
click at [477, 512] on div "Overview Clone Create plants Cloning groups Cloning plants Apply to plants Vege…" at bounding box center [635, 303] width 1210 height 546
click at [293, 403] on span "Generate New Plant IDs" at bounding box center [314, 399] width 91 height 10
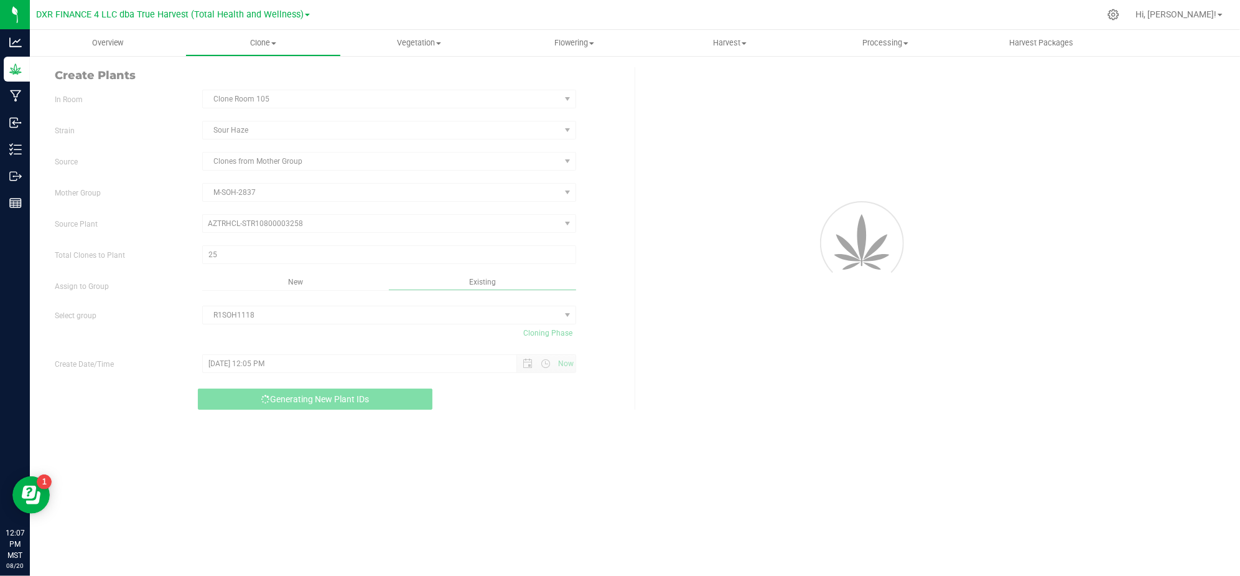
scroll to position [37, 0]
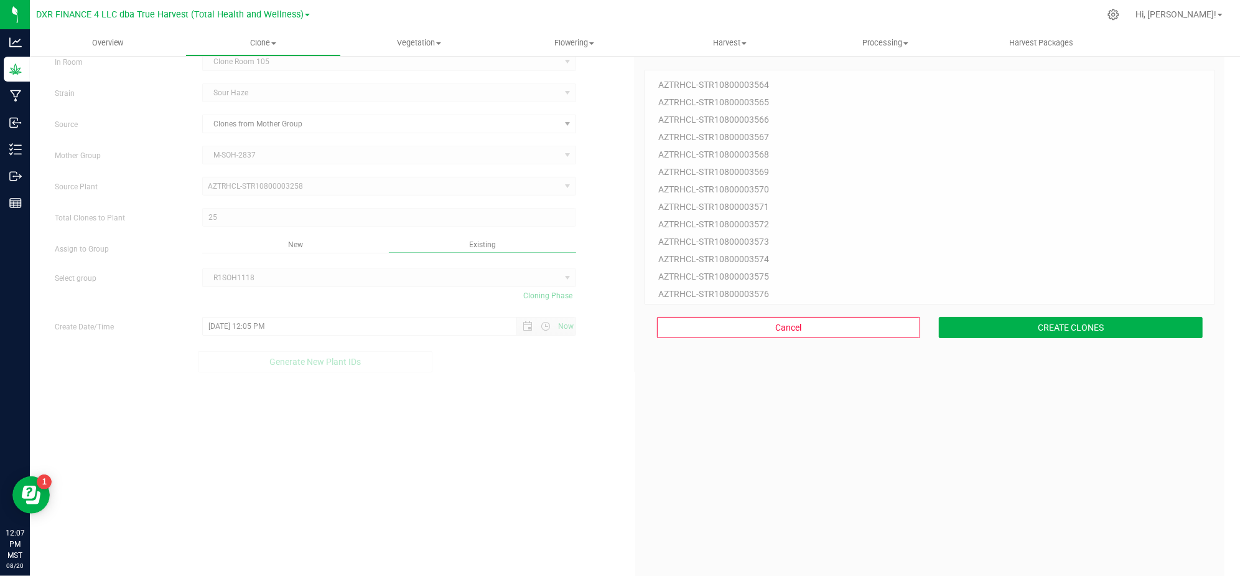
click at [993, 454] on div "25 Plant IDs to Generate AZTRHCL-STR10800003564 AZTRHCL-STR10800003565 AZTRHCL-…" at bounding box center [930, 335] width 571 height 576
click at [984, 314] on div "Cancel CREATE CLONES" at bounding box center [930, 327] width 571 height 46
click at [972, 329] on button "CREATE CLONES" at bounding box center [1071, 327] width 264 height 21
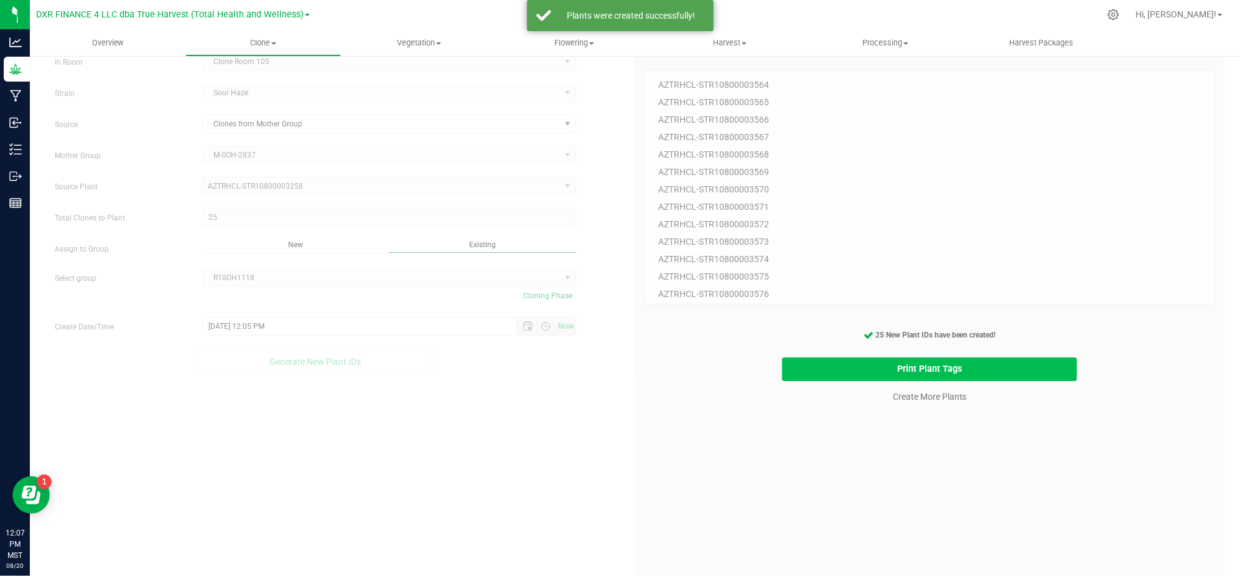
click at [790, 368] on button "Print Plant Tags" at bounding box center [929, 369] width 295 height 24
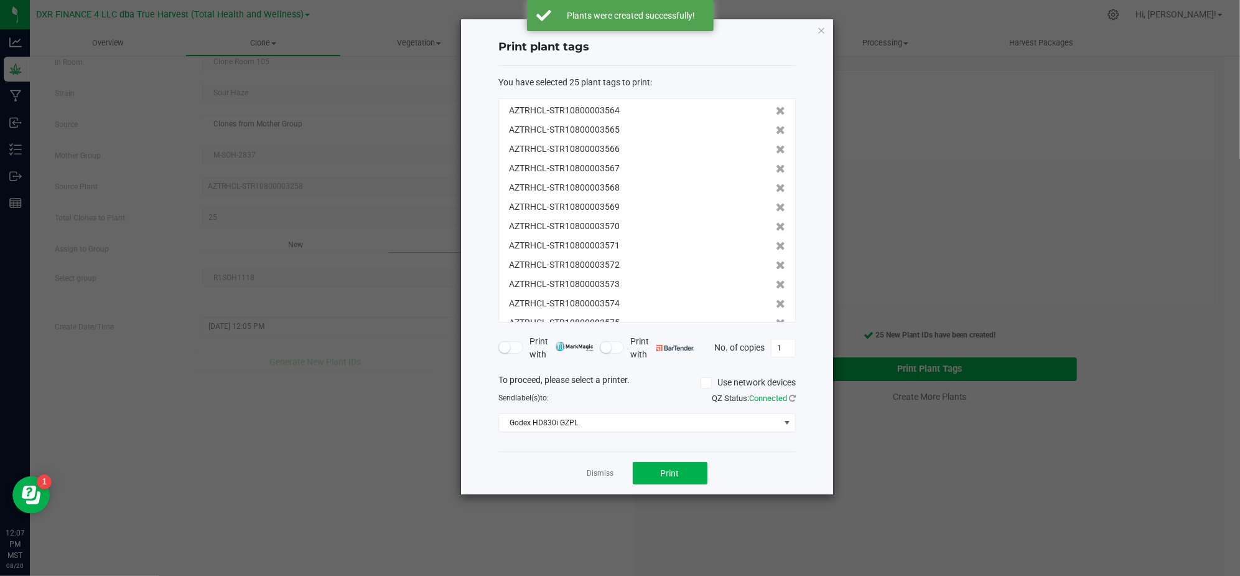
scroll to position [269, 0]
click at [764, 486] on div "Dismiss Print" at bounding box center [647, 472] width 297 height 43
click at [737, 480] on div "Dismiss Print" at bounding box center [647, 472] width 297 height 43
click at [690, 478] on button "Print" at bounding box center [670, 473] width 75 height 22
click at [527, 467] on div "Dismiss Print" at bounding box center [647, 472] width 297 height 43
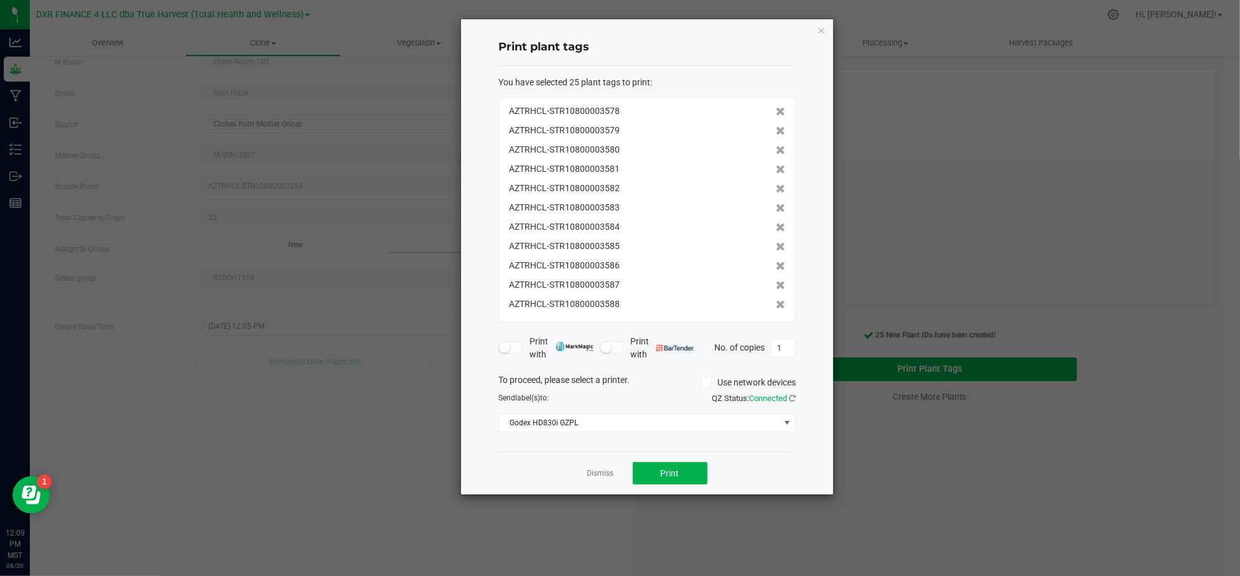
click at [586, 469] on div "Dismiss Print" at bounding box center [647, 472] width 297 height 43
click at [588, 471] on link "Dismiss" at bounding box center [601, 473] width 27 height 11
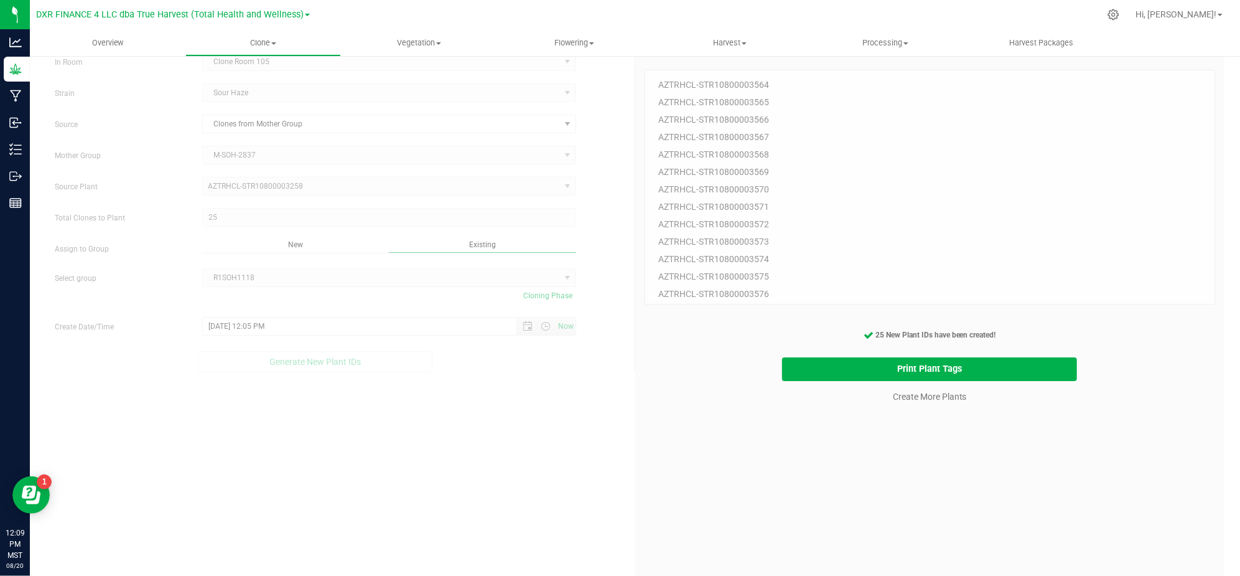
click at [932, 514] on div "25 Plant IDs to Generate AZTRHCL-STR10800003564 AZTRHCL-STR10800003565 AZTRHCL-…" at bounding box center [930, 335] width 571 height 576
click at [924, 401] on link "Create More Plants" at bounding box center [930, 396] width 74 height 12
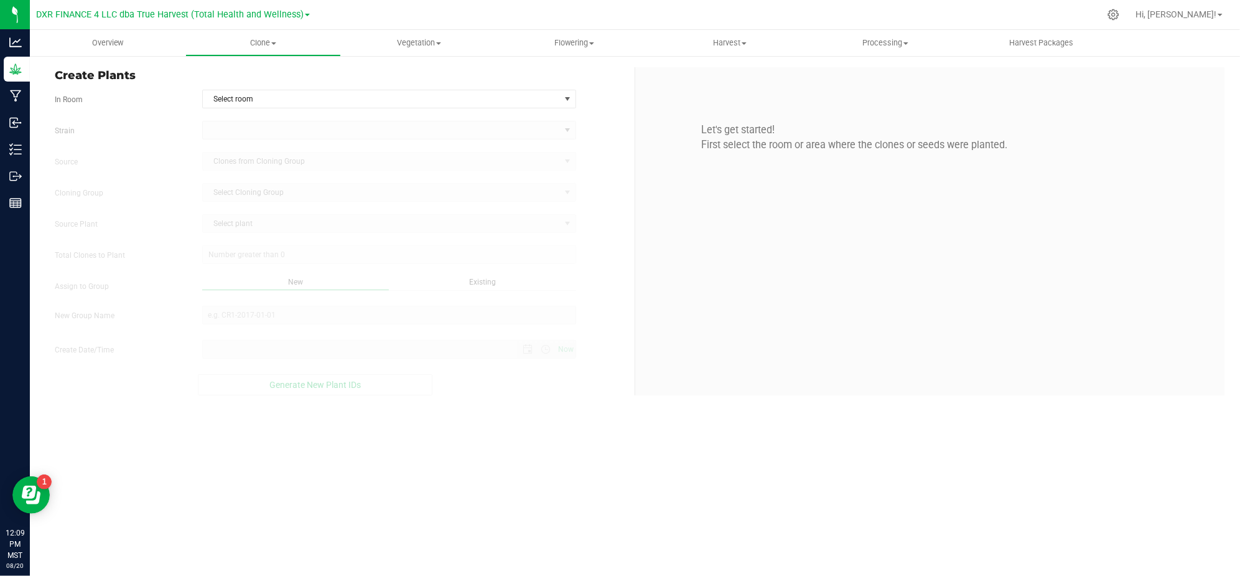
type input "[DATE] 12:09 PM"
click at [484, 103] on span "Select room" at bounding box center [381, 98] width 357 height 17
click at [347, 144] on li "Clone Room 105" at bounding box center [389, 139] width 373 height 19
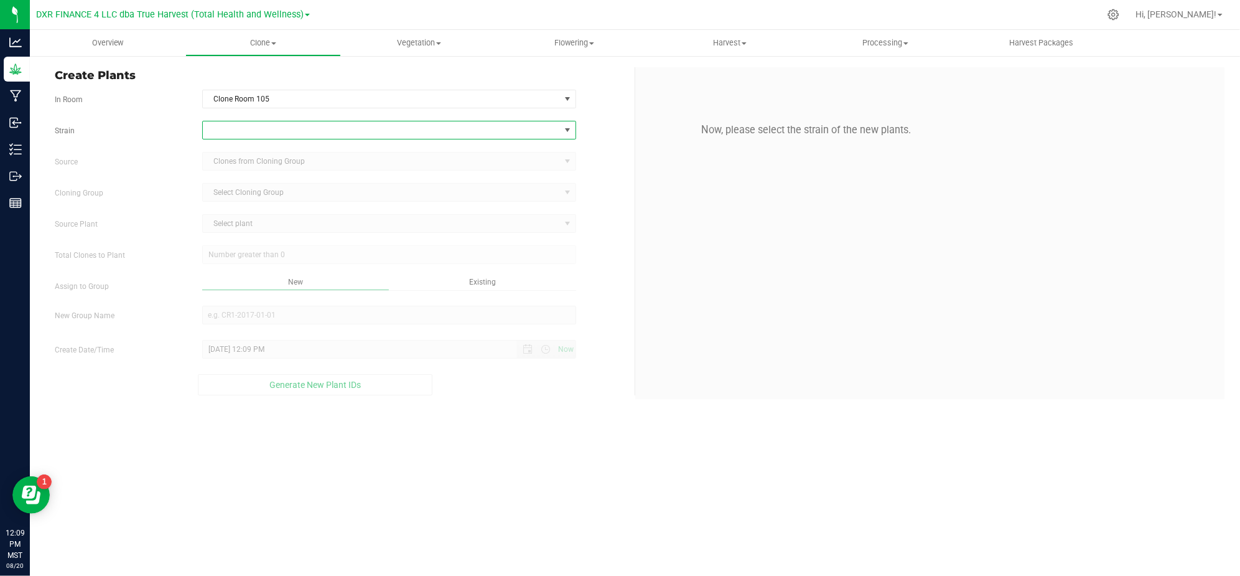
click at [344, 136] on span at bounding box center [381, 129] width 357 height 17
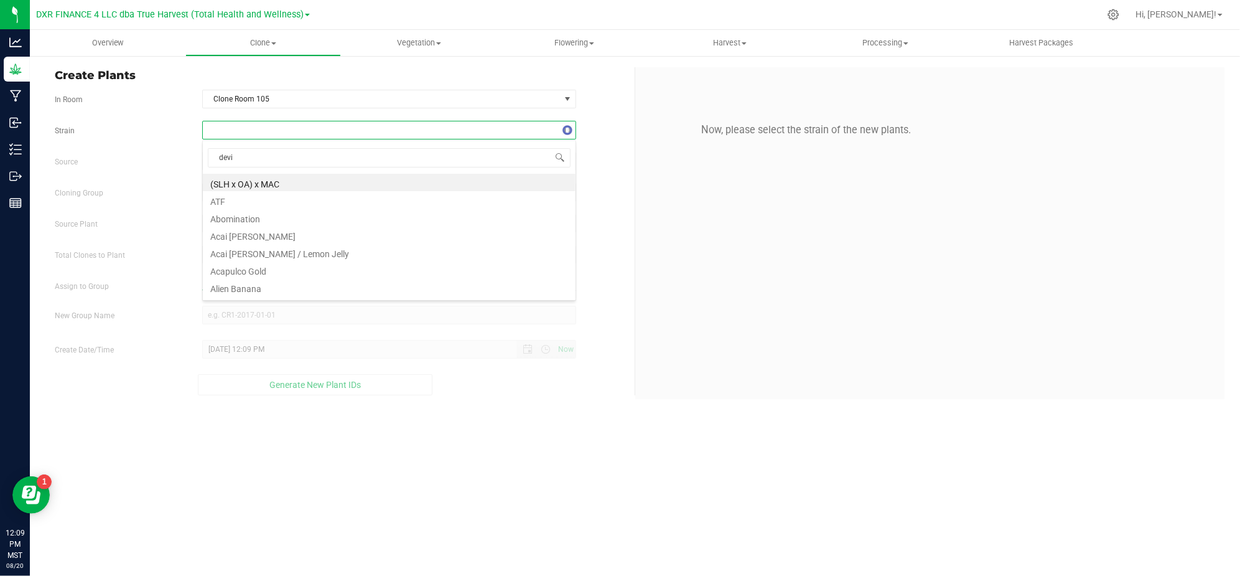
type input "devil"
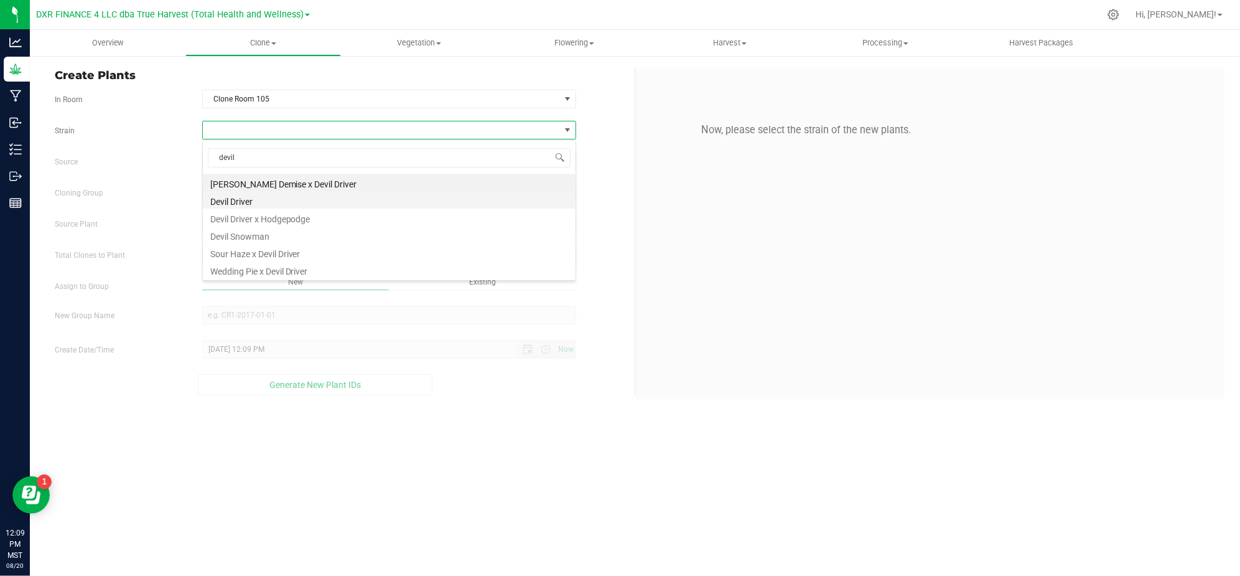
click at [228, 198] on li "Devil Driver" at bounding box center [389, 199] width 373 height 17
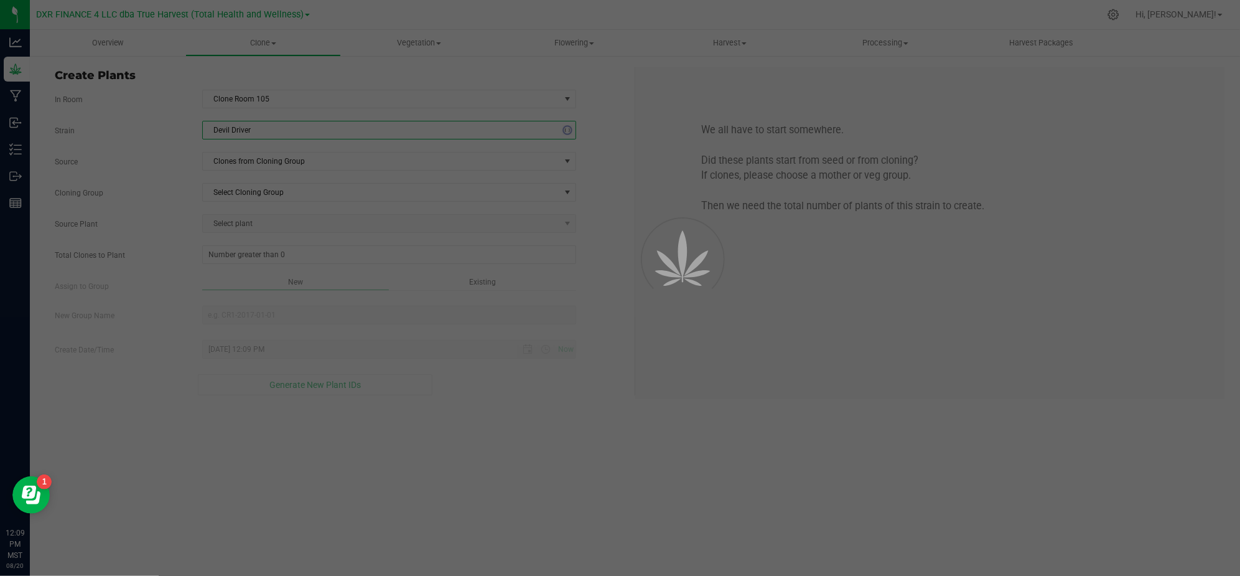
drag, startPoint x: 121, startPoint y: 168, endPoint x: 158, endPoint y: 172, distance: 37.6
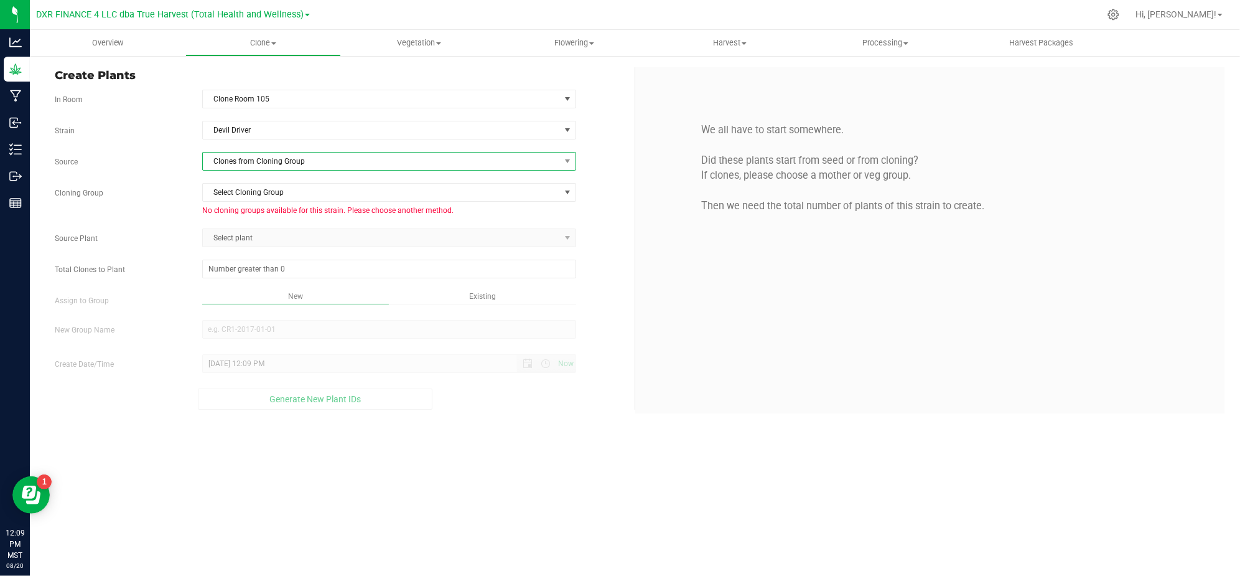
click at [260, 167] on span "Clones from Cloning Group" at bounding box center [381, 160] width 357 height 17
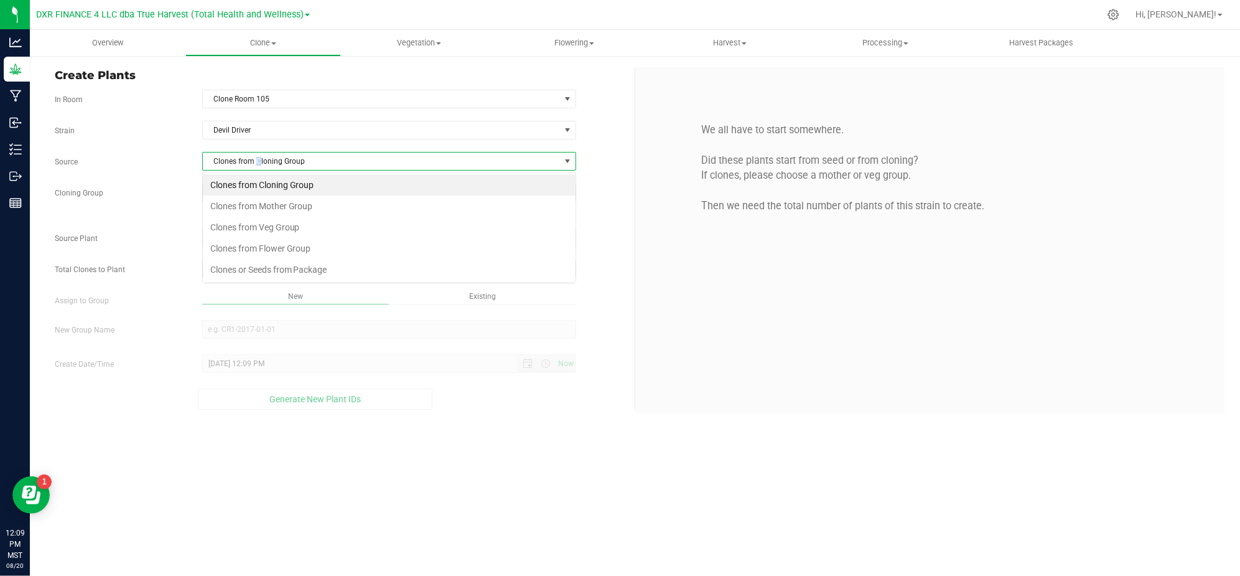
scroll to position [19, 373]
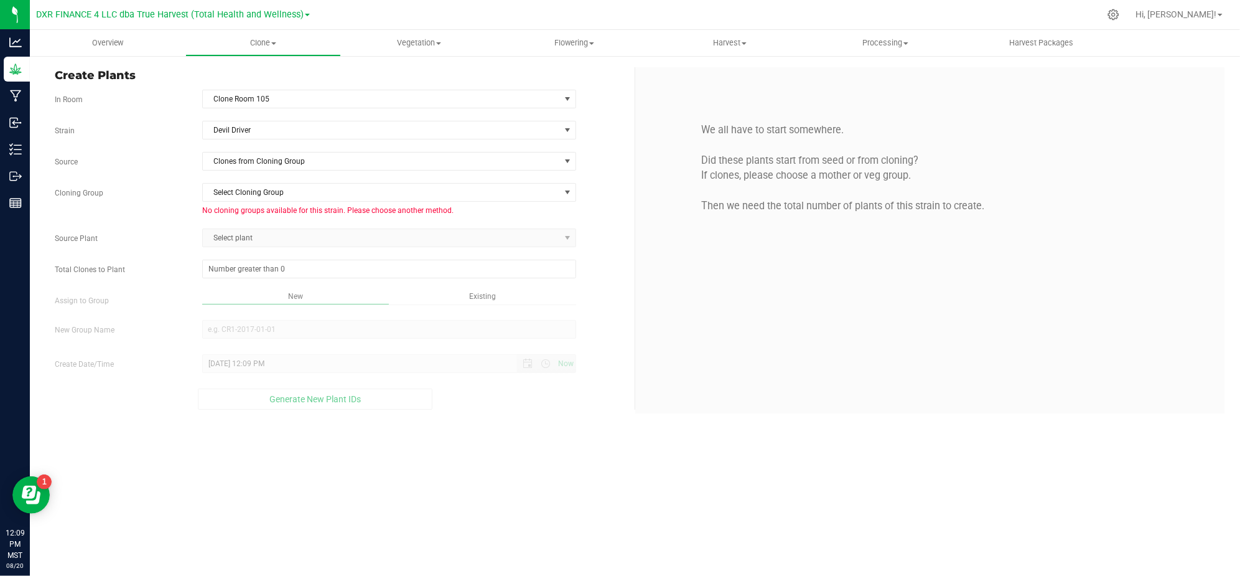
click at [160, 167] on label "Source" at bounding box center [118, 161] width 147 height 11
click at [501, 194] on span "Select Cloning Group" at bounding box center [381, 192] width 357 height 17
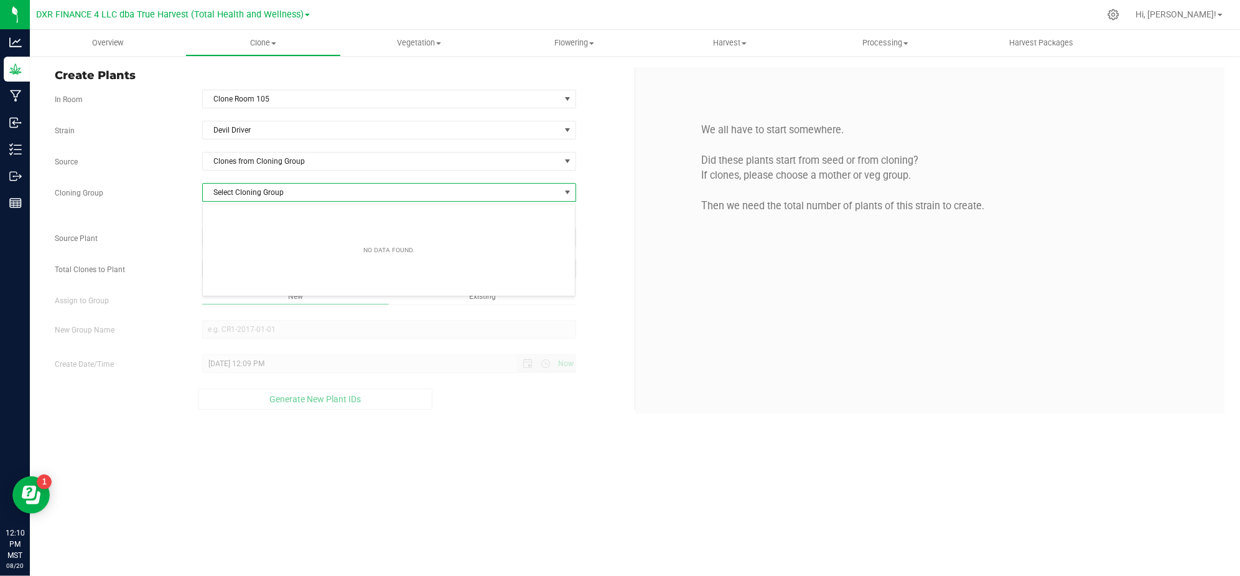
click at [603, 182] on div "Strain Devil Driver Source Clones from Cloning Group Cloning Group Select Cloni…" at bounding box center [340, 265] width 571 height 289
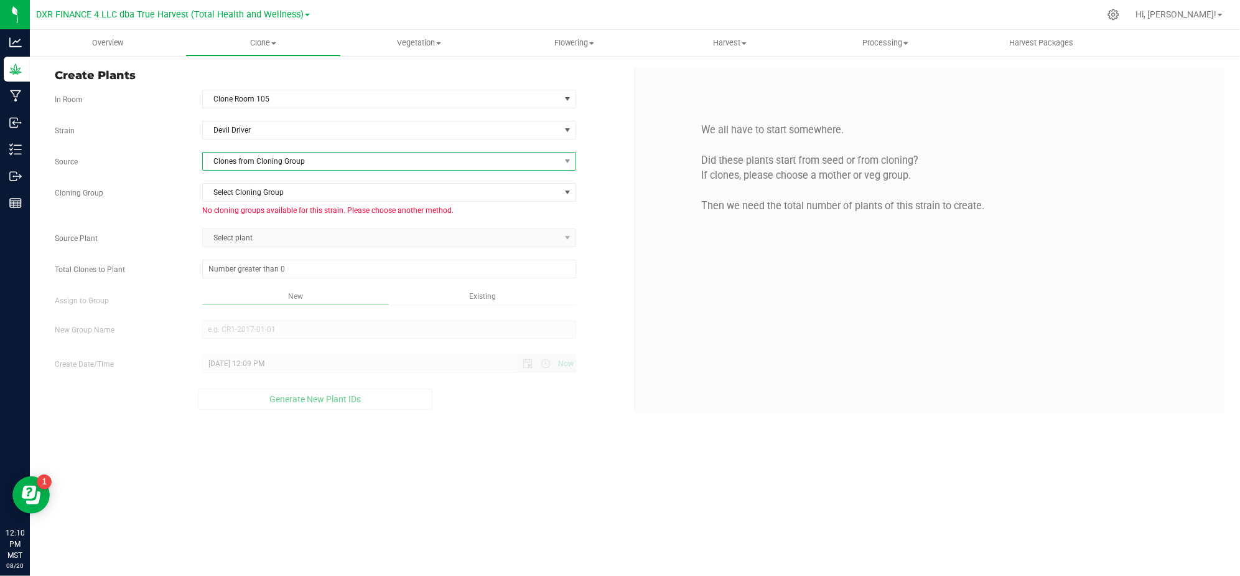
click at [531, 158] on span "Clones from Cloning Group" at bounding box center [381, 160] width 357 height 17
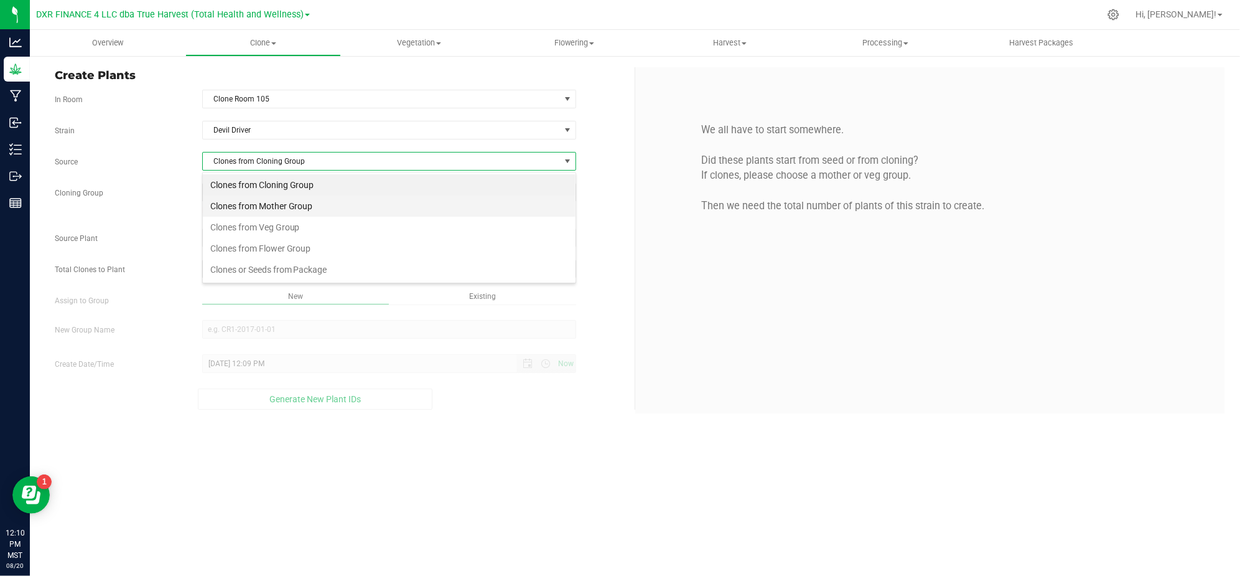
click at [454, 203] on li "Clones from Mother Group" at bounding box center [389, 205] width 373 height 21
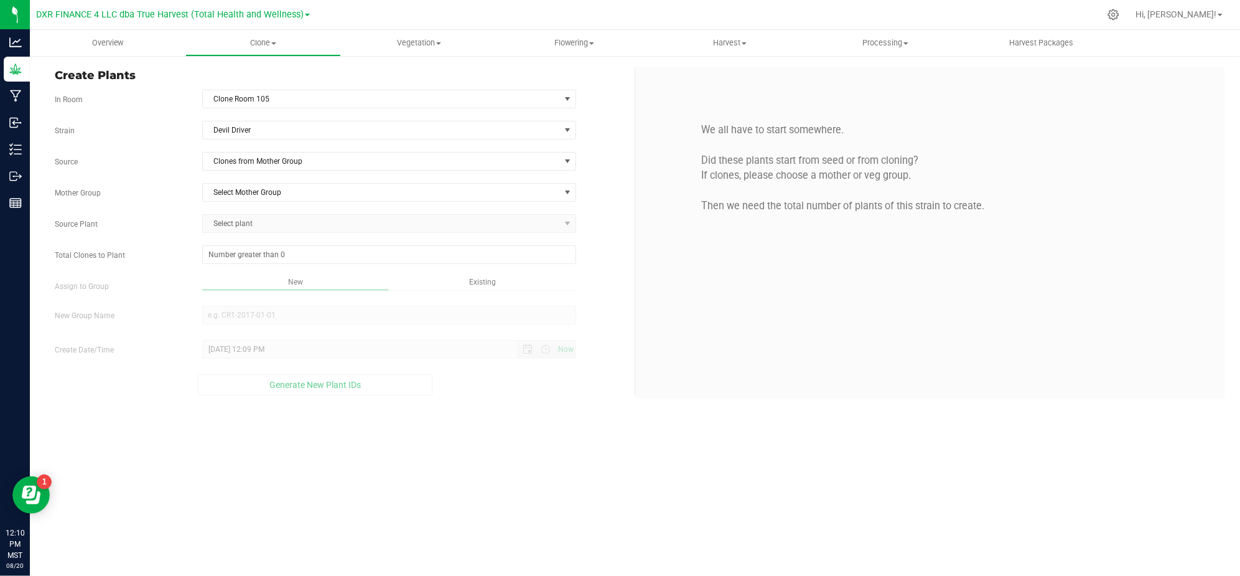
click at [609, 172] on div "Strain Devil Driver Source Clones from Mother Group Mother Group Select Mother …" at bounding box center [340, 258] width 571 height 274
click at [607, 166] on div "Source Clones from Mother Group" at bounding box center [339, 161] width 589 height 19
drag, startPoint x: 172, startPoint y: 200, endPoint x: 236, endPoint y: 204, distance: 64.3
click at [175, 199] on div "Mother Group Select Mother Group Select Mother Group M-DVD-5441" at bounding box center [339, 192] width 589 height 19
click at [284, 165] on span "Clones from Mother Group" at bounding box center [381, 160] width 357 height 17
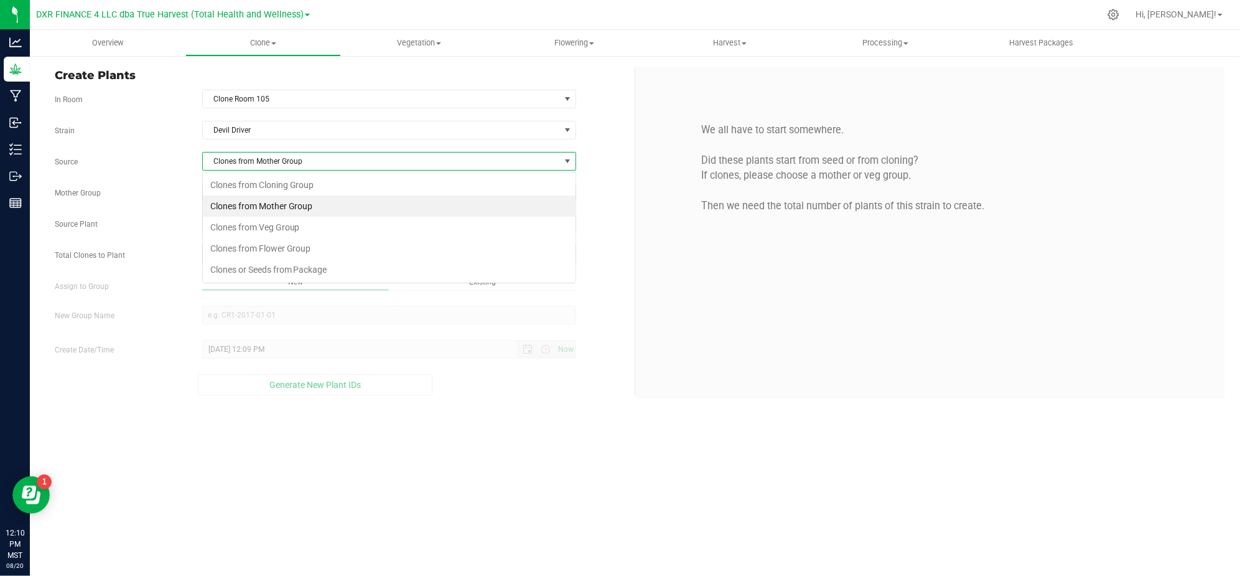
scroll to position [19, 373]
drag, startPoint x: 297, startPoint y: 207, endPoint x: 279, endPoint y: 202, distance: 18.9
click at [296, 207] on li "Clones from Mother Group" at bounding box center [389, 205] width 373 height 21
click at [182, 183] on div "Strain Devil Driver Source Clones from Mother Group Mother Group Select Mother …" at bounding box center [340, 258] width 571 height 274
click at [280, 192] on span "Select Mother Group" at bounding box center [381, 192] width 357 height 17
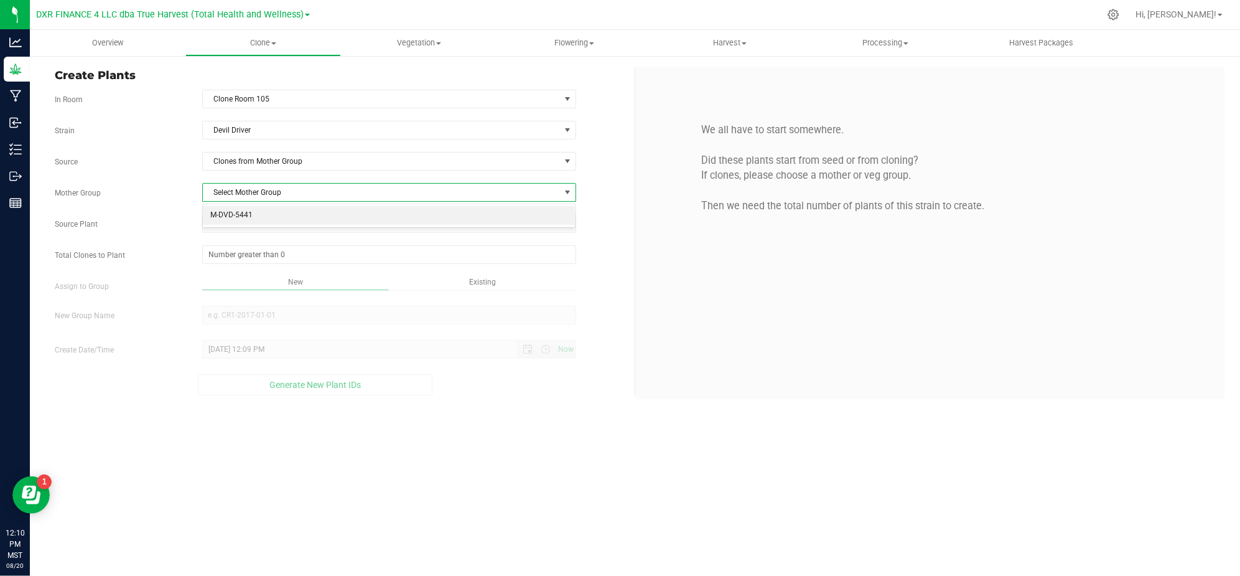
click at [277, 222] on li "M-DVD-5441" at bounding box center [389, 215] width 373 height 19
drag, startPoint x: 169, startPoint y: 212, endPoint x: 259, endPoint y: 222, distance: 90.2
click at [178, 212] on div "Strain Devil Driver Source Clones from Mother Group Mother Group M-DVD-5441 Sel…" at bounding box center [340, 258] width 571 height 274
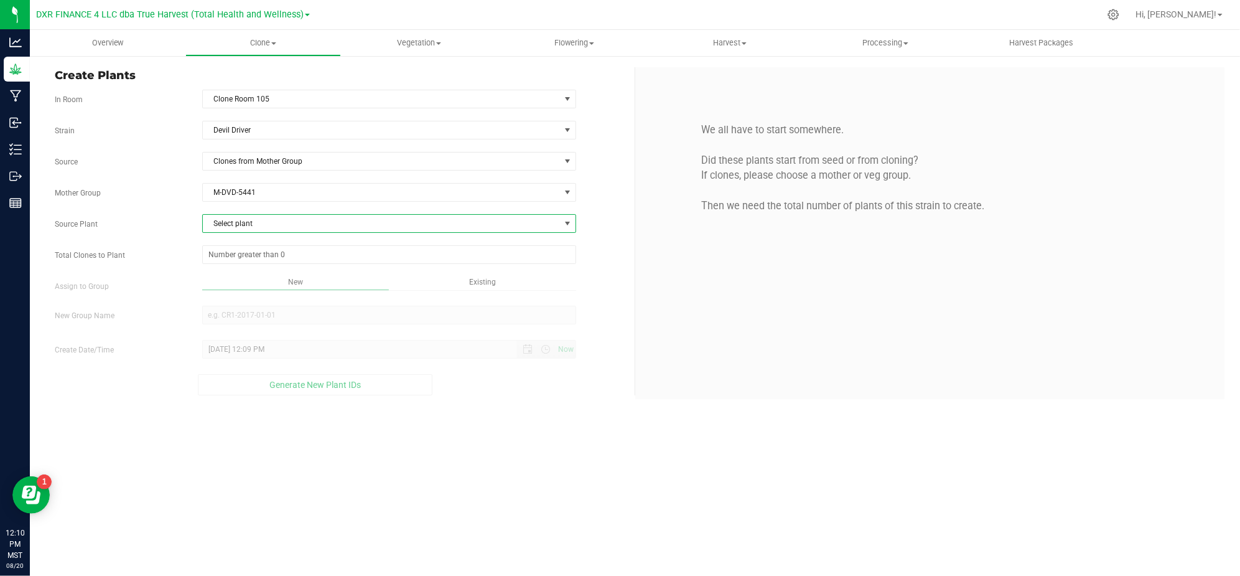
click at [284, 230] on span "Select plant" at bounding box center [381, 223] width 357 height 17
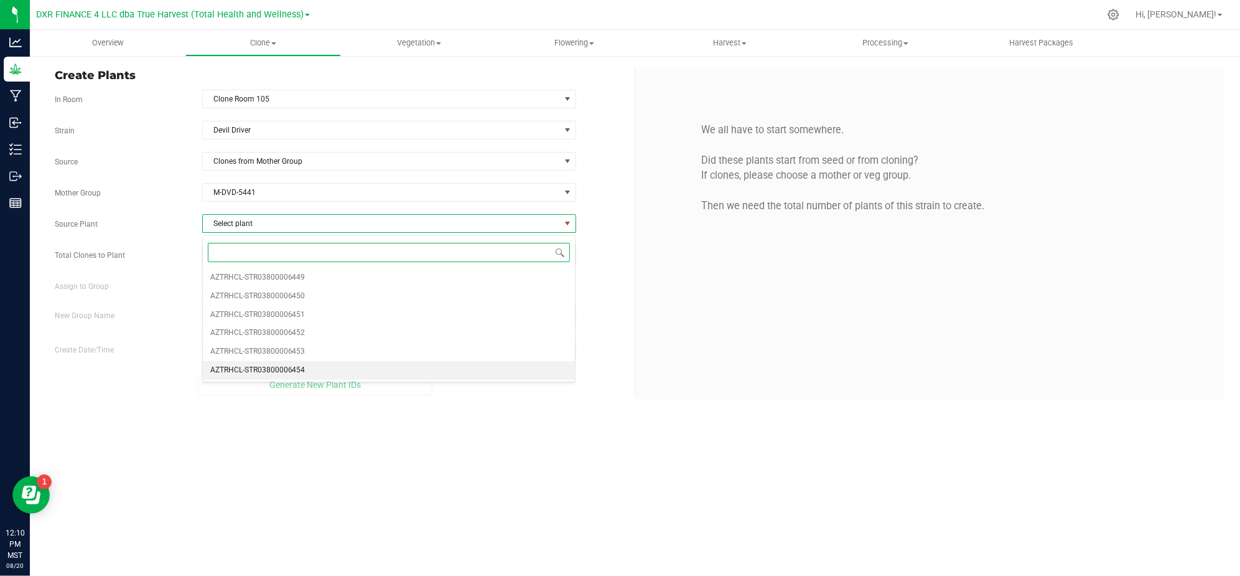
click at [316, 367] on li "AZTRHCL-STR03800006454" at bounding box center [389, 370] width 373 height 19
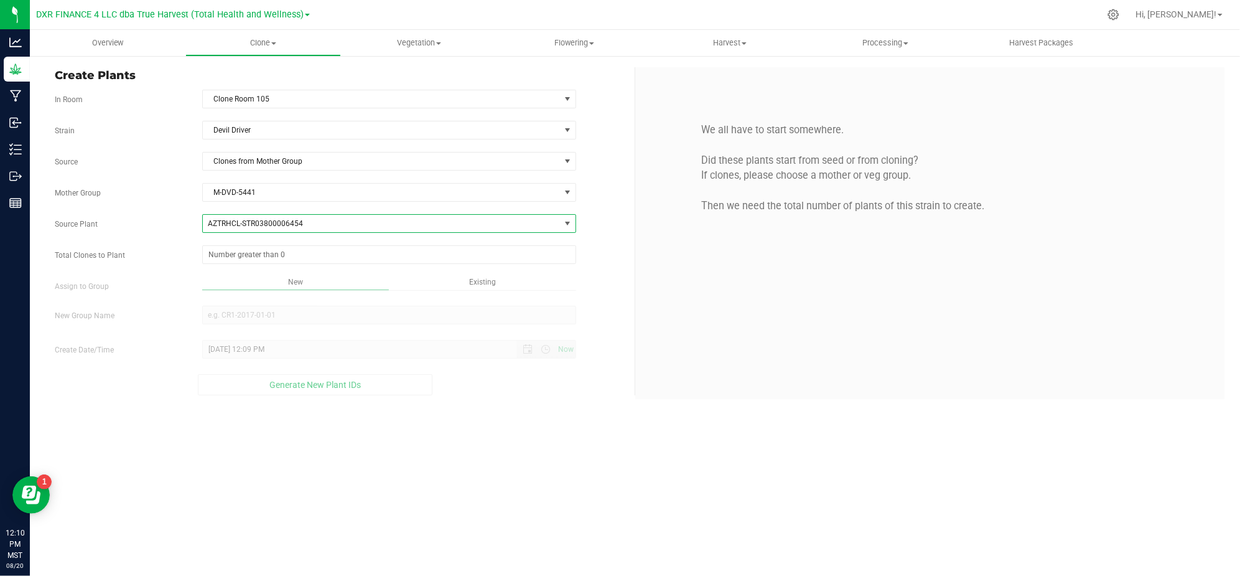
click at [192, 255] on label "Total Clones to Plant" at bounding box center [118, 255] width 147 height 11
click at [0, 0] on input "Total Clones to Plant" at bounding box center [0, 0] width 0 height 0
click at [240, 264] on span at bounding box center [389, 254] width 374 height 19
type input "25"
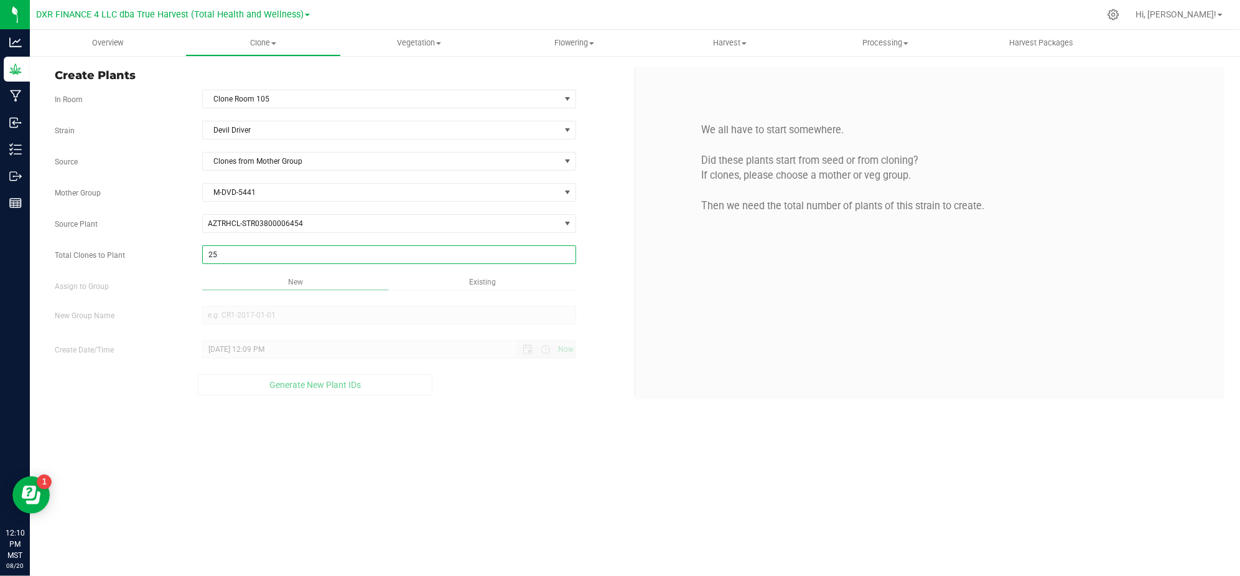
click at [511, 431] on div "Overview Clone Create plants Cloning groups Cloning plants Apply to plants Vege…" at bounding box center [635, 303] width 1210 height 546
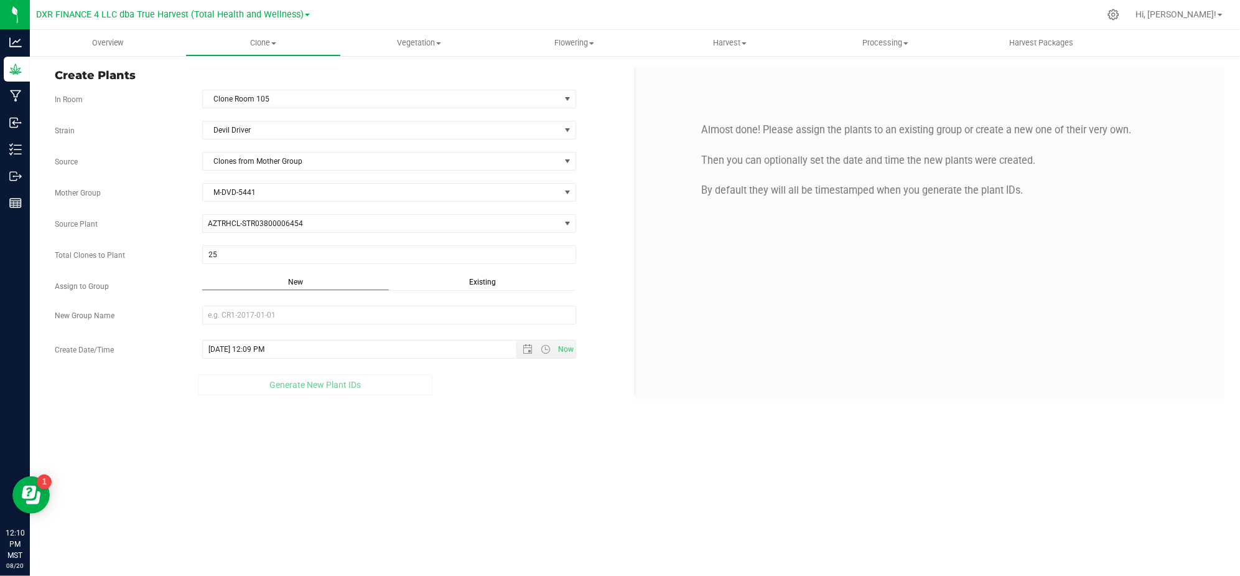
drag, startPoint x: 533, startPoint y: 403, endPoint x: 533, endPoint y: 394, distance: 9.4
click at [533, 398] on div "Create Plants In Room Clone Room 105 Select room Clone Room 104 Clone Room 105 …" at bounding box center [635, 233] width 1210 height 357
drag, startPoint x: 474, startPoint y: 282, endPoint x: 224, endPoint y: 307, distance: 250.8
click at [367, 276] on div "Strain Devil Driver Source Clones from Mother Group Mother Group M-DVD-5441 Sel…" at bounding box center [340, 258] width 571 height 274
click at [215, 319] on input "New Group Name" at bounding box center [389, 315] width 374 height 19
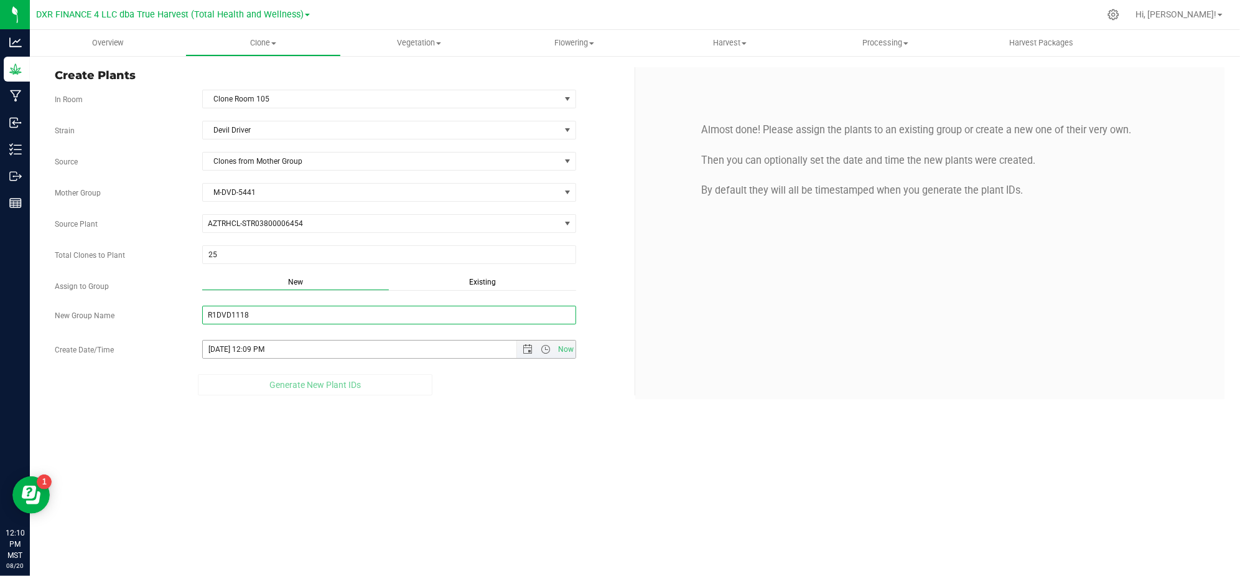
type input "R1DVD1118"
drag, startPoint x: 501, startPoint y: 462, endPoint x: 550, endPoint y: 359, distance: 113.9
click at [503, 461] on div "Overview Clone Create plants Cloning groups Cloning plants Apply to plants Vege…" at bounding box center [635, 303] width 1210 height 546
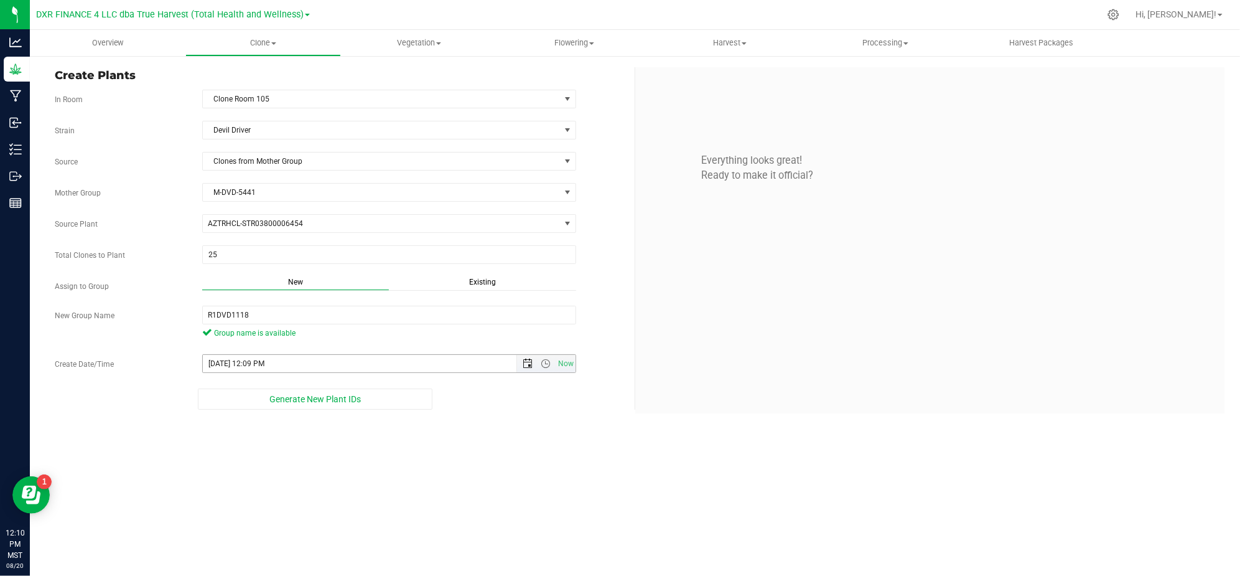
click at [523, 362] on span "Open the date view" at bounding box center [528, 363] width 10 height 10
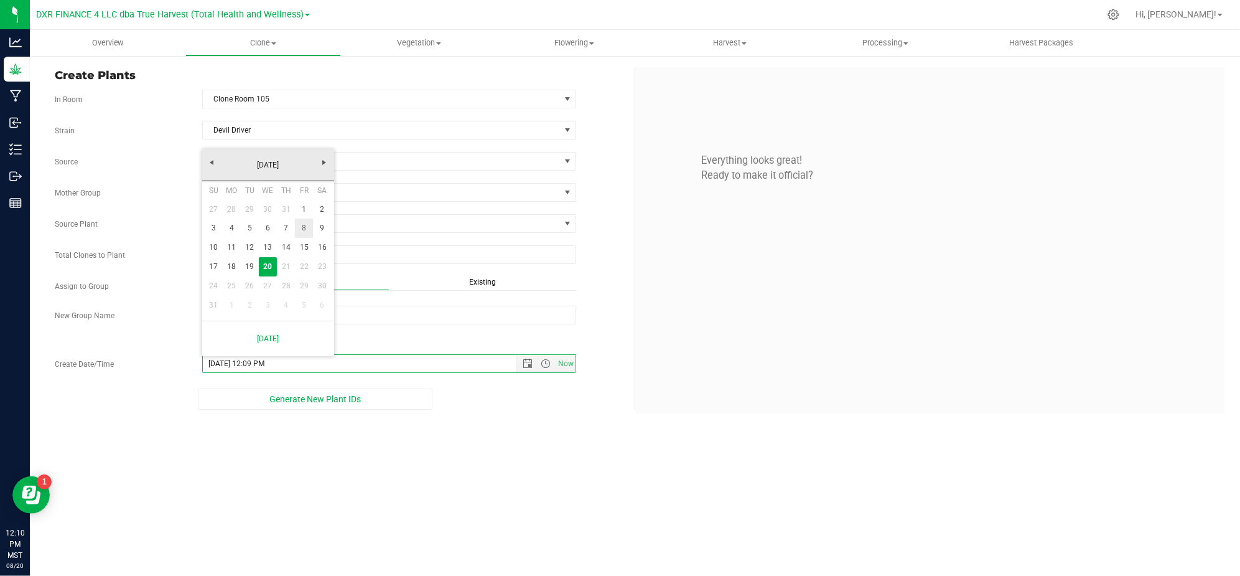
click at [302, 228] on link "8" at bounding box center [304, 227] width 18 height 19
type input "[DATE] 12:09 PM"
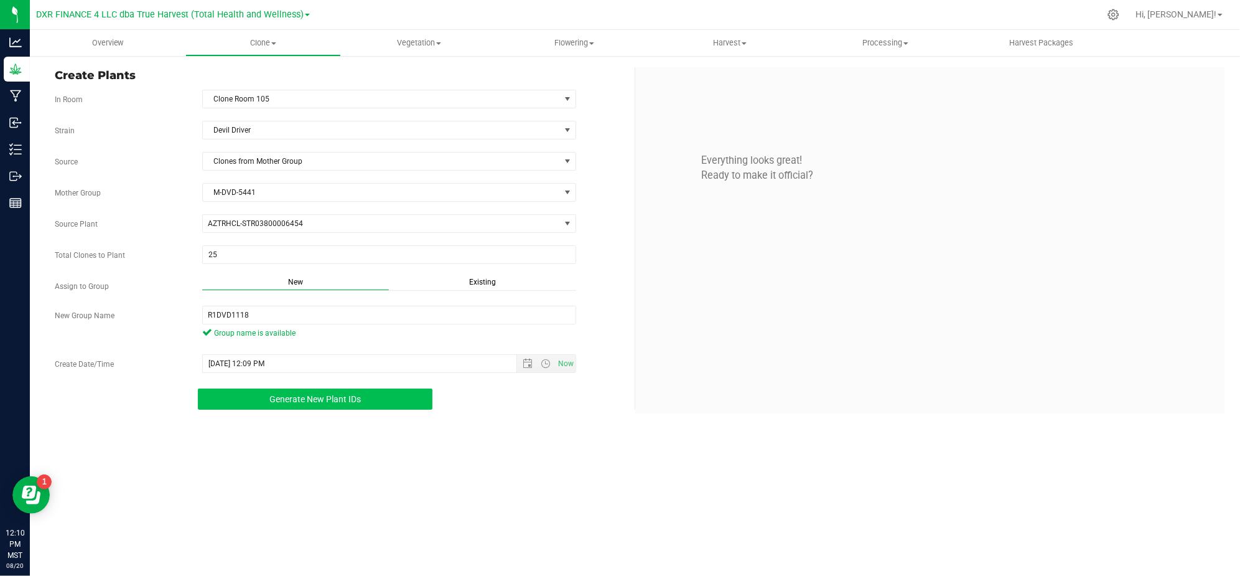
drag, startPoint x: 478, startPoint y: 498, endPoint x: 324, endPoint y: 402, distance: 181.7
click at [477, 494] on div "Overview Clone Create plants Cloning groups Cloning plants Apply to plants Vege…" at bounding box center [635, 303] width 1210 height 546
click at [290, 410] on button "Generate New Plant IDs" at bounding box center [315, 398] width 235 height 21
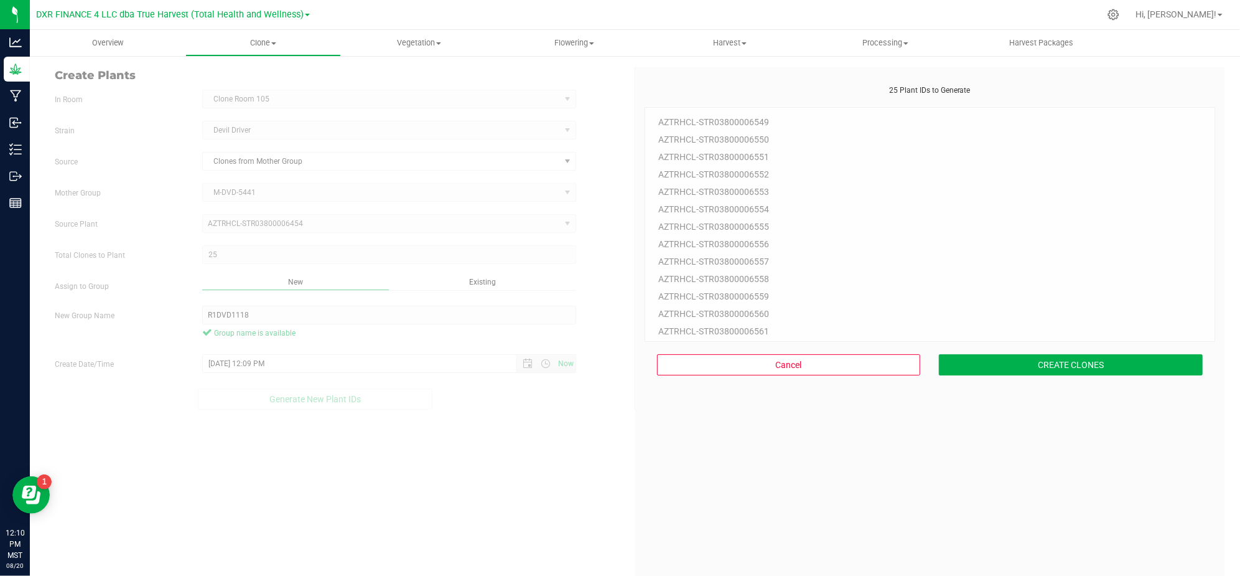
scroll to position [37, 0]
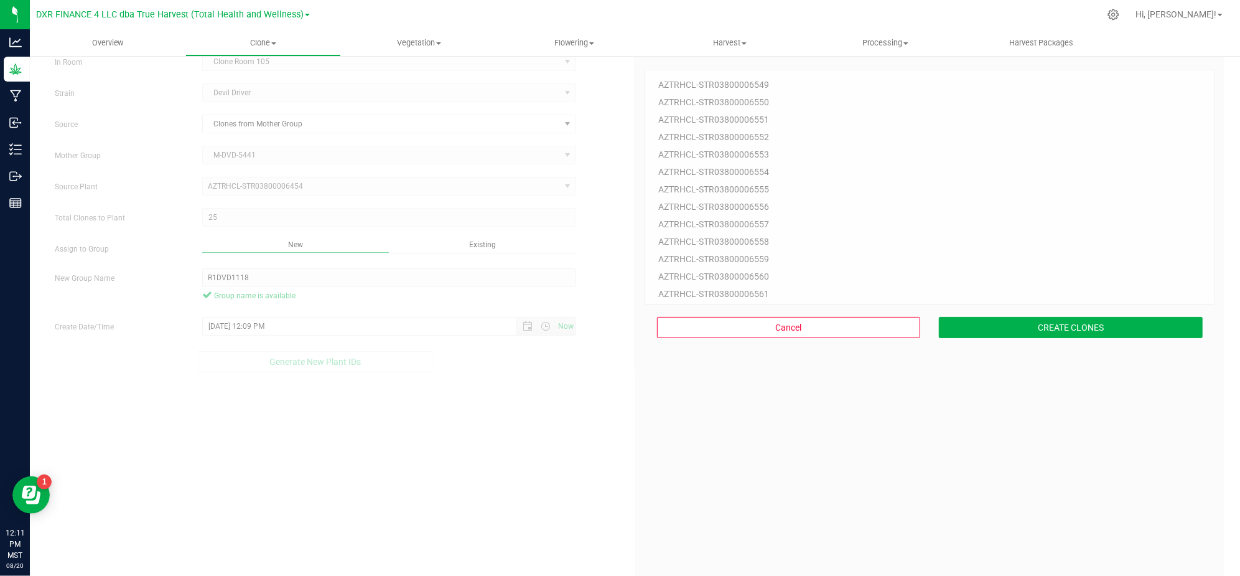
click at [951, 396] on div "25 Plant IDs to Generate AZTRHCL-STR03800006549 AZTRHCL-STR03800006550 AZTRHCL-…" at bounding box center [930, 335] width 571 height 576
click at [1009, 290] on div "AZTRHCL-STR03800006549 AZTRHCL-STR03800006550 AZTRHCL-STR03800006551 AZTRHCL-ST…" at bounding box center [930, 187] width 571 height 235
click at [1006, 319] on button "CREATE CLONES" at bounding box center [1071, 327] width 264 height 21
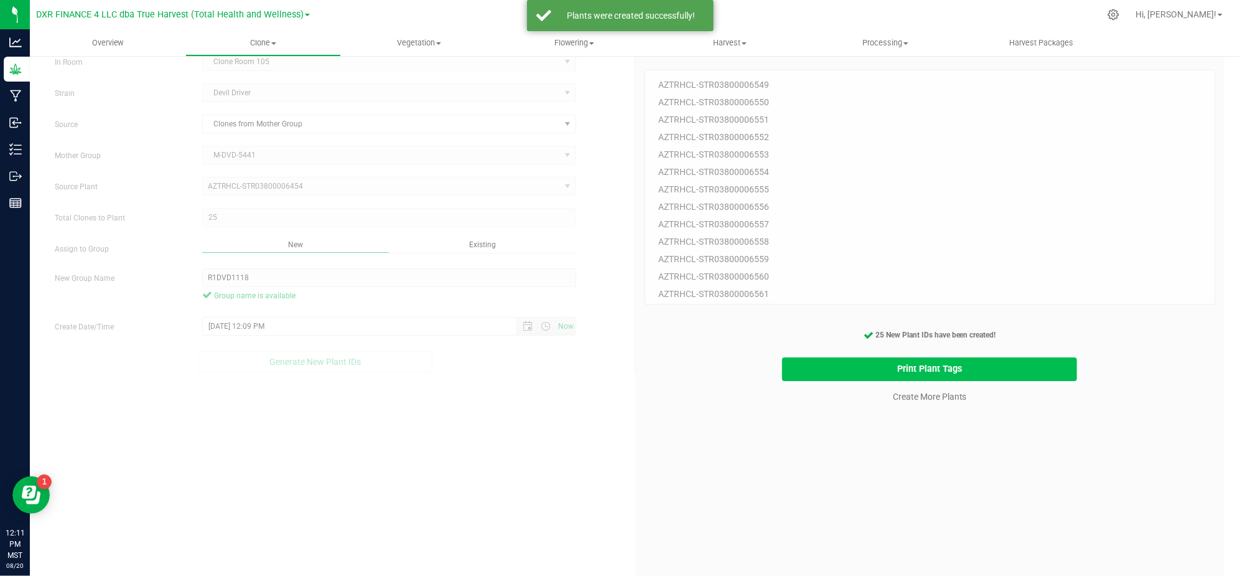
click at [935, 373] on button "Print Plant Tags" at bounding box center [929, 369] width 295 height 24
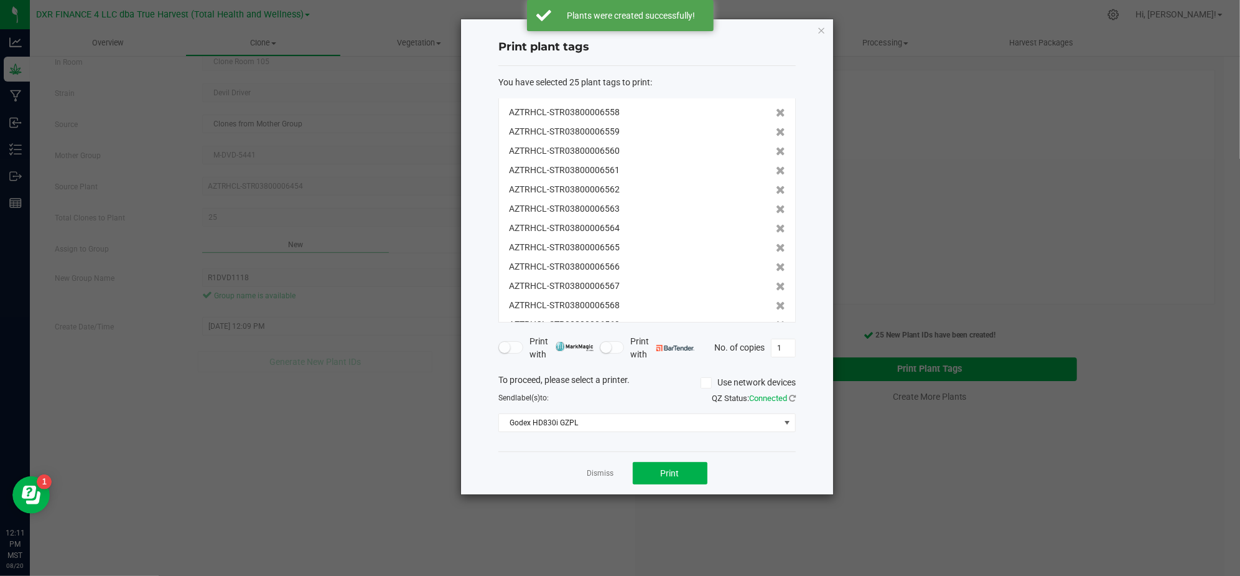
scroll to position [269, 0]
click at [706, 464] on button "Print" at bounding box center [670, 473] width 75 height 22
click at [600, 474] on link "Dismiss" at bounding box center [601, 473] width 27 height 11
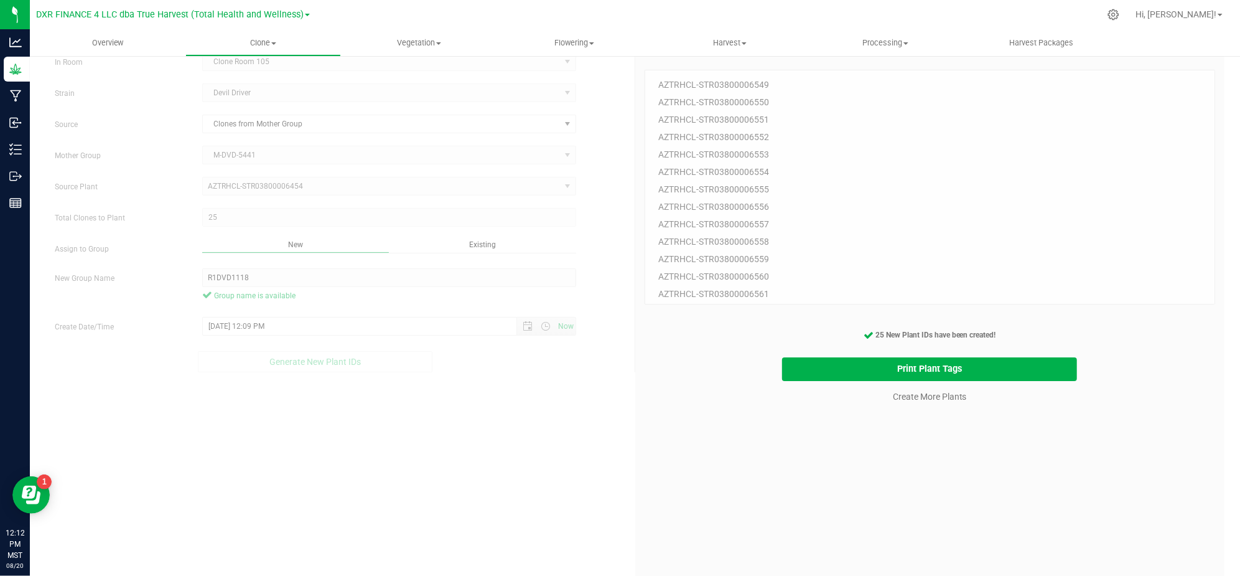
click at [774, 499] on div "25 Plant IDs to Generate AZTRHCL-STR03800006549 AZTRHCL-STR03800006550 AZTRHCL-…" at bounding box center [930, 335] width 571 height 576
drag, startPoint x: 869, startPoint y: 438, endPoint x: 896, endPoint y: 396, distance: 49.5
click at [872, 436] on div "25 Plant IDs to Generate AZTRHCL-STR03800006549 AZTRHCL-STR03800006550 AZTRHCL-…" at bounding box center [930, 335] width 571 height 576
click at [900, 391] on link "Create More Plants" at bounding box center [930, 396] width 74 height 12
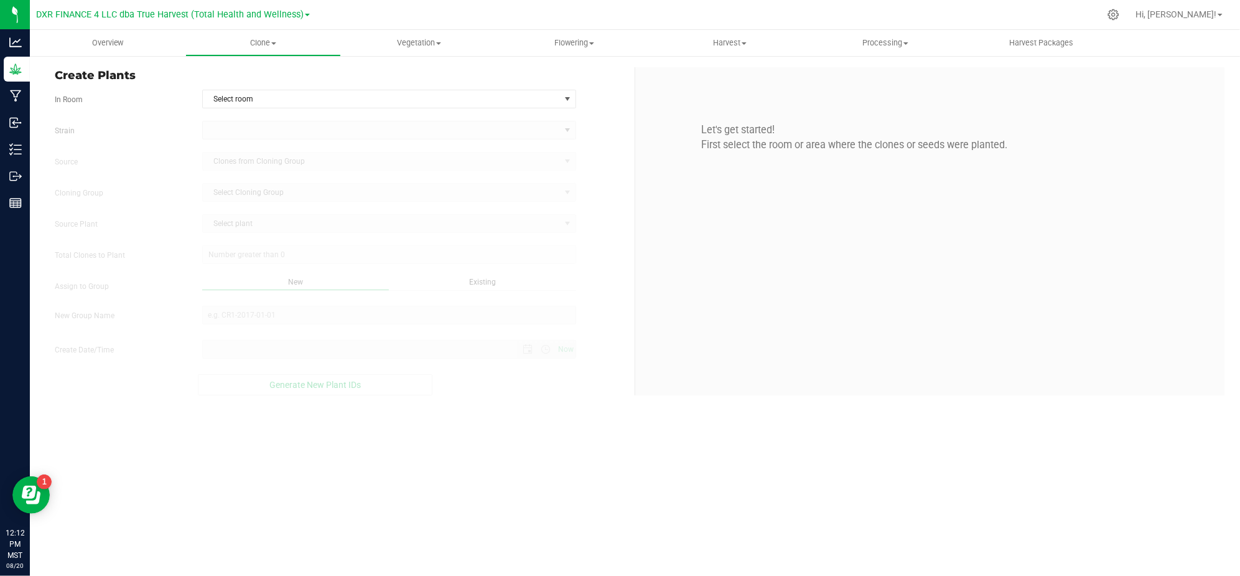
type input "[DATE] 12:12 PM"
click at [635, 508] on div "Overview Clone Create plants Cloning groups Cloning plants Apply to plants Vege…" at bounding box center [635, 303] width 1210 height 546
click at [474, 95] on span "Select room" at bounding box center [381, 98] width 357 height 17
click at [276, 137] on li "Clone Room 105" at bounding box center [389, 139] width 373 height 19
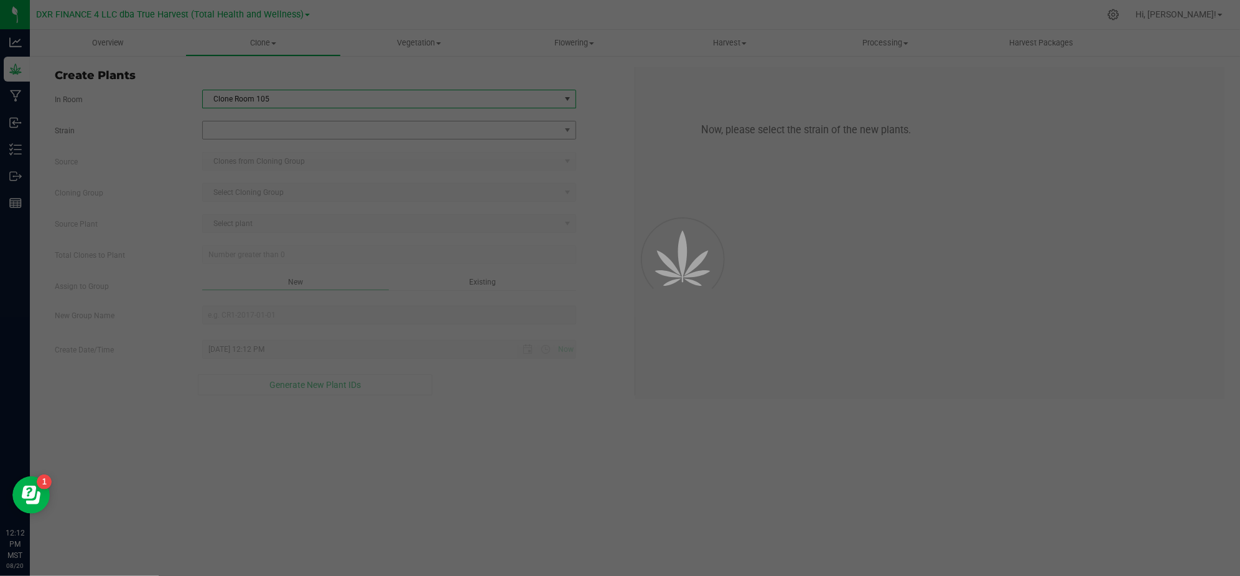
drag, startPoint x: 165, startPoint y: 122, endPoint x: 250, endPoint y: 137, distance: 85.9
click at [168, 123] on div "Strain" at bounding box center [339, 130] width 589 height 19
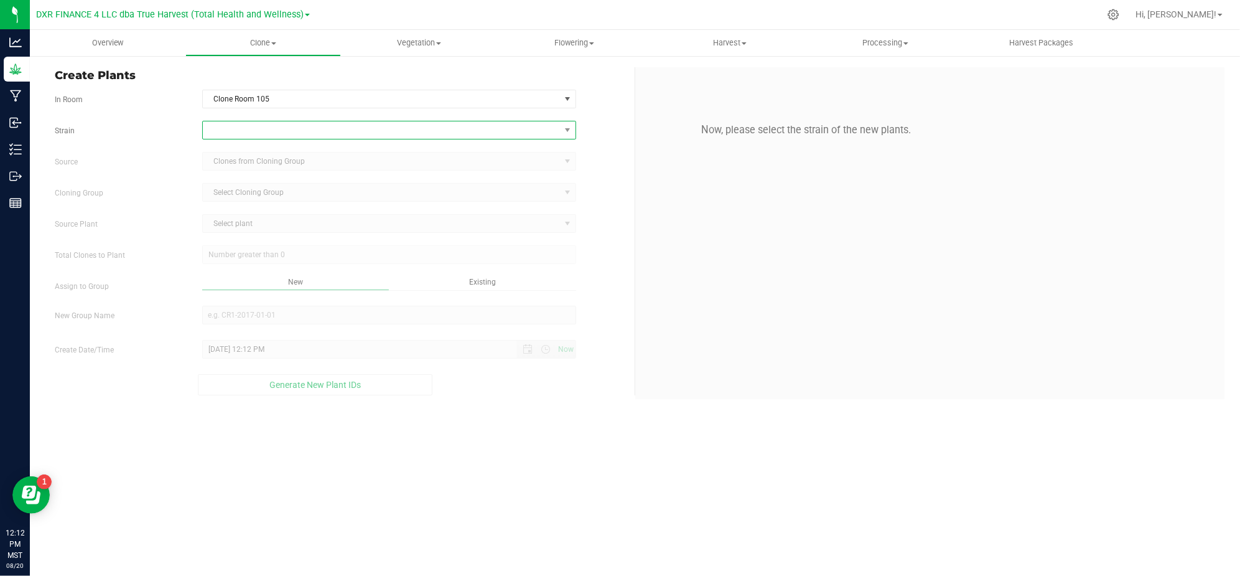
click at [250, 137] on span at bounding box center [381, 129] width 357 height 17
type input "dev"
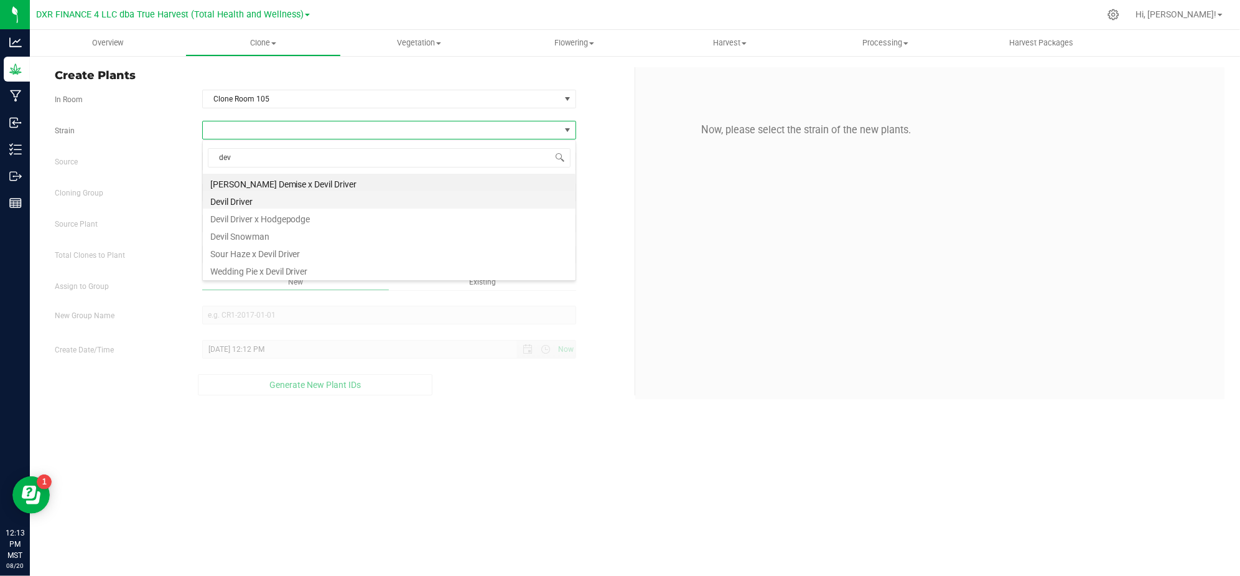
click at [257, 200] on li "Devil Driver" at bounding box center [389, 199] width 373 height 17
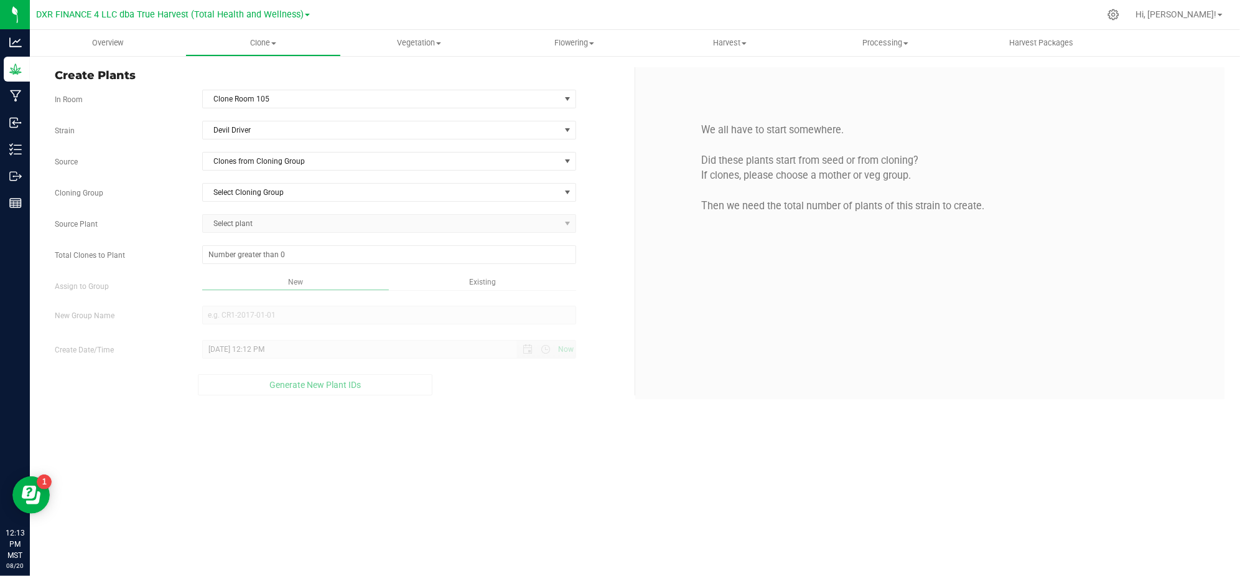
click at [147, 183] on div "Strain Devil Driver Source Clones from Cloning Group Cloning Group Select Cloni…" at bounding box center [340, 258] width 571 height 274
click at [238, 158] on span "Clones from Cloning Group" at bounding box center [381, 160] width 357 height 17
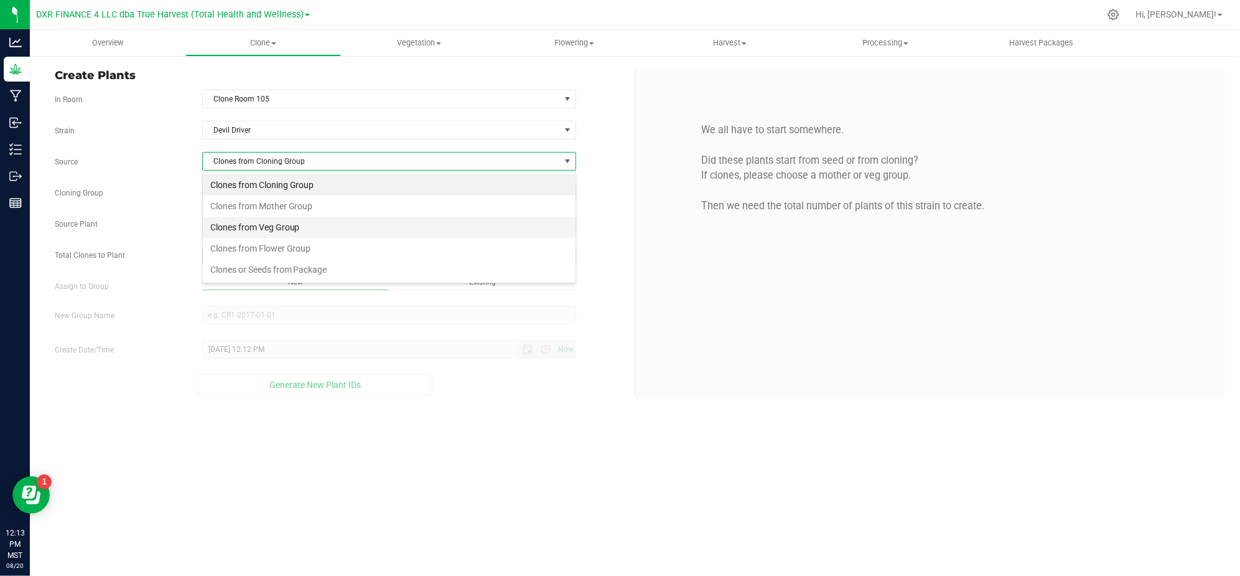
scroll to position [19, 373]
click at [266, 214] on li "Clones from Mother Group" at bounding box center [389, 205] width 373 height 21
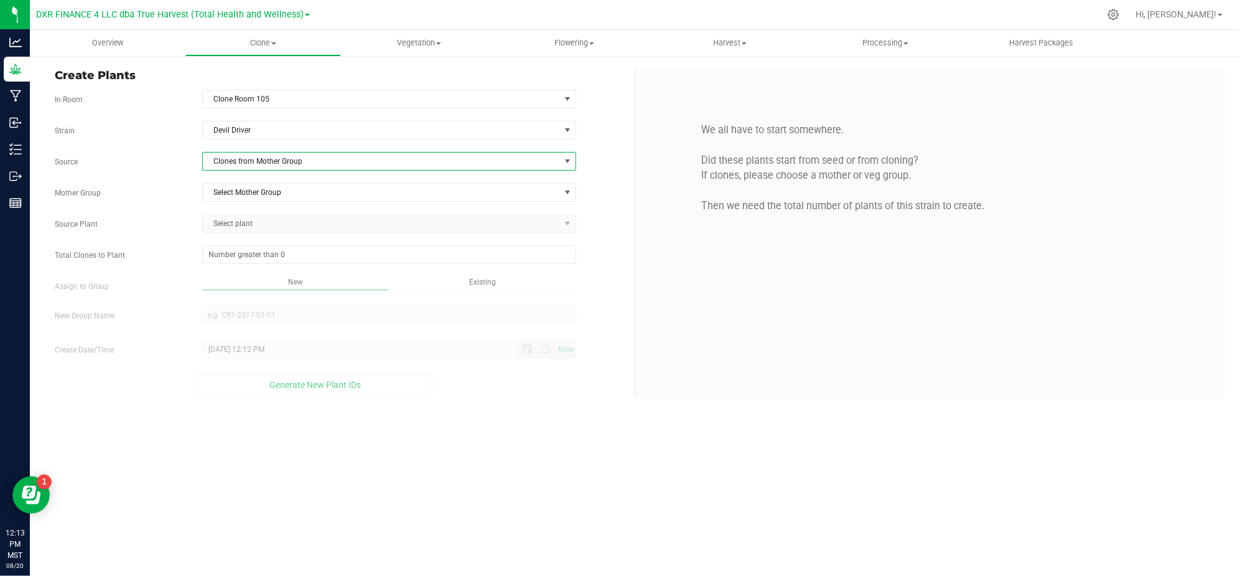
drag, startPoint x: 175, startPoint y: 171, endPoint x: 250, endPoint y: 180, distance: 75.3
click at [185, 171] on div "Source Clones from Mother Group" at bounding box center [339, 161] width 589 height 19
drag, startPoint x: 258, startPoint y: 192, endPoint x: 275, endPoint y: 188, distance: 17.8
click at [259, 192] on span "Select Mother Group" at bounding box center [381, 192] width 357 height 17
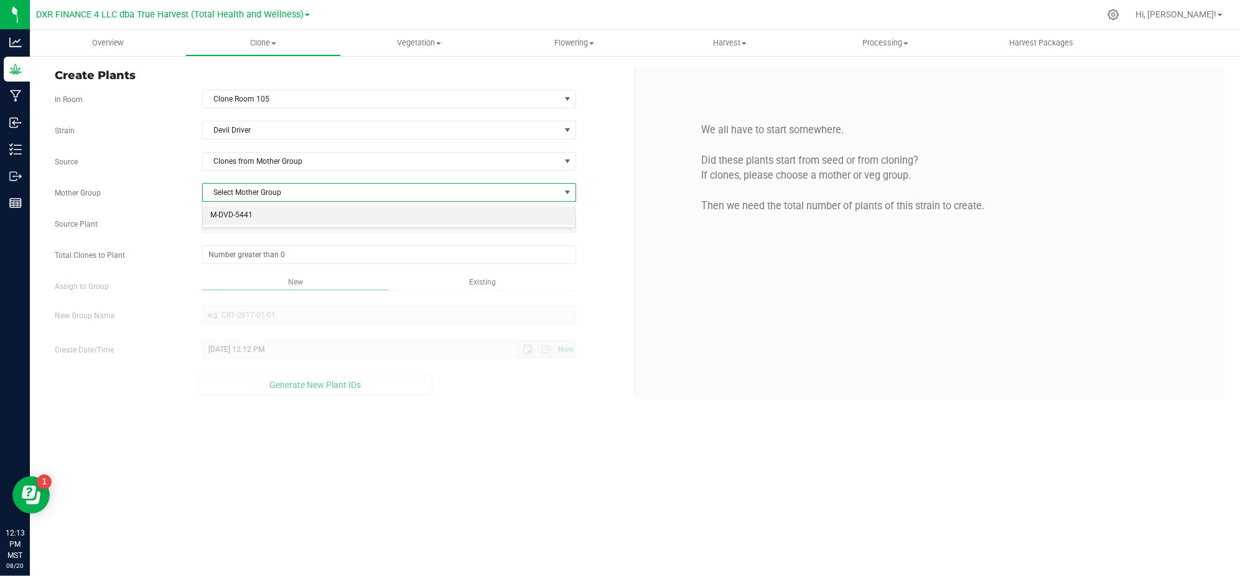
click at [287, 222] on li "M-DVD-5441" at bounding box center [389, 215] width 373 height 19
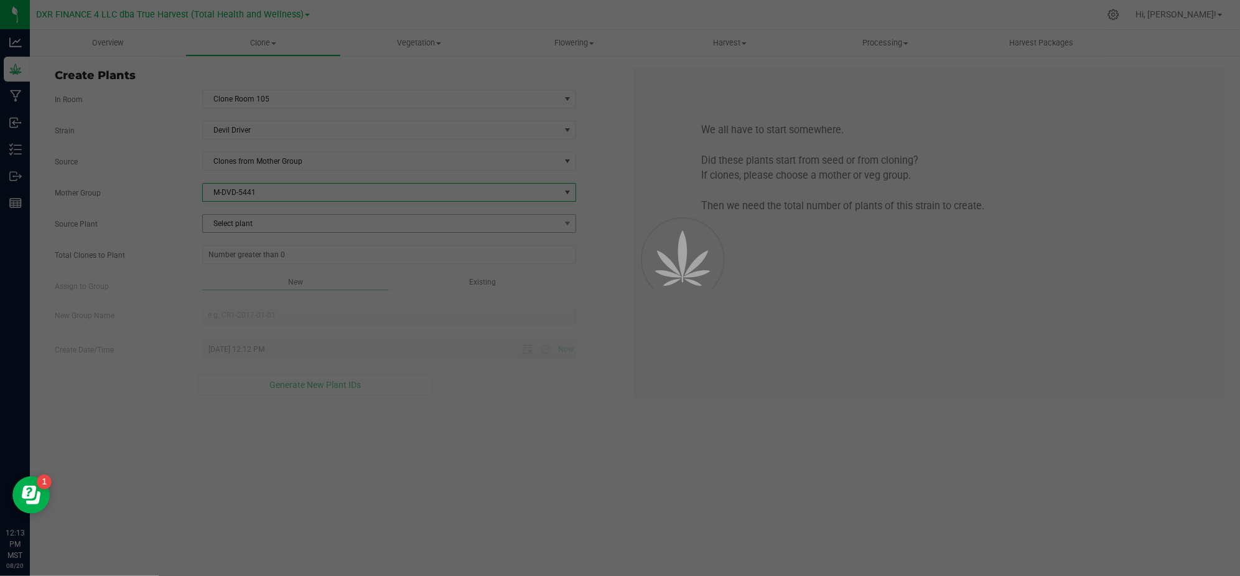
drag, startPoint x: 182, startPoint y: 210, endPoint x: 222, endPoint y: 225, distance: 41.7
click at [199, 219] on div "Strain Devil Driver Source Clones from Mother Group Mother Group M-DVD-5441 Sel…" at bounding box center [340, 258] width 571 height 274
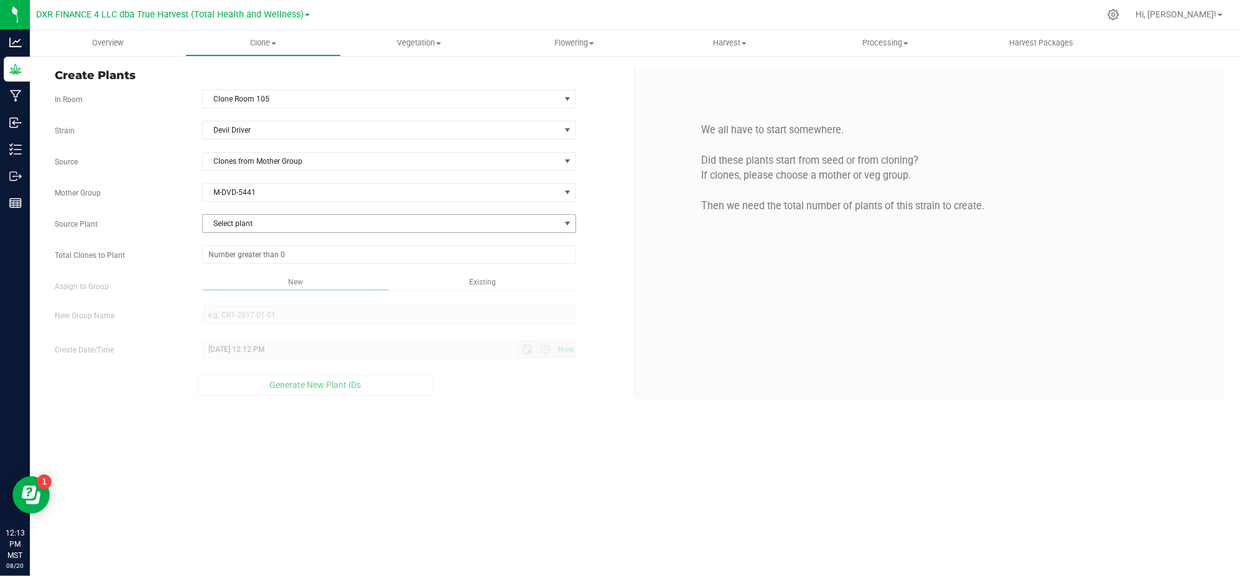
click at [270, 227] on span "Select plant" at bounding box center [381, 223] width 357 height 17
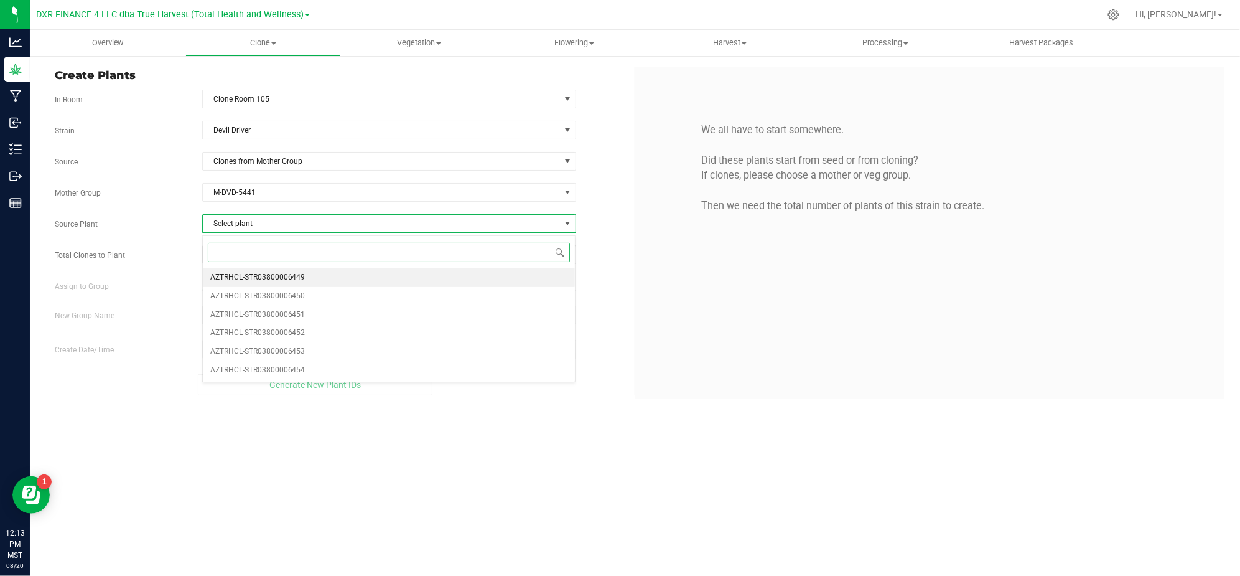
click at [237, 277] on span "AZTRHCL-STR03800006449" at bounding box center [257, 277] width 95 height 16
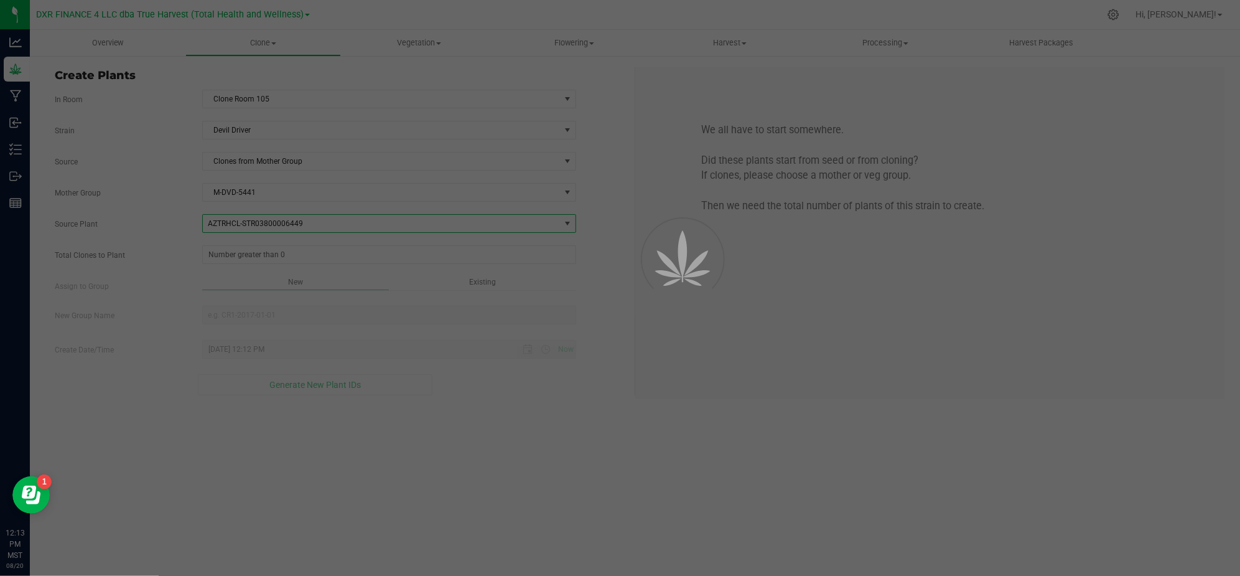
drag, startPoint x: 144, startPoint y: 245, endPoint x: 167, endPoint y: 242, distance: 23.2
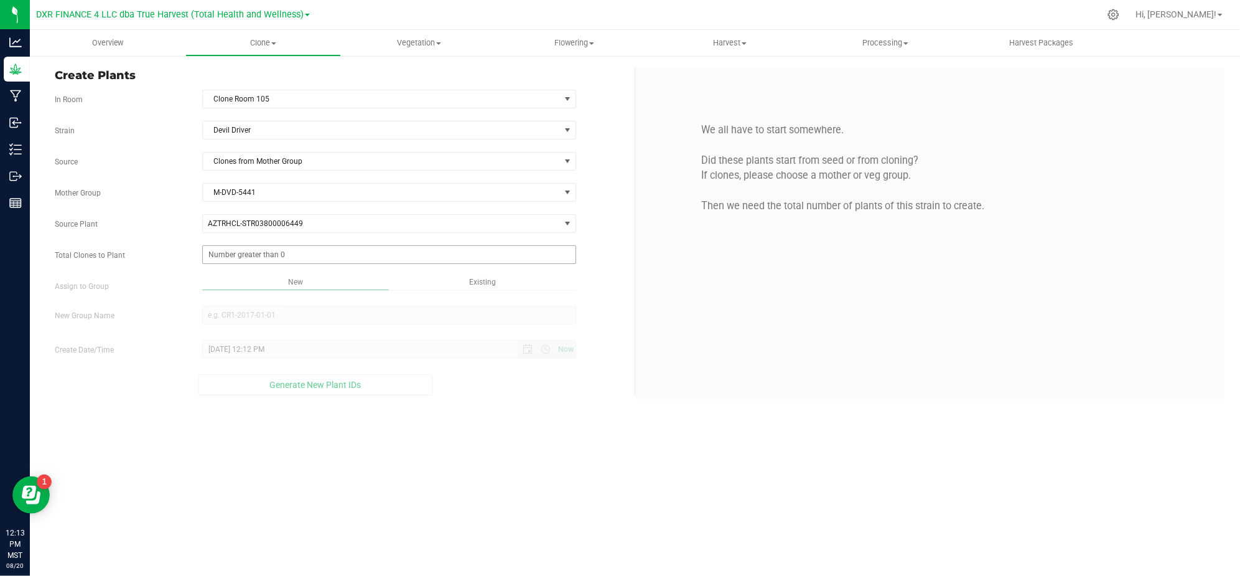
click at [220, 259] on span at bounding box center [389, 254] width 374 height 19
type input "25"
click at [485, 476] on div "Overview Clone Create plants Cloning groups Cloning plants Apply to plants Vege…" at bounding box center [635, 303] width 1210 height 546
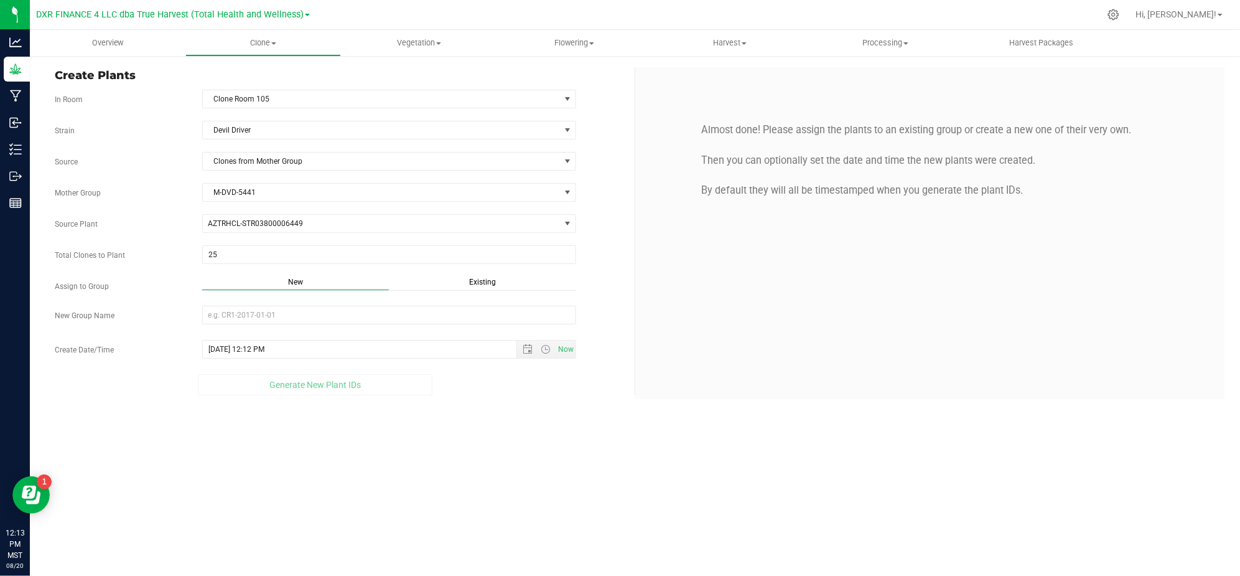
click at [604, 263] on div "Total Clones to Plant 25 25" at bounding box center [339, 254] width 589 height 19
click at [492, 284] on span "Existing" at bounding box center [482, 282] width 27 height 9
click at [473, 305] on div "Strain Devil Driver Source Clones from Mother Group Mother Group M-DVD-5441 Sel…" at bounding box center [340, 256] width 571 height 271
click at [449, 324] on span "Select Plant Group" at bounding box center [381, 314] width 357 height 17
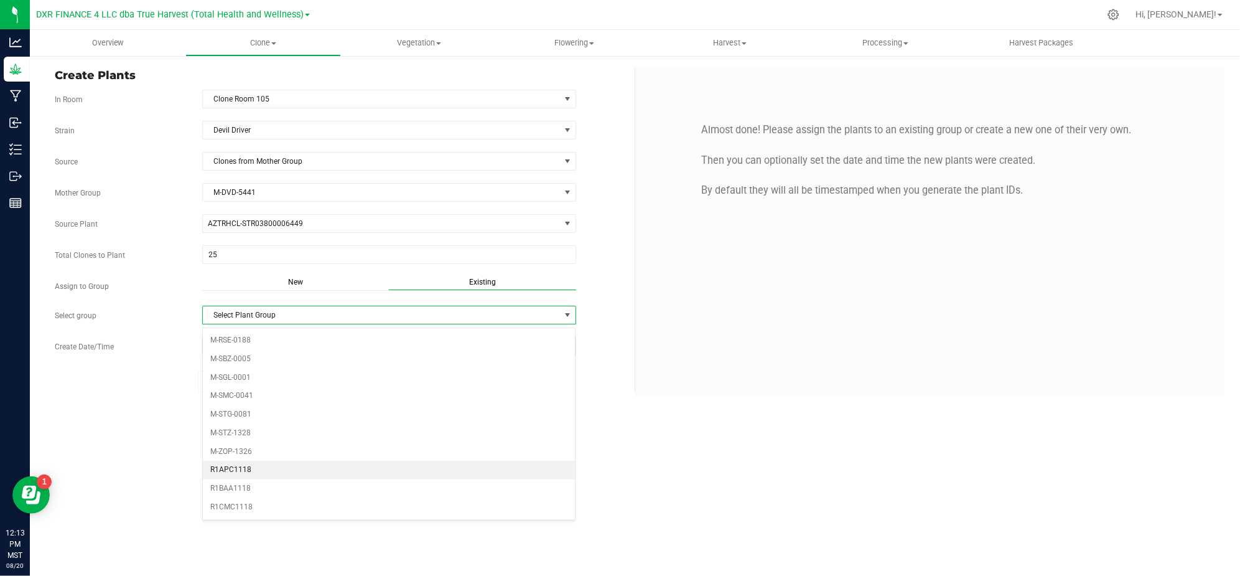
scroll to position [249, 0]
click at [260, 449] on li "R1DVD1118" at bounding box center [389, 442] width 373 height 19
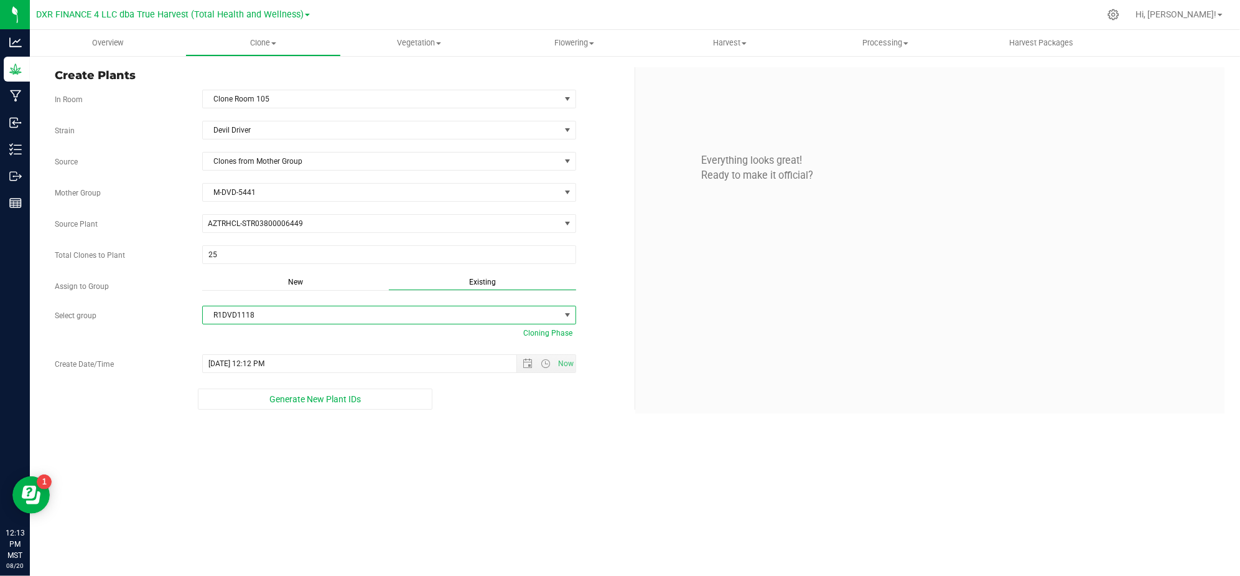
click at [482, 481] on div "Overview Clone Create plants Cloning groups Cloning plants Apply to plants Vege…" at bounding box center [635, 303] width 1210 height 546
click at [528, 367] on span "Open the date view" at bounding box center [528, 363] width 10 height 10
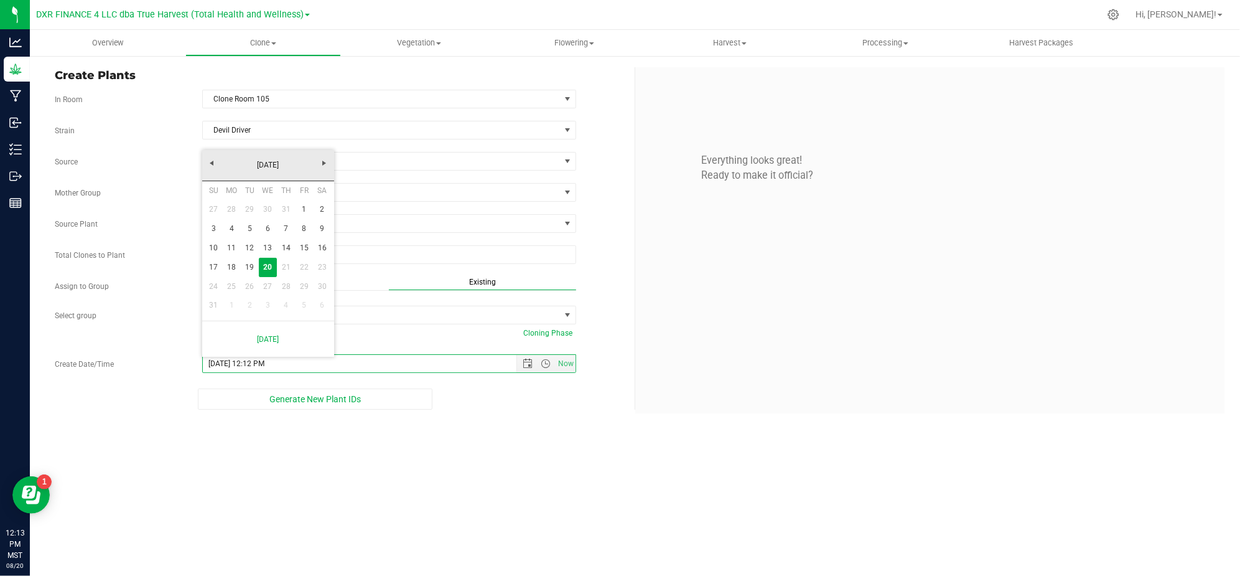
click at [531, 423] on div "Create Plants In Room Clone Room 105 Select room Clone Room 104 Clone Room 105 …" at bounding box center [635, 240] width 1210 height 371
click at [523, 368] on span "Open the date view" at bounding box center [528, 363] width 10 height 10
click at [304, 232] on link "8" at bounding box center [304, 228] width 18 height 19
type input "[DATE] 12:12 PM"
click at [500, 524] on div "Overview Clone Create plants Cloning groups Cloning plants Apply to plants Vege…" at bounding box center [635, 303] width 1210 height 546
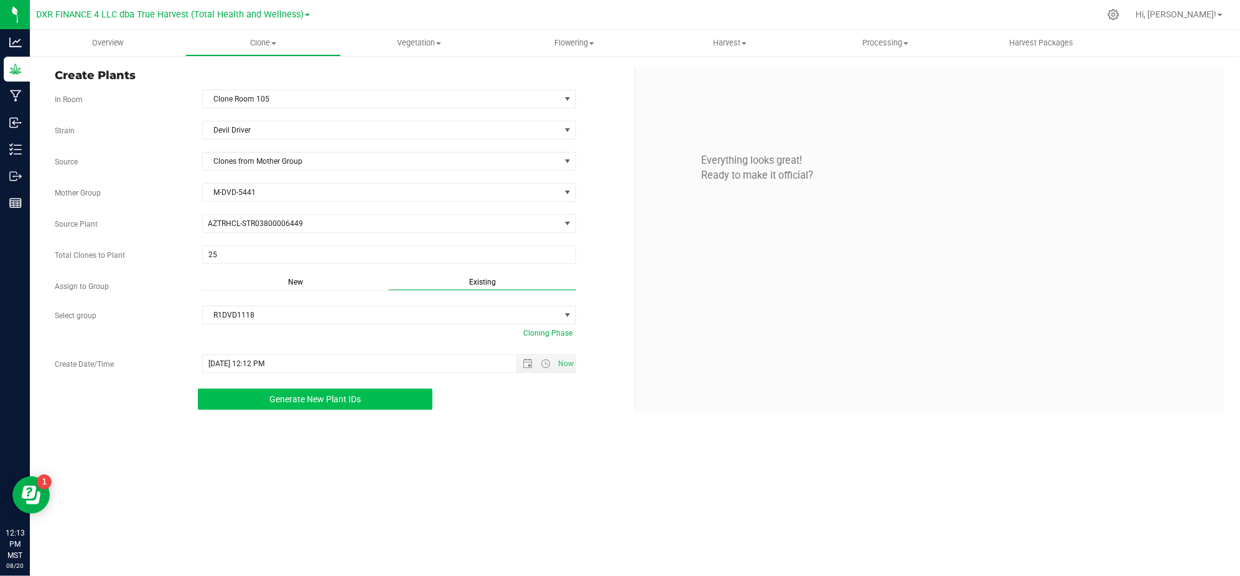
click at [281, 396] on button "Generate New Plant IDs" at bounding box center [315, 398] width 235 height 21
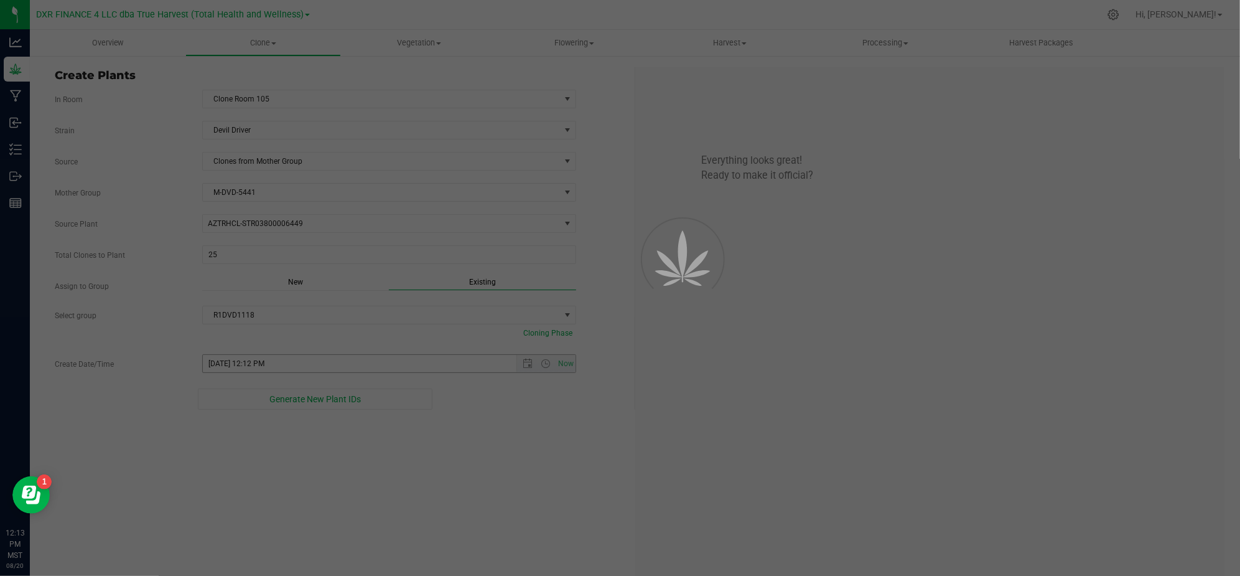
scroll to position [37, 0]
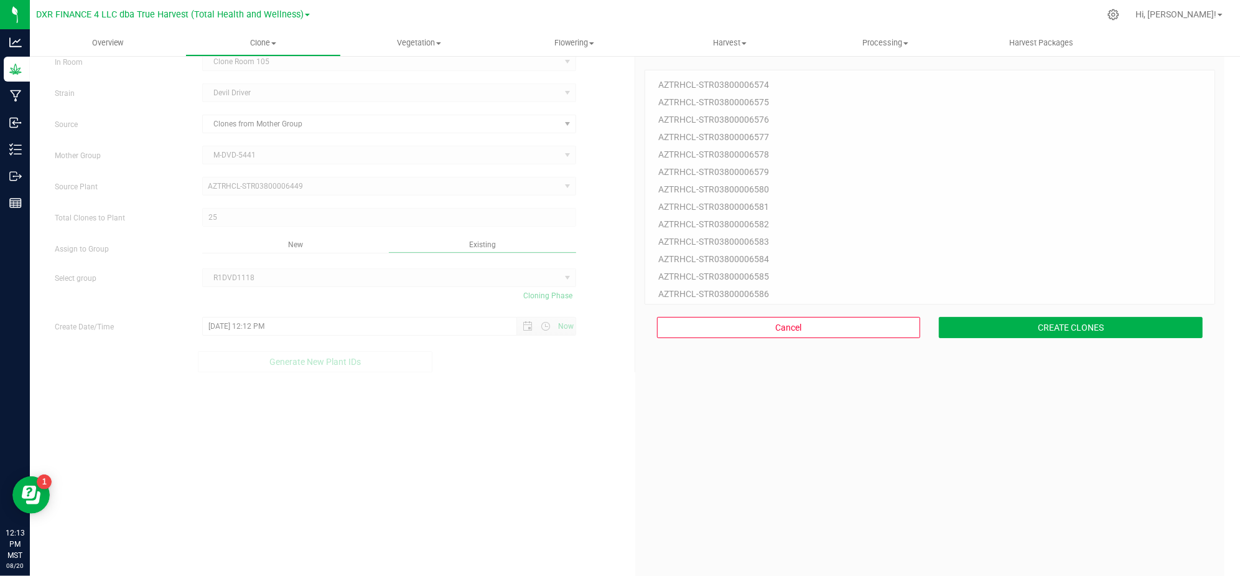
drag, startPoint x: 723, startPoint y: 503, endPoint x: 1024, endPoint y: 446, distance: 306.5
click at [727, 503] on div "25 Plant IDs to Generate AZTRHCL-STR03800006574 AZTRHCL-STR03800006575 AZTRHCL-…" at bounding box center [930, 335] width 571 height 576
click at [1008, 332] on button "CREATE CLONES" at bounding box center [1071, 327] width 264 height 21
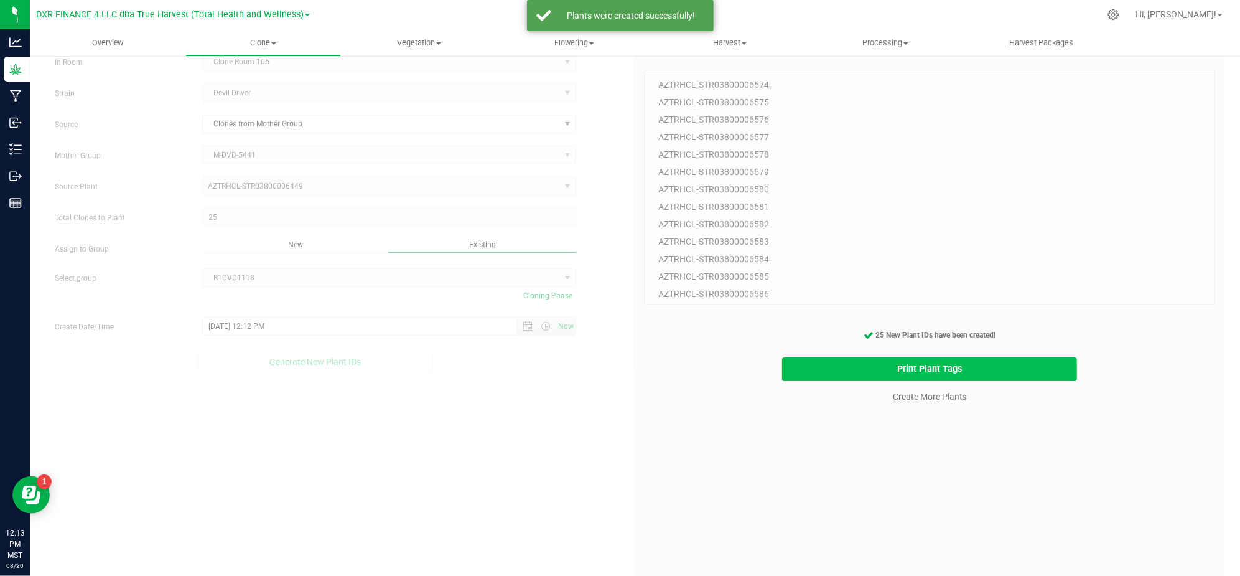
click at [967, 378] on button "Print Plant Tags" at bounding box center [929, 369] width 295 height 24
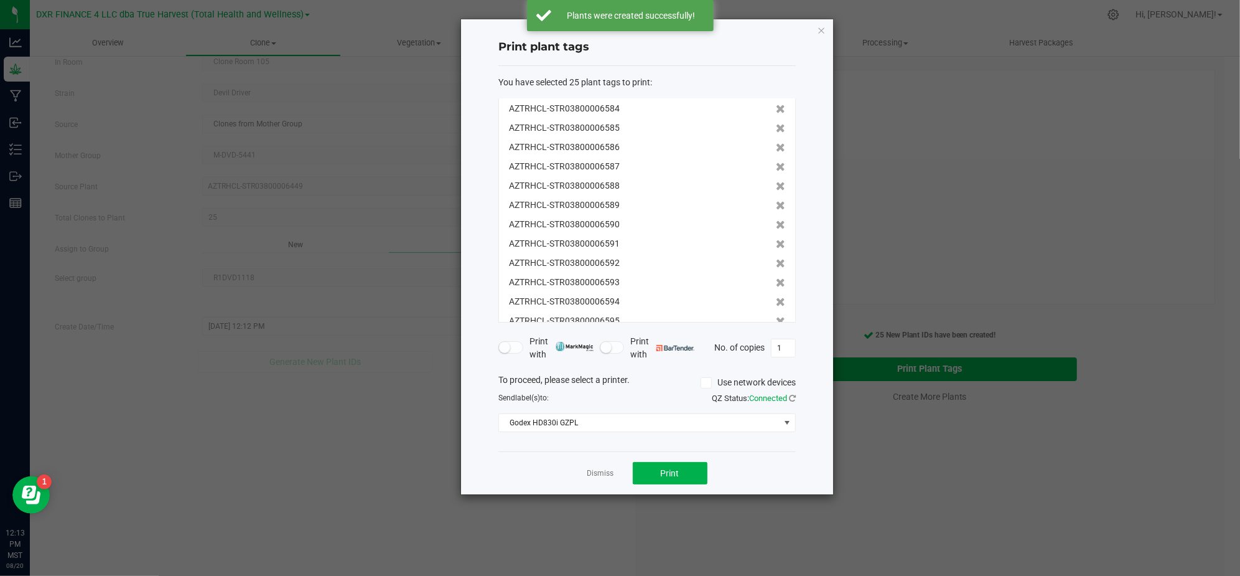
scroll to position [269, 0]
click at [734, 463] on div "Dismiss Print" at bounding box center [647, 472] width 297 height 43
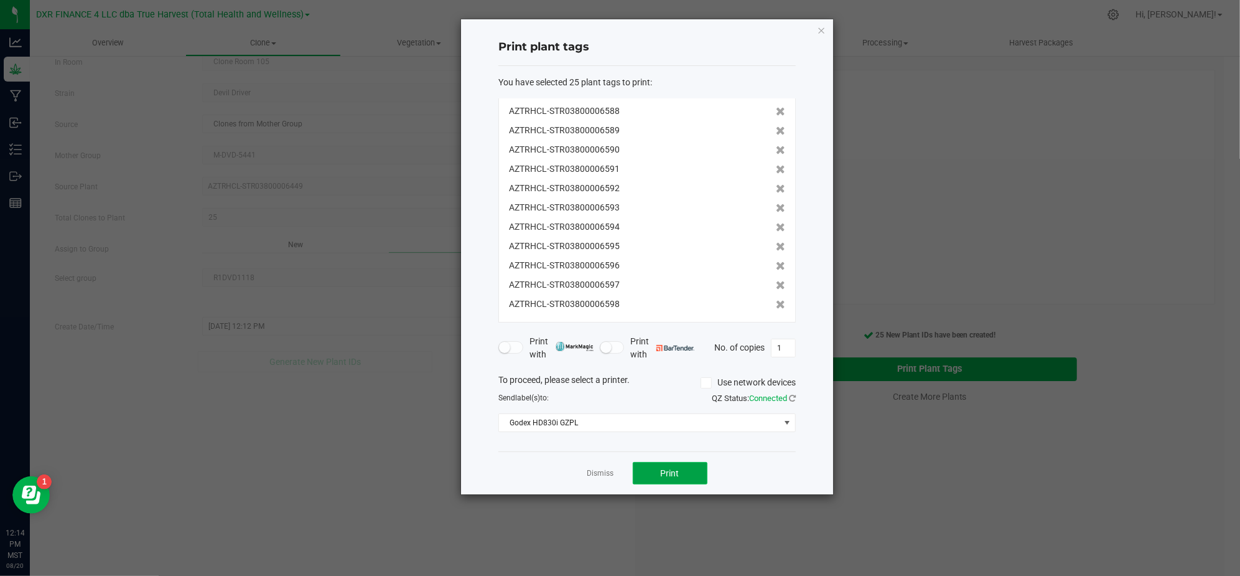
click at [697, 474] on button "Print" at bounding box center [670, 473] width 75 height 22
click at [607, 479] on link "Dismiss" at bounding box center [601, 473] width 27 height 11
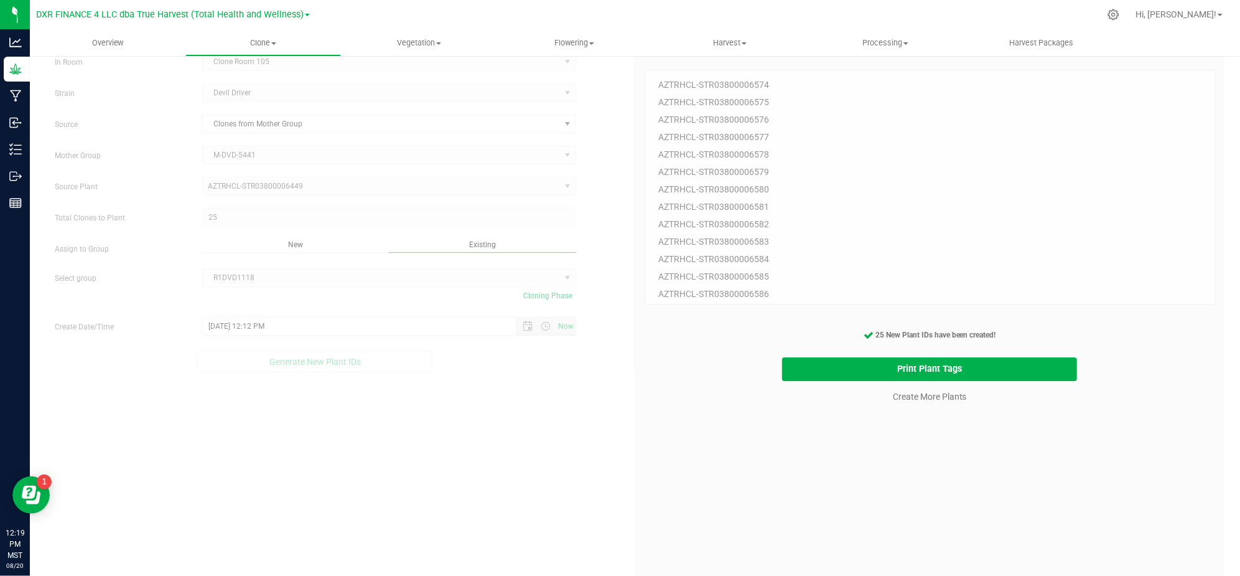
click at [657, 490] on div "25 Plant IDs to Generate AZTRHCL-STR03800006574 AZTRHCL-STR03800006575 AZTRHCL-…" at bounding box center [930, 335] width 571 height 576
click at [899, 396] on link "Create More Plants" at bounding box center [930, 396] width 74 height 12
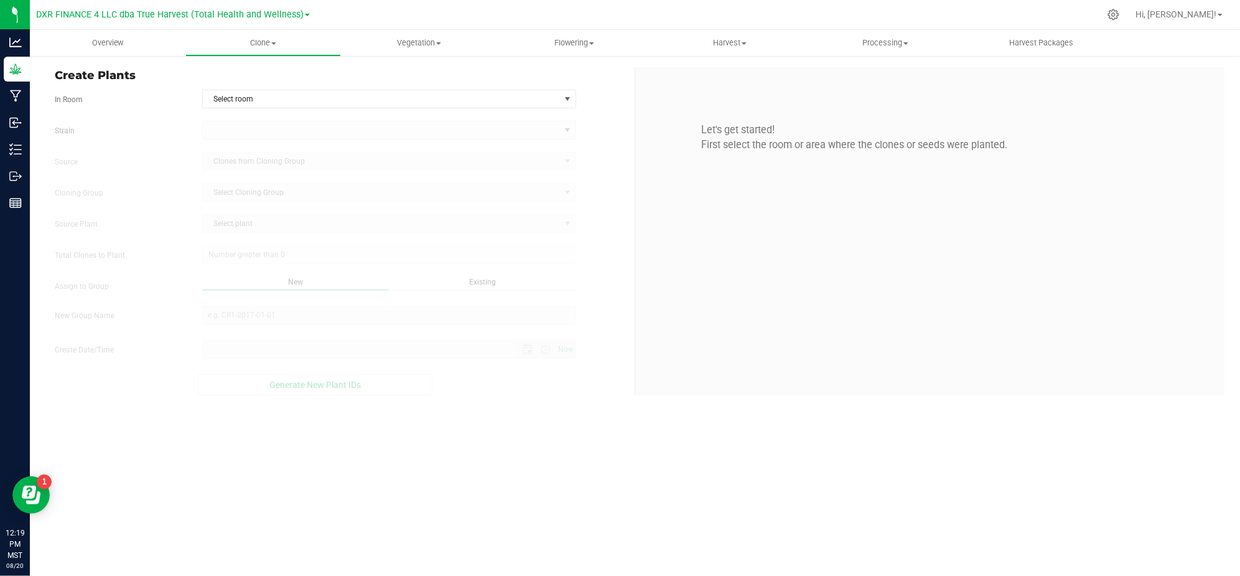
type input "[DATE] 12:19 PM"
click at [603, 103] on div "In Room Select room Select room Clone Room 104 Clone Room 105 Clone Tent 101 Cl…" at bounding box center [339, 99] width 589 height 19
click at [566, 98] on span "select" at bounding box center [568, 99] width 10 height 10
click at [312, 137] on li "Clone Room 105" at bounding box center [389, 139] width 373 height 19
drag, startPoint x: 147, startPoint y: 133, endPoint x: 247, endPoint y: 133, distance: 100.2
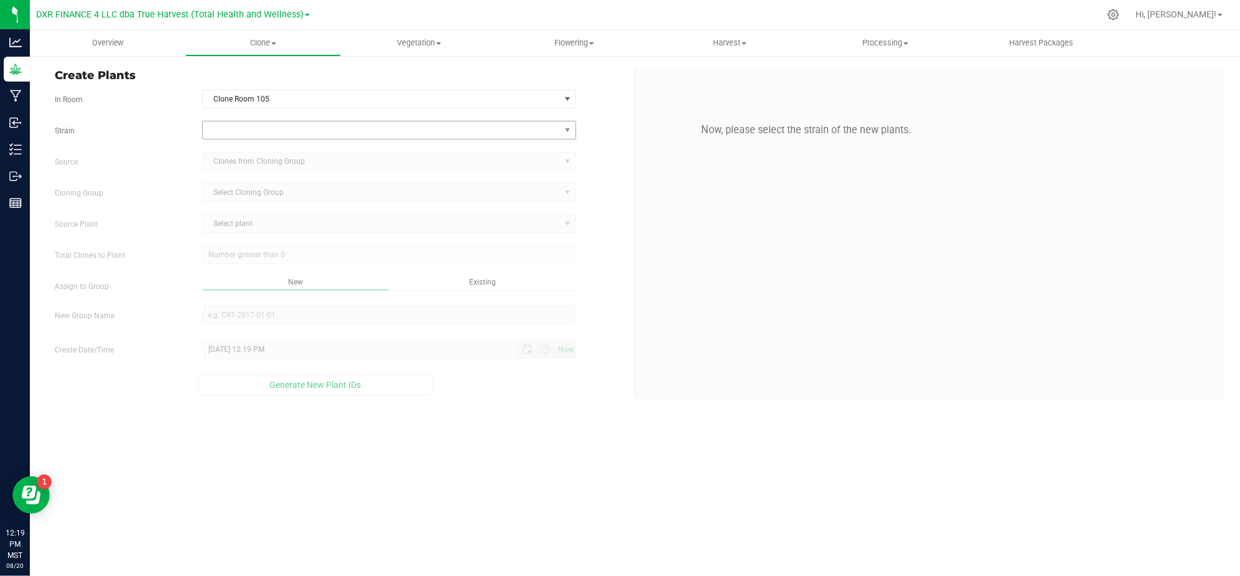
click at [150, 133] on label "Strain" at bounding box center [118, 130] width 147 height 11
click at [248, 133] on span at bounding box center [381, 129] width 357 height 17
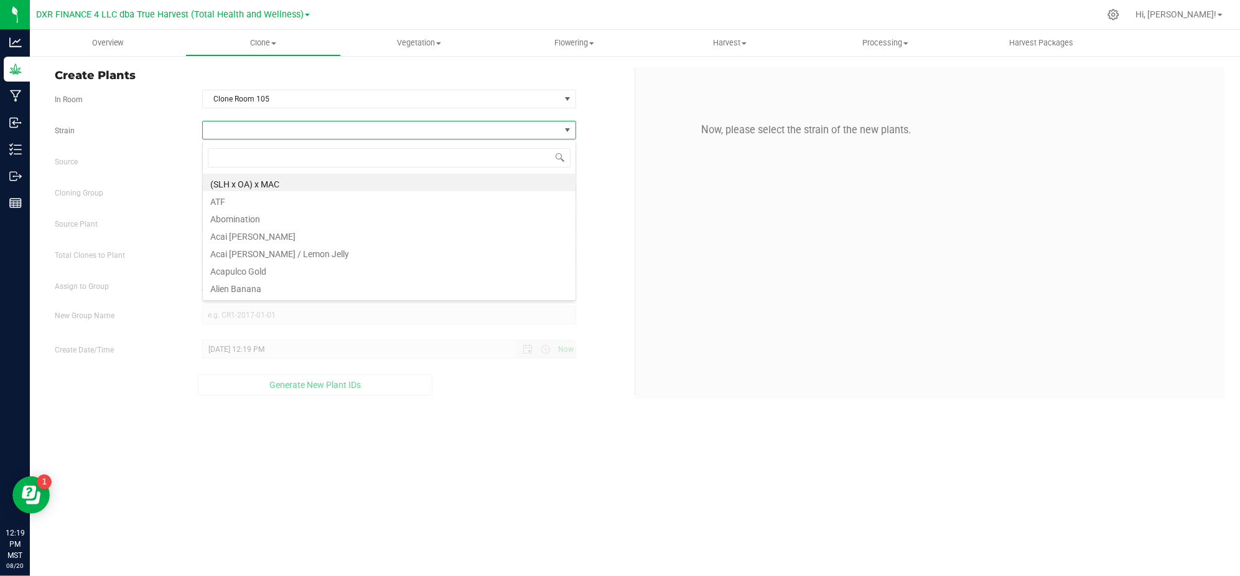
scroll to position [19, 373]
type input "devil drive"
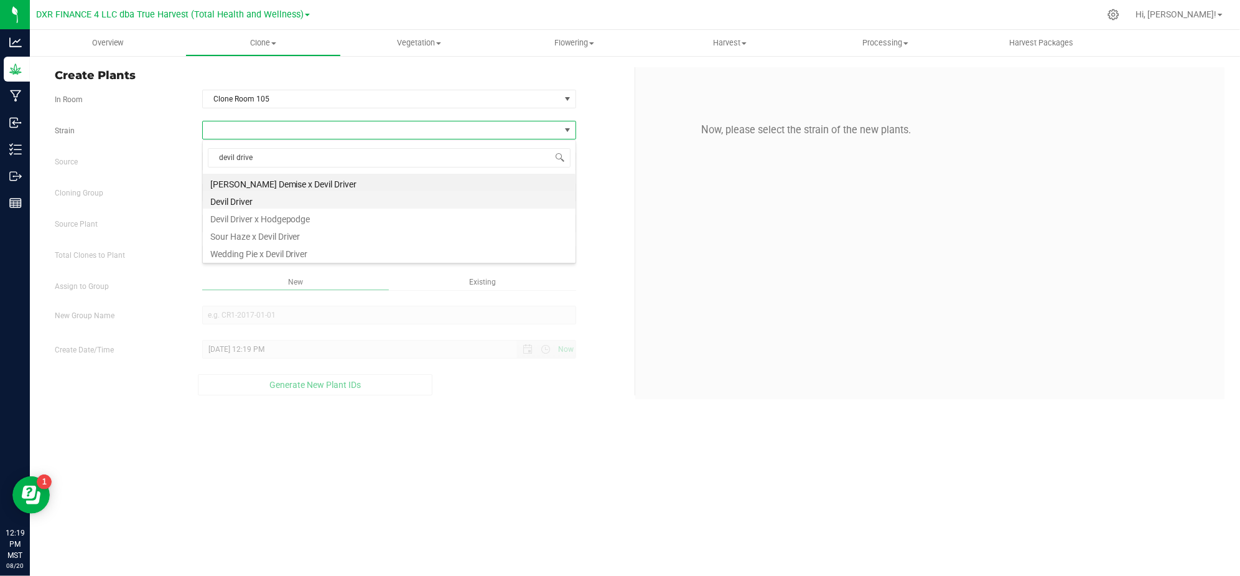
click at [222, 197] on li "Devil Driver" at bounding box center [389, 199] width 373 height 17
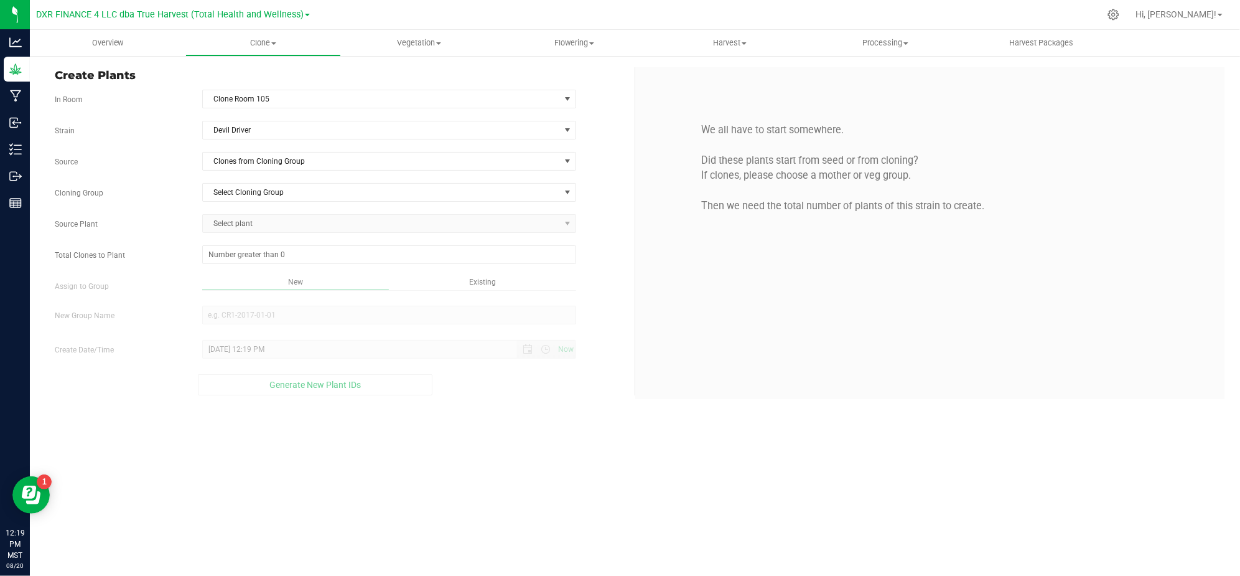
click at [266, 177] on div "Strain Devil Driver Source Clones from Cloning Group Cloning Group Select Cloni…" at bounding box center [340, 258] width 571 height 274
click at [262, 162] on span "Clones from Cloning Group" at bounding box center [381, 160] width 357 height 17
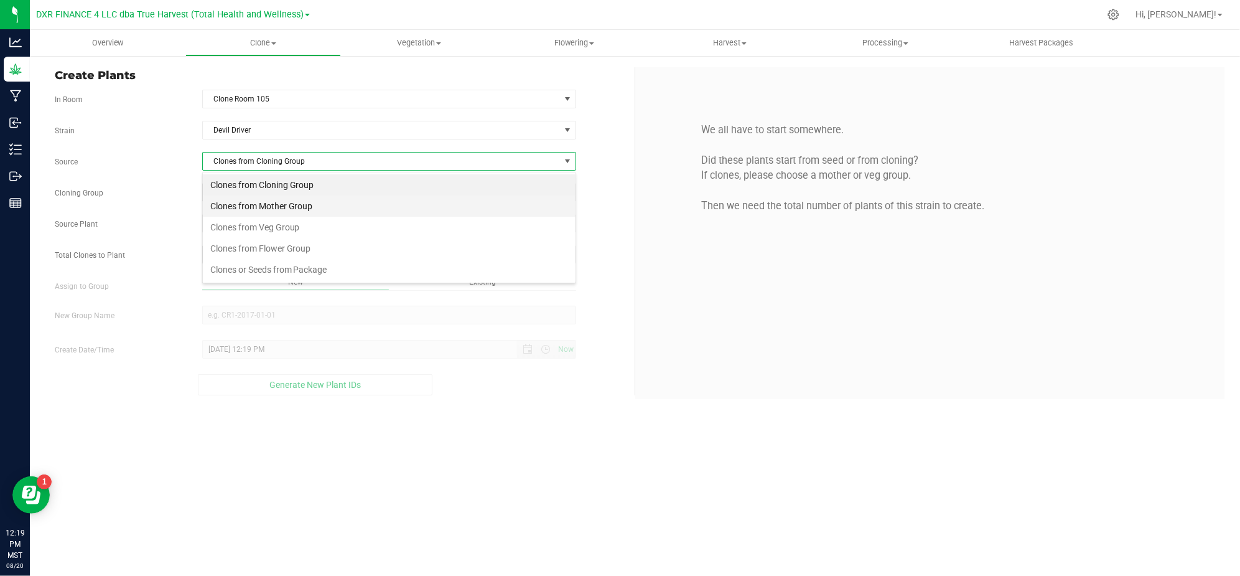
scroll to position [19, 373]
click at [254, 200] on li "Clones from Mother Group" at bounding box center [389, 205] width 373 height 21
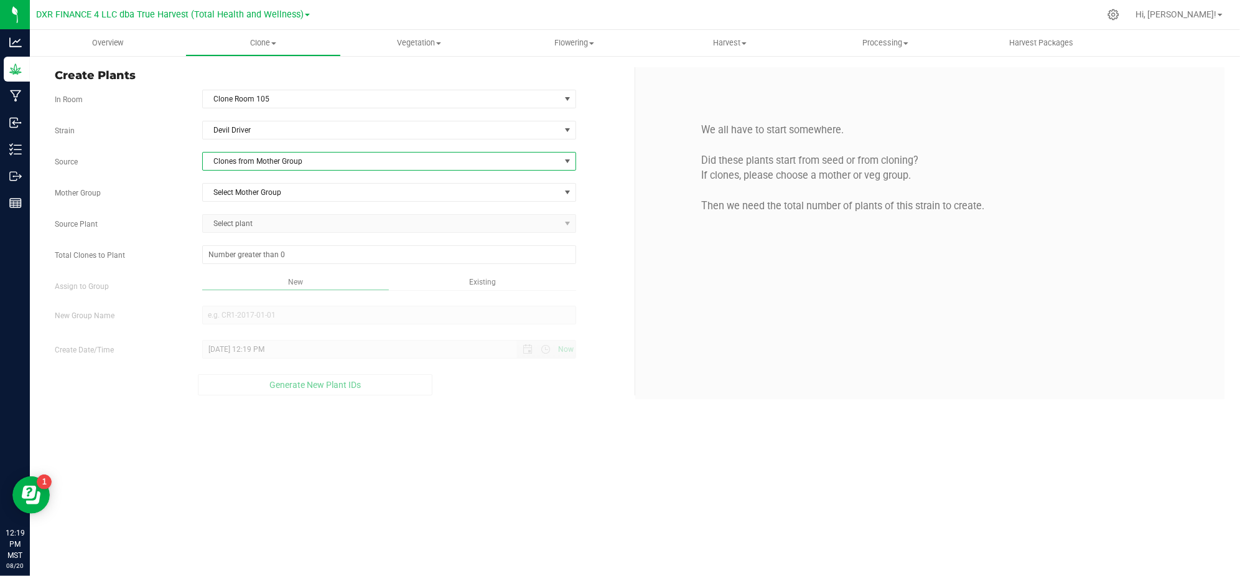
click at [177, 180] on div "Strain Devil Driver Source Clones from Mother Group Mother Group Select Mother …" at bounding box center [340, 258] width 571 height 274
click at [251, 197] on span "Select Mother Group" at bounding box center [381, 192] width 357 height 17
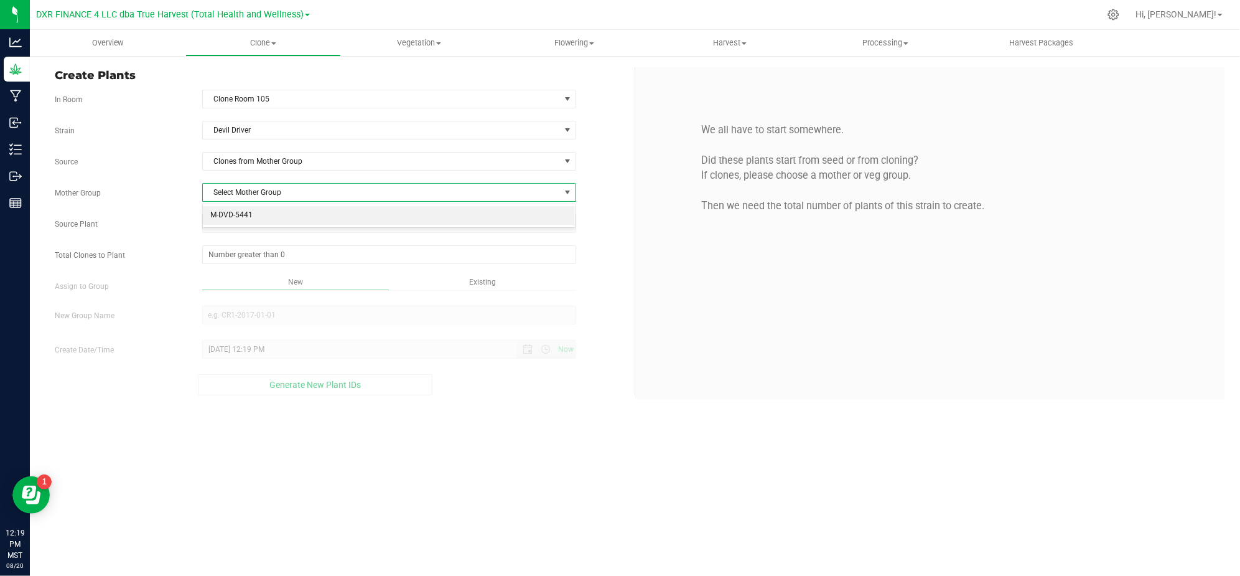
drag, startPoint x: 260, startPoint y: 212, endPoint x: 117, endPoint y: 188, distance: 144.6
click at [250, 214] on li "M-DVD-5441" at bounding box center [389, 215] width 373 height 19
click at [126, 188] on label "Mother Group" at bounding box center [118, 192] width 147 height 11
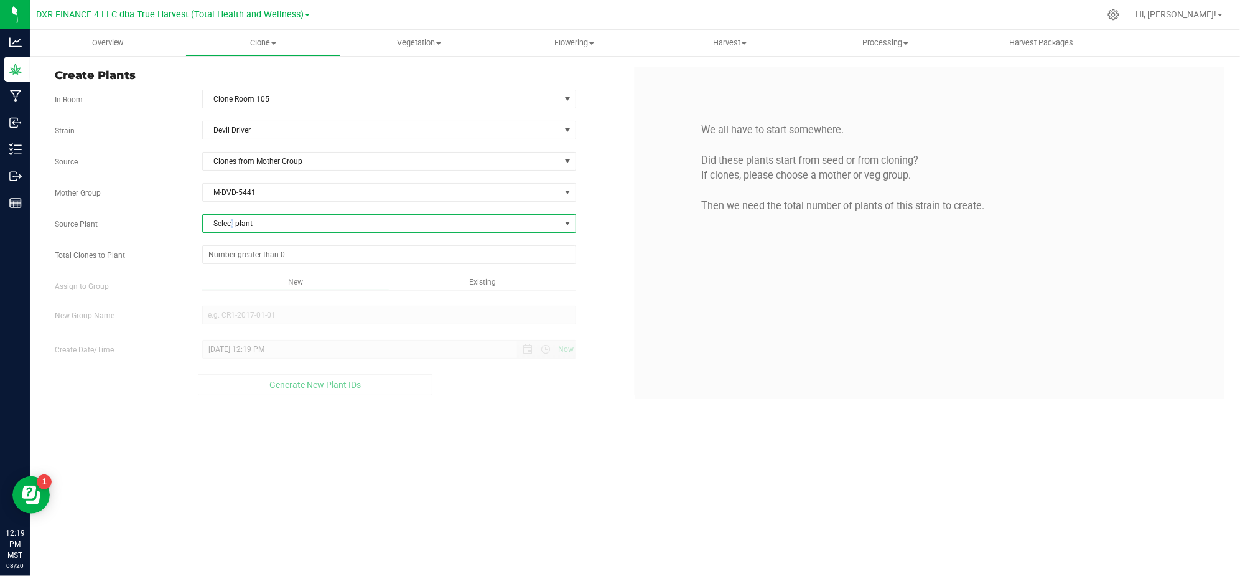
click at [233, 220] on span "Select plant" at bounding box center [381, 223] width 357 height 17
type input "6450"
click at [283, 282] on span "AZTRHCL-STR03800006450" at bounding box center [257, 277] width 95 height 16
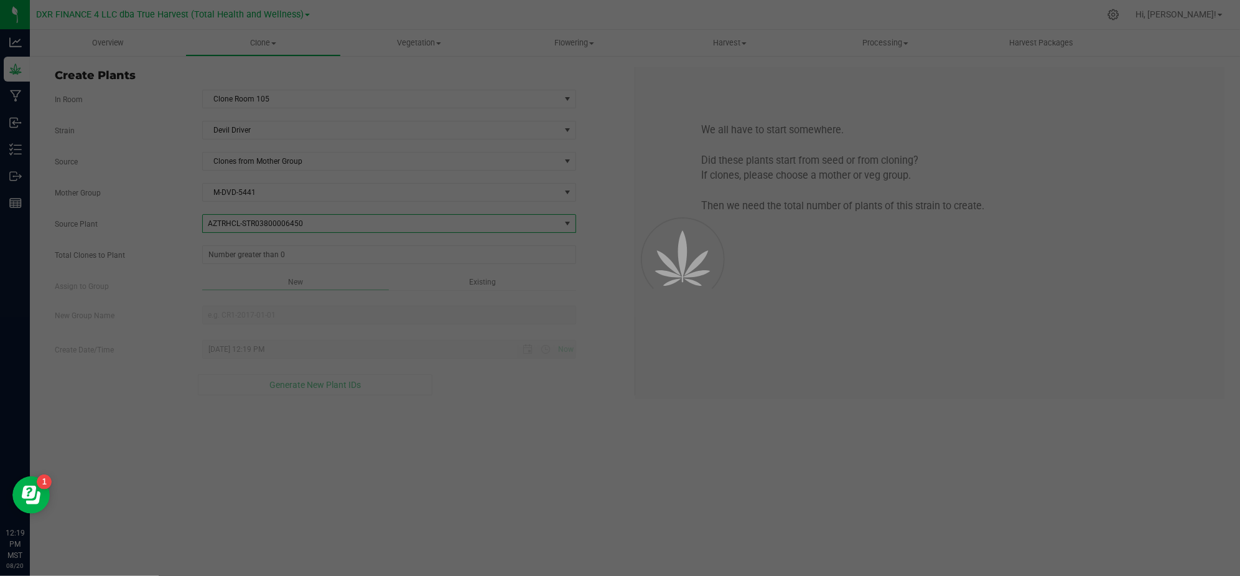
click at [170, 265] on div at bounding box center [620, 288] width 1240 height 576
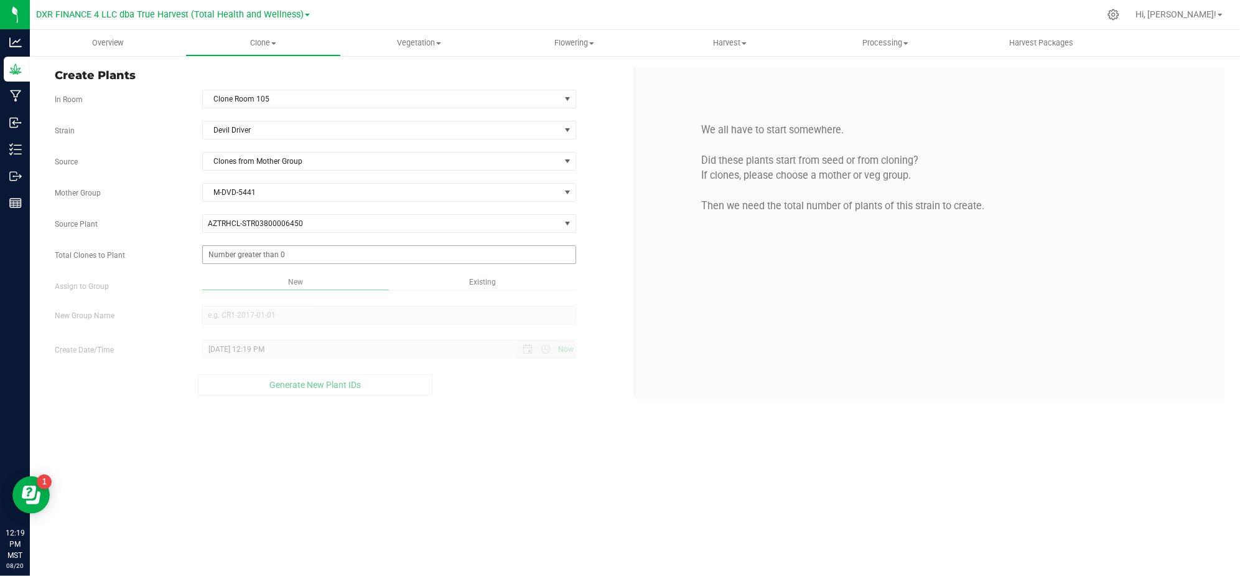
click at [257, 257] on span at bounding box center [389, 254] width 374 height 19
type input "25"
click at [610, 449] on div "Overview Clone Create plants Cloning groups Cloning plants Apply to plants Vege…" at bounding box center [635, 303] width 1210 height 546
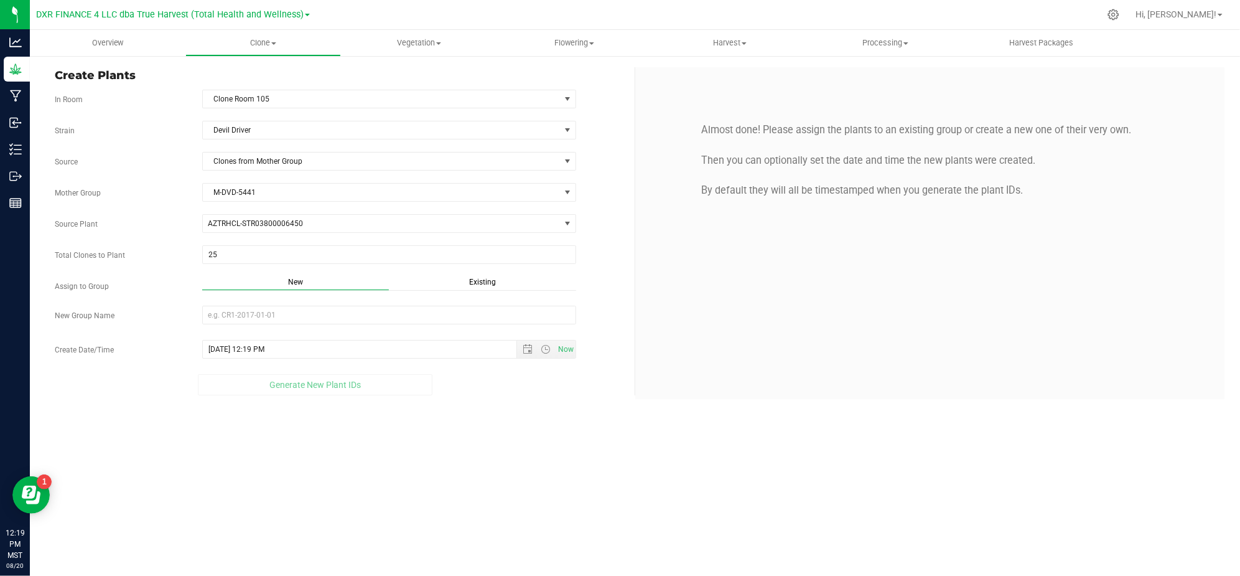
click at [471, 279] on div "Existing" at bounding box center [482, 283] width 187 height 14
click at [384, 316] on span "Select Plant Group" at bounding box center [381, 314] width 357 height 17
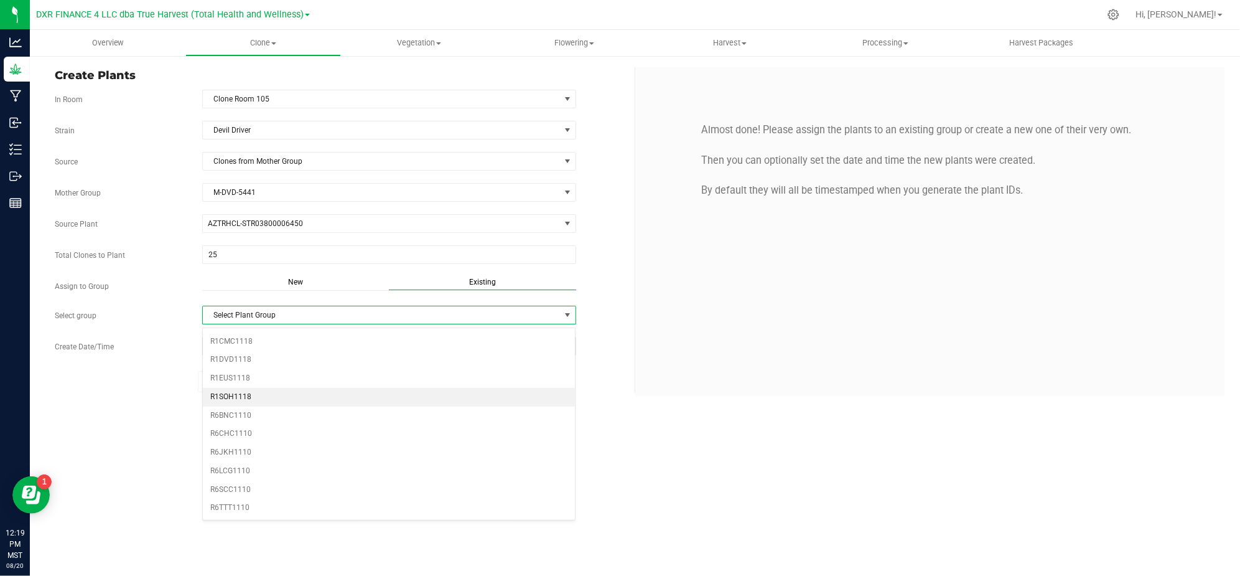
scroll to position [342, 0]
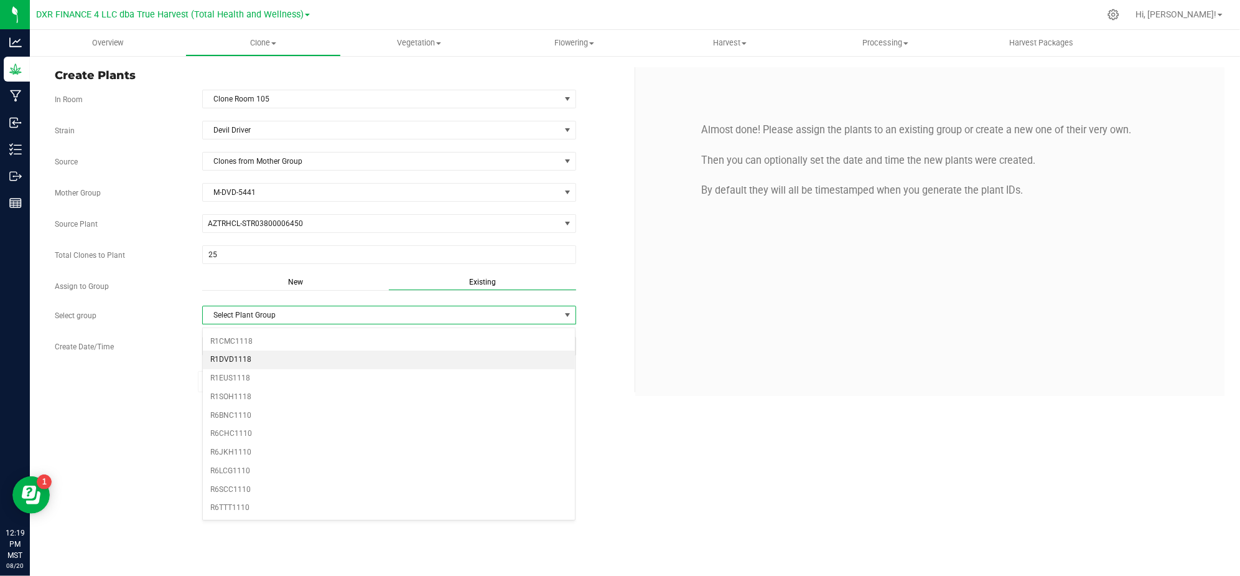
click at [247, 353] on li "R1DVD1118" at bounding box center [389, 359] width 373 height 19
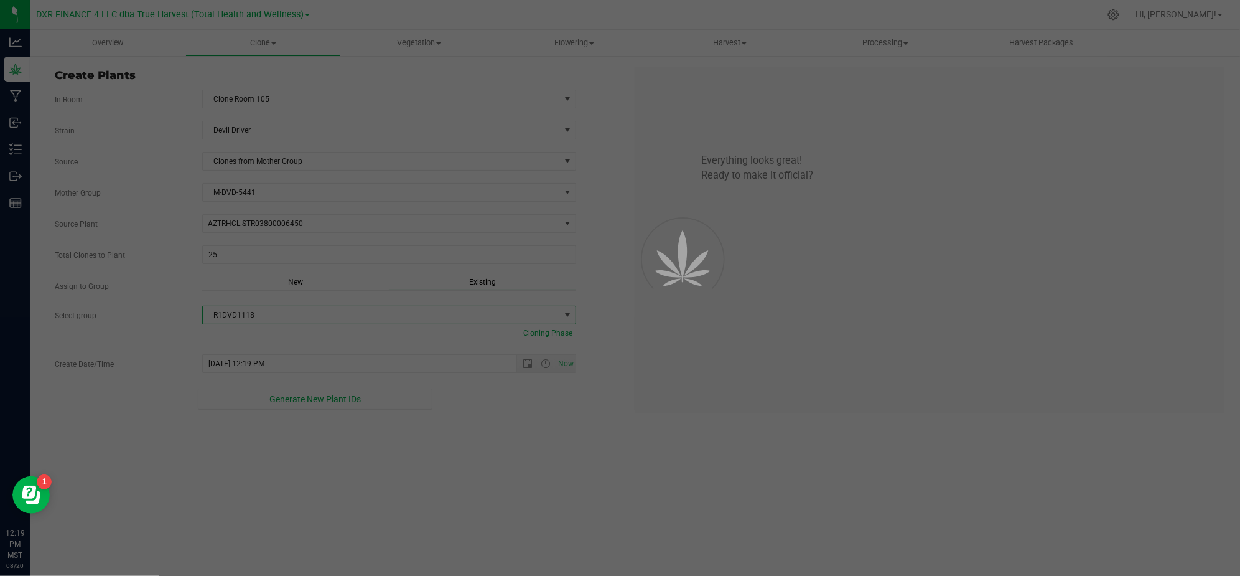
drag, startPoint x: 158, startPoint y: 335, endPoint x: 267, endPoint y: 336, distance: 108.9
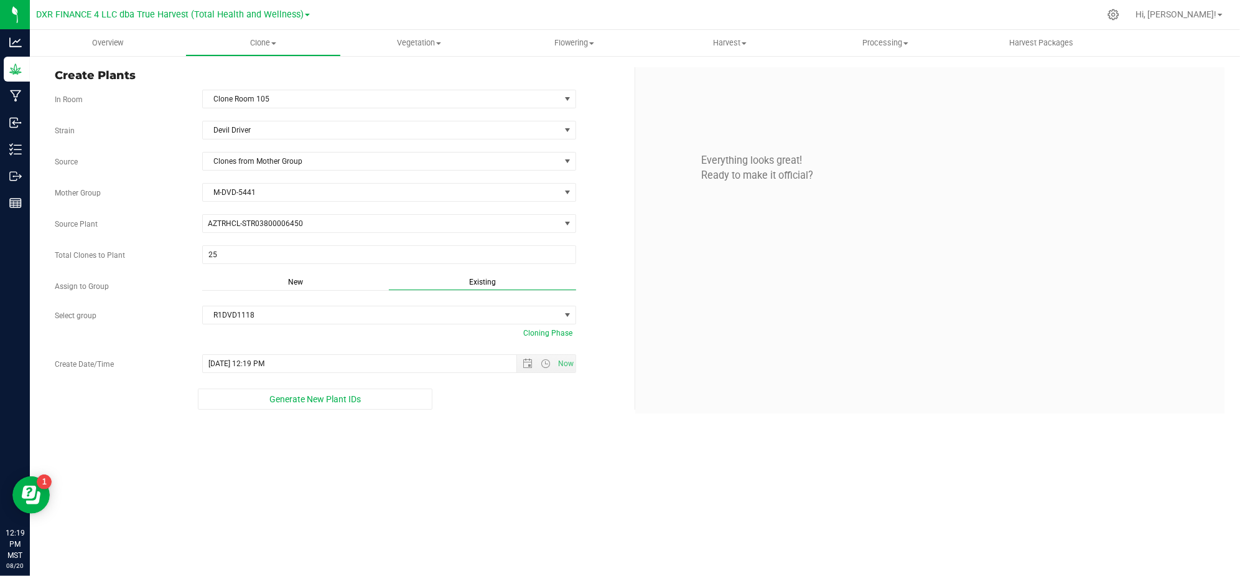
click at [498, 451] on div "Overview Clone Create plants Cloning groups Cloning plants Apply to plants Vege…" at bounding box center [635, 303] width 1210 height 546
click at [522, 364] on span "Open the date view" at bounding box center [527, 363] width 21 height 10
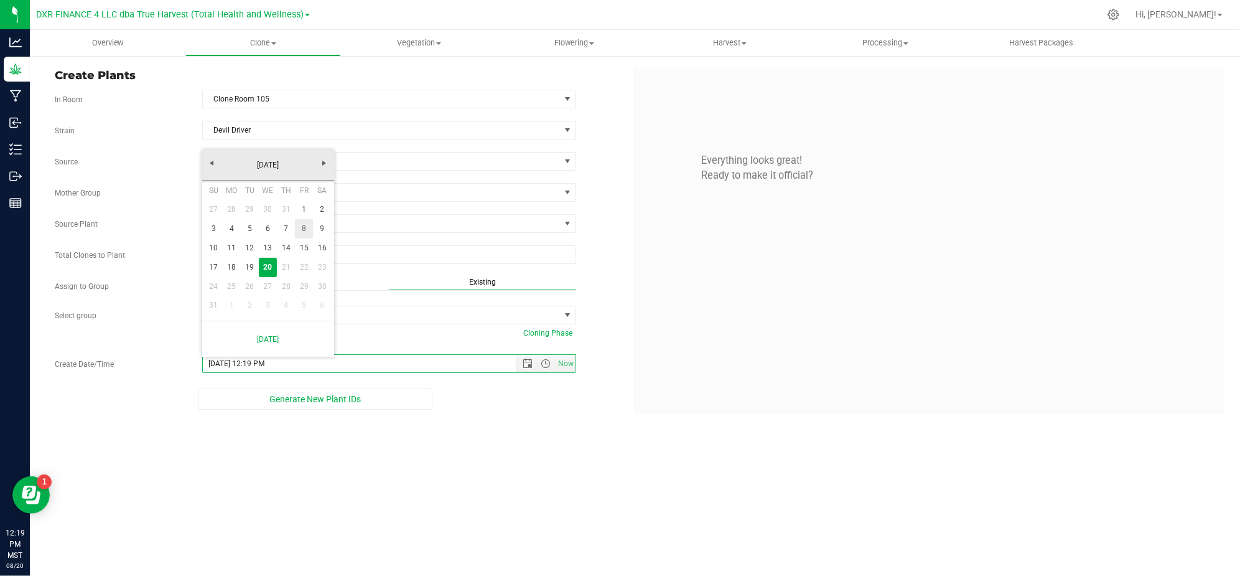
drag, startPoint x: 301, startPoint y: 229, endPoint x: 334, endPoint y: 294, distance: 72.4
click at [301, 229] on link "8" at bounding box center [304, 228] width 18 height 19
type input "[DATE] 12:19 PM"
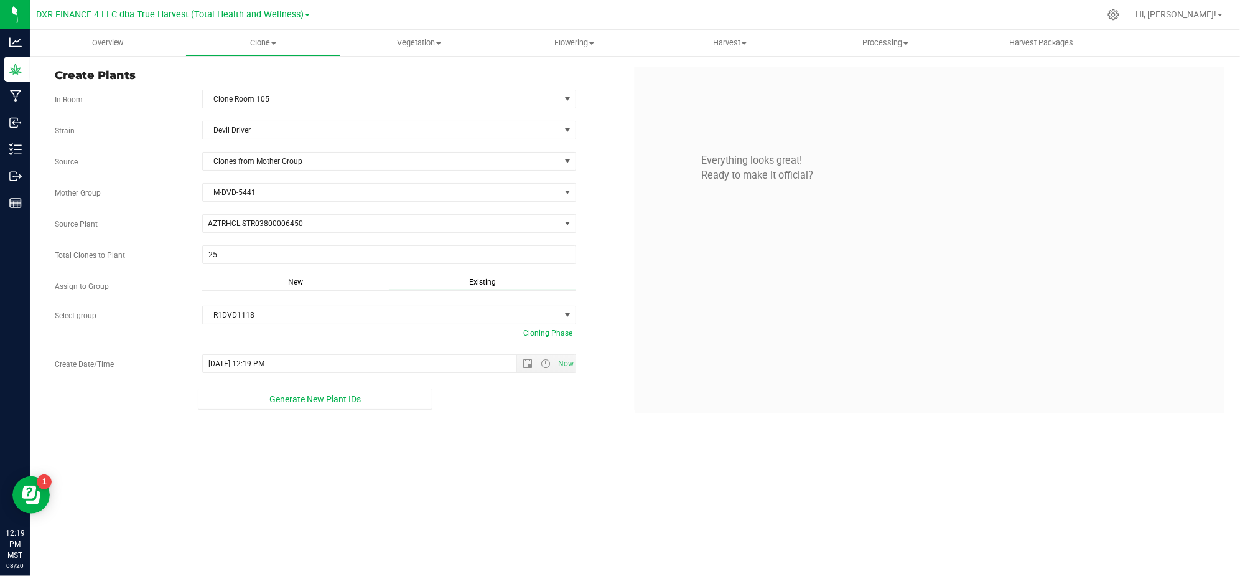
click at [509, 511] on div "Overview Clone Create plants Cloning groups Cloning plants Apply to plants Vege…" at bounding box center [635, 303] width 1210 height 546
click at [364, 454] on div "Overview Clone Create plants Cloning groups Cloning plants Apply to plants Vege…" at bounding box center [635, 303] width 1210 height 546
click at [274, 394] on button "Generate New Plant IDs" at bounding box center [315, 398] width 235 height 21
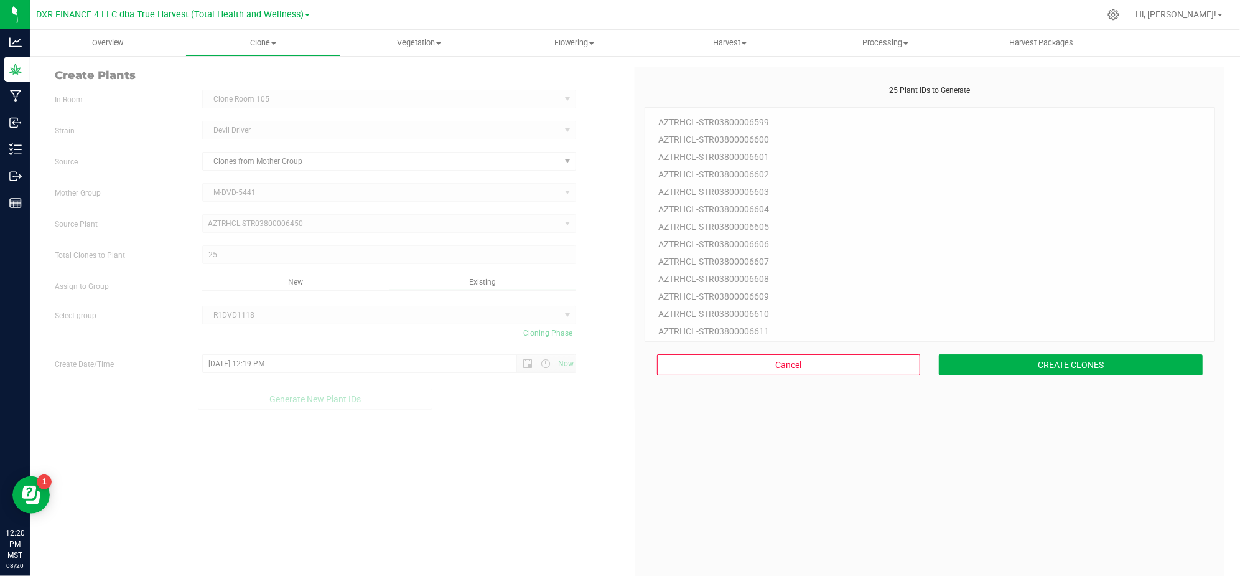
scroll to position [37, 0]
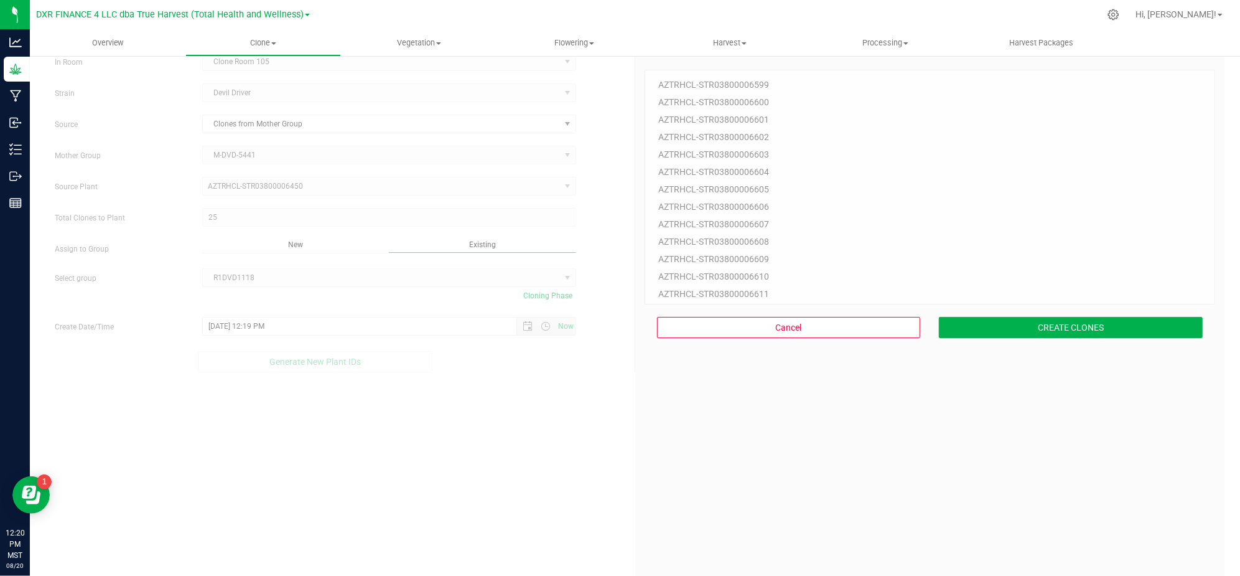
drag, startPoint x: 724, startPoint y: 482, endPoint x: 733, endPoint y: 478, distance: 8.9
click at [730, 479] on div "25 Plant IDs to Generate AZTRHCL-STR03800006599 AZTRHCL-STR03800006600 AZTRHCL-…" at bounding box center [930, 335] width 571 height 576
drag, startPoint x: 987, startPoint y: 317, endPoint x: 974, endPoint y: 325, distance: 15.1
click at [988, 317] on button "CREATE CLONES" at bounding box center [1071, 327] width 264 height 21
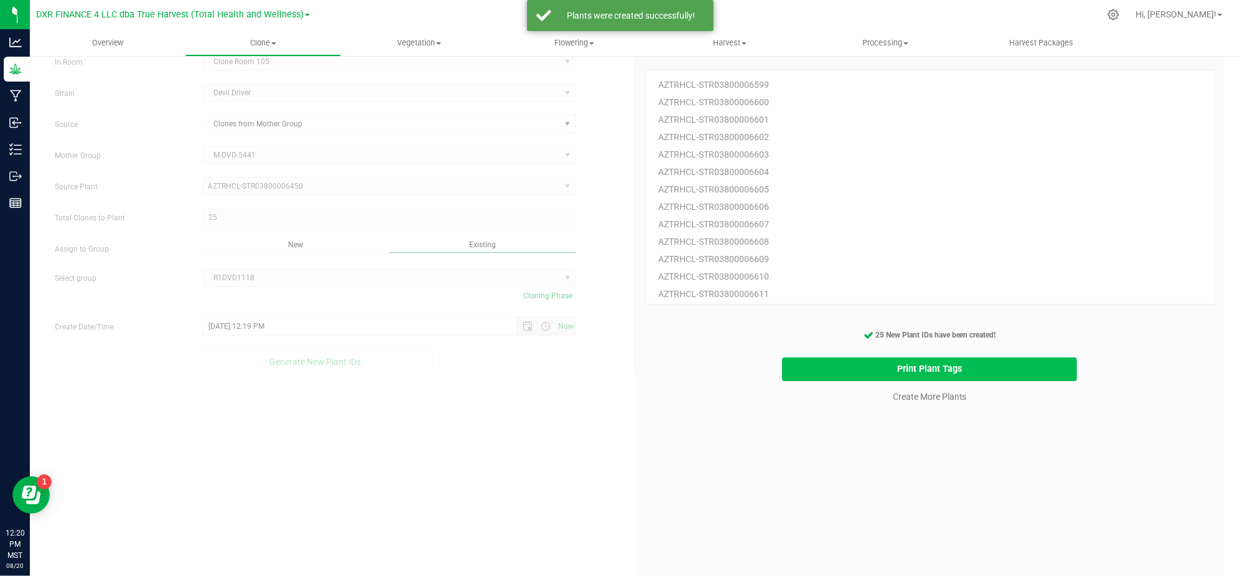
click at [837, 373] on button "Print Plant Tags" at bounding box center [929, 369] width 295 height 24
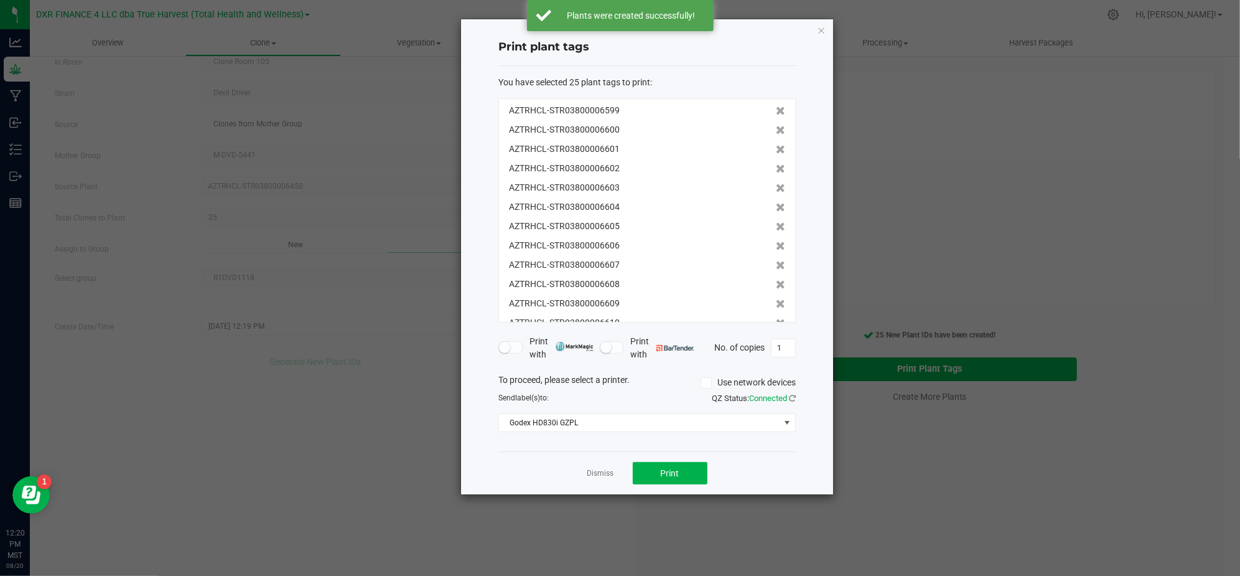
scroll to position [269, 0]
click at [693, 481] on button "Print" at bounding box center [670, 473] width 75 height 22
click at [583, 461] on div "Dismiss Print" at bounding box center [647, 472] width 297 height 43
click at [589, 472] on link "Dismiss" at bounding box center [601, 473] width 27 height 11
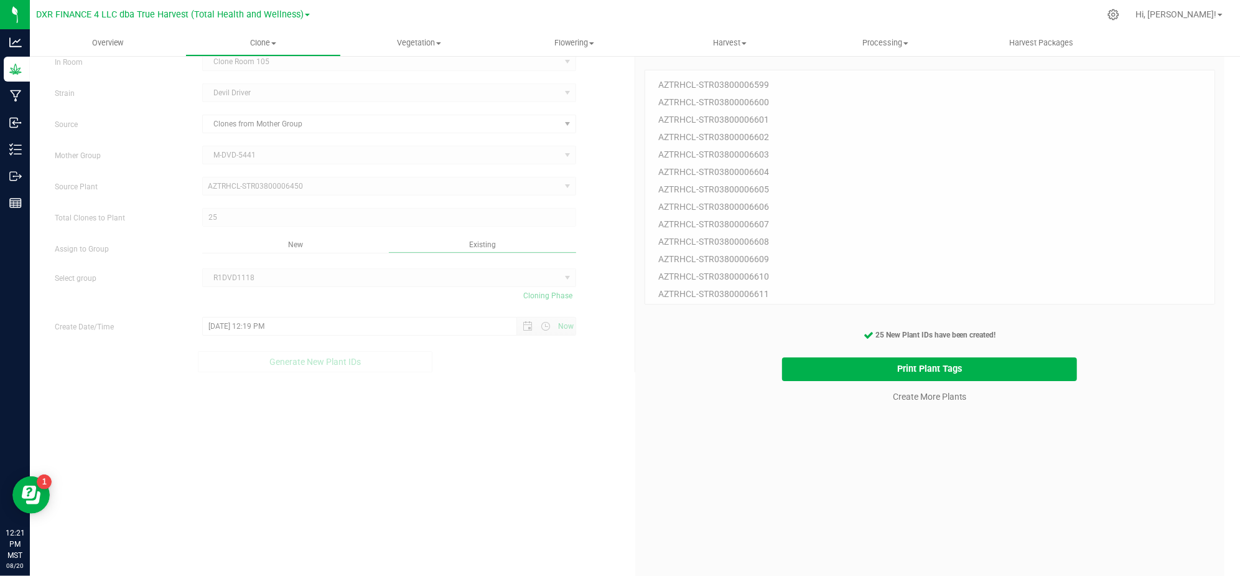
click at [688, 513] on div "25 Plant IDs to Generate AZTRHCL-STR03800006599 AZTRHCL-STR03800006600 AZTRHCL-…" at bounding box center [930, 335] width 571 height 576
click at [825, 458] on div "25 Plant IDs to Generate AZTRHCL-STR03800006599 AZTRHCL-STR03800006600 AZTRHCL-…" at bounding box center [930, 335] width 571 height 576
click at [905, 401] on link "Create More Plants" at bounding box center [930, 396] width 74 height 12
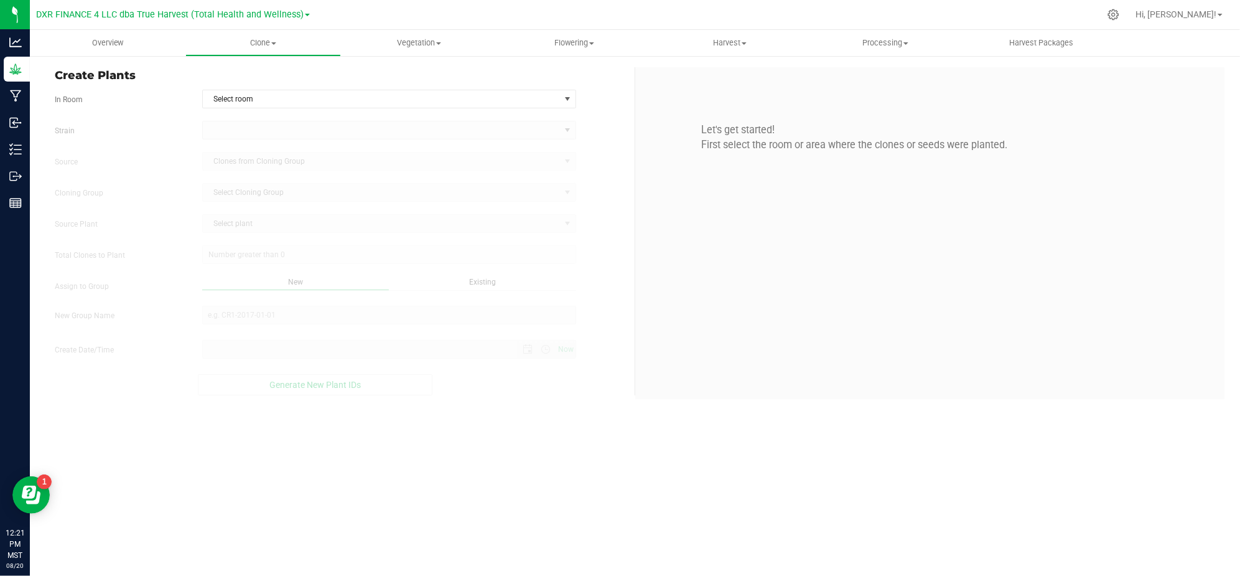
type input "[DATE] 12:21 PM"
click at [610, 95] on div "In Room Select room Select room Clone Room 104 Clone Room 105 Clone Tent 101 Cl…" at bounding box center [339, 99] width 589 height 19
click at [523, 98] on span "Select room" at bounding box center [381, 98] width 357 height 17
click at [307, 136] on li "Clone Room 105" at bounding box center [389, 139] width 373 height 19
click at [180, 123] on div "Strain" at bounding box center [339, 130] width 589 height 19
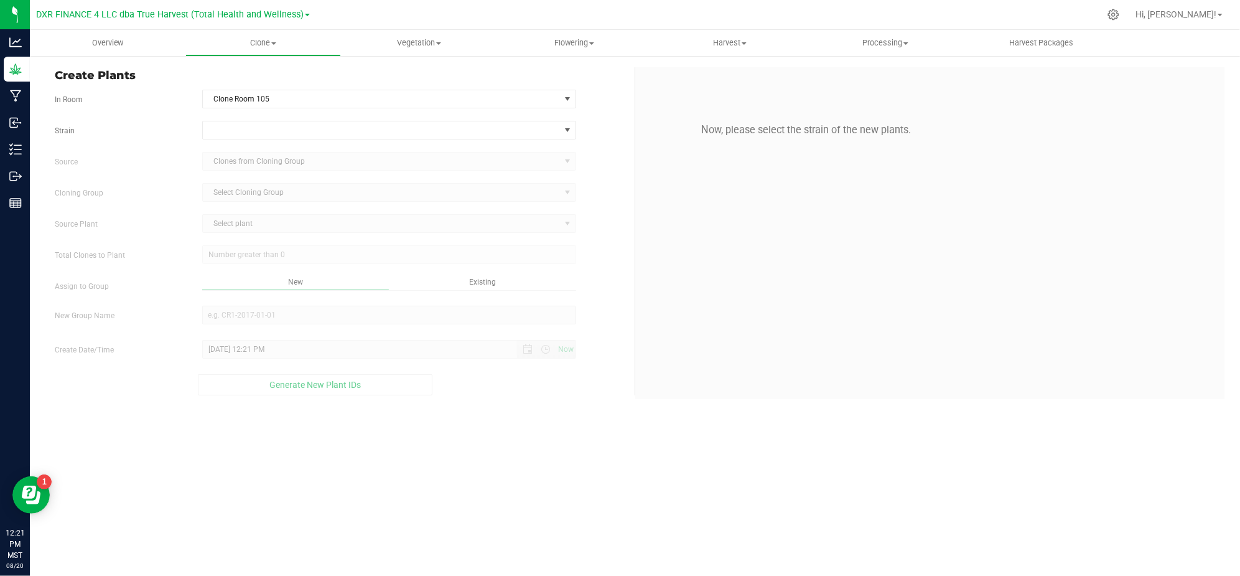
click at [294, 141] on div "Strain Source Clones from Cloning Group Cloning Group Select Cloning Group Sele…" at bounding box center [340, 258] width 571 height 274
click at [291, 133] on span at bounding box center [381, 129] width 357 height 17
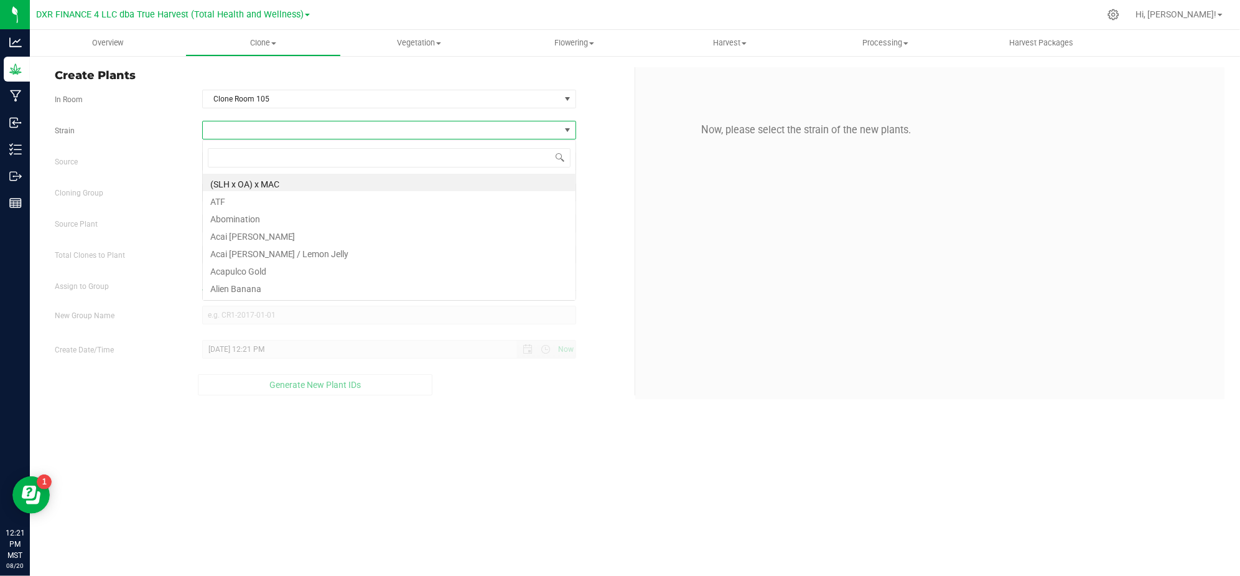
scroll to position [19, 373]
type input "devil"
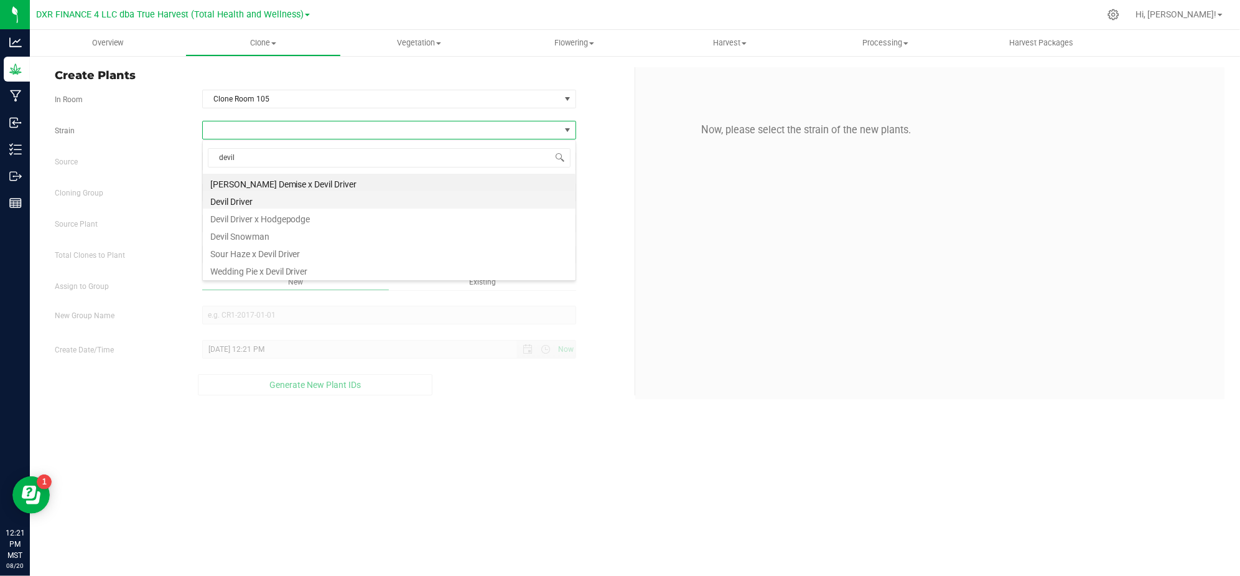
click at [230, 195] on li "Devil Driver" at bounding box center [389, 199] width 373 height 17
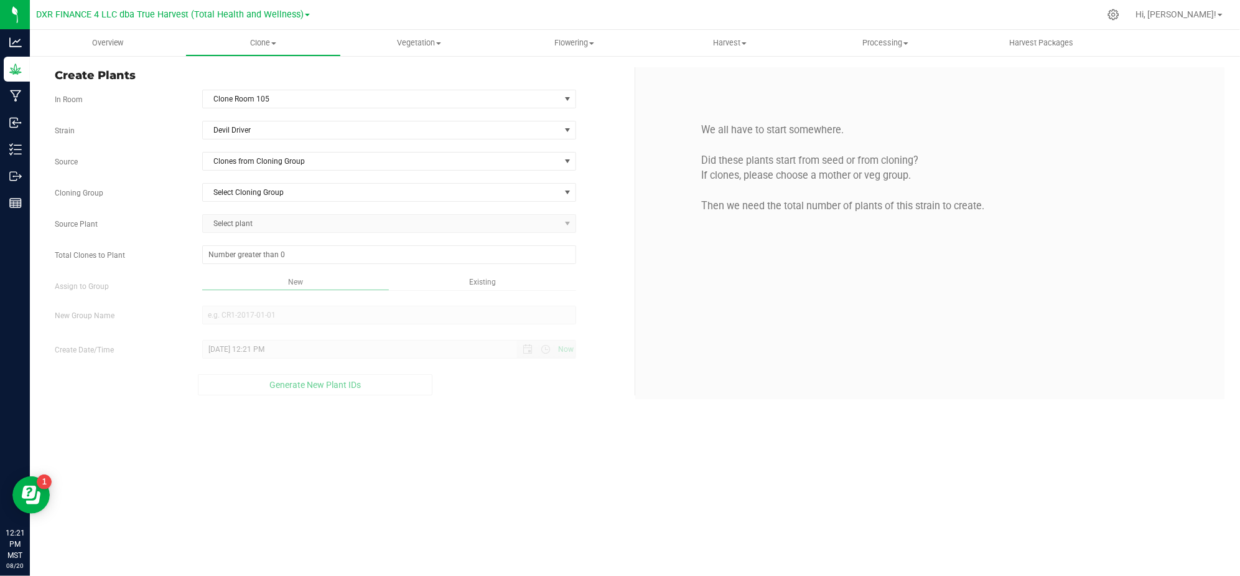
click at [244, 173] on div "Strain Devil Driver Source Clones from Cloning Group Cloning Group Select Cloni…" at bounding box center [340, 258] width 571 height 274
click at [280, 144] on div "Strain Devil Driver Source Clones from Cloning Group Cloning Group Select Cloni…" at bounding box center [340, 258] width 571 height 274
click at [279, 162] on span "Clones from Cloning Group" at bounding box center [381, 160] width 357 height 17
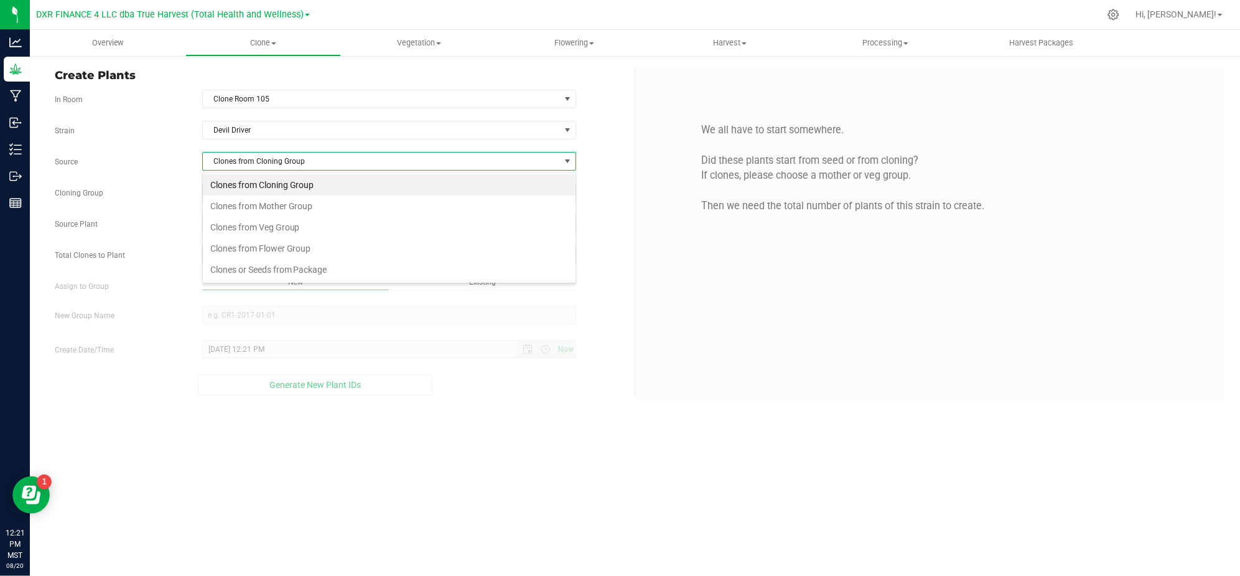
scroll to position [19, 373]
click at [269, 207] on li "Clones from Mother Group" at bounding box center [389, 205] width 373 height 21
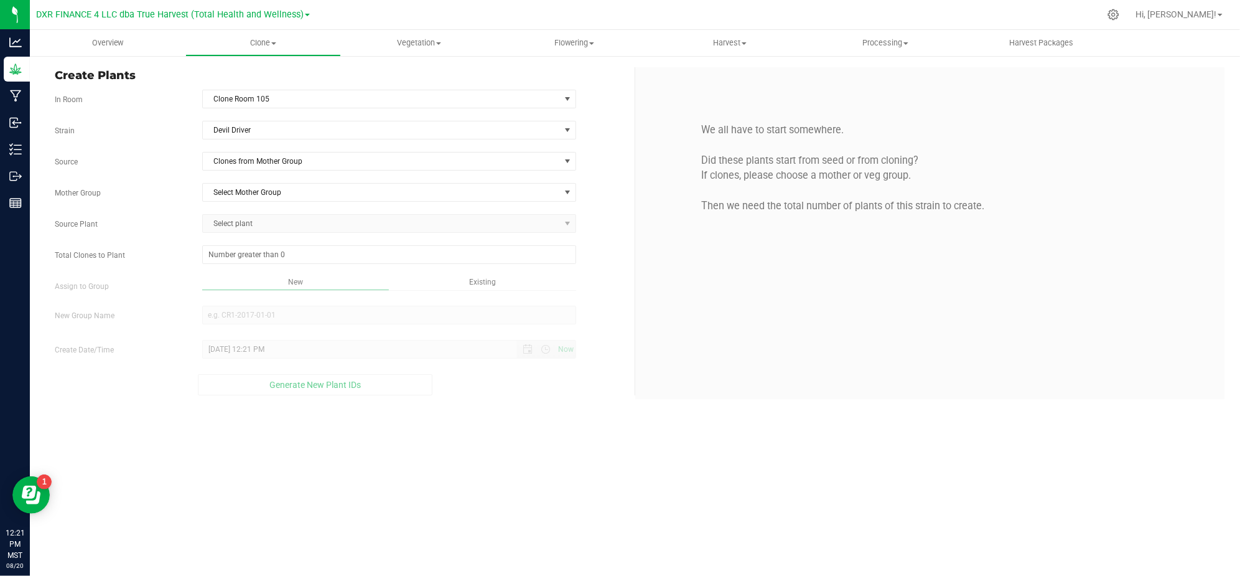
click at [167, 198] on label "Mother Group" at bounding box center [118, 192] width 147 height 11
click at [235, 202] on span "Select Mother Group" at bounding box center [389, 192] width 374 height 19
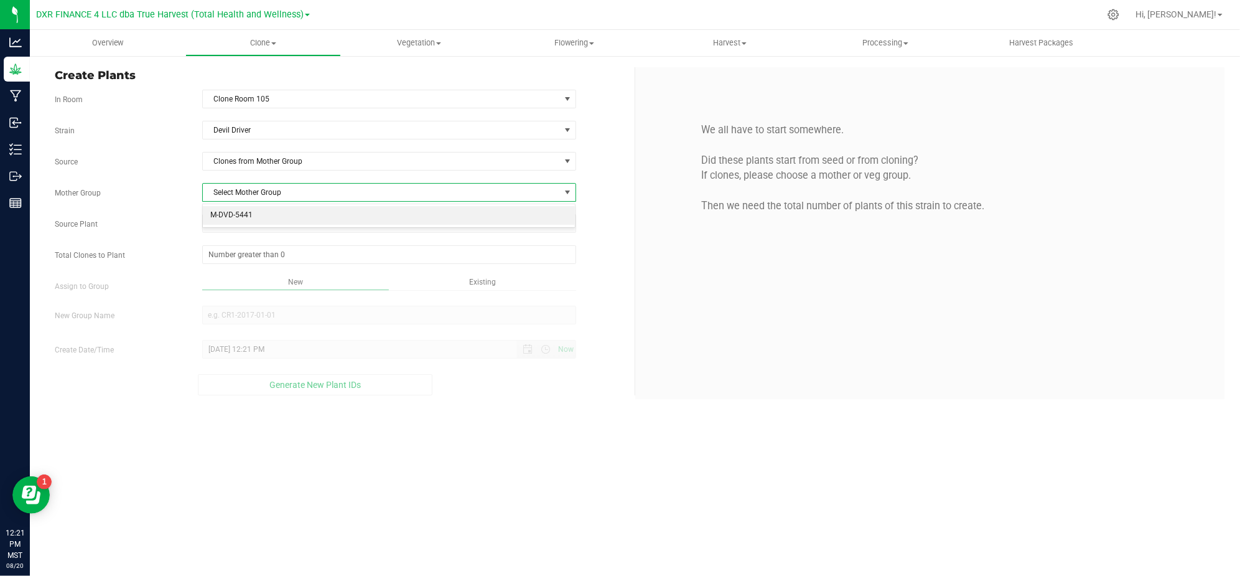
drag, startPoint x: 227, startPoint y: 215, endPoint x: 220, endPoint y: 215, distance: 7.5
click at [227, 215] on li "M-DVD-5441" at bounding box center [389, 215] width 373 height 19
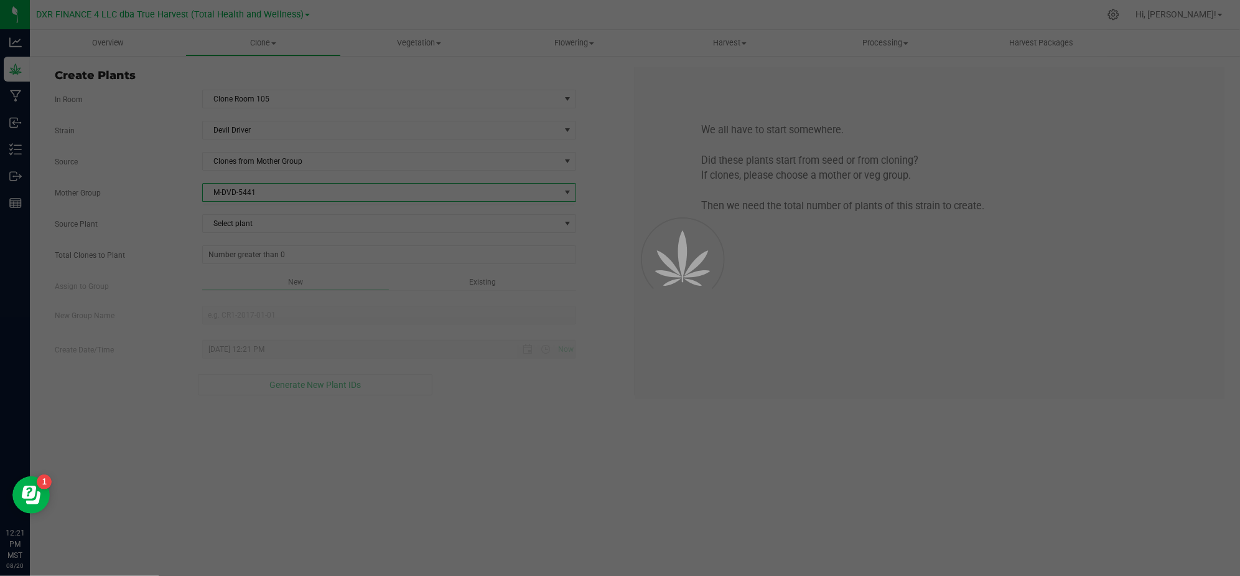
click at [142, 209] on div "Strain Devil Driver Source Clones from Mother Group Mother Group M-DVD-5441 Sel…" at bounding box center [340, 258] width 571 height 274
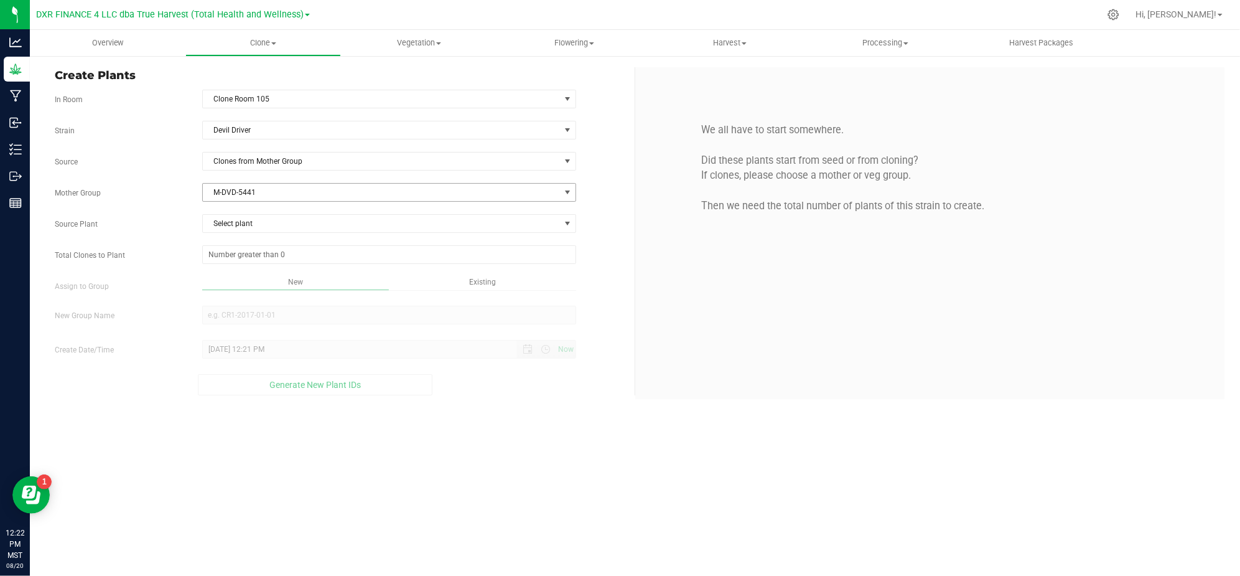
click at [254, 182] on div "Strain Devil Driver Source Clones from Mother Group Mother Group M-DVD-5441 Sel…" at bounding box center [340, 258] width 571 height 274
click at [249, 195] on span "M-DVD-5441" at bounding box center [381, 192] width 357 height 17
click at [252, 200] on span "M-DVD-5441" at bounding box center [381, 192] width 357 height 17
click at [257, 220] on span "Select plant" at bounding box center [381, 223] width 357 height 17
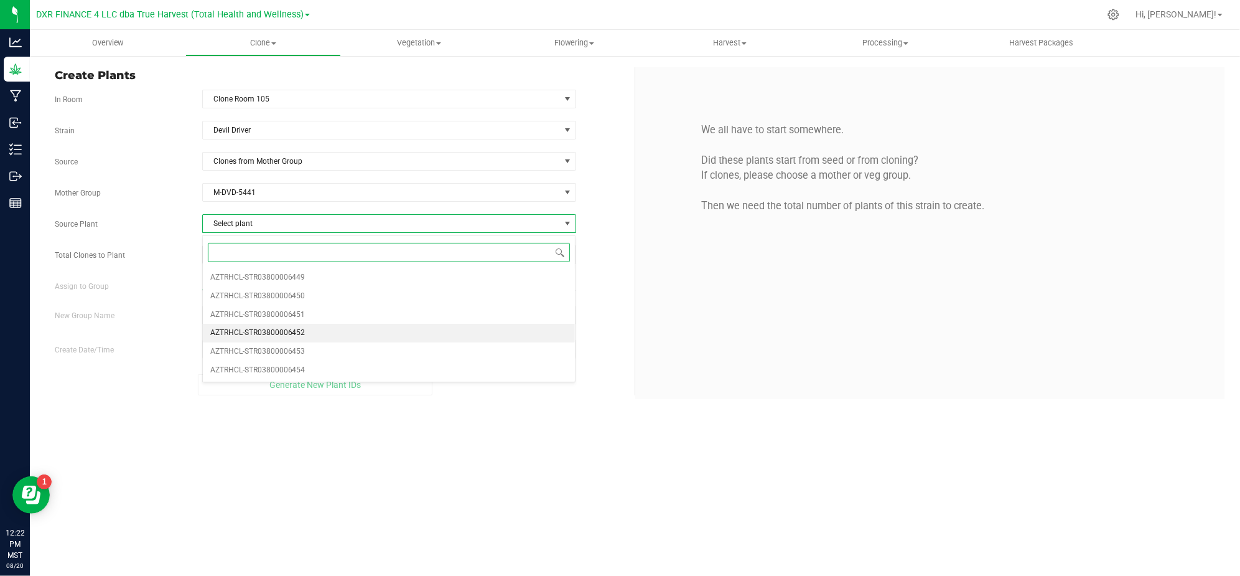
click at [246, 340] on span "AZTRHCL-STR03800006452" at bounding box center [257, 333] width 95 height 16
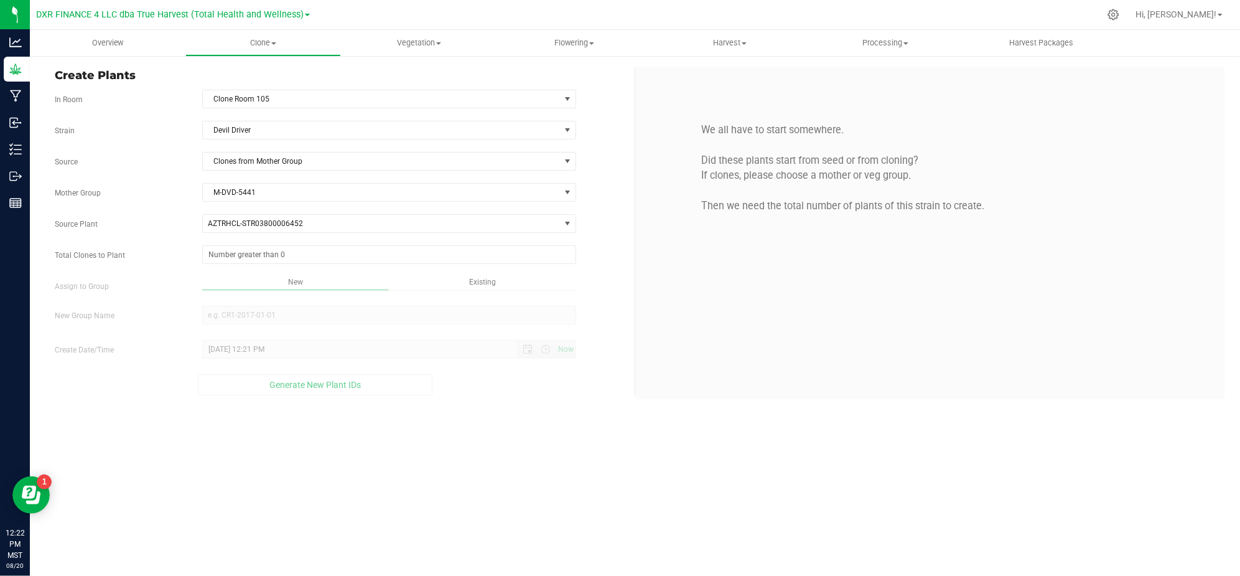
click at [166, 297] on div "Strain Devil Driver Source Clones from Mother Group Mother Group M-DVD-5441 Sel…" at bounding box center [340, 258] width 571 height 274
click at [230, 256] on span at bounding box center [389, 254] width 374 height 19
type input "25"
click at [584, 503] on div "Overview Clone Create plants Cloning groups Cloning plants Apply to plants Vege…" at bounding box center [635, 303] width 1210 height 546
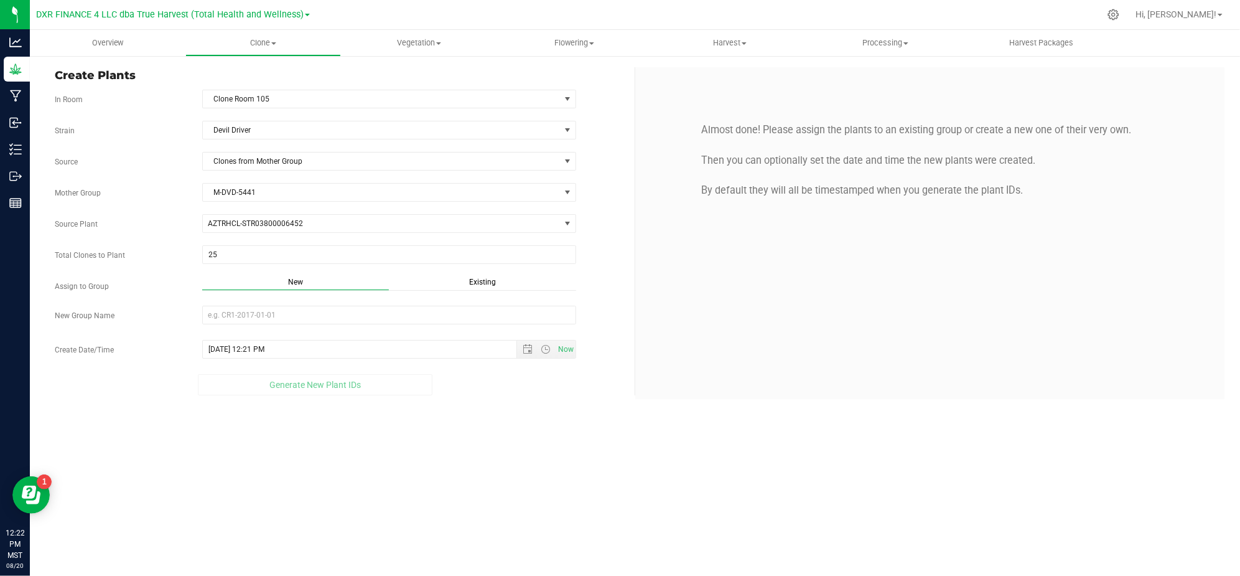
click at [475, 284] on span "Existing" at bounding box center [482, 282] width 27 height 9
click at [416, 321] on span "Select Plant Group" at bounding box center [381, 314] width 357 height 17
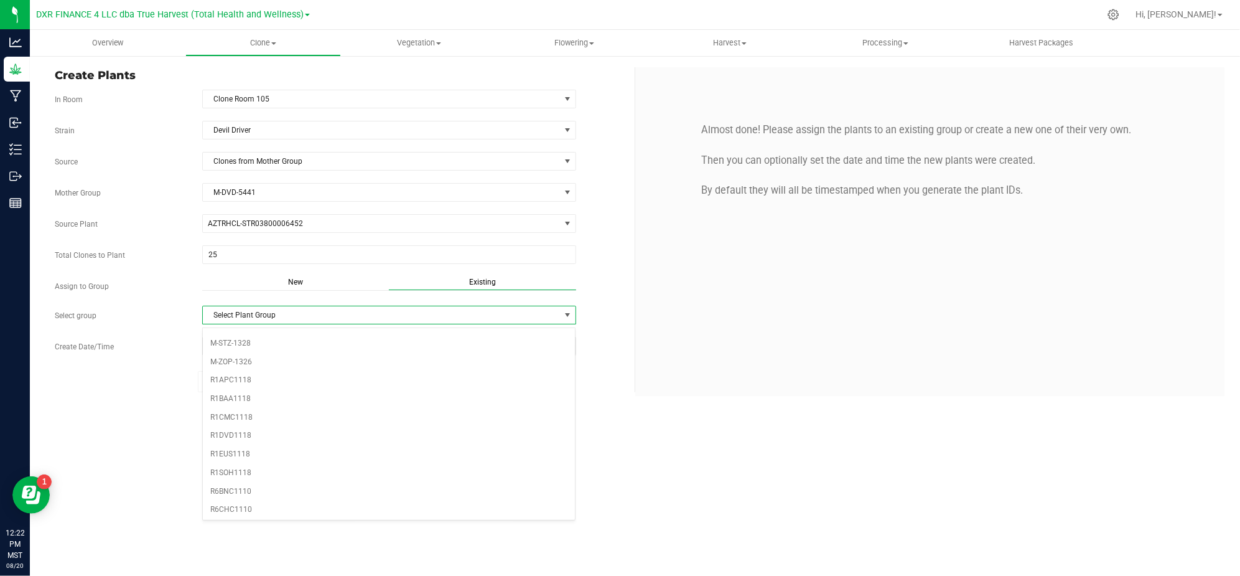
scroll to position [264, 0]
drag, startPoint x: 242, startPoint y: 436, endPoint x: 376, endPoint y: 454, distance: 134.9
click at [243, 436] on li "R1DVD1118" at bounding box center [389, 427] width 373 height 19
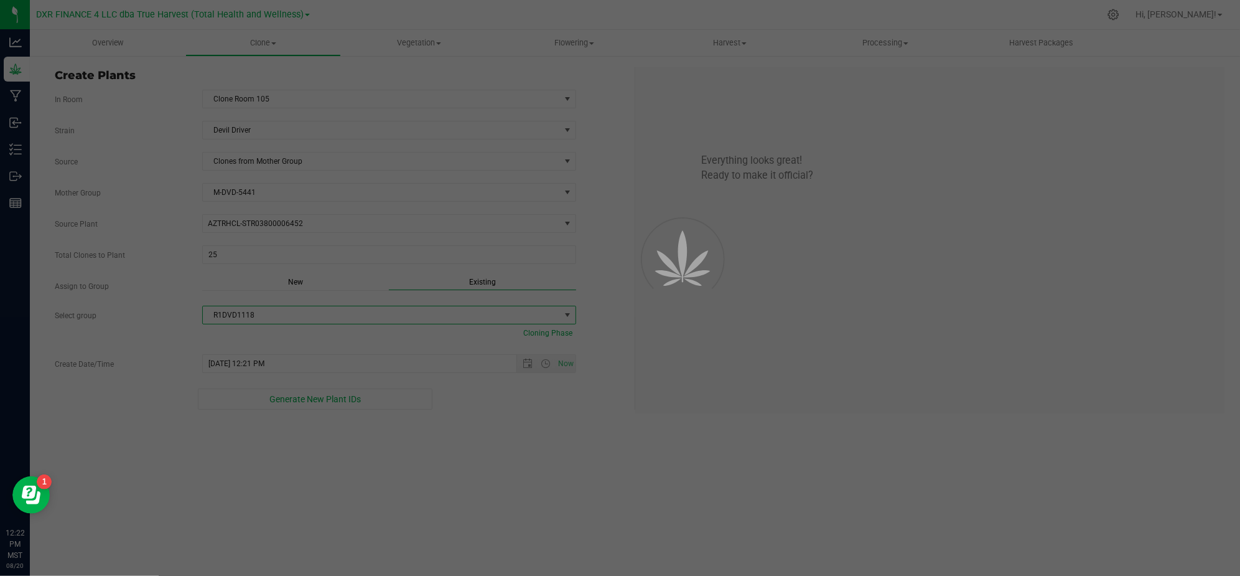
drag, startPoint x: 376, startPoint y: 454, endPoint x: 556, endPoint y: 473, distance: 180.9
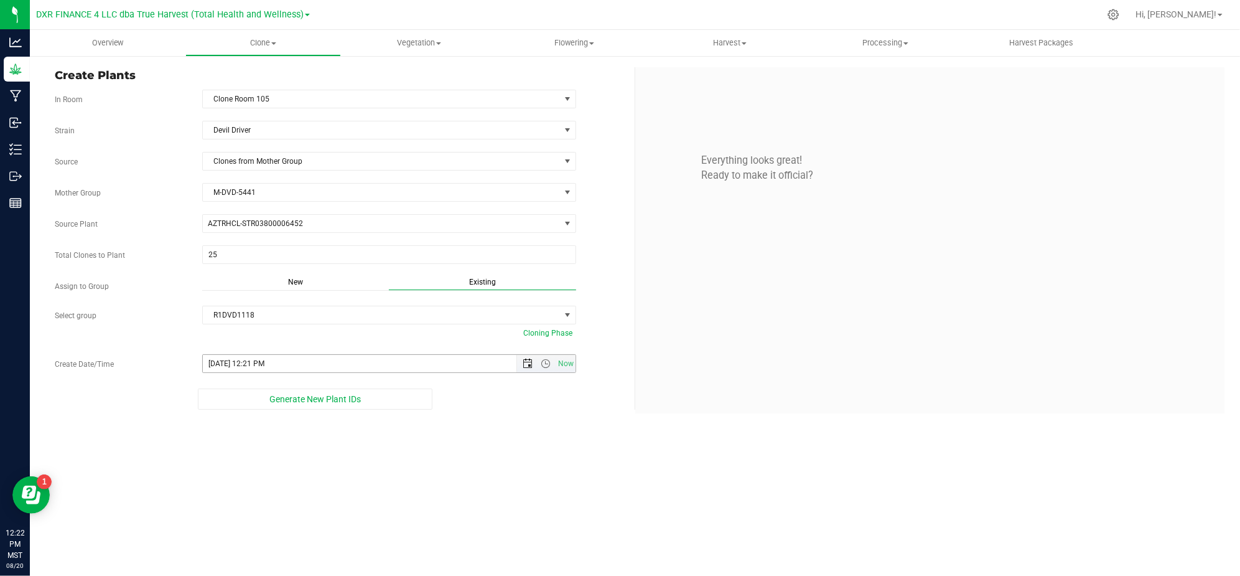
click at [523, 364] on span "Open the date view" at bounding box center [528, 363] width 10 height 10
click at [305, 235] on link "8" at bounding box center [304, 228] width 18 height 19
type input "[DATE] 12:21 PM"
click at [458, 418] on div "Create Plants In Room Clone Room 105 Select room Clone Room 104 Clone Room 105 …" at bounding box center [635, 240] width 1210 height 371
click at [396, 403] on button "Generate New Plant IDs" at bounding box center [315, 398] width 235 height 21
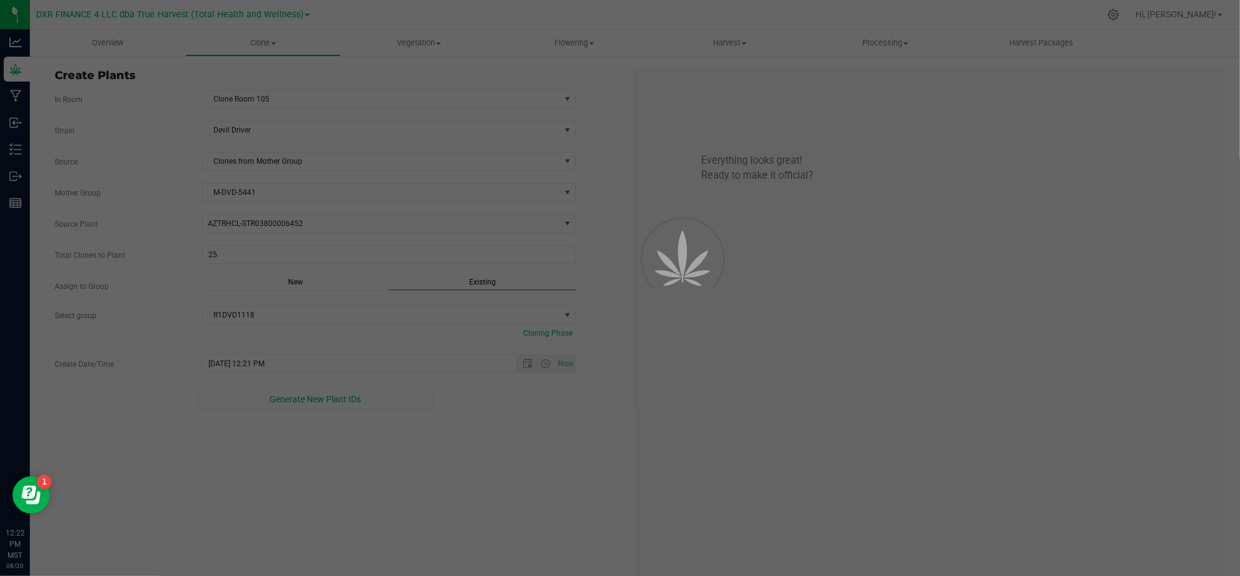
scroll to position [37, 0]
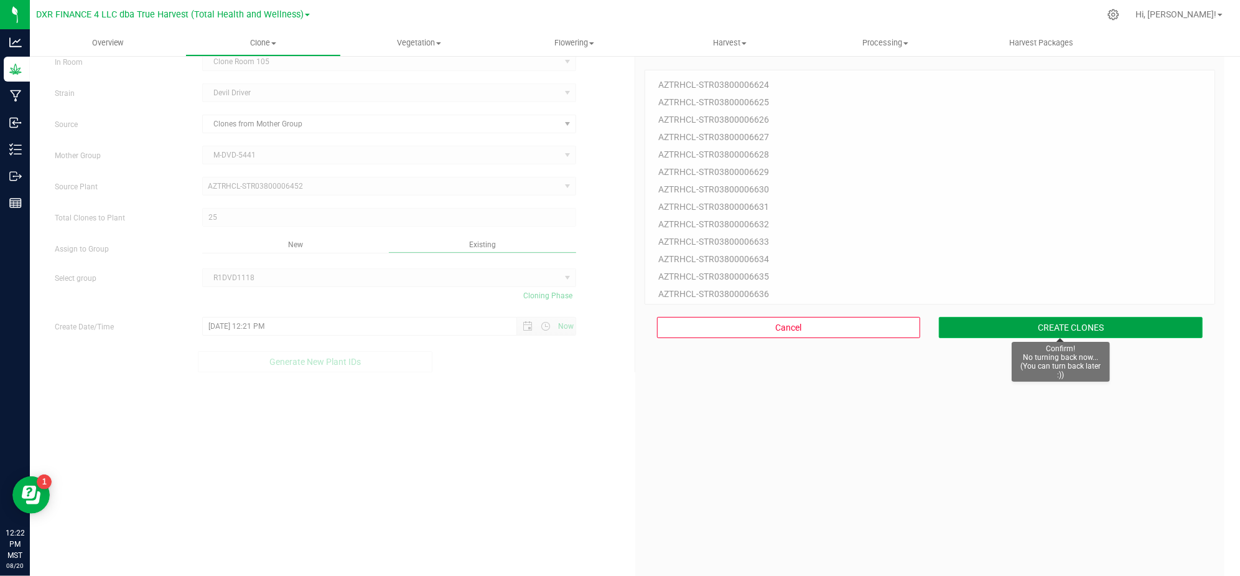
click at [981, 329] on button "CREATE CLONES" at bounding box center [1071, 327] width 264 height 21
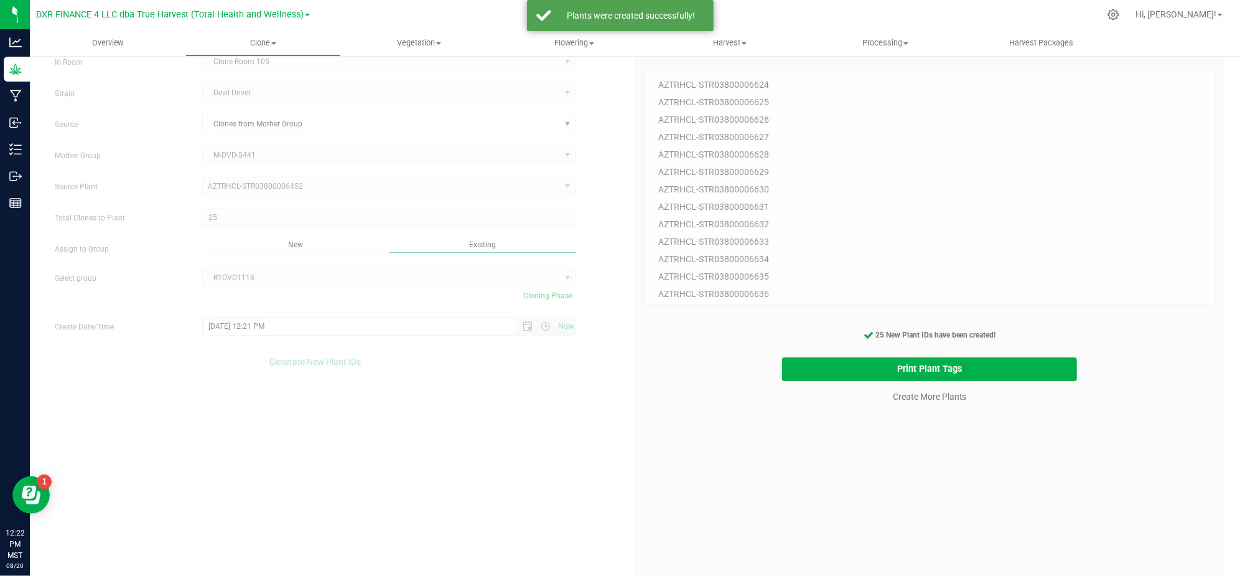
click at [858, 356] on div "25 Plant IDs to Generate AZTRHCL-STR03800006624 AZTRHCL-STR03800006625 AZTRHCL-…" at bounding box center [930, 225] width 571 height 356
click at [797, 359] on button "Print Plant Tags" at bounding box center [929, 369] width 295 height 24
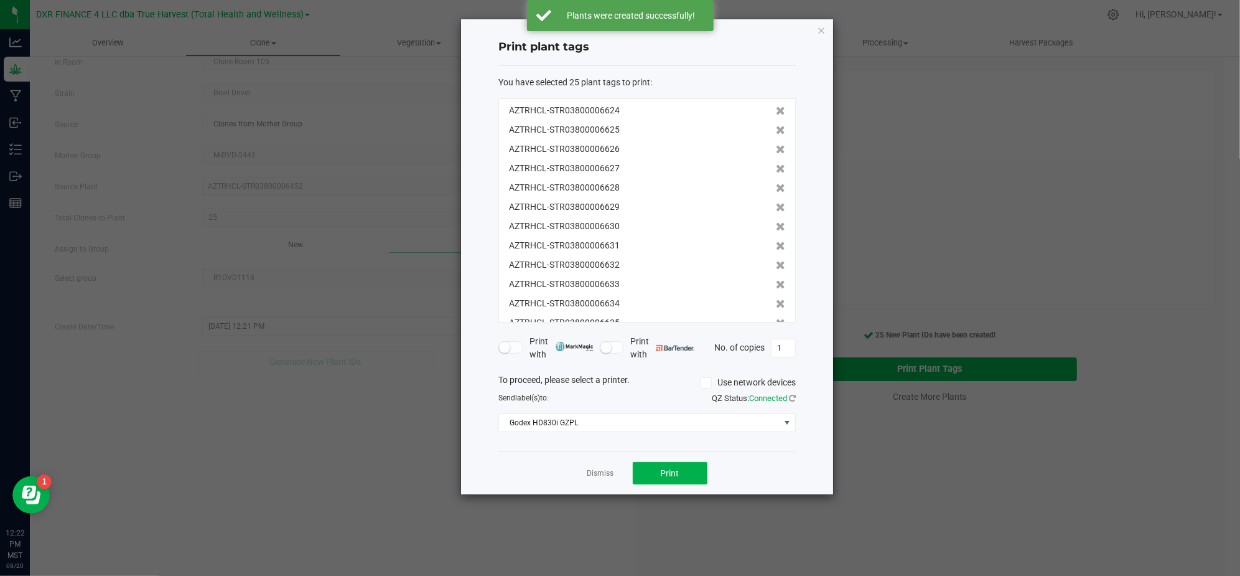
scroll to position [269, 0]
click at [680, 474] on button "Print" at bounding box center [670, 473] width 75 height 22
click at [535, 473] on div "Dismiss Print" at bounding box center [647, 472] width 297 height 43
click at [603, 477] on link "Dismiss" at bounding box center [601, 473] width 27 height 11
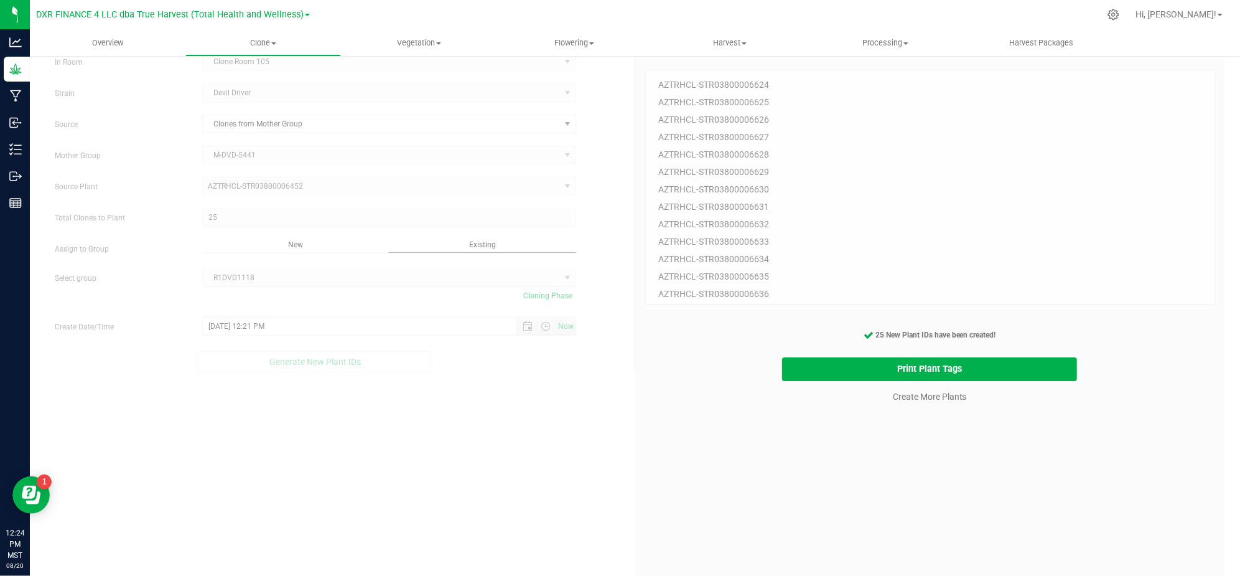
drag, startPoint x: 899, startPoint y: 528, endPoint x: 901, endPoint y: 486, distance: 41.8
click at [901, 525] on div "25 Plant IDs to Generate AZTRHCL-STR03800006624 AZTRHCL-STR03800006625 AZTRHCL-…" at bounding box center [930, 335] width 571 height 576
click at [902, 431] on div "25 Plant IDs to Generate AZTRHCL-STR03800006624 AZTRHCL-STR03800006625 AZTRHCL-…" at bounding box center [930, 335] width 571 height 576
click at [899, 401] on cancel-button "Create More Plants" at bounding box center [929, 396] width 85 height 22
click at [915, 401] on link "Create More Plants" at bounding box center [930, 396] width 74 height 12
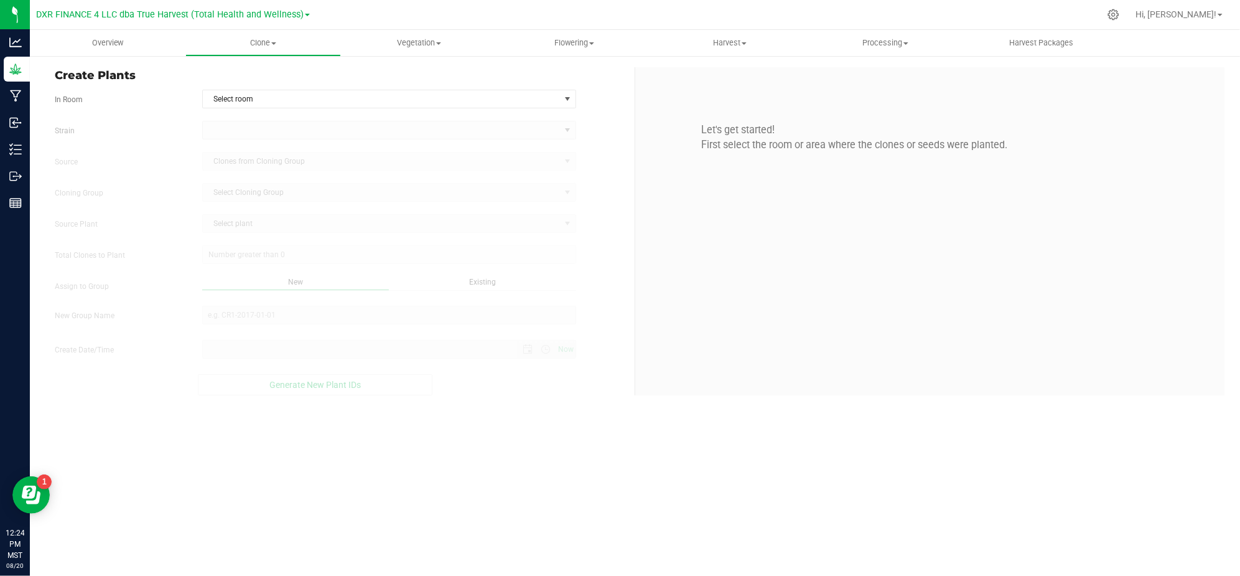
type input "[DATE] 12:24 PM"
click at [278, 78] on span "Create Plants" at bounding box center [340, 75] width 571 height 17
click at [277, 93] on span "Select room" at bounding box center [381, 98] width 357 height 17
click at [261, 133] on li "Clone Room 105" at bounding box center [389, 139] width 373 height 19
click at [156, 128] on label "Strain" at bounding box center [118, 130] width 147 height 11
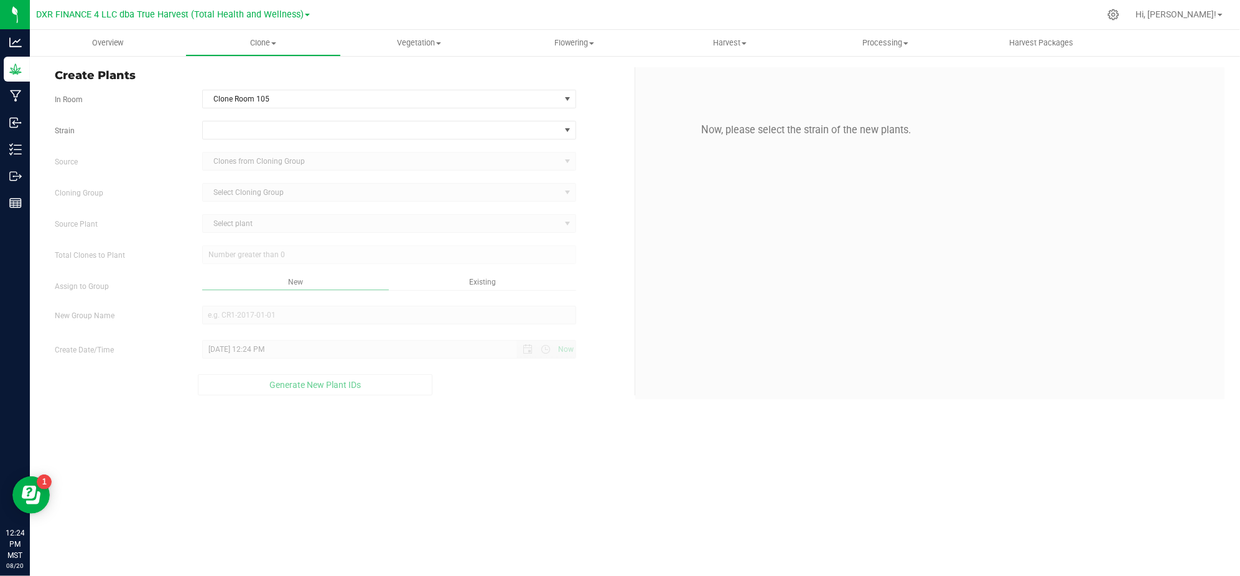
click at [243, 143] on div "Strain Source Clones from Cloning Group Cloning Group Select Cloning Group Sele…" at bounding box center [340, 258] width 571 height 274
click at [243, 132] on span at bounding box center [381, 129] width 357 height 17
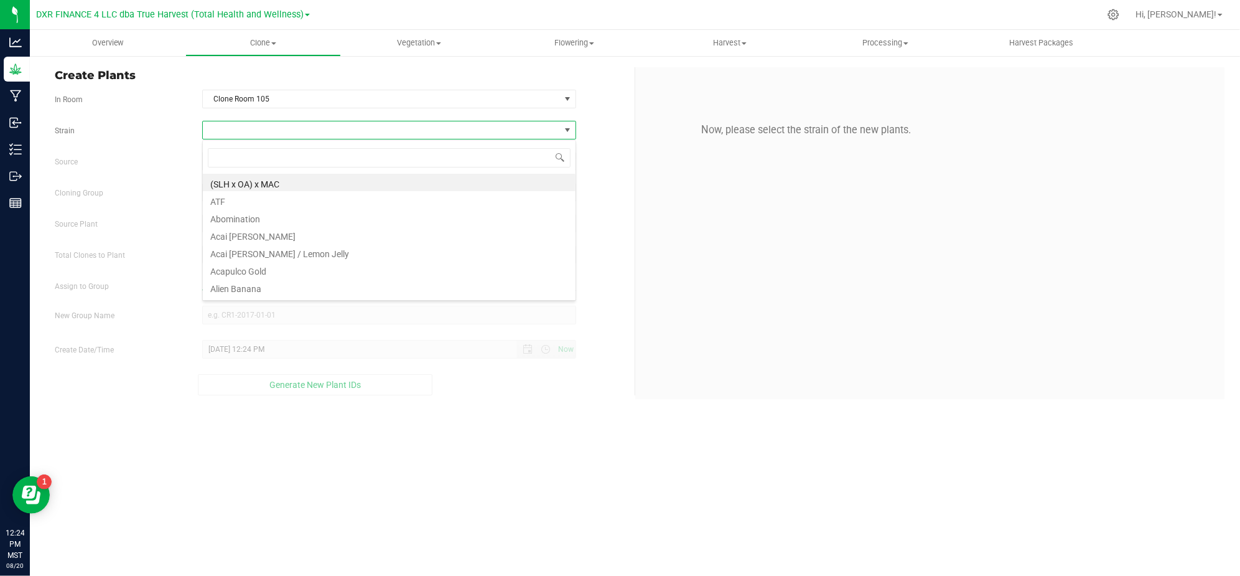
scroll to position [19, 373]
type input "devil"
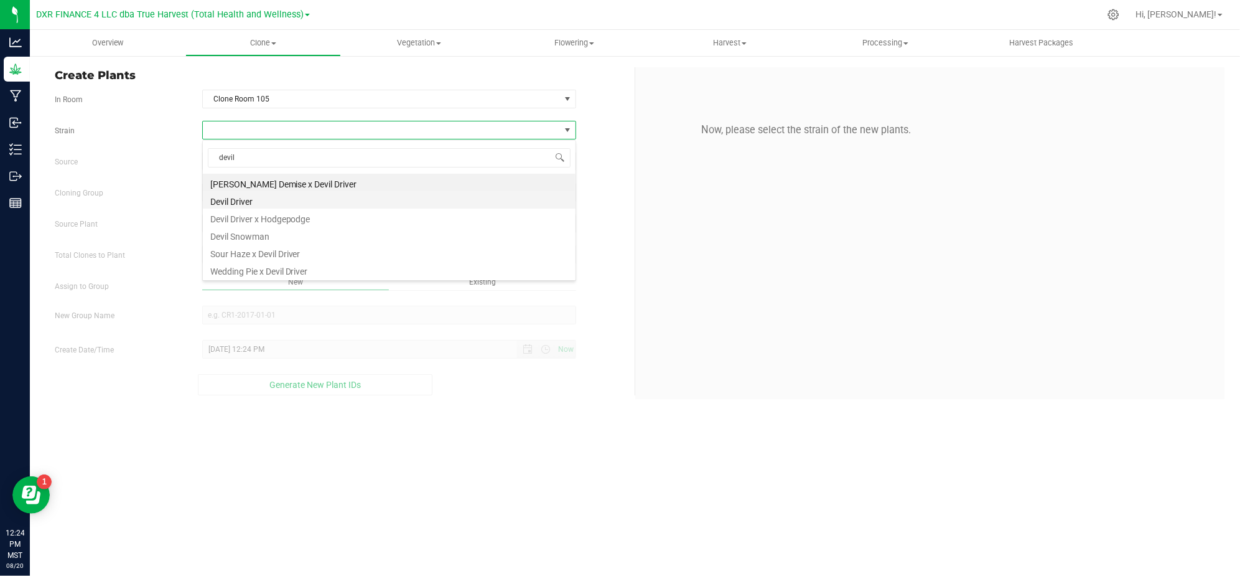
click at [253, 199] on li "Devil Driver" at bounding box center [389, 199] width 373 height 17
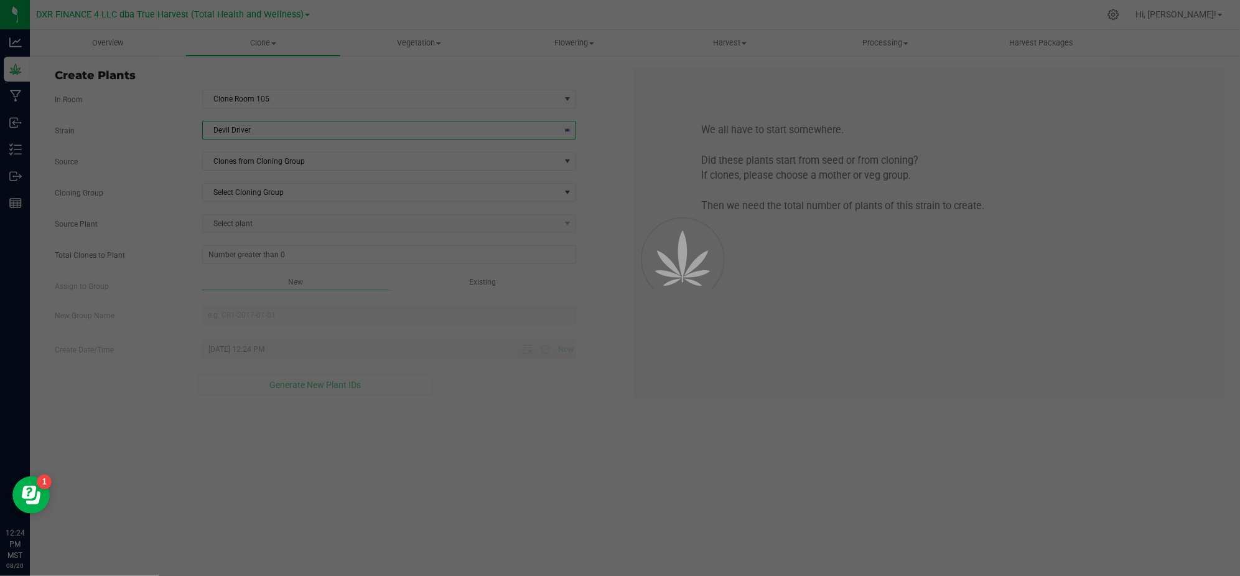
click at [190, 172] on div "Strain Devil Driver Source Clones from Cloning Group Cloning Group Select Cloni…" at bounding box center [340, 258] width 571 height 274
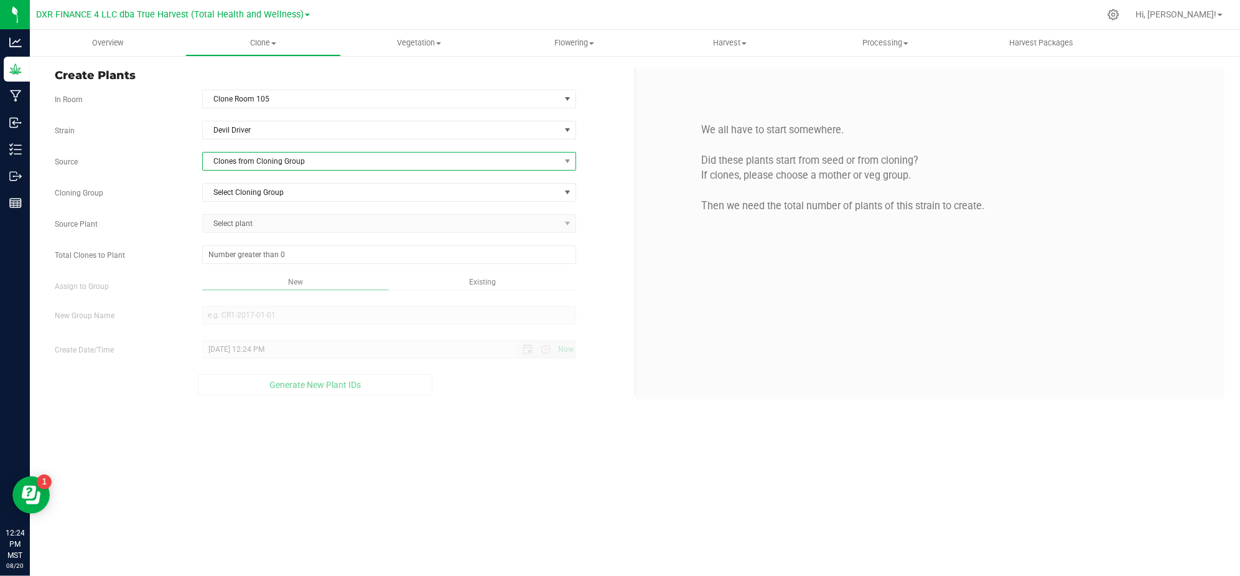
click at [277, 156] on span "Clones from Cloning Group" at bounding box center [381, 160] width 357 height 17
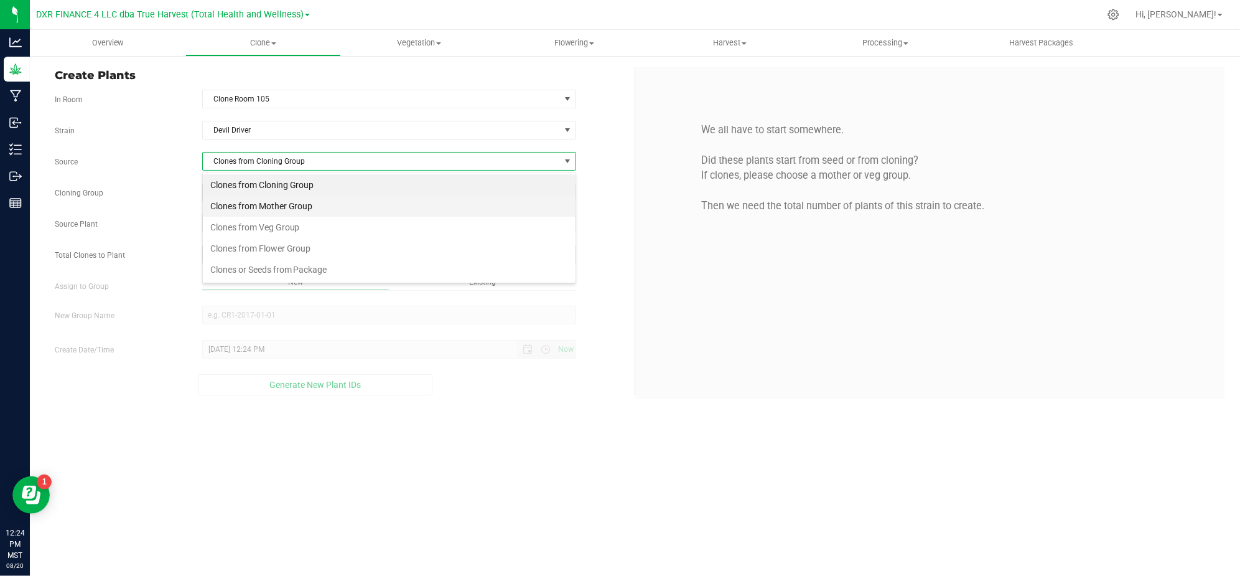
click at [316, 205] on li "Clones from Mother Group" at bounding box center [389, 205] width 373 height 21
drag, startPoint x: 316, startPoint y: 205, endPoint x: 95, endPoint y: 152, distance: 227.8
click at [85, 152] on div "Strain Devil Driver Source Clones from Cloning Group Cloning Group Select Cloni…" at bounding box center [340, 258] width 571 height 274
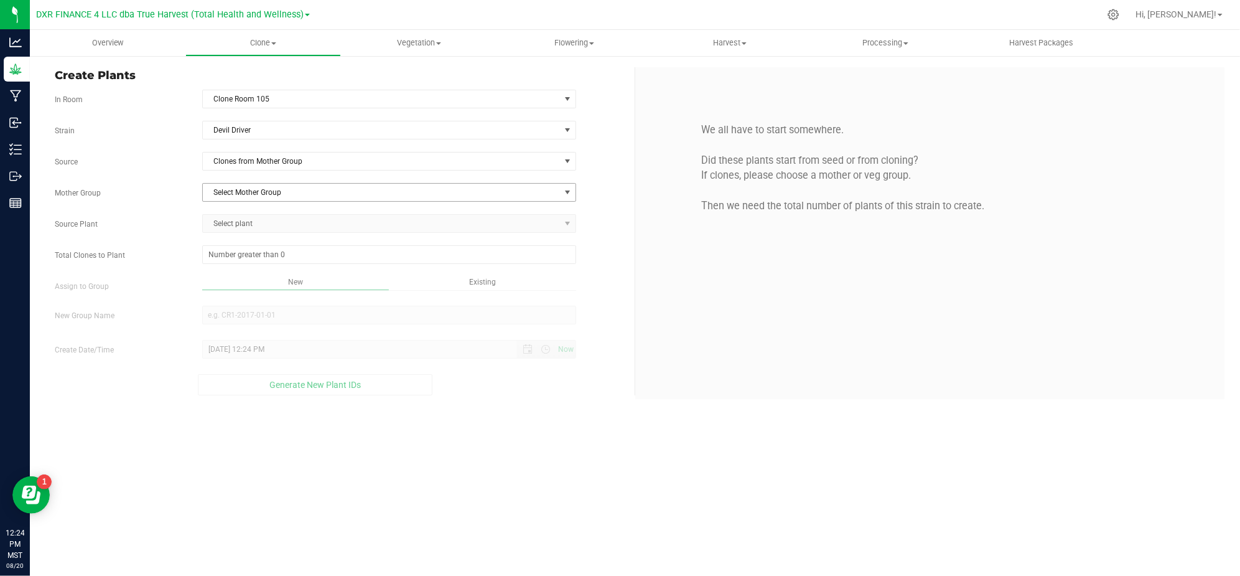
click at [244, 188] on span "Select Mother Group" at bounding box center [381, 192] width 357 height 17
click at [227, 215] on li "M-DVD-5441" at bounding box center [389, 215] width 373 height 19
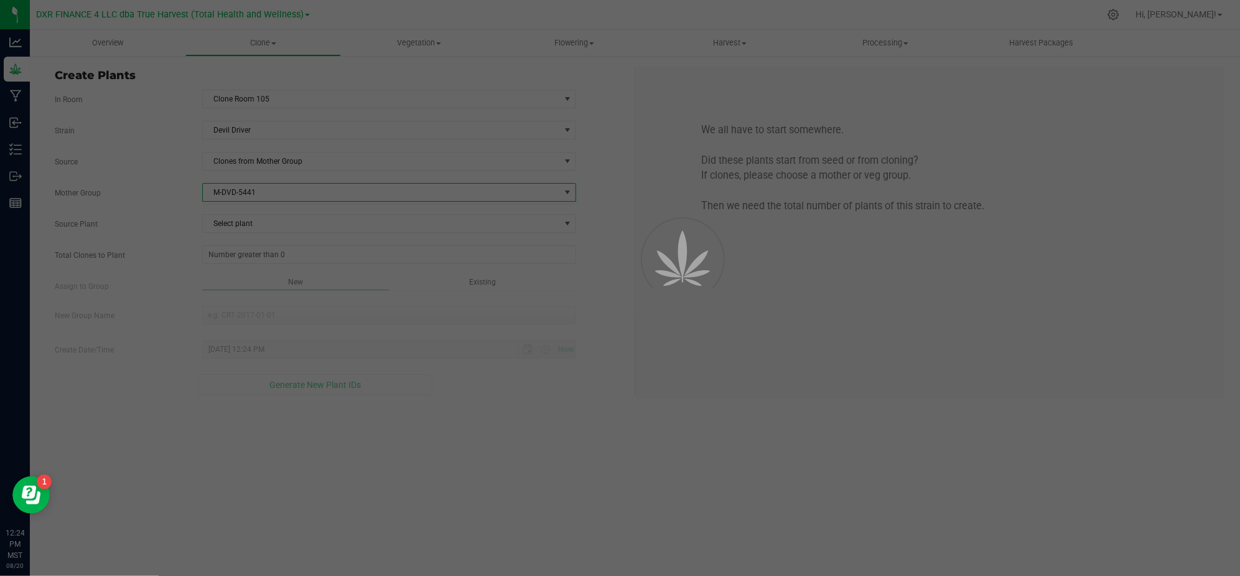
drag, startPoint x: 172, startPoint y: 209, endPoint x: 274, endPoint y: 222, distance: 103.5
click at [177, 209] on div at bounding box center [620, 288] width 1240 height 576
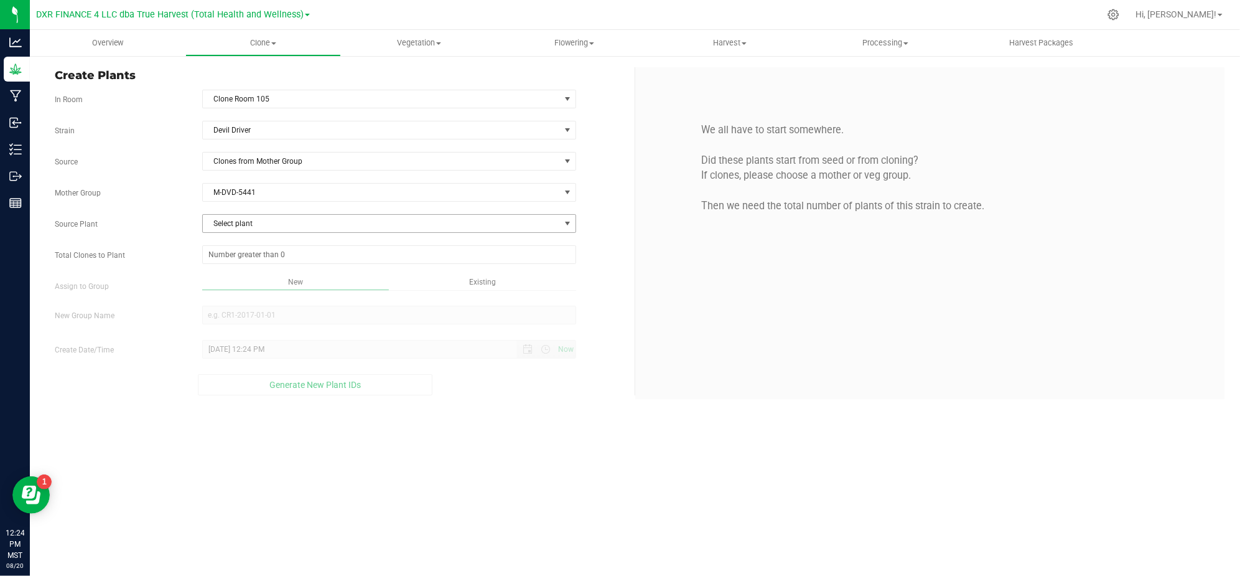
click at [277, 223] on span "Select plant" at bounding box center [381, 223] width 357 height 17
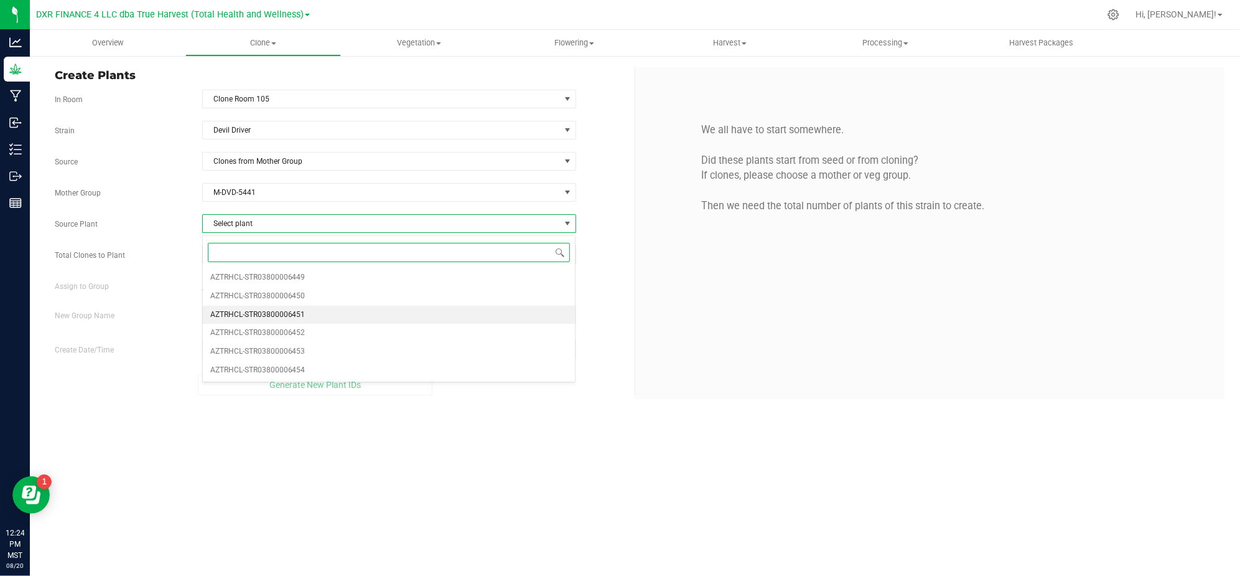
click at [322, 312] on li "AZTRHCL-STR03800006451" at bounding box center [389, 315] width 373 height 19
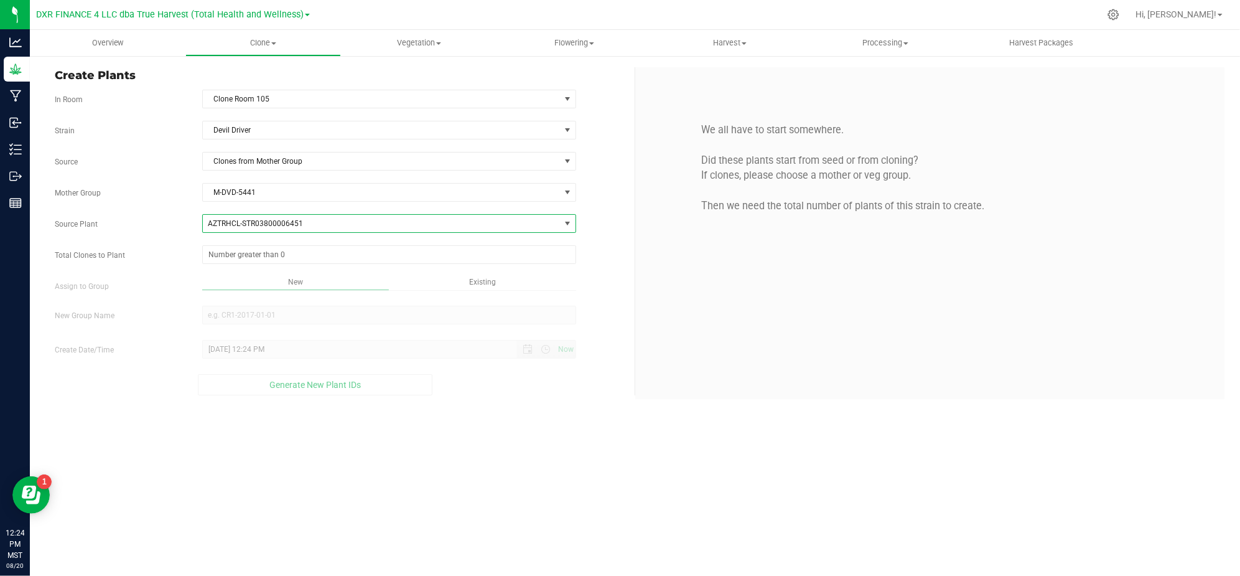
drag, startPoint x: 176, startPoint y: 264, endPoint x: 185, endPoint y: 264, distance: 10.0
click at [177, 264] on div "Total Clones to Plant" at bounding box center [339, 254] width 589 height 19
click at [230, 252] on span at bounding box center [389, 254] width 374 height 19
type input "25"
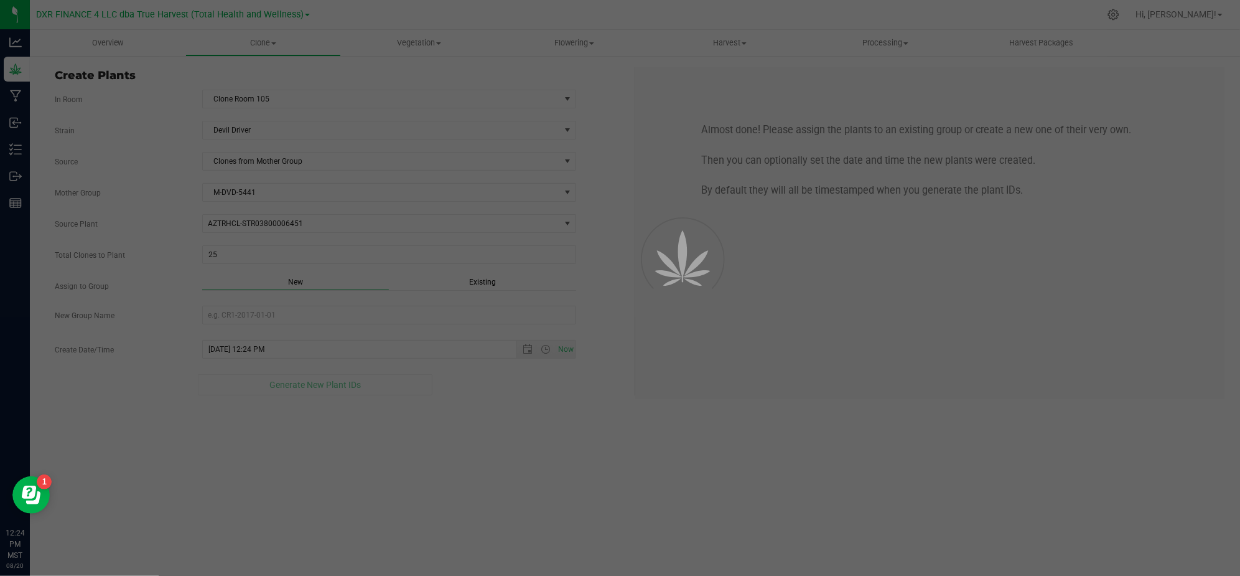
click at [513, 407] on div "Overview Clone Create plants Cloning groups Cloning plants Apply to plants Vege…" at bounding box center [635, 303] width 1210 height 546
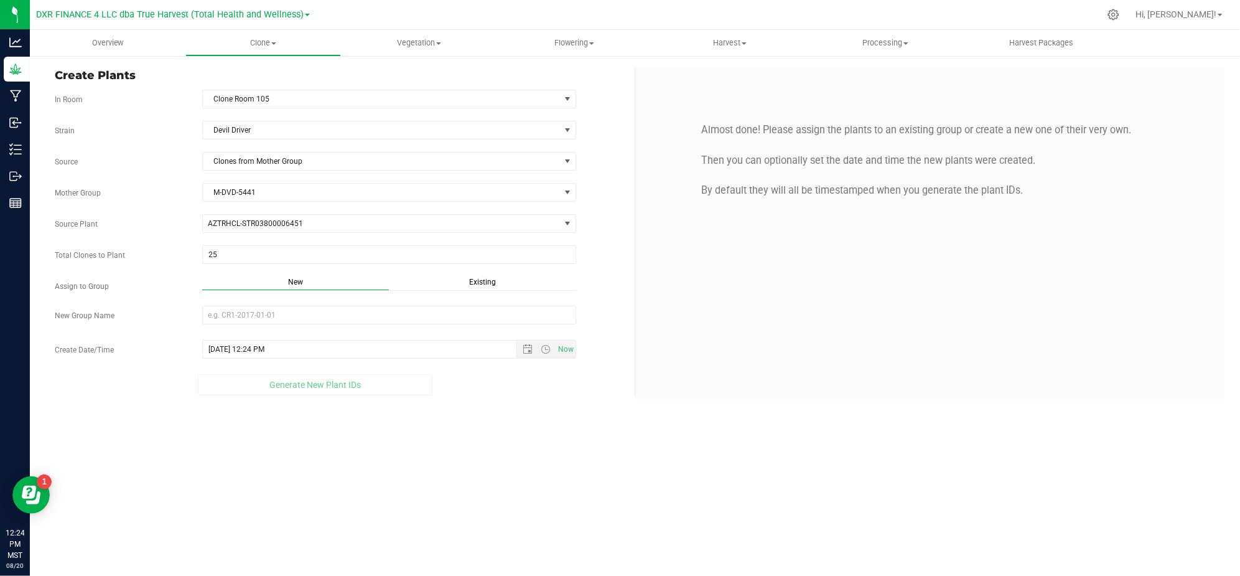
click at [476, 284] on span "Existing" at bounding box center [482, 282] width 27 height 9
click at [433, 319] on span "Select Plant Group" at bounding box center [381, 314] width 357 height 17
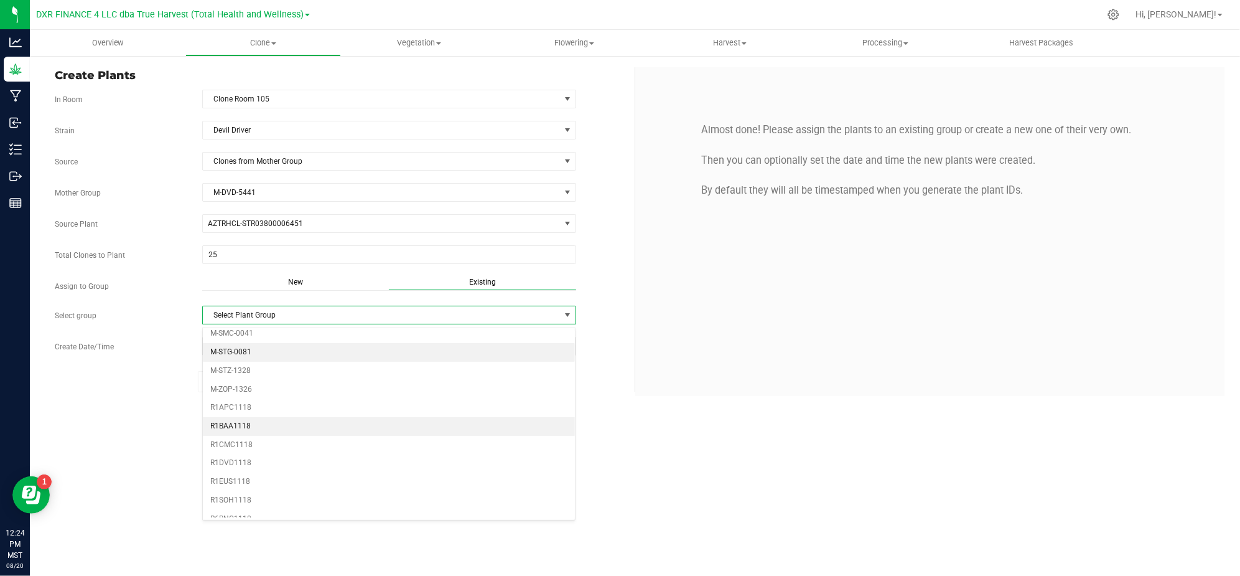
scroll to position [249, 0]
click at [230, 447] on li "R1DVD1118" at bounding box center [389, 442] width 373 height 19
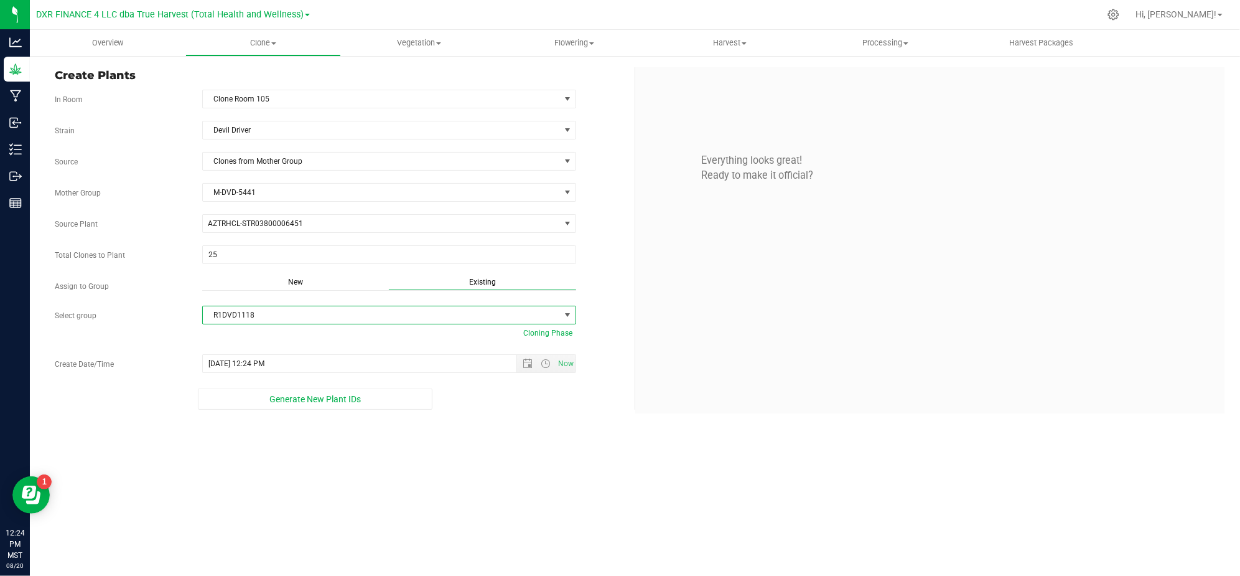
click at [439, 446] on div "Overview Clone Create plants Cloning groups Cloning plants Apply to plants Vege…" at bounding box center [635, 303] width 1210 height 546
click at [523, 368] on span "Open the date view" at bounding box center [528, 363] width 10 height 10
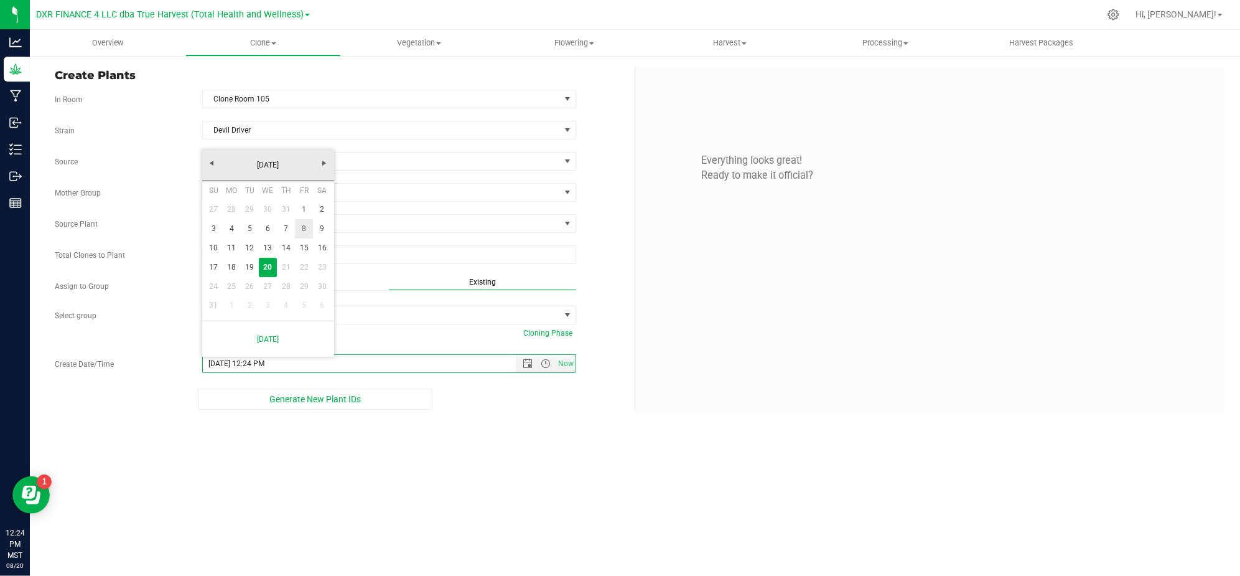
click at [301, 219] on link "8" at bounding box center [304, 228] width 18 height 19
type input "[DATE] 12:24 PM"
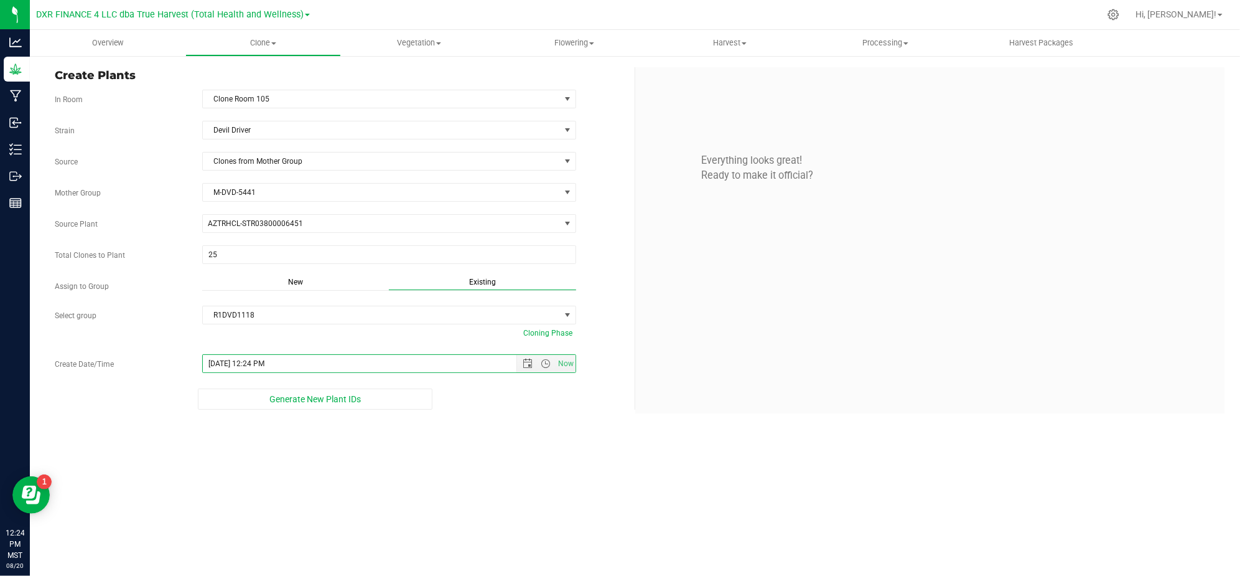
click at [458, 416] on div "Create Plants In Room Clone Room 105 Select room Clone Room 104 Clone Room 105 …" at bounding box center [635, 240] width 1210 height 371
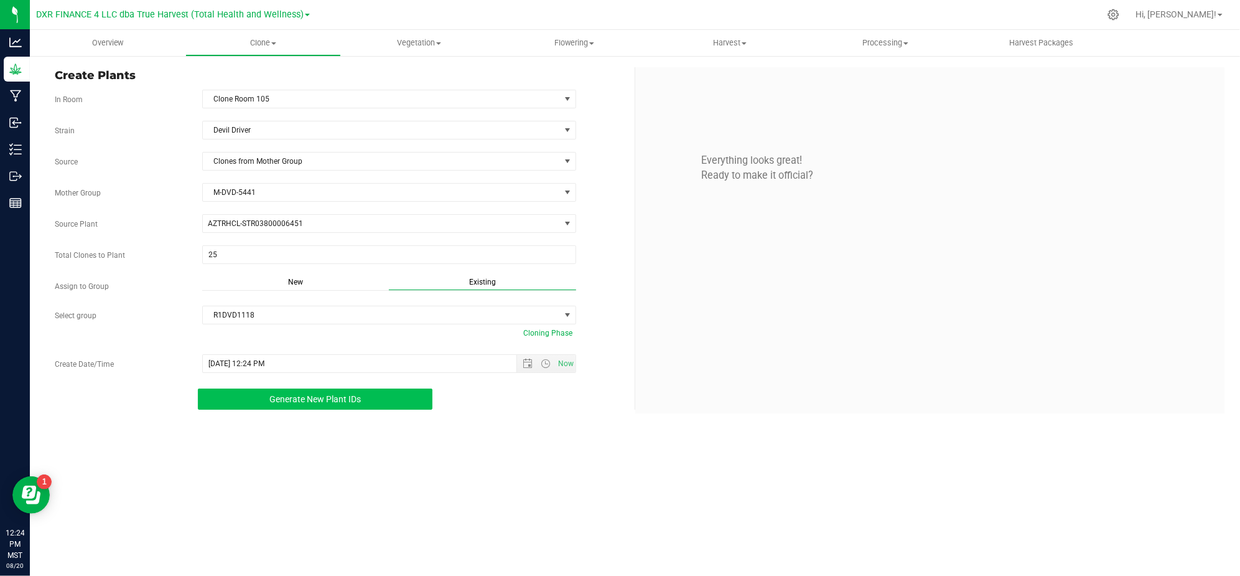
click at [253, 401] on button "Generate New Plant IDs" at bounding box center [315, 398] width 235 height 21
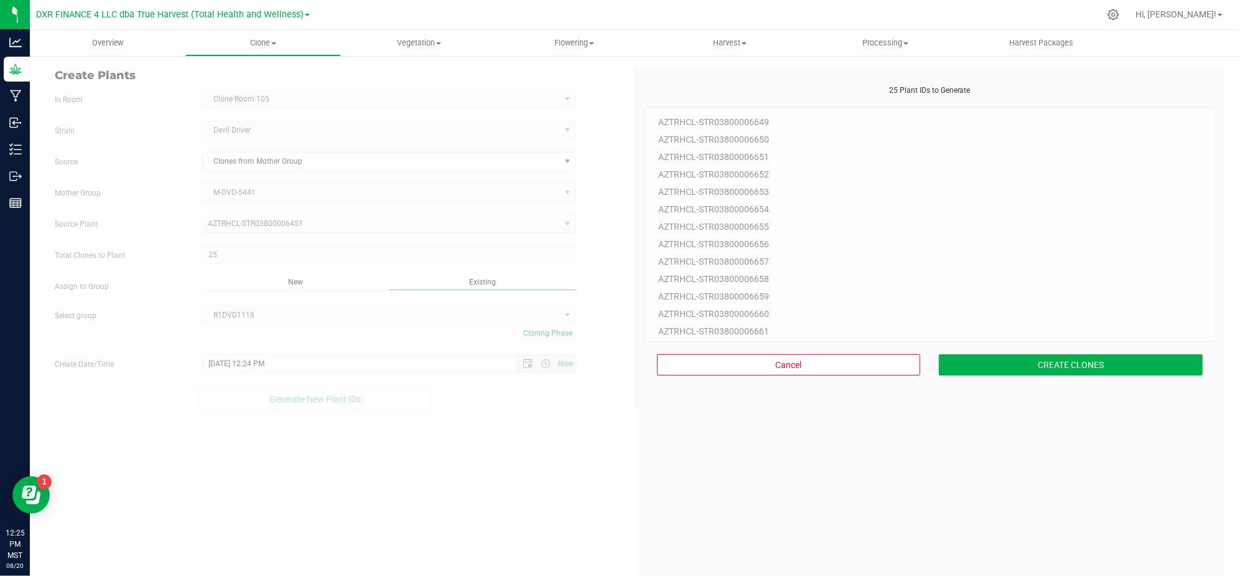
scroll to position [37, 0]
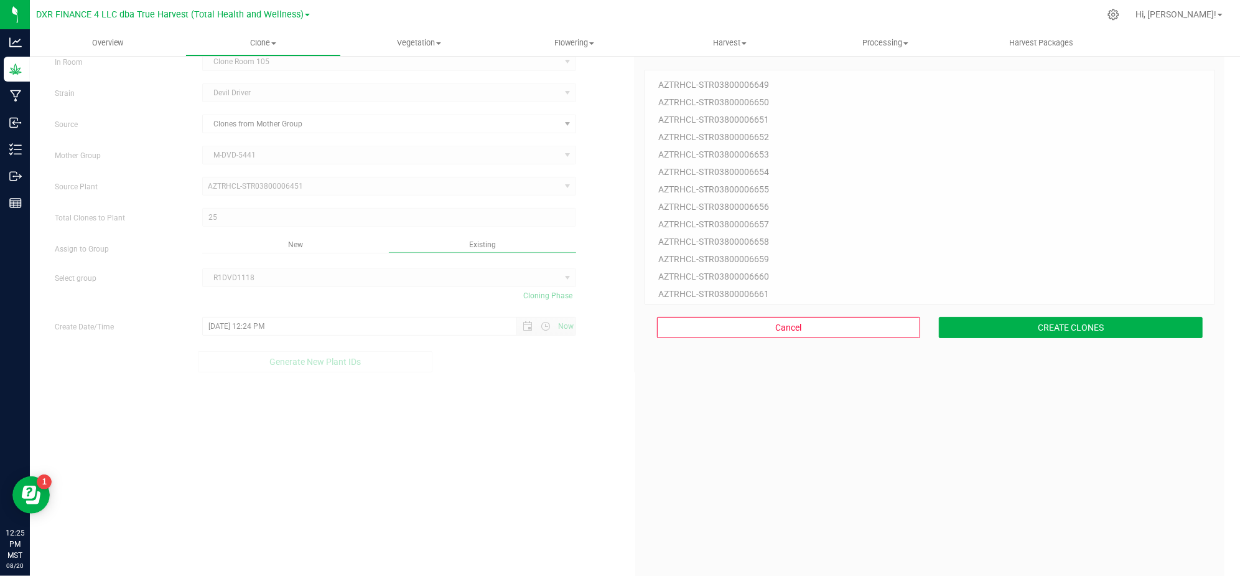
click at [944, 484] on div "25 Plant IDs to Generate AZTRHCL-STR03800006649 AZTRHCL-STR03800006650 AZTRHCL-…" at bounding box center [930, 335] width 571 height 576
click at [1027, 375] on div "25 Plant IDs to Generate AZTRHCL-STR03800006649 AZTRHCL-STR03800006650 AZTRHCL-…" at bounding box center [930, 335] width 571 height 576
click at [1037, 332] on button "CREATE CLONES" at bounding box center [1071, 327] width 264 height 21
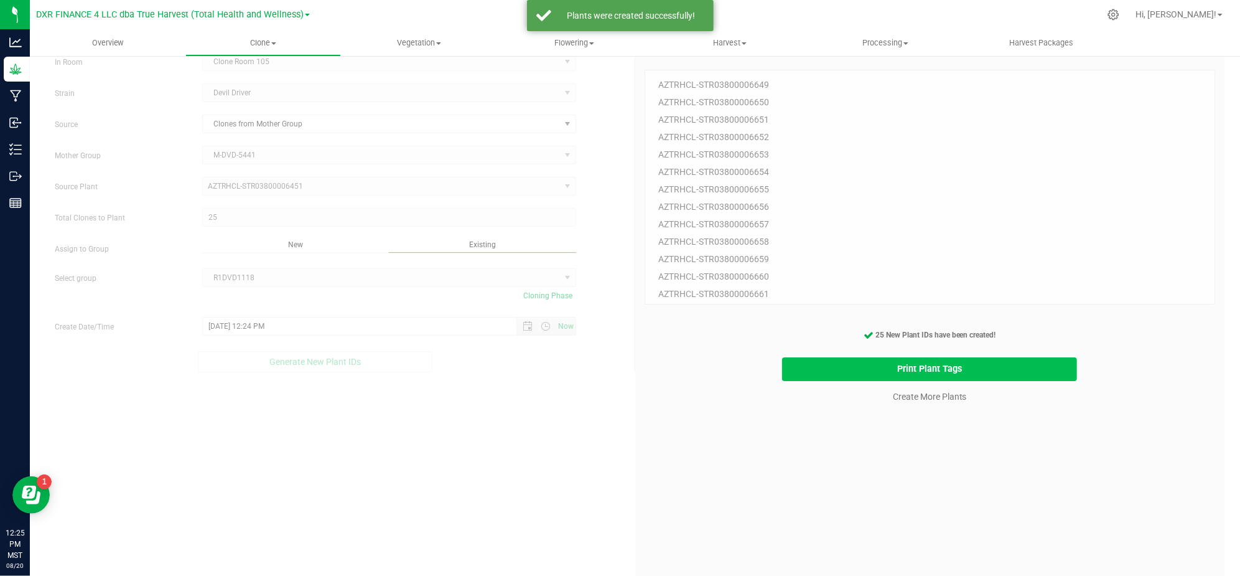
click at [975, 377] on button "Print Plant Tags" at bounding box center [929, 369] width 295 height 24
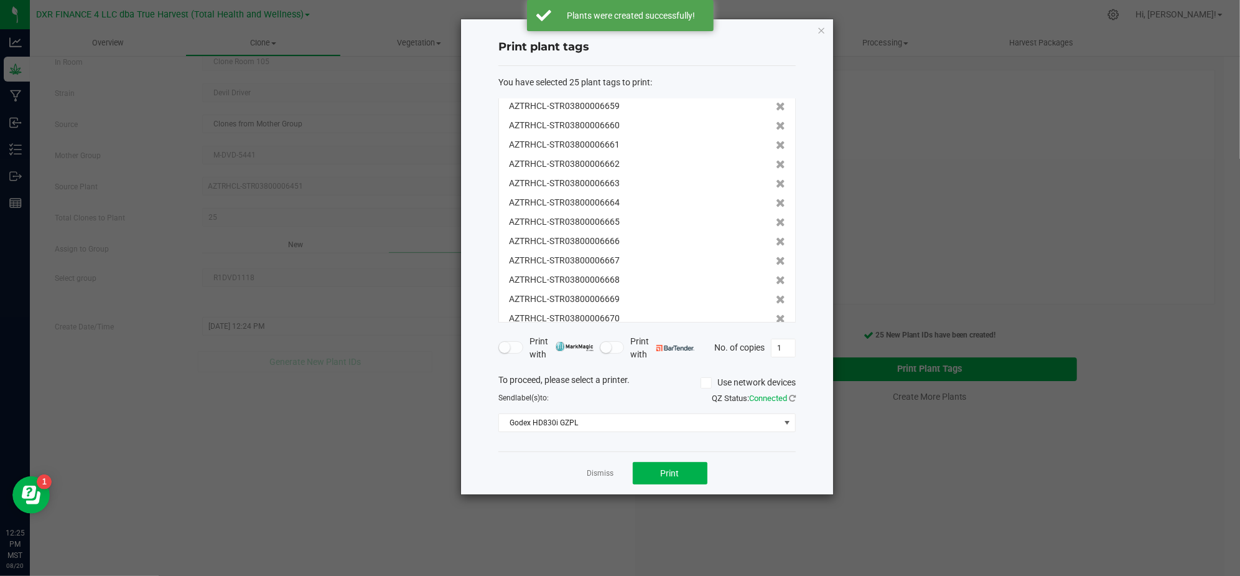
scroll to position [269, 0]
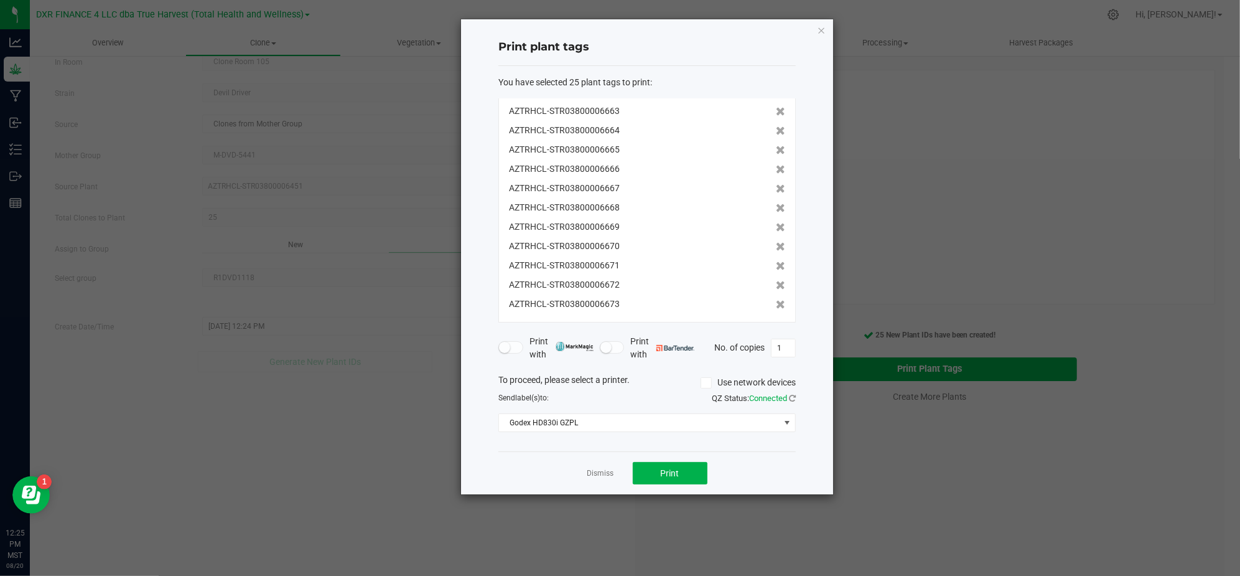
click at [665, 491] on div "Dismiss Print" at bounding box center [647, 472] width 297 height 43
click at [665, 467] on button "Print" at bounding box center [670, 473] width 75 height 22
click at [574, 452] on div "Dismiss Print" at bounding box center [647, 472] width 297 height 43
click at [596, 469] on link "Dismiss" at bounding box center [601, 473] width 27 height 11
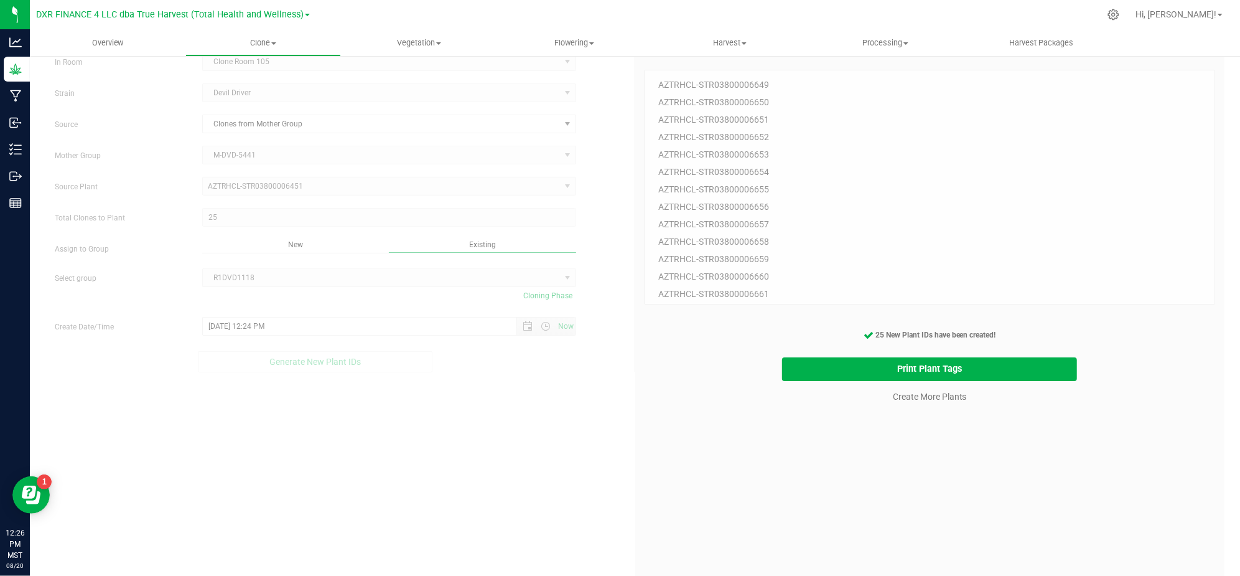
drag, startPoint x: 850, startPoint y: 528, endPoint x: 904, endPoint y: 457, distance: 89.4
click at [858, 518] on div "25 Plant IDs to Generate AZTRHCL-STR03800006649 AZTRHCL-STR03800006650 AZTRHCL-…" at bounding box center [930, 335] width 571 height 576
drag, startPoint x: 909, startPoint y: 433, endPoint x: 912, endPoint y: 410, distance: 23.9
click at [909, 431] on div "25 Plant IDs to Generate AZTRHCL-STR03800006649 AZTRHCL-STR03800006650 AZTRHCL-…" at bounding box center [930, 335] width 571 height 576
click at [914, 396] on link "Create More Plants" at bounding box center [930, 396] width 74 height 12
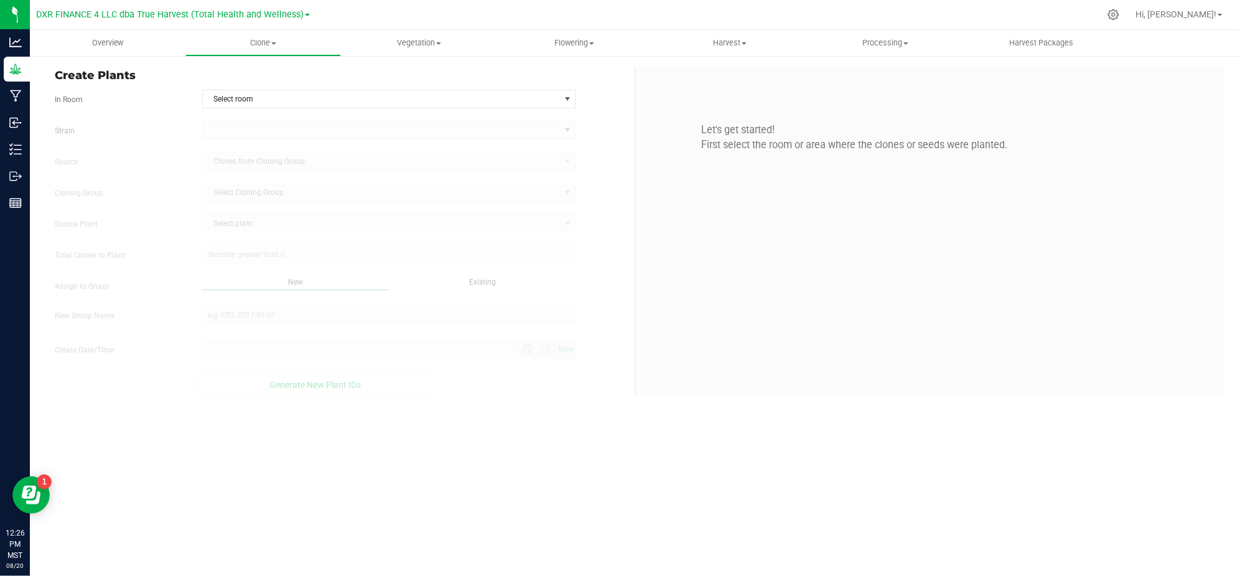
type input "[DATE] 12:27 PM"
click at [630, 481] on div "Overview Clone Create plants Cloning groups Cloning plants Apply to plants Vege…" at bounding box center [635, 303] width 1210 height 546
click at [275, 95] on span "Select room" at bounding box center [381, 98] width 357 height 17
drag, startPoint x: 250, startPoint y: 133, endPoint x: 177, endPoint y: 126, distance: 73.1
click at [250, 132] on li "Clone Room 105" at bounding box center [389, 139] width 373 height 19
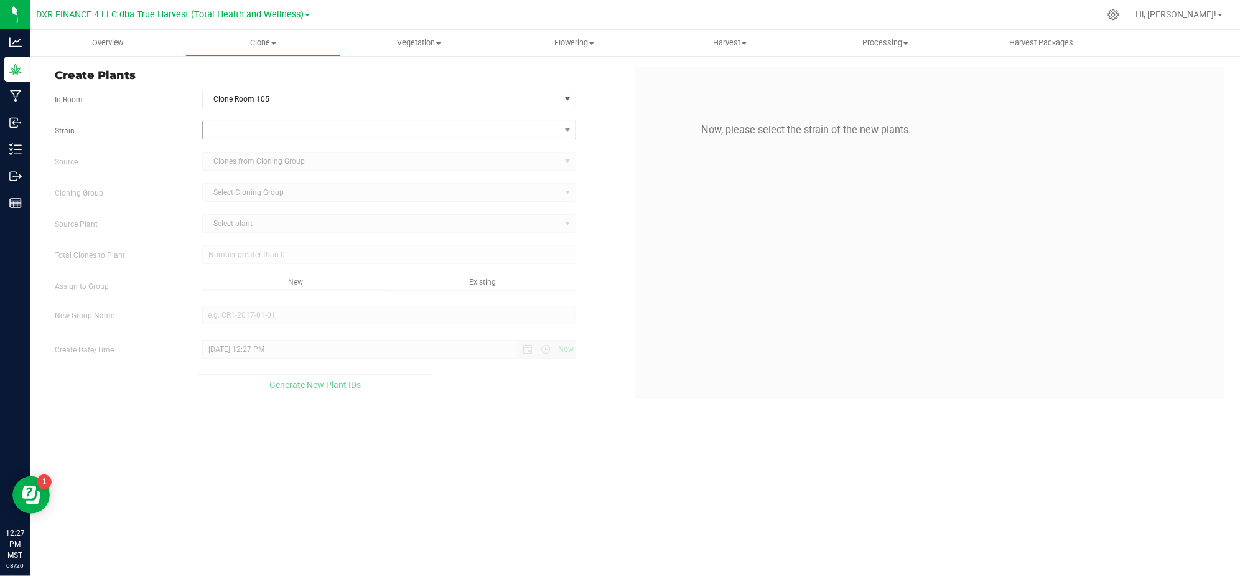
drag, startPoint x: 177, startPoint y: 125, endPoint x: 228, endPoint y: 128, distance: 51.1
click at [182, 125] on label "Strain" at bounding box center [118, 130] width 147 height 11
click at [344, 133] on span at bounding box center [381, 129] width 357 height 17
type input "devil driver"
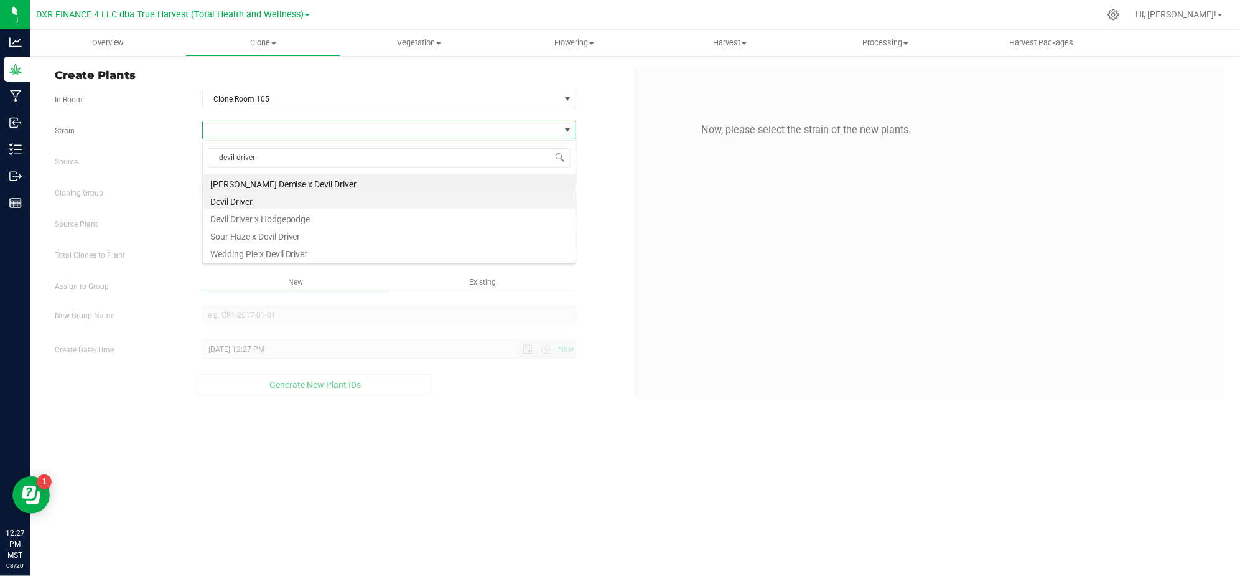
click at [246, 199] on li "Devil Driver" at bounding box center [389, 199] width 373 height 17
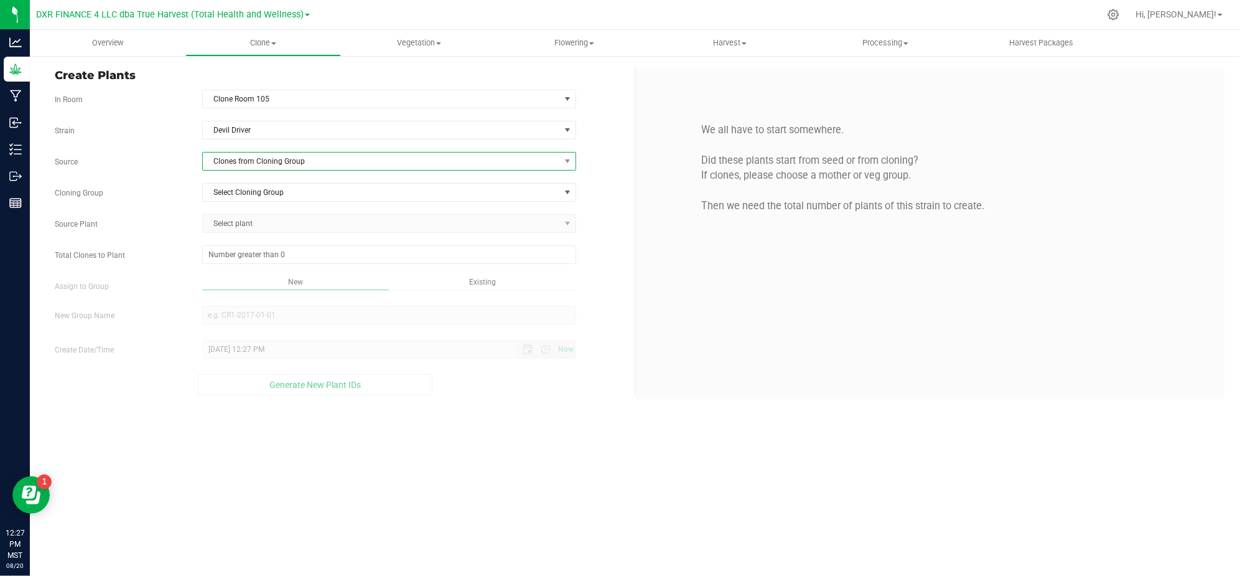
click at [306, 167] on span "Clones from Cloning Group" at bounding box center [381, 160] width 357 height 17
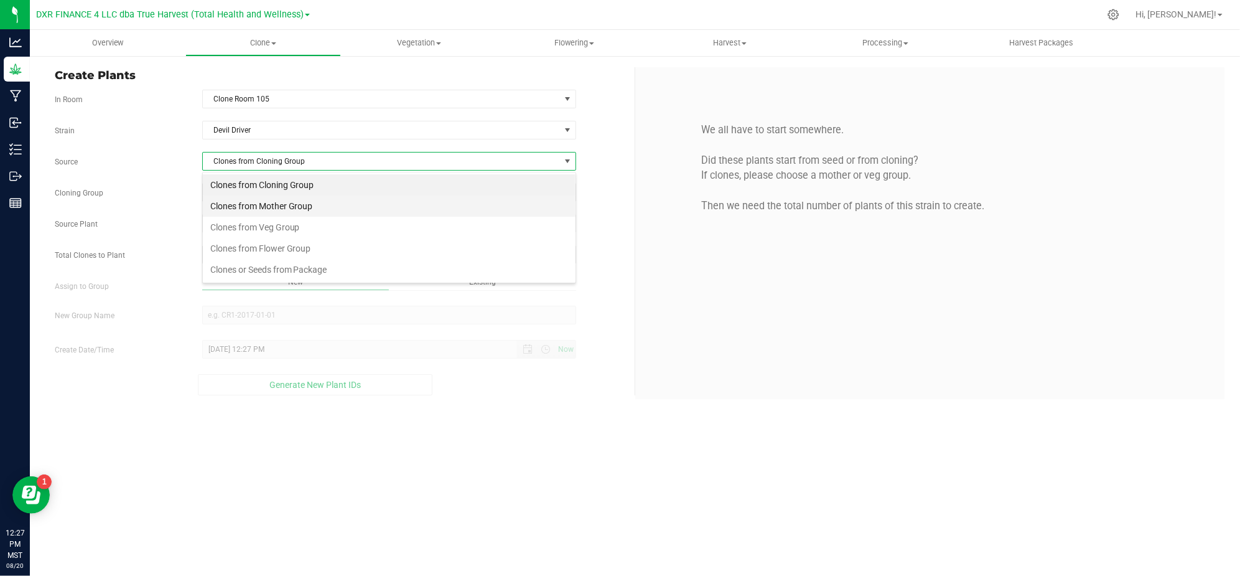
click at [327, 209] on li "Clones from Mother Group" at bounding box center [389, 205] width 373 height 21
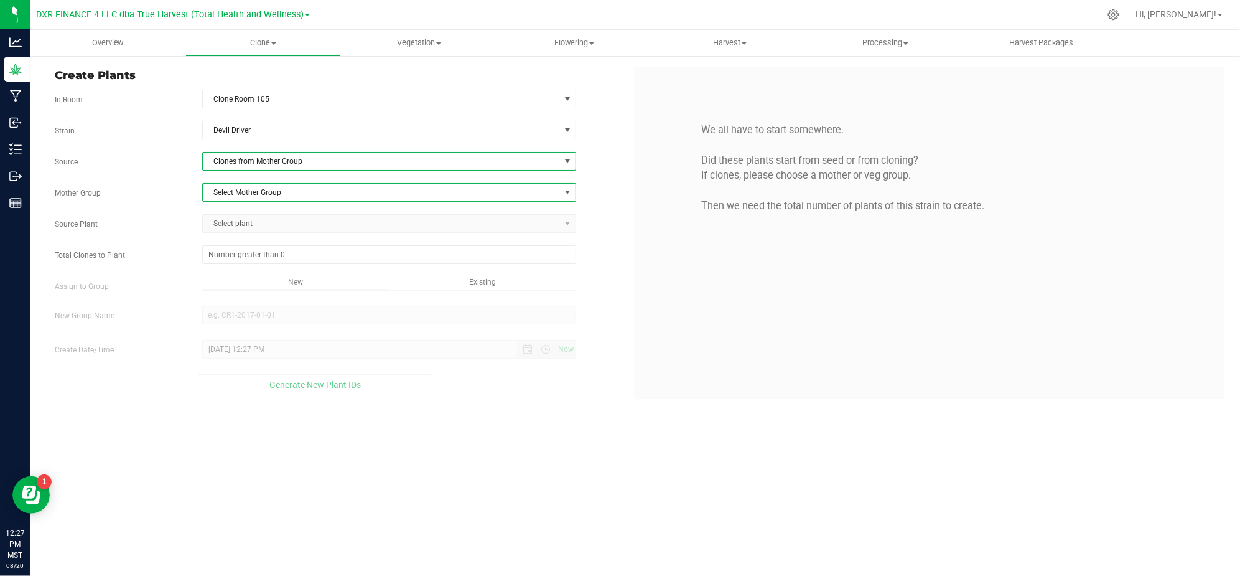
click at [269, 192] on span "Select Mother Group" at bounding box center [381, 192] width 357 height 17
click at [242, 217] on li "M-DVD-5441" at bounding box center [389, 215] width 373 height 19
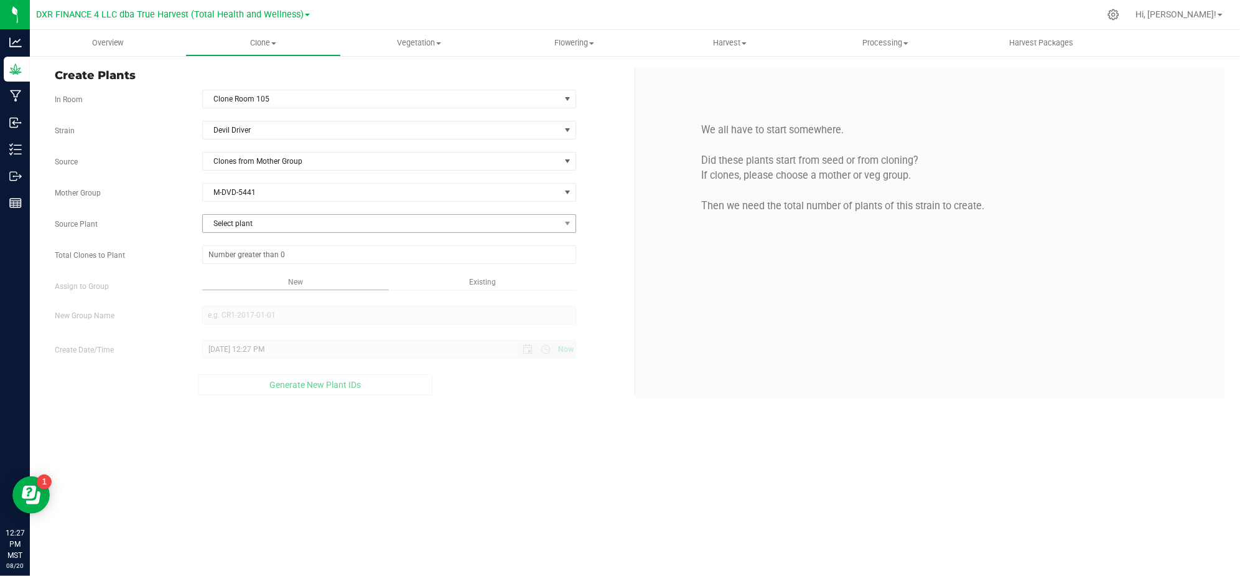
drag, startPoint x: 217, startPoint y: 219, endPoint x: 289, endPoint y: 224, distance: 71.7
click at [135, 220] on label "Source Plant" at bounding box center [118, 223] width 147 height 11
drag, startPoint x: 289, startPoint y: 224, endPoint x: 177, endPoint y: 263, distance: 117.9
click at [289, 224] on span "Select plant" at bounding box center [381, 223] width 357 height 17
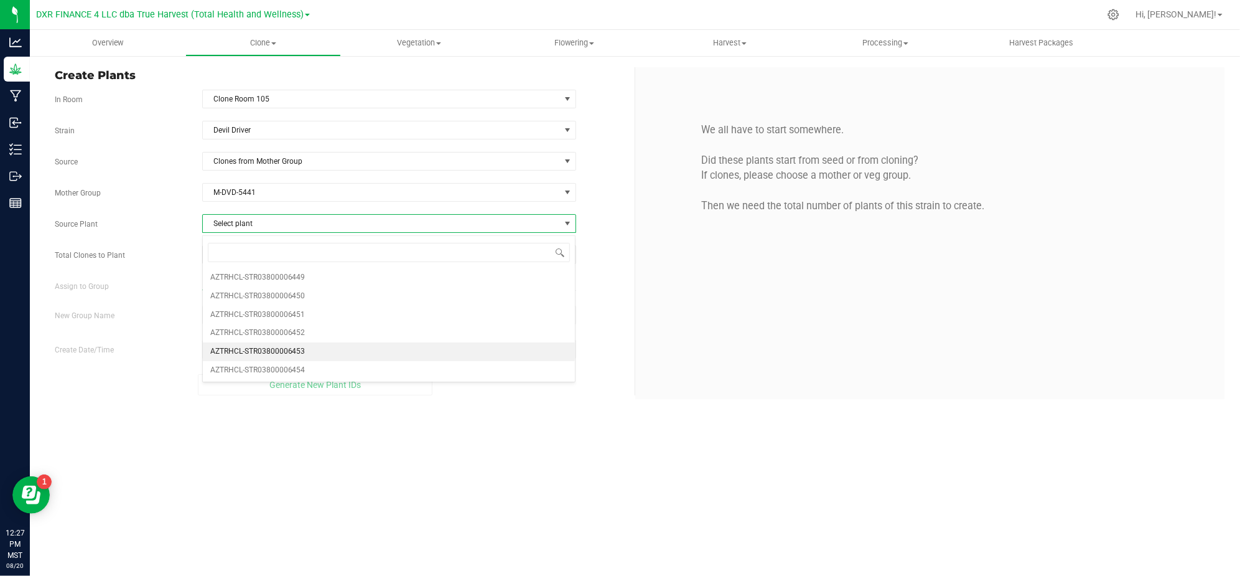
drag, startPoint x: 315, startPoint y: 358, endPoint x: 232, endPoint y: 339, distance: 85.0
click at [312, 359] on li "AZTRHCL-STR03800006453" at bounding box center [389, 351] width 373 height 19
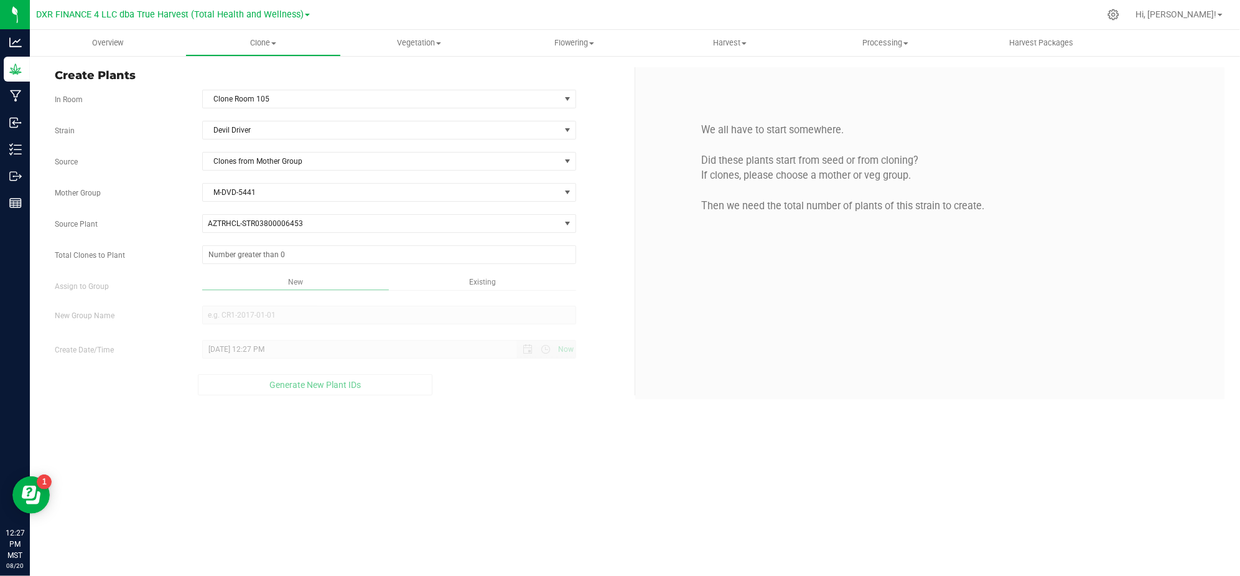
drag, startPoint x: 165, startPoint y: 277, endPoint x: 176, endPoint y: 273, distance: 11.4
click at [168, 274] on div "Strain Devil Driver Source Clones from Mother Group Mother Group M-DVD-5441 Sel…" at bounding box center [340, 258] width 571 height 274
click at [263, 260] on span at bounding box center [389, 254] width 374 height 19
type input "25"
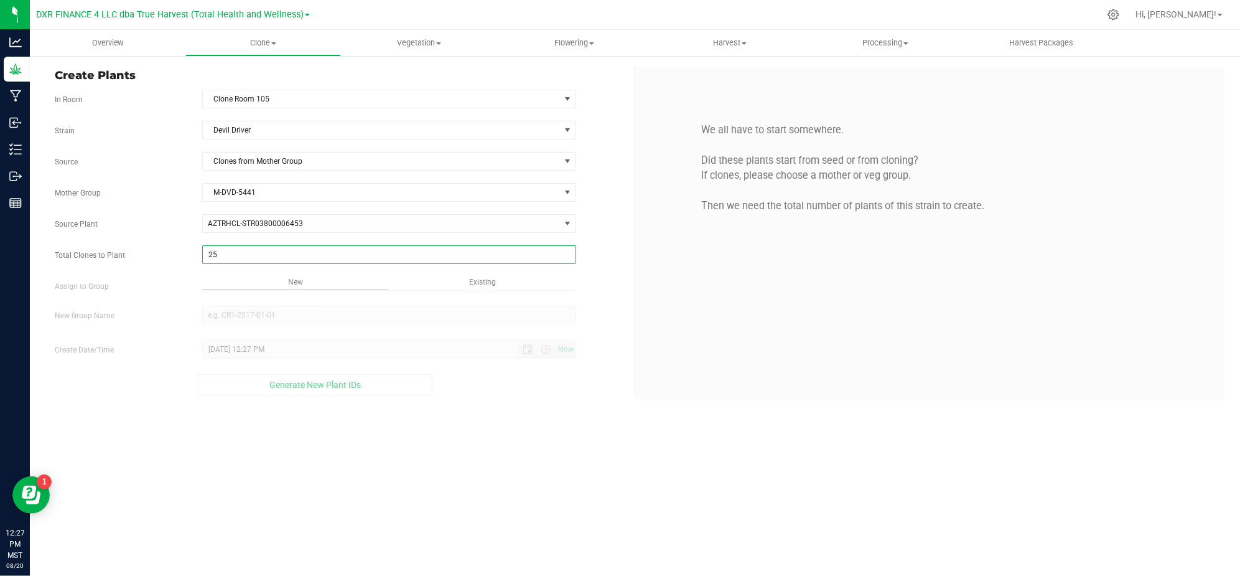
click at [470, 496] on div "Overview Clone Create plants Cloning groups Cloning plants Apply to plants Vege…" at bounding box center [635, 303] width 1210 height 546
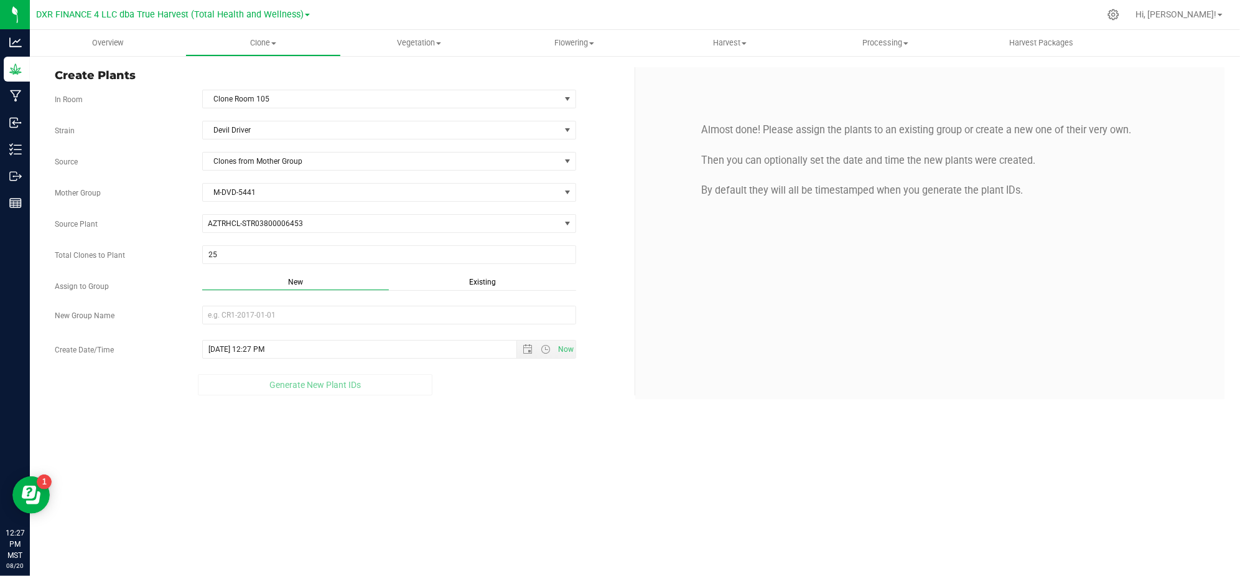
click at [485, 281] on span "Existing" at bounding box center [482, 282] width 27 height 9
click at [459, 319] on span "Select Plant Group" at bounding box center [381, 314] width 357 height 17
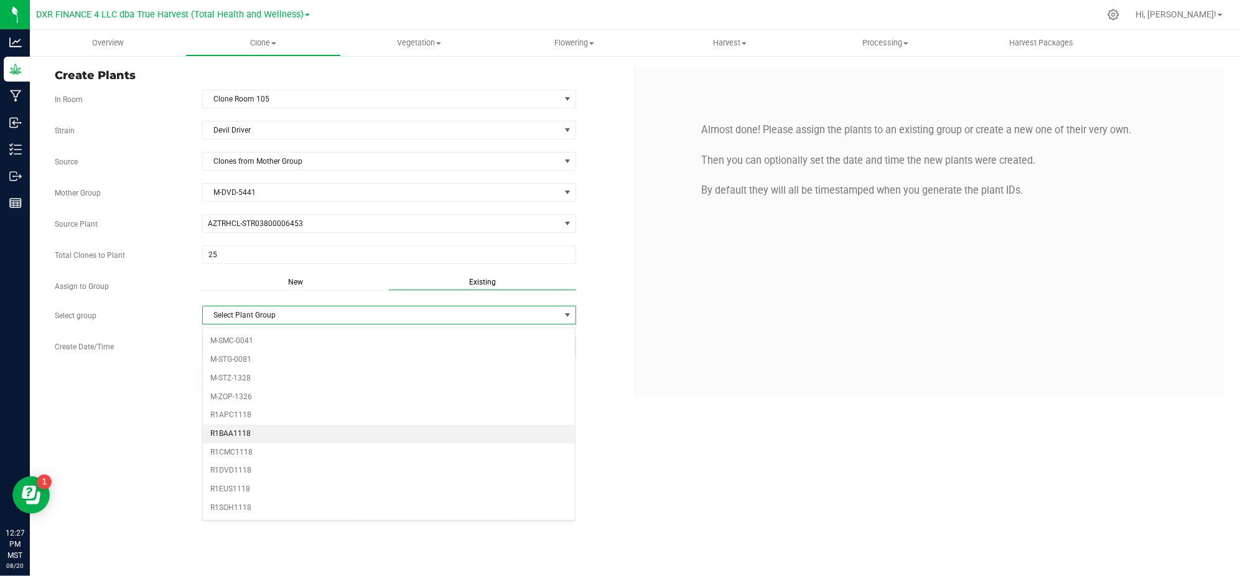
scroll to position [249, 0]
click at [232, 449] on li "R1DVD1118" at bounding box center [389, 442] width 373 height 19
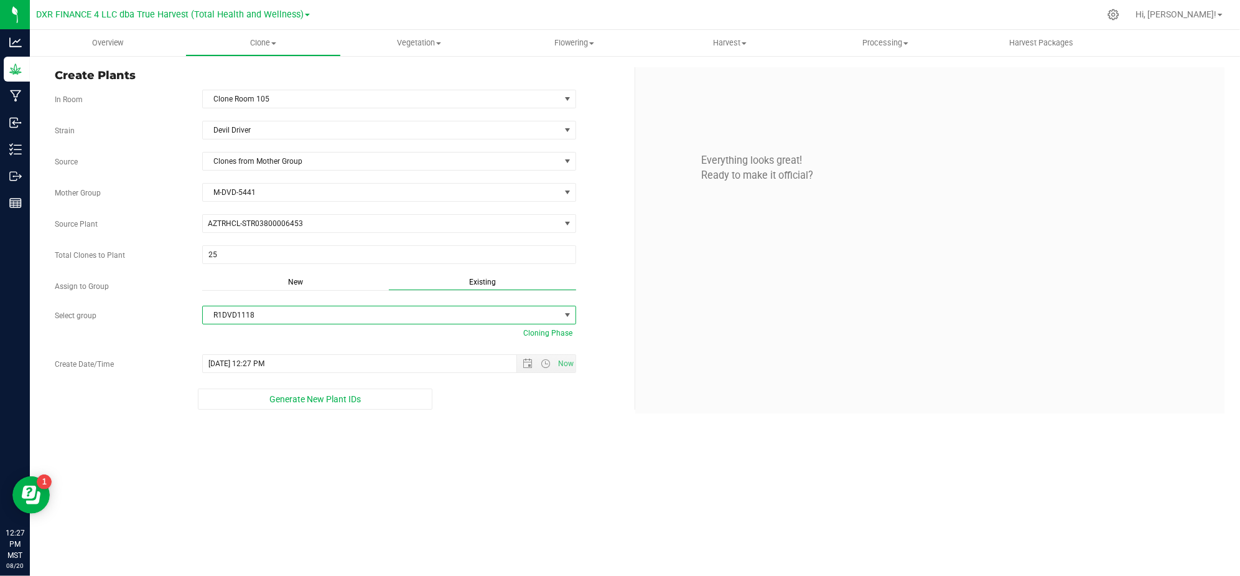
drag, startPoint x: 466, startPoint y: 508, endPoint x: 492, endPoint y: 444, distance: 69.6
click at [466, 505] on div "Overview Clone Create plants Cloning groups Cloning plants Apply to plants Vege…" at bounding box center [635, 303] width 1210 height 546
click at [524, 451] on div "Overview Clone Create plants Cloning groups Cloning plants Apply to plants Vege…" at bounding box center [635, 303] width 1210 height 546
click at [519, 368] on span "Open the date view" at bounding box center [527, 363] width 21 height 10
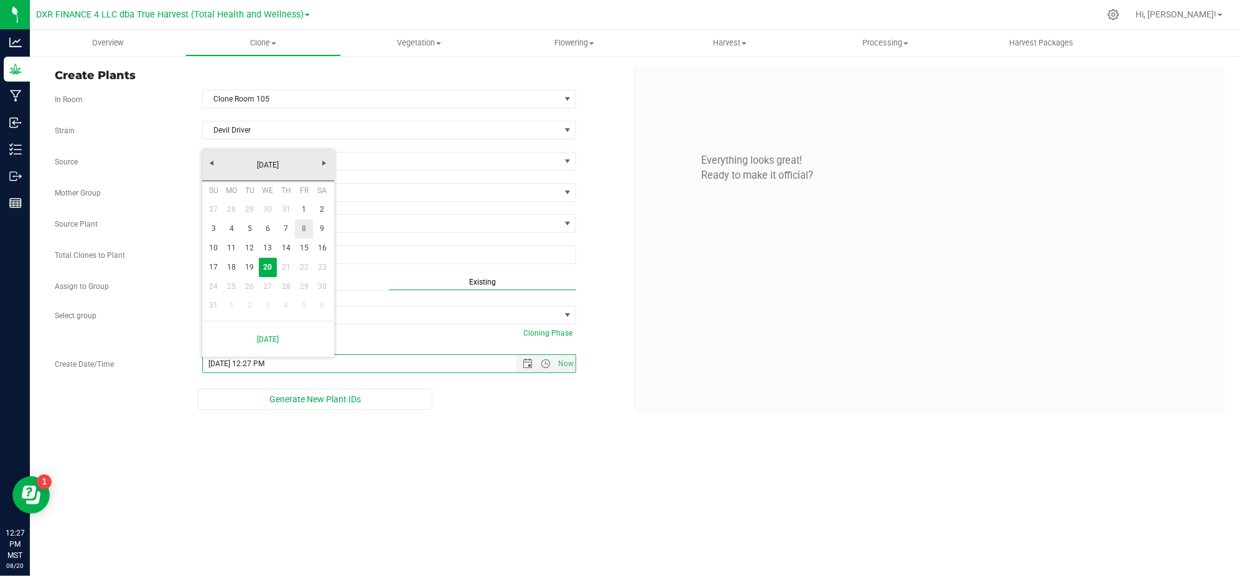
click at [305, 230] on link "8" at bounding box center [304, 228] width 18 height 19
type input "[DATE] 12:27 PM"
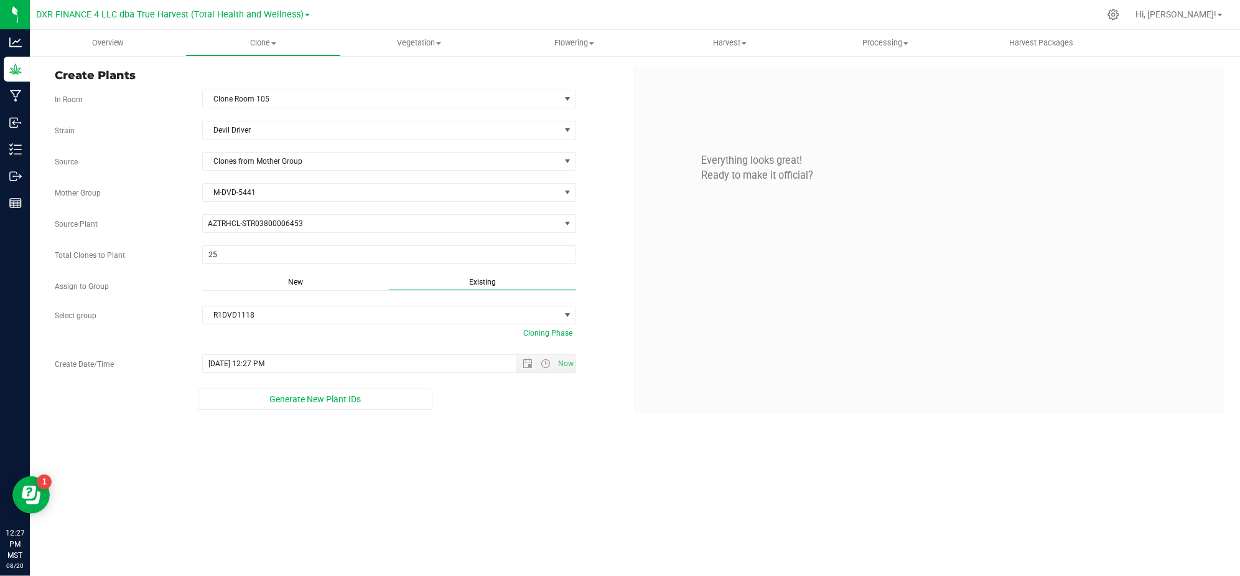
drag, startPoint x: 478, startPoint y: 510, endPoint x: 464, endPoint y: 499, distance: 17.7
click at [478, 509] on div "Overview Clone Create plants Cloning groups Cloning plants Apply to plants Vege…" at bounding box center [635, 303] width 1210 height 546
click at [528, 448] on div "Overview Clone Create plants Cloning groups Cloning plants Apply to plants Vege…" at bounding box center [635, 303] width 1210 height 546
click at [497, 414] on div "Create Plants In Room Clone Room 105 Select room Clone Room 104 Clone Room 105 …" at bounding box center [635, 240] width 1210 height 371
click at [269, 397] on span "Generate New Plant IDs" at bounding box center [314, 399] width 91 height 10
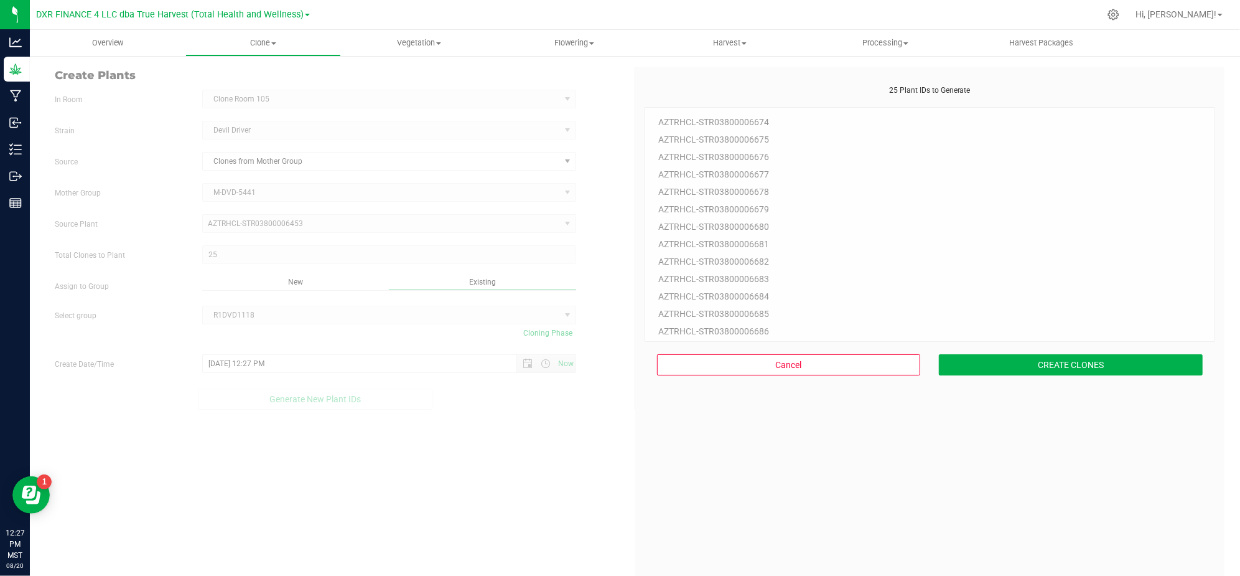
scroll to position [37, 0]
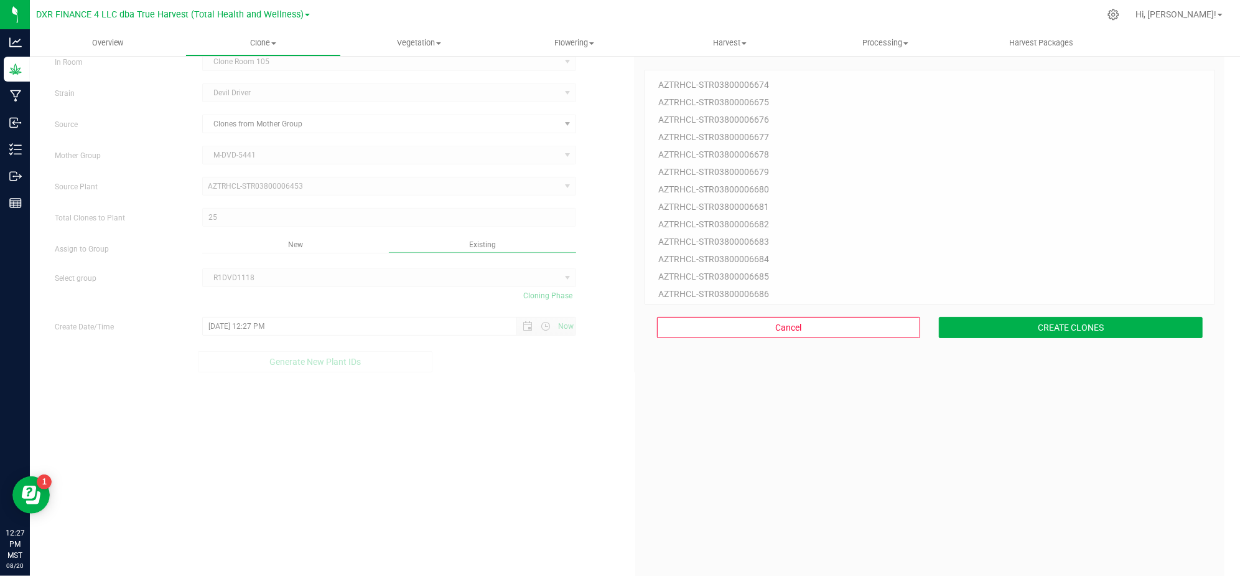
click at [1111, 377] on div "25 Plant IDs to Generate AZTRHCL-STR03800006674 AZTRHCL-STR03800006675 AZTRHCL-…" at bounding box center [930, 335] width 571 height 576
click at [1088, 337] on button "CREATE CLONES" at bounding box center [1071, 327] width 264 height 21
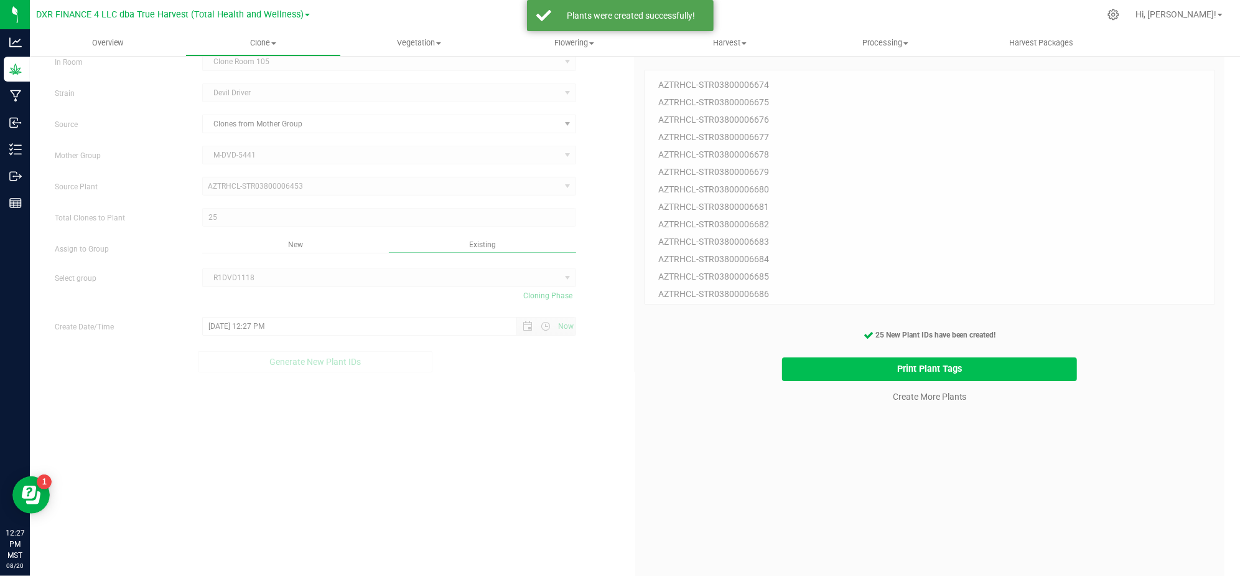
click at [990, 369] on button "Print Plant Tags" at bounding box center [929, 369] width 295 height 24
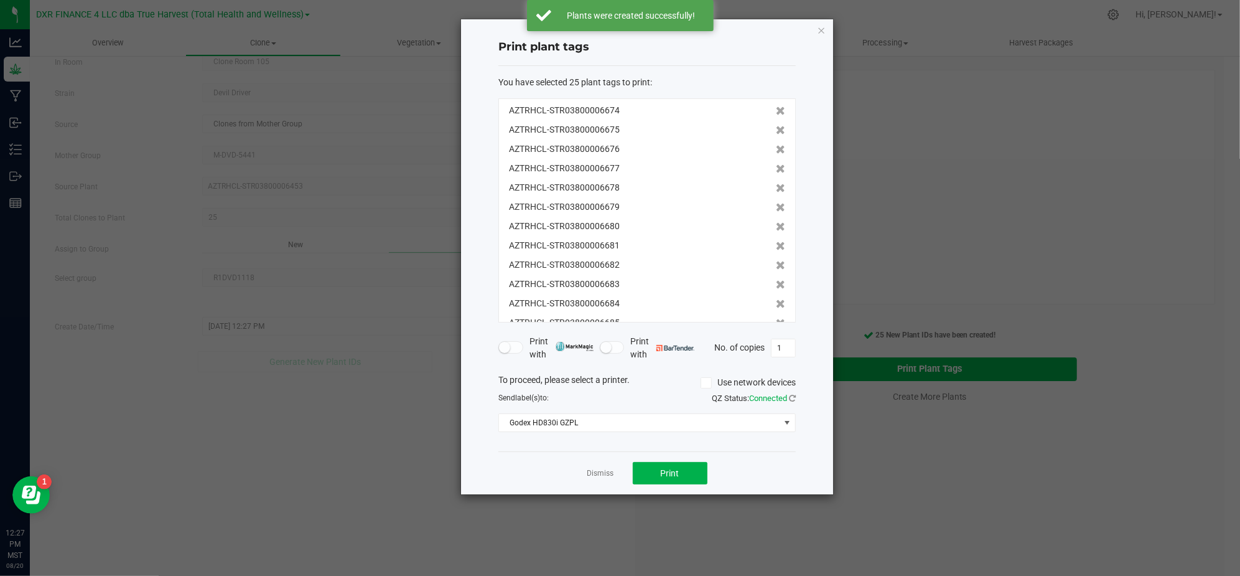
scroll to position [269, 0]
click at [800, 499] on ngb-modal-window "Print plant tags You have selected 25 plant tags to print : AZTRHCL-STR03800006…" at bounding box center [625, 288] width 1250 height 576
click at [695, 479] on button "Print" at bounding box center [670, 473] width 75 height 22
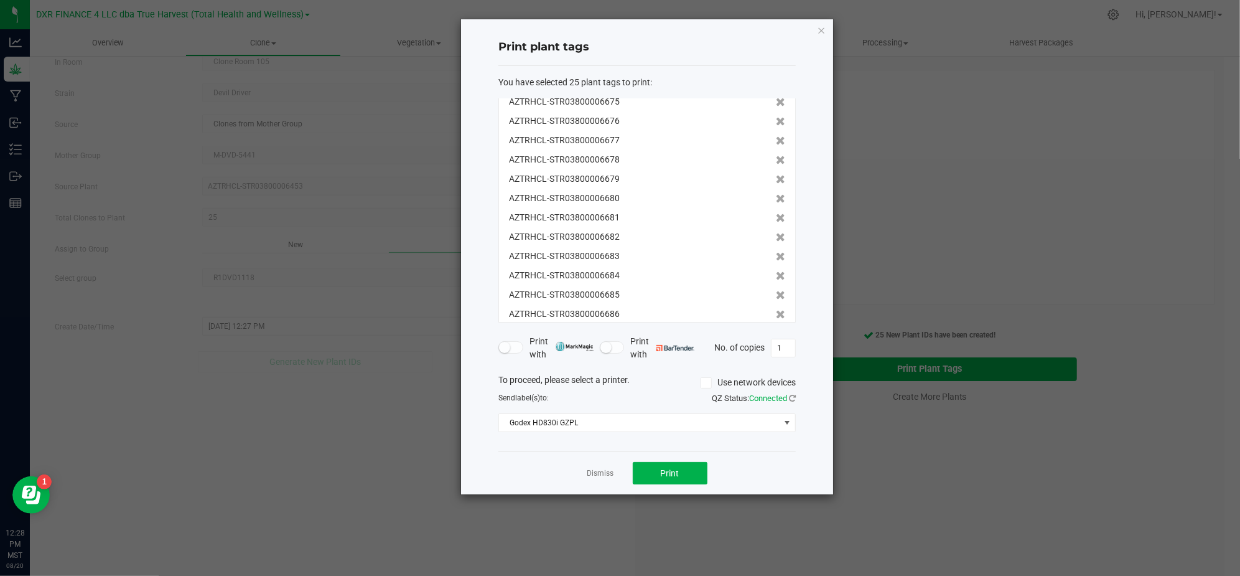
scroll to position [0, 0]
click at [602, 479] on link "Dismiss" at bounding box center [601, 473] width 27 height 11
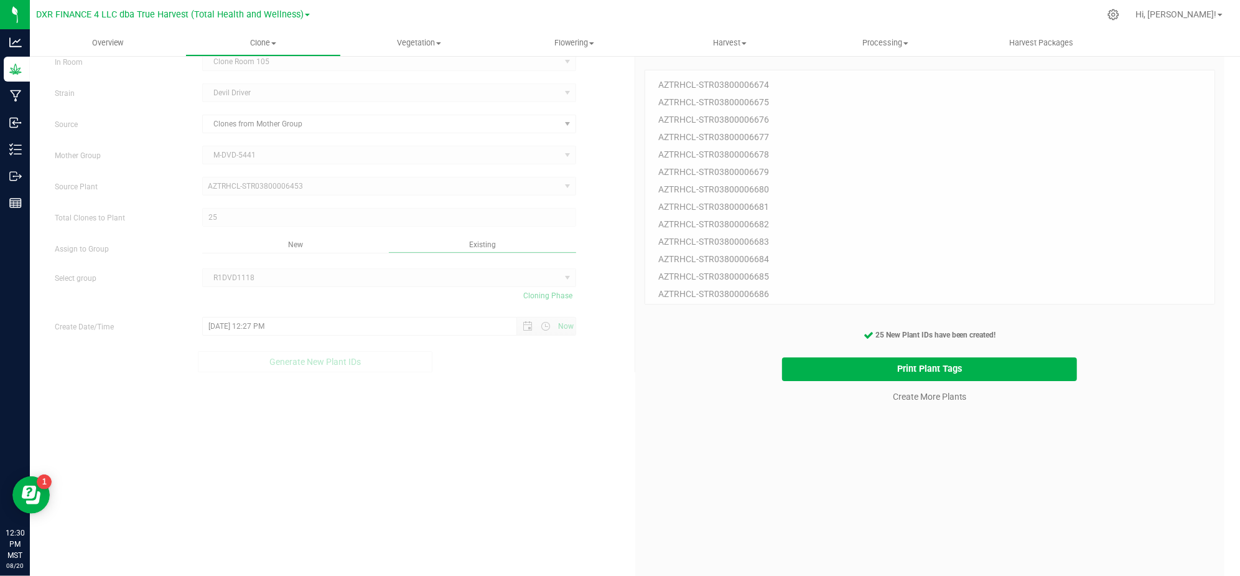
click at [524, 501] on div "Create Plants In Room Clone Room 105 Select room Clone Room 104 Clone Room 105 …" at bounding box center [634, 326] width 1179 height 593
